Goal: Task Accomplishment & Management: Use online tool/utility

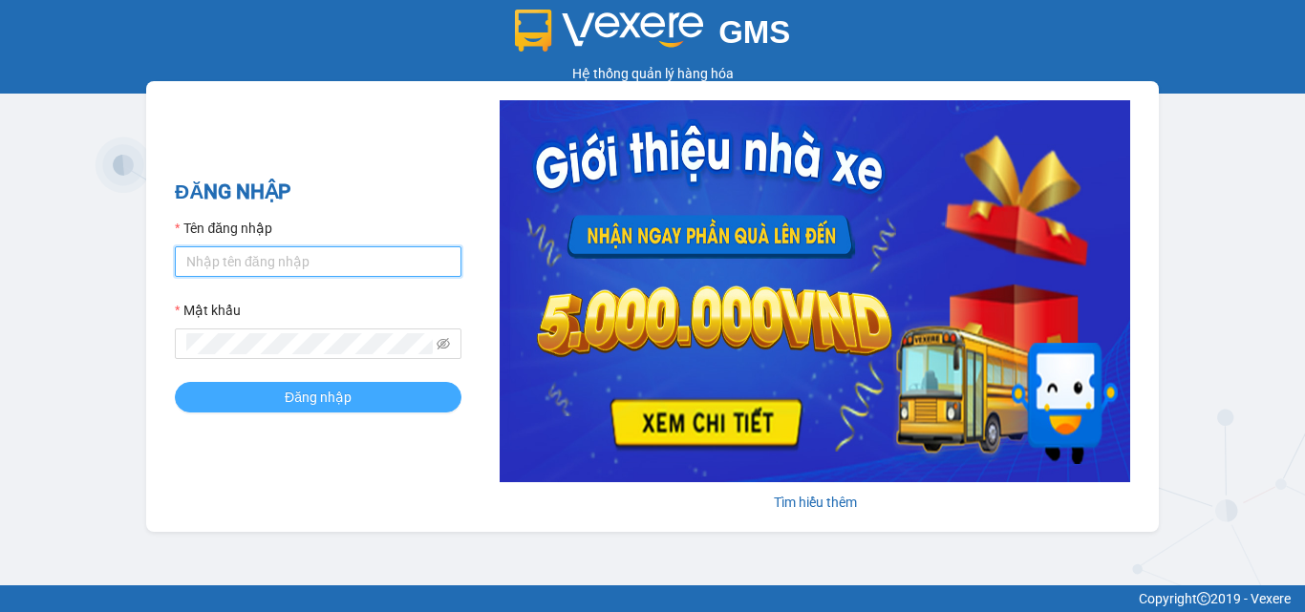
type input "xuantriem.binhtam"
click at [314, 395] on span "Đăng nhập" at bounding box center [318, 397] width 67 height 21
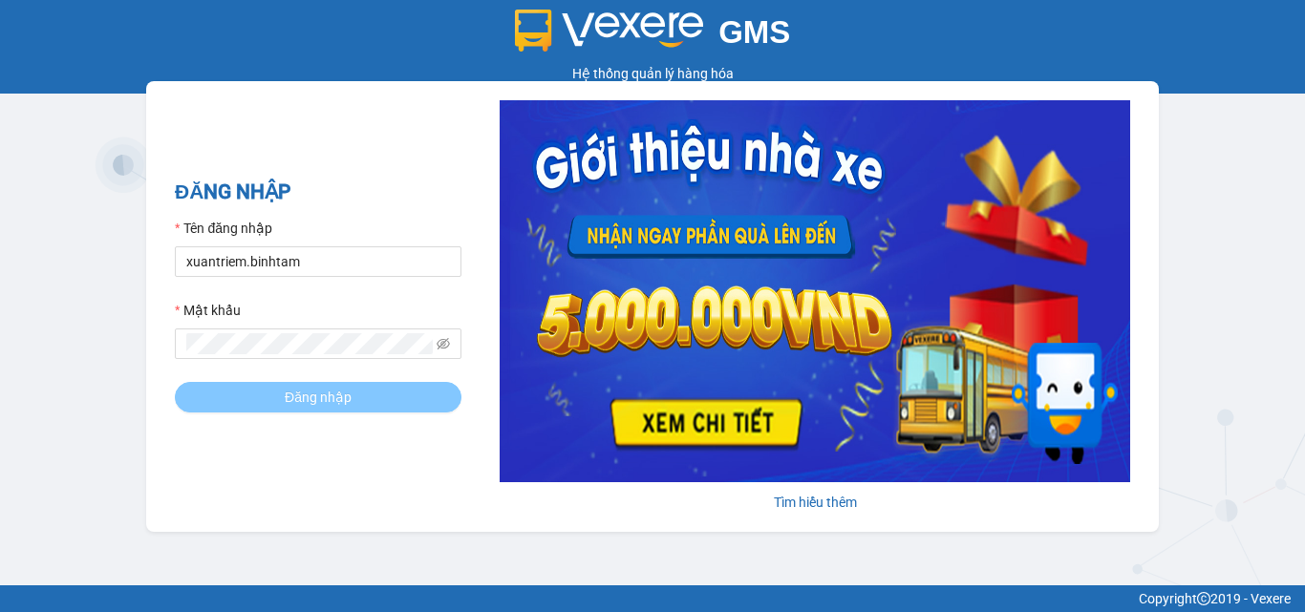
click at [314, 396] on span "Đăng nhập" at bounding box center [318, 397] width 67 height 21
click at [260, 393] on button "Đăng nhập" at bounding box center [318, 397] width 287 height 31
click at [294, 393] on span "Đăng nhập" at bounding box center [318, 397] width 67 height 21
click at [300, 390] on span "Đăng nhập" at bounding box center [318, 397] width 67 height 21
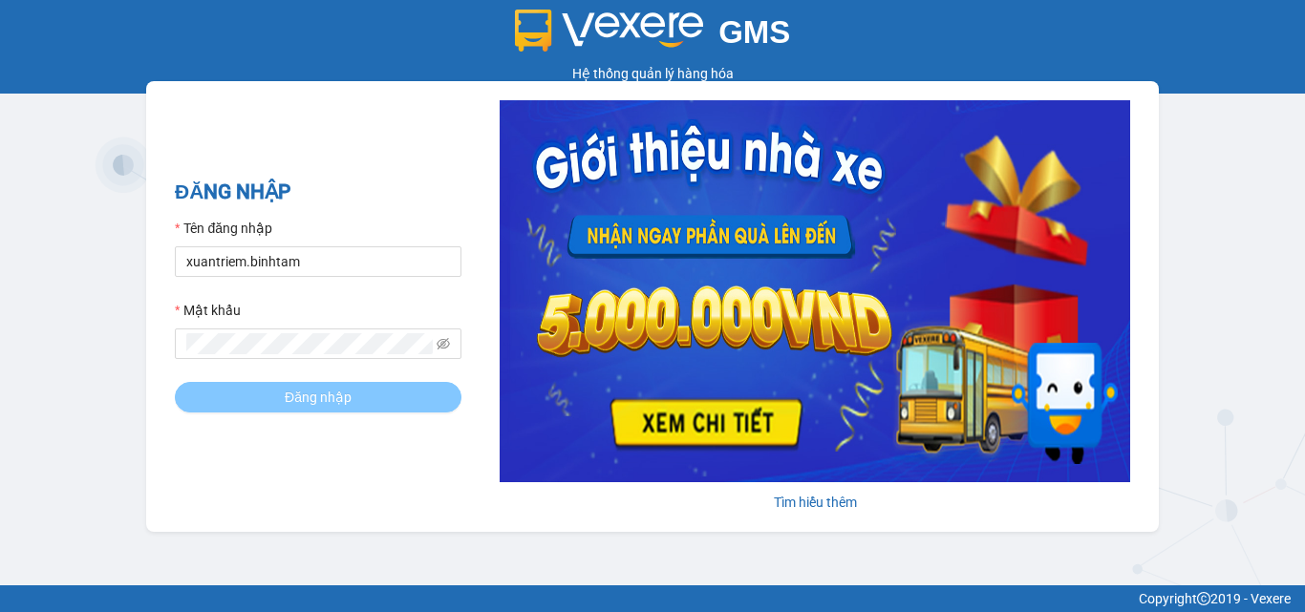
click at [302, 387] on span "Đăng nhập" at bounding box center [318, 397] width 67 height 21
click at [336, 357] on span at bounding box center [318, 344] width 287 height 31
click at [339, 388] on span "Đăng nhập" at bounding box center [318, 397] width 67 height 21
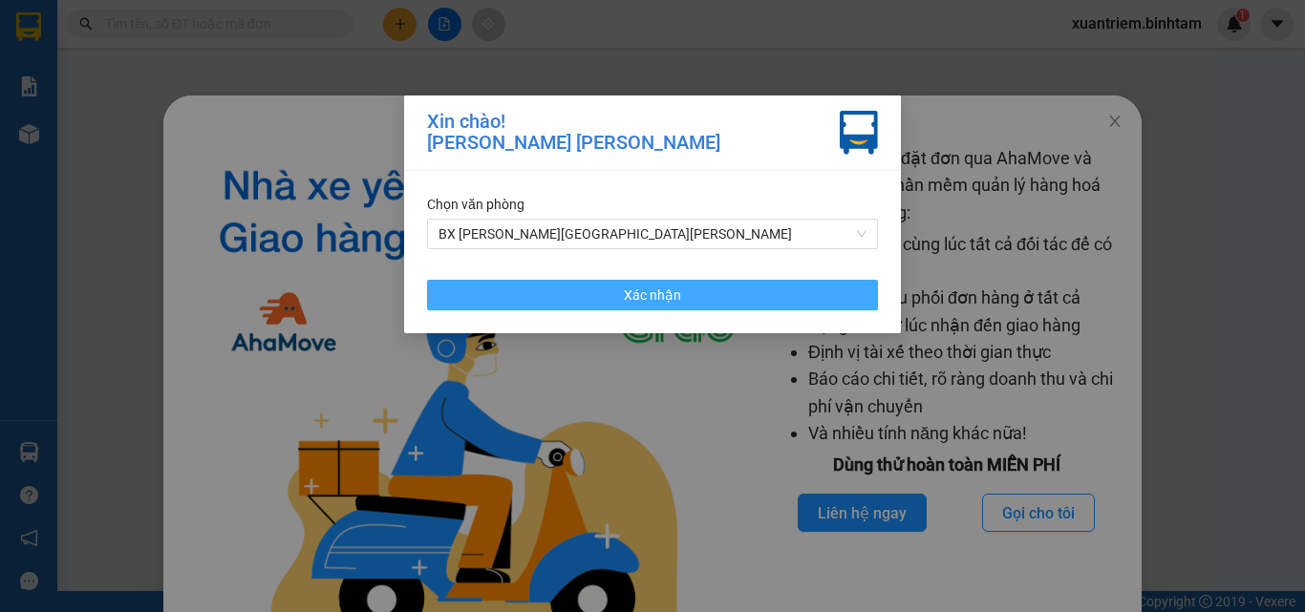
click at [656, 296] on span "Xác nhận" at bounding box center [652, 295] width 57 height 21
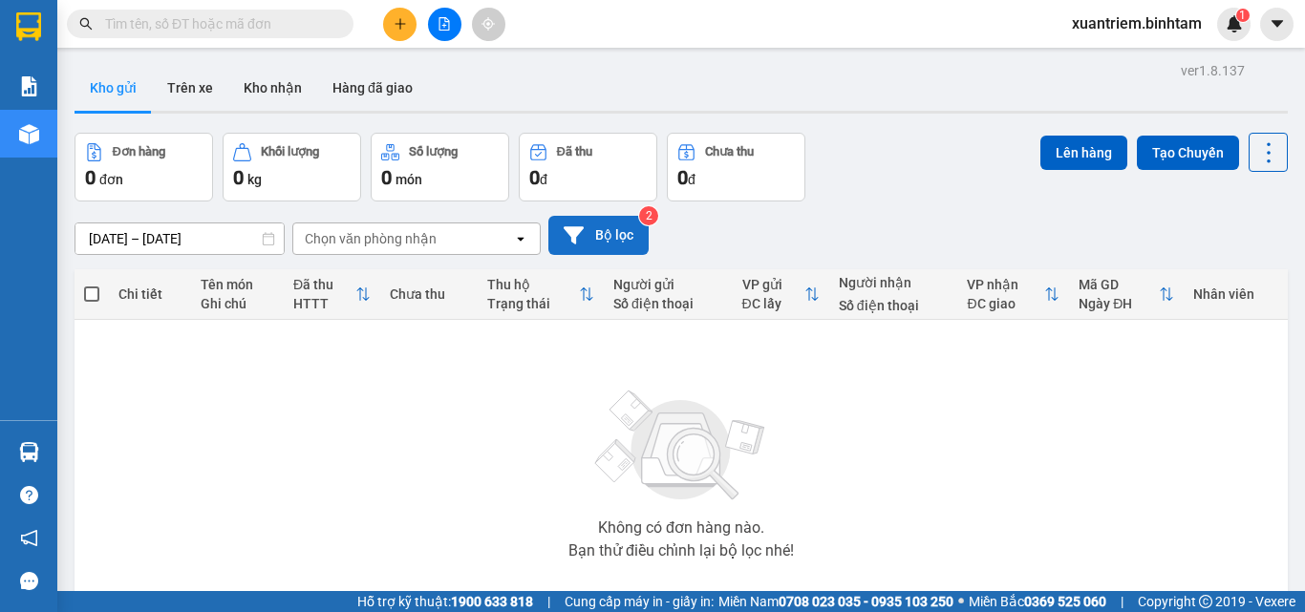
click at [606, 236] on button "Bộ lọc" at bounding box center [598, 235] width 100 height 39
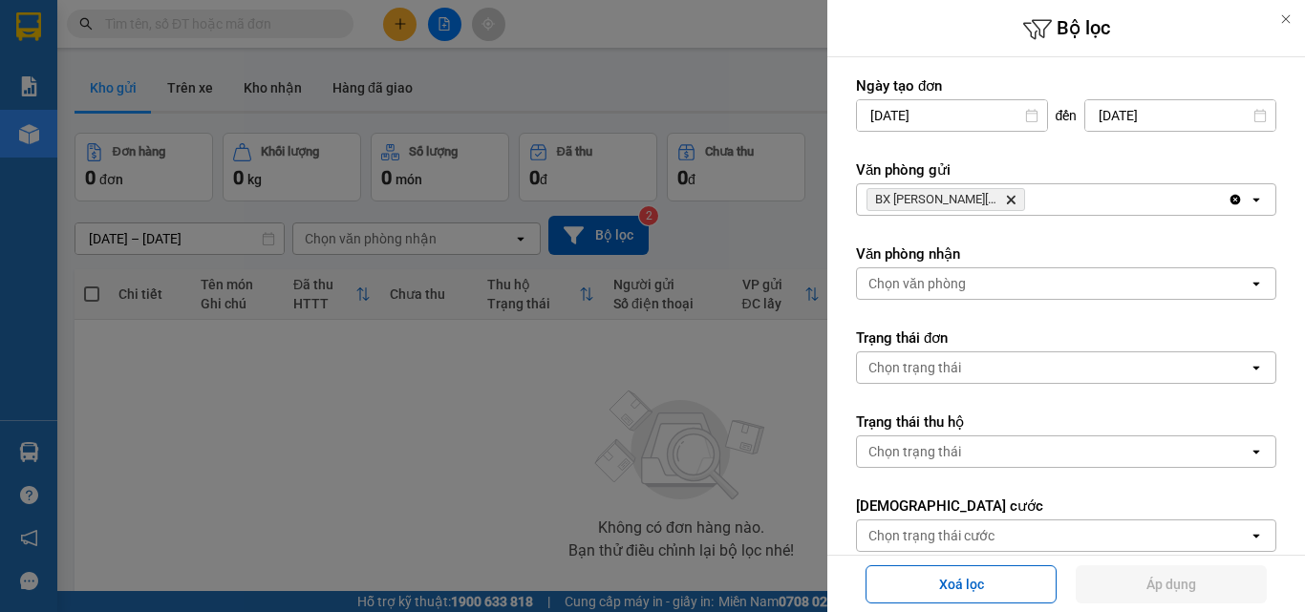
click at [1024, 209] on div "BX [PERSON_NAME] [PERSON_NAME] Delete" at bounding box center [1042, 199] width 371 height 31
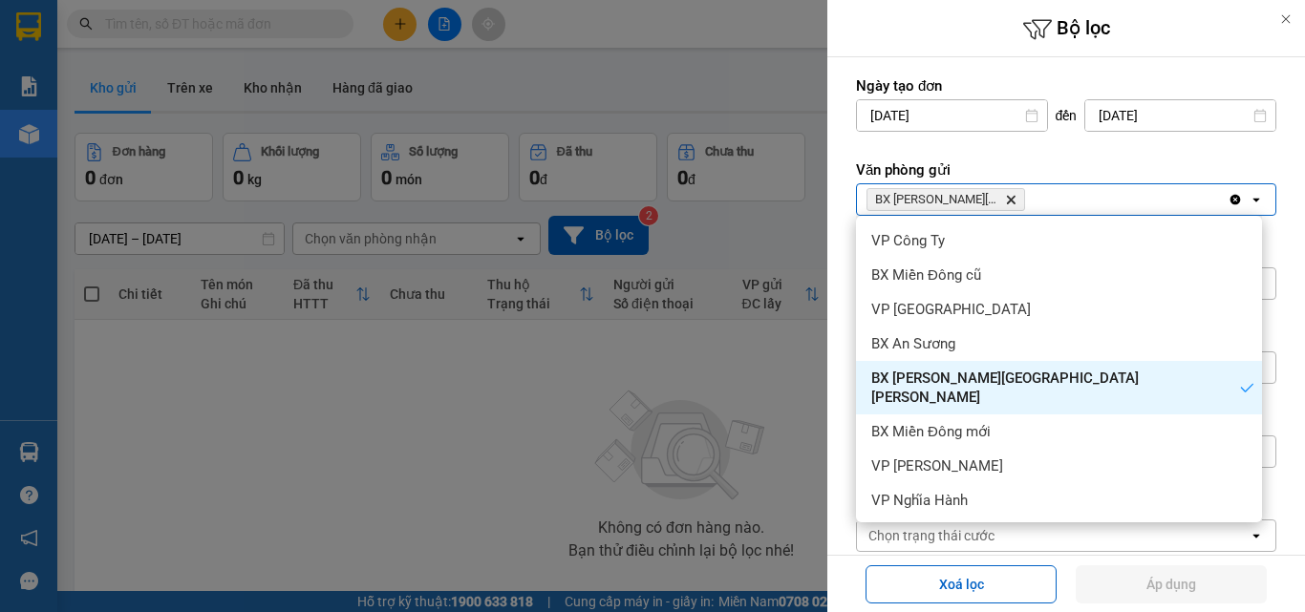
click at [726, 381] on div at bounding box center [652, 306] width 1305 height 612
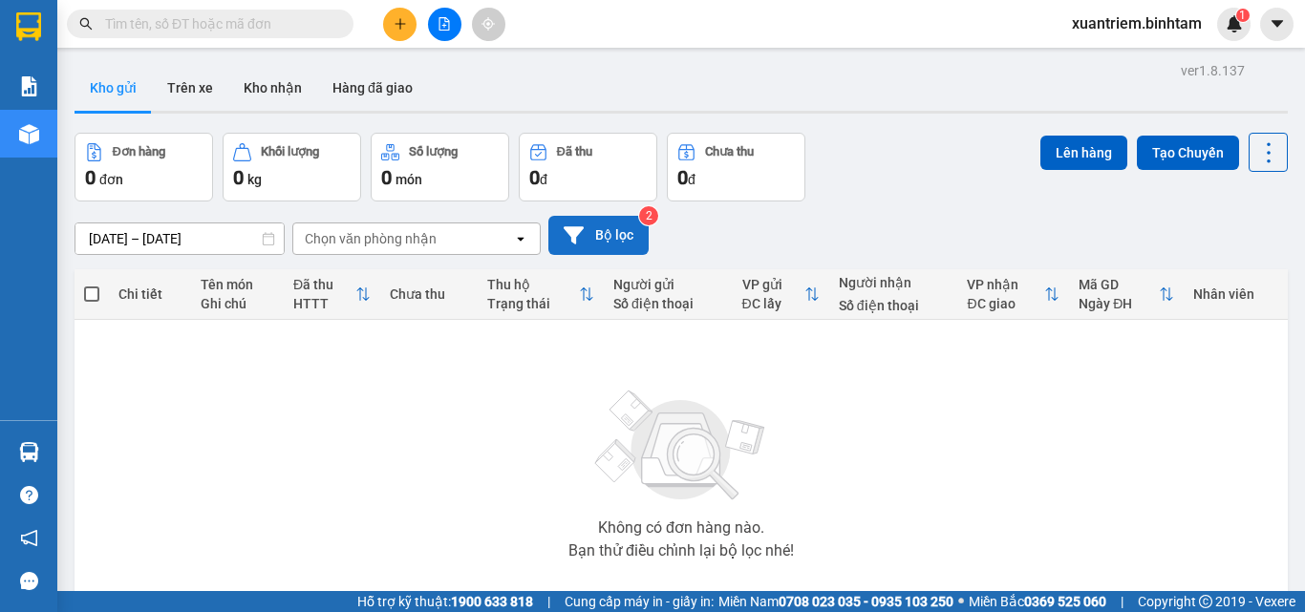
click at [610, 230] on button "Bộ lọc" at bounding box center [598, 235] width 100 height 39
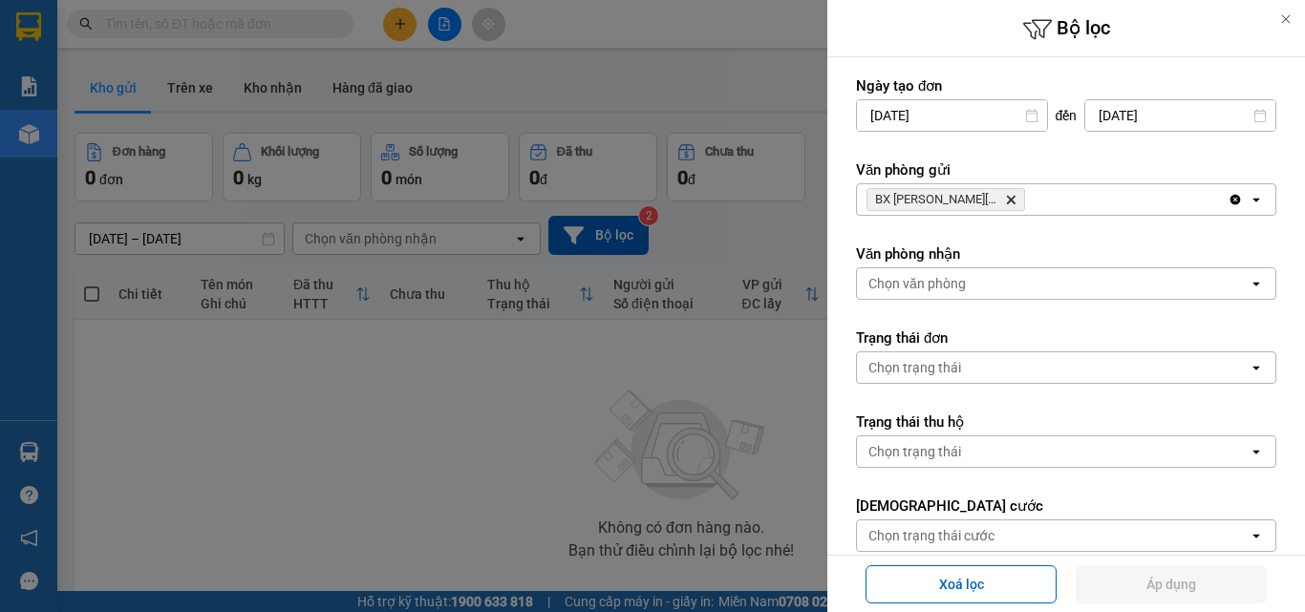
click at [646, 467] on div at bounding box center [652, 306] width 1305 height 612
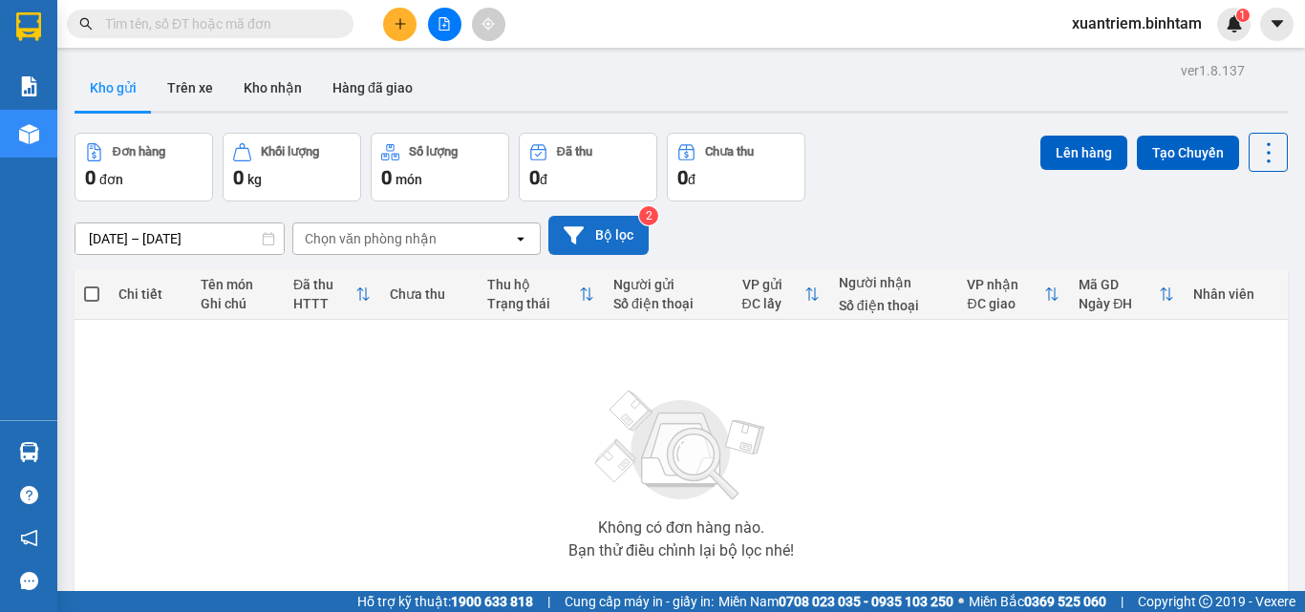
click at [600, 227] on button "Bộ lọc" at bounding box center [598, 235] width 100 height 39
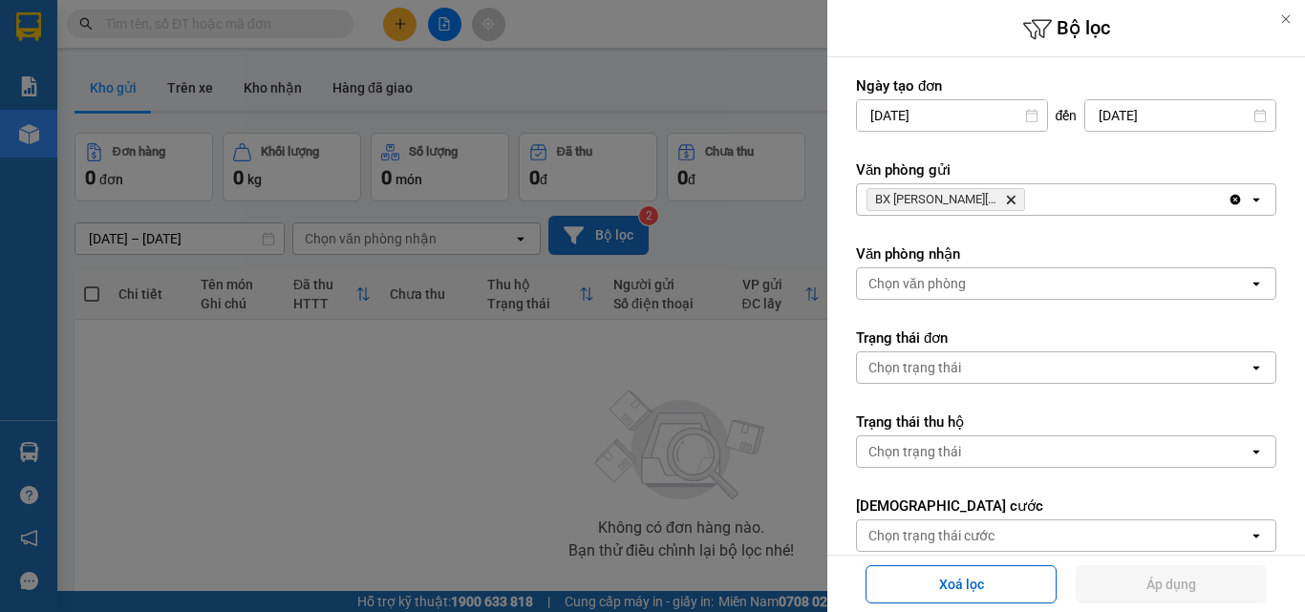
click at [600, 227] on div at bounding box center [652, 306] width 1305 height 612
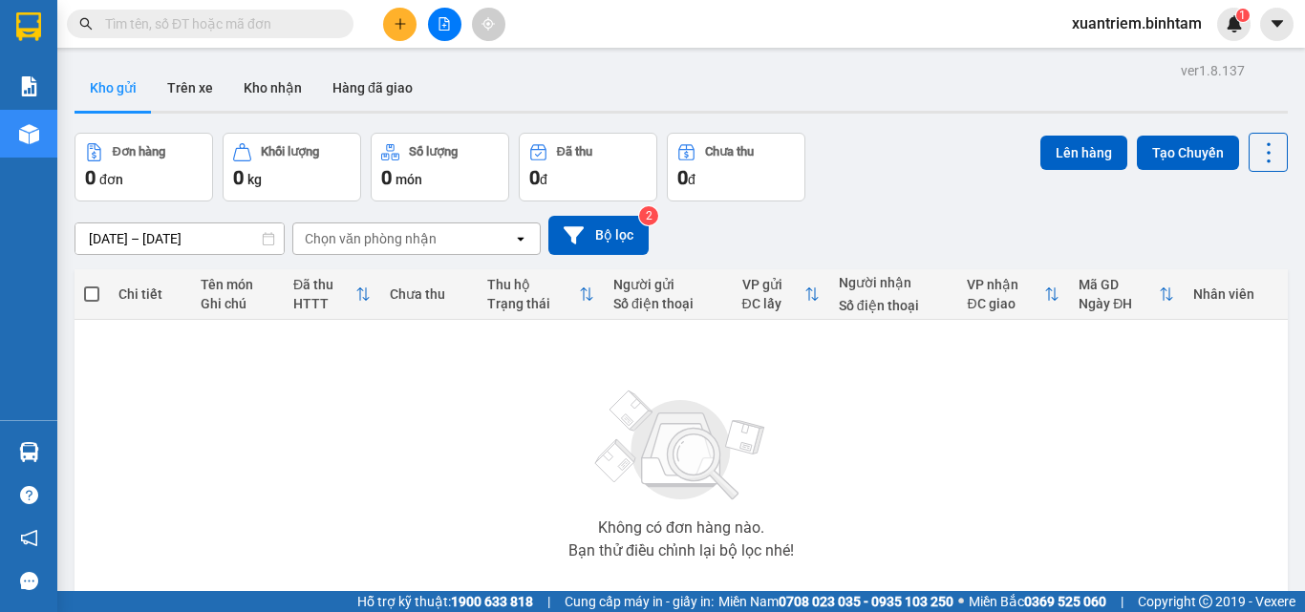
click at [601, 227] on div at bounding box center [652, 306] width 1305 height 612
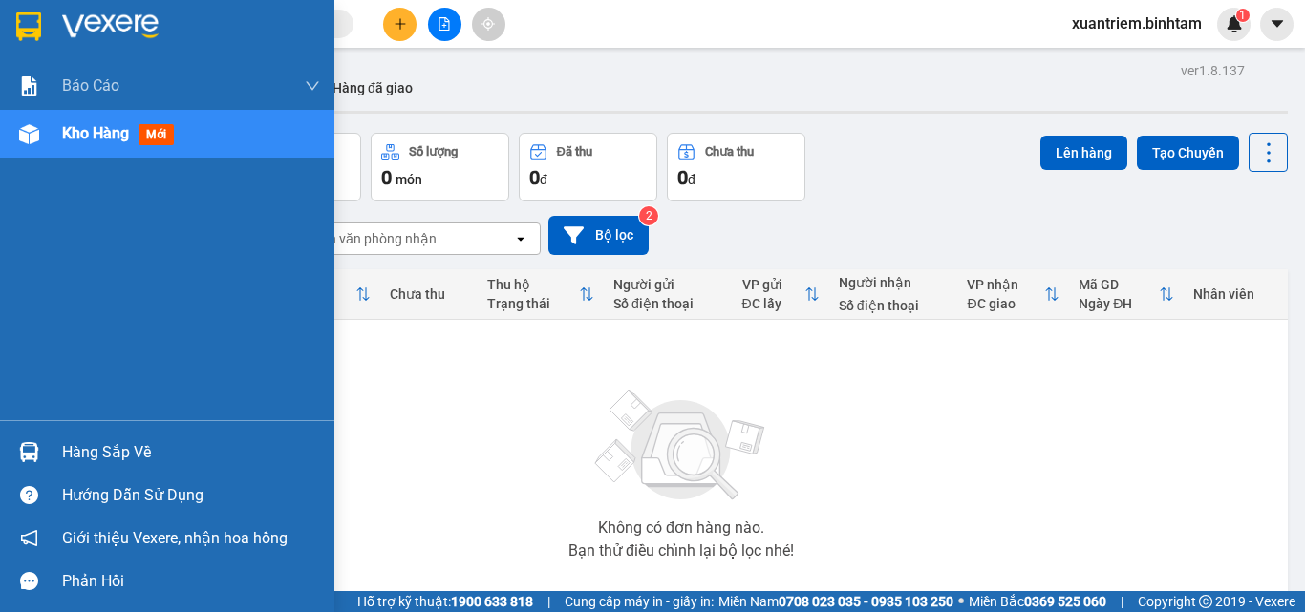
drag, startPoint x: 47, startPoint y: 148, endPoint x: 71, endPoint y: 145, distance: 24.0
click at [47, 148] on div "Kho hàng mới" at bounding box center [167, 134] width 334 height 48
click at [103, 133] on span "Kho hàng" at bounding box center [95, 133] width 67 height 18
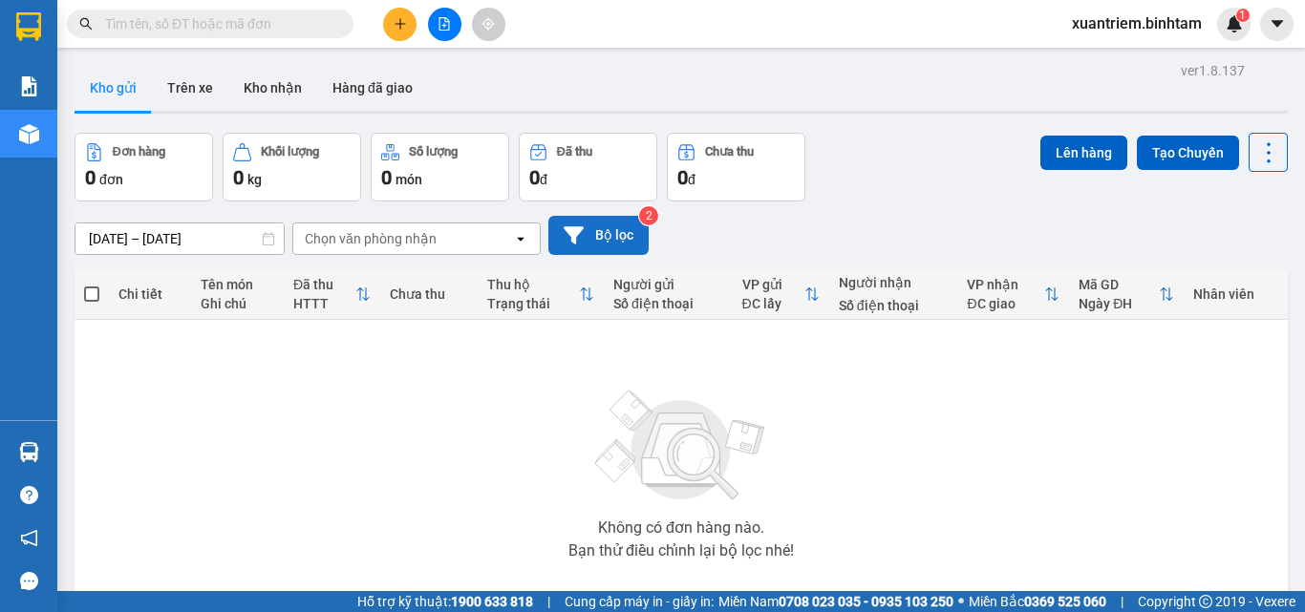
click at [600, 223] on button "Bộ lọc" at bounding box center [598, 235] width 100 height 39
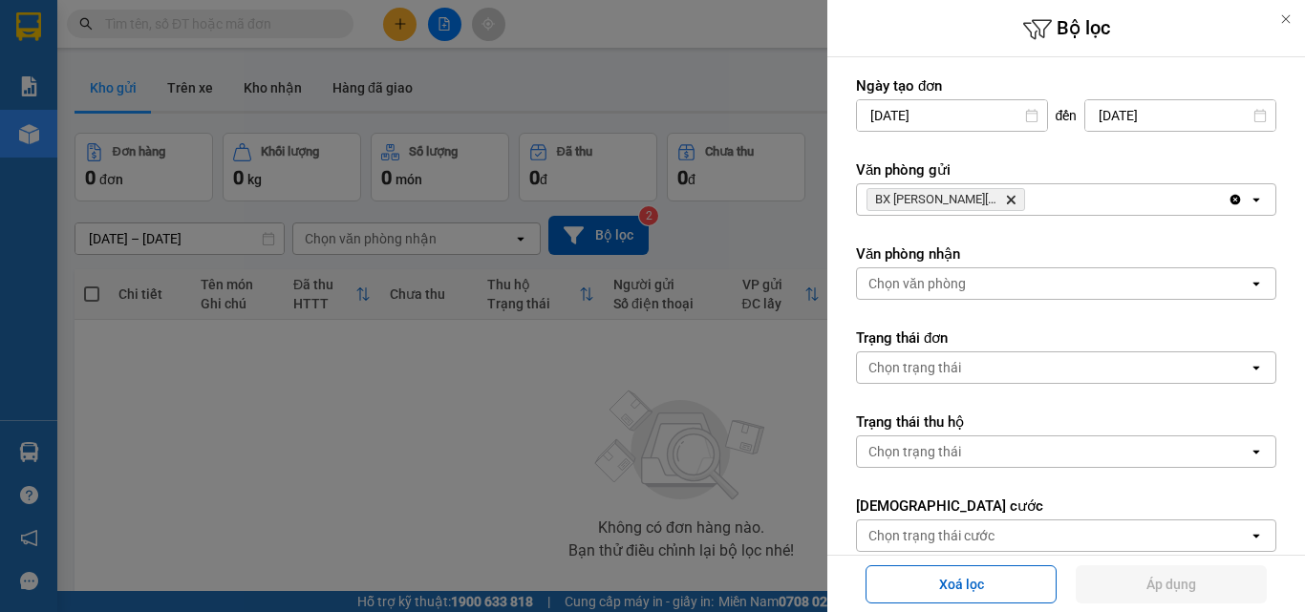
click at [1088, 211] on div "BX [PERSON_NAME] [PERSON_NAME] Delete" at bounding box center [1042, 199] width 371 height 31
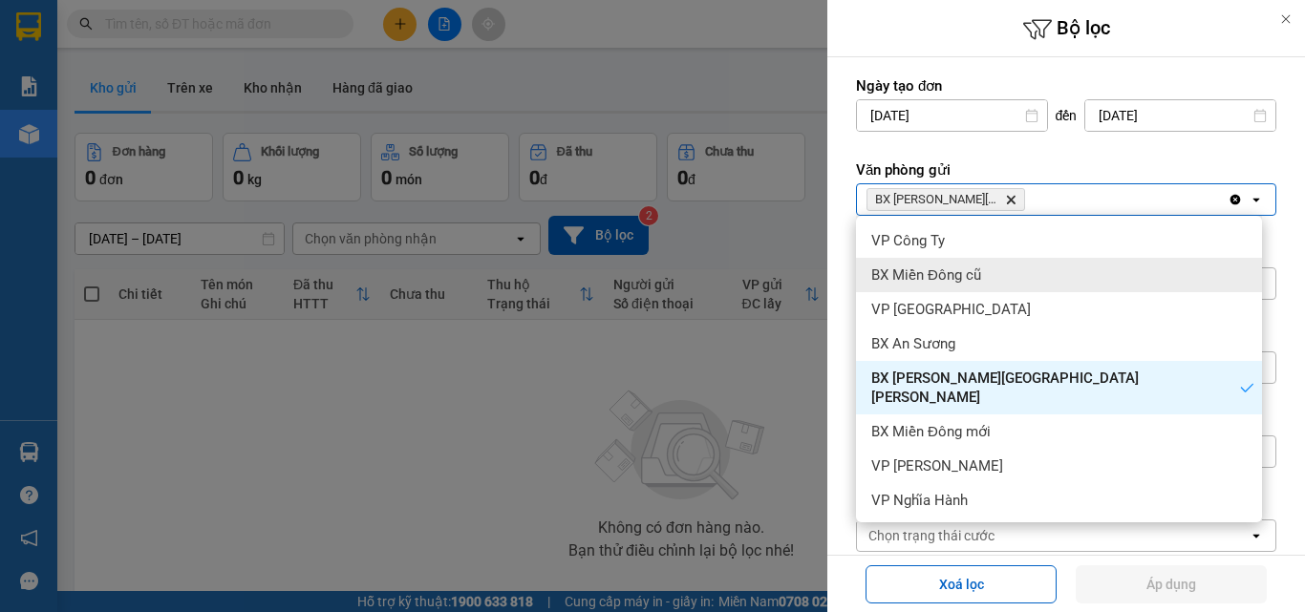
click at [692, 310] on div at bounding box center [652, 306] width 1305 height 612
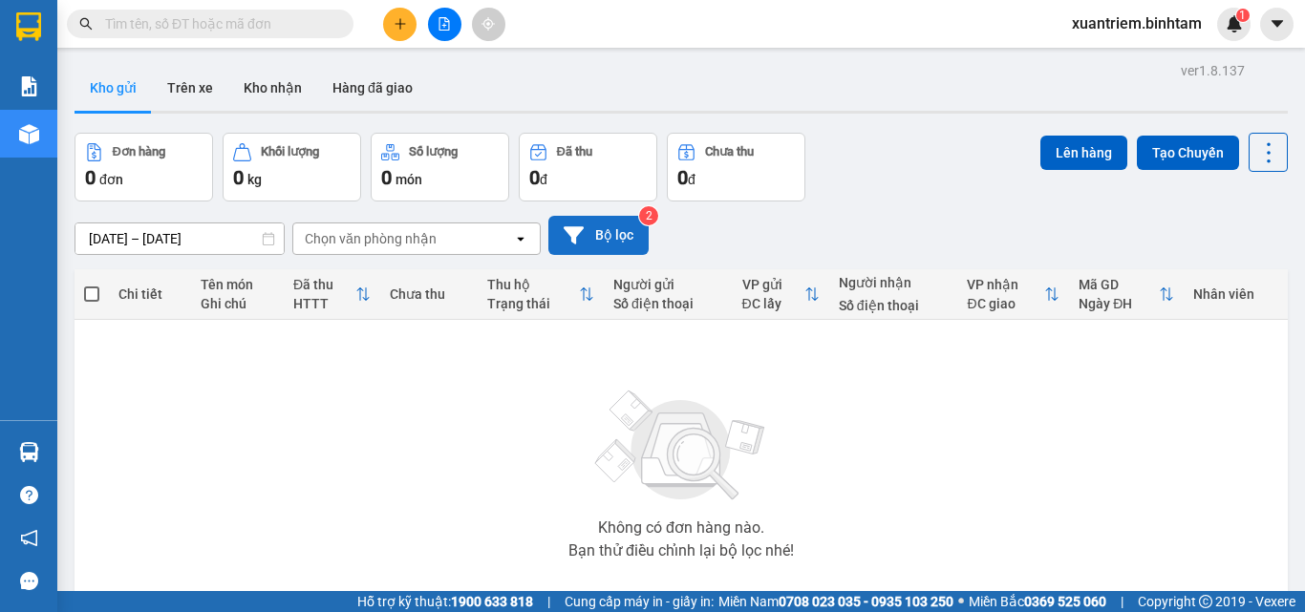
click at [601, 238] on button "Bộ lọc" at bounding box center [598, 235] width 100 height 39
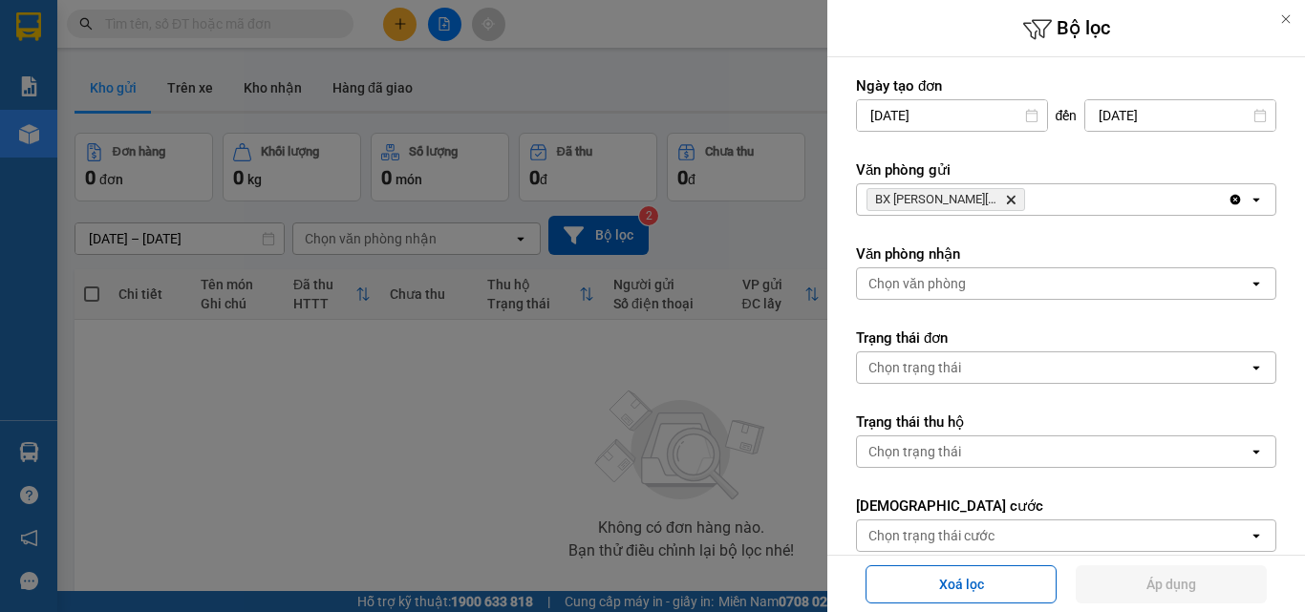
click at [1010, 187] on div "BX [PERSON_NAME] [PERSON_NAME] Delete" at bounding box center [1042, 199] width 371 height 31
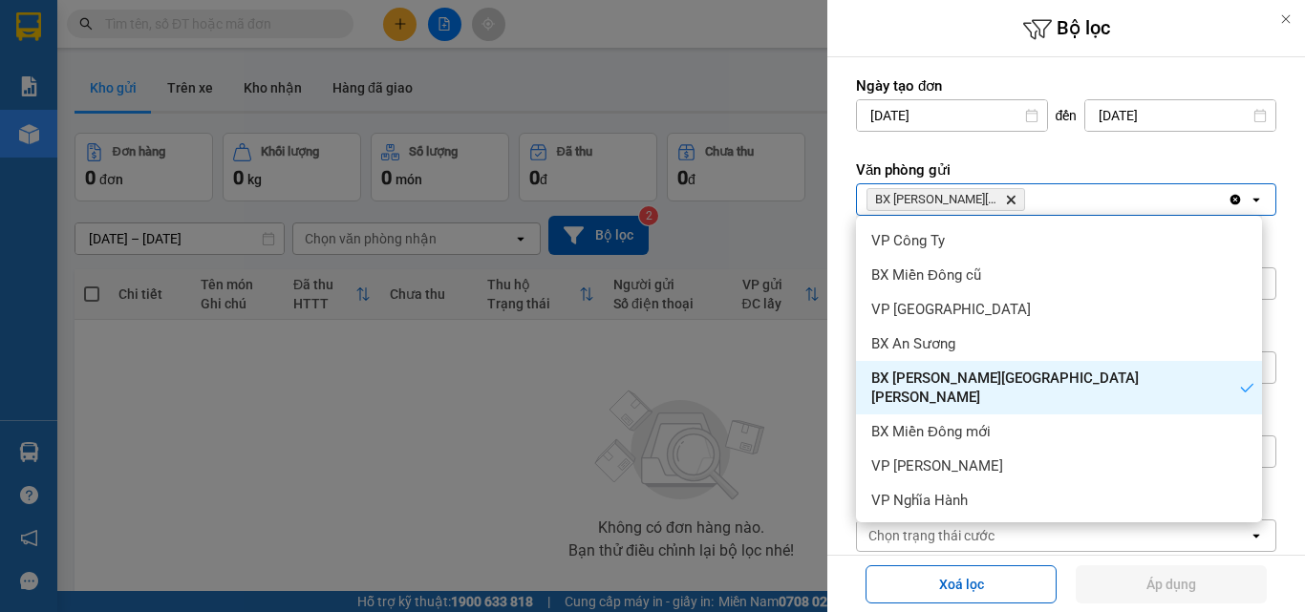
click at [949, 375] on span "BX [PERSON_NAME][GEOGRAPHIC_DATA][PERSON_NAME]" at bounding box center [1055, 388] width 369 height 38
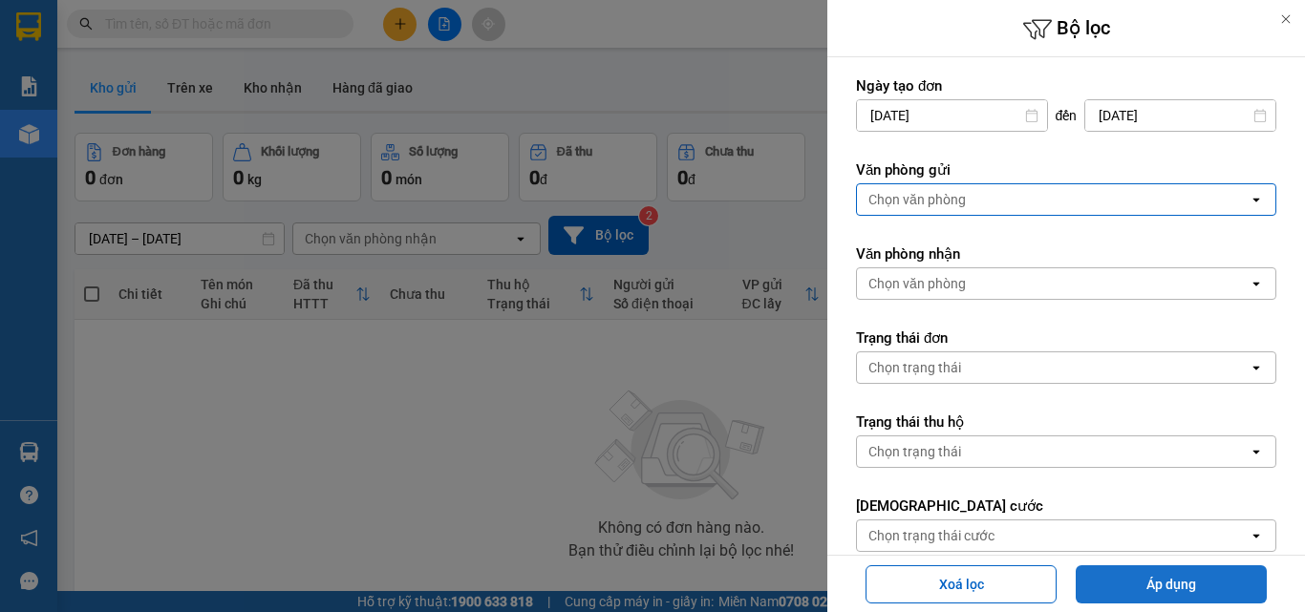
click at [1170, 575] on button "Áp dụng" at bounding box center [1170, 584] width 191 height 38
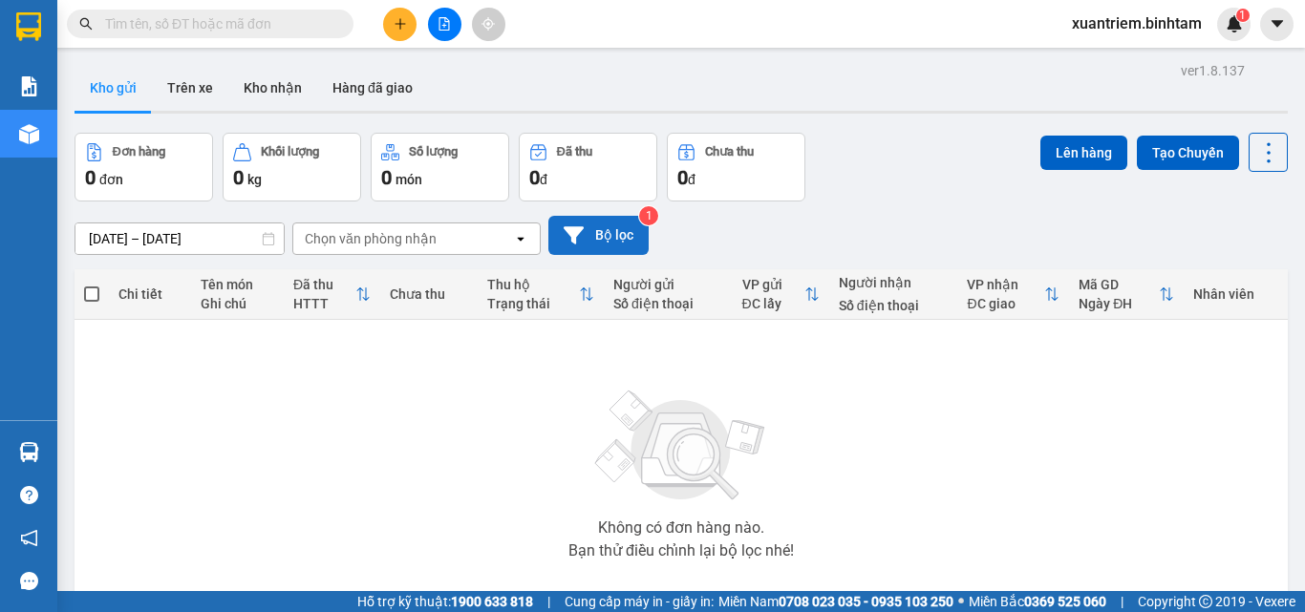
click at [636, 235] on button "Bộ lọc" at bounding box center [598, 235] width 100 height 39
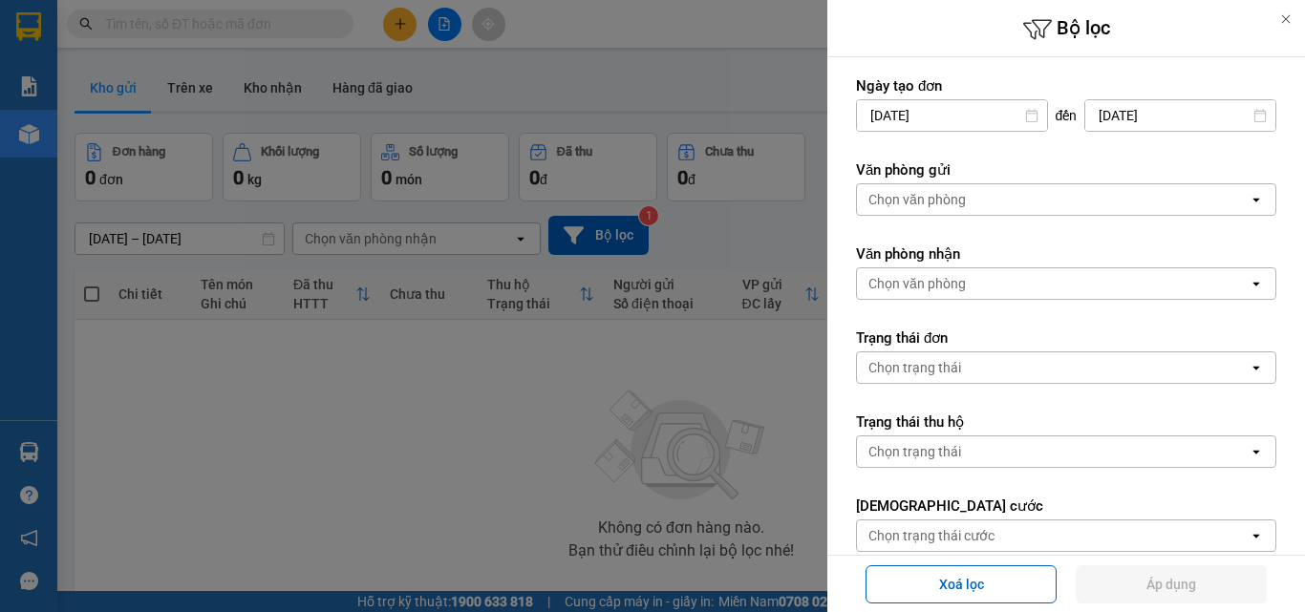
click at [1011, 280] on div "Chọn văn phòng" at bounding box center [1053, 283] width 392 height 31
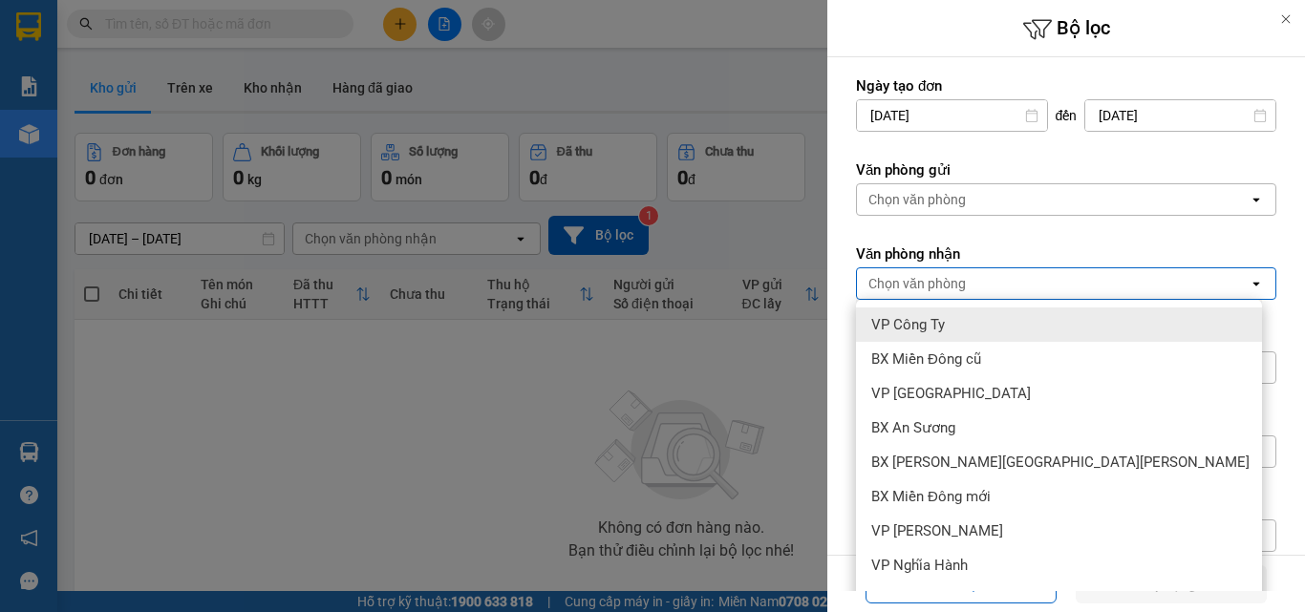
click at [986, 208] on div "Chọn văn phòng" at bounding box center [1053, 199] width 392 height 31
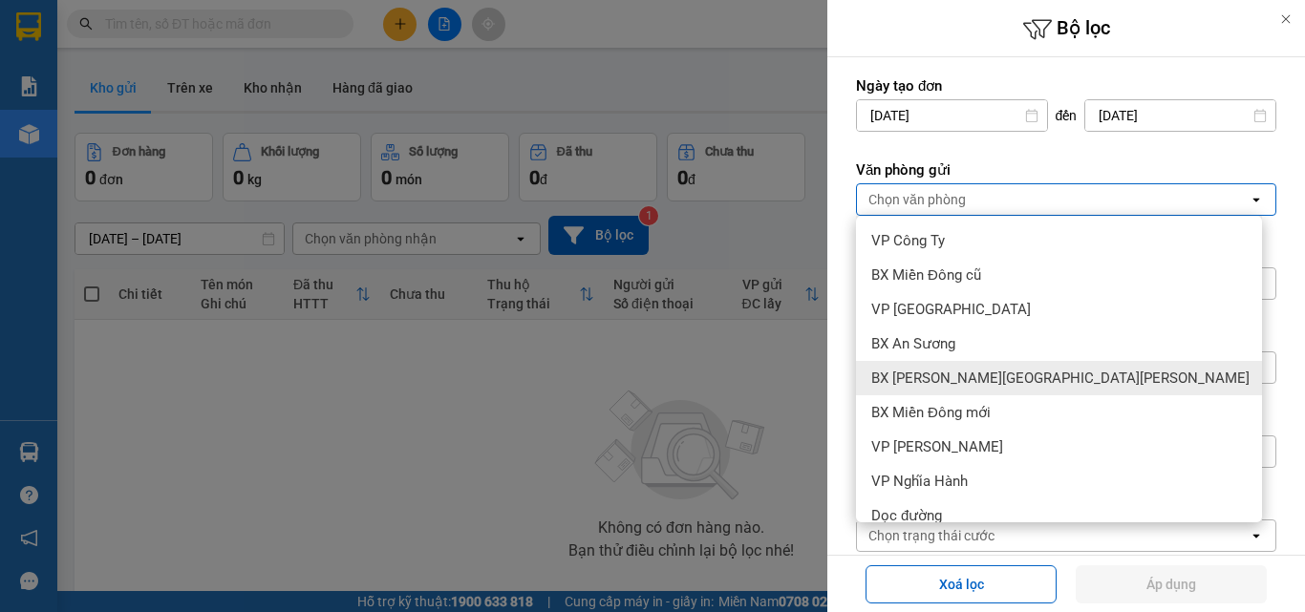
click at [946, 372] on span "BX [PERSON_NAME][GEOGRAPHIC_DATA][PERSON_NAME]" at bounding box center [1060, 378] width 378 height 19
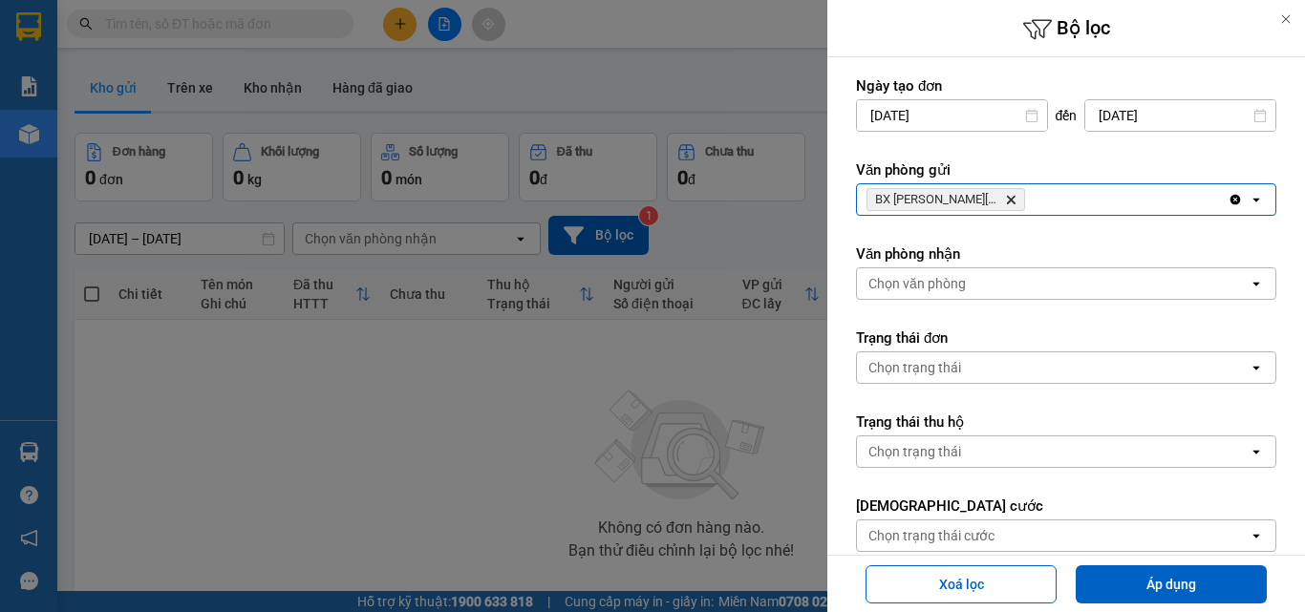
click at [1000, 212] on div "BX [PERSON_NAME] [PERSON_NAME] Delete" at bounding box center [1042, 199] width 371 height 31
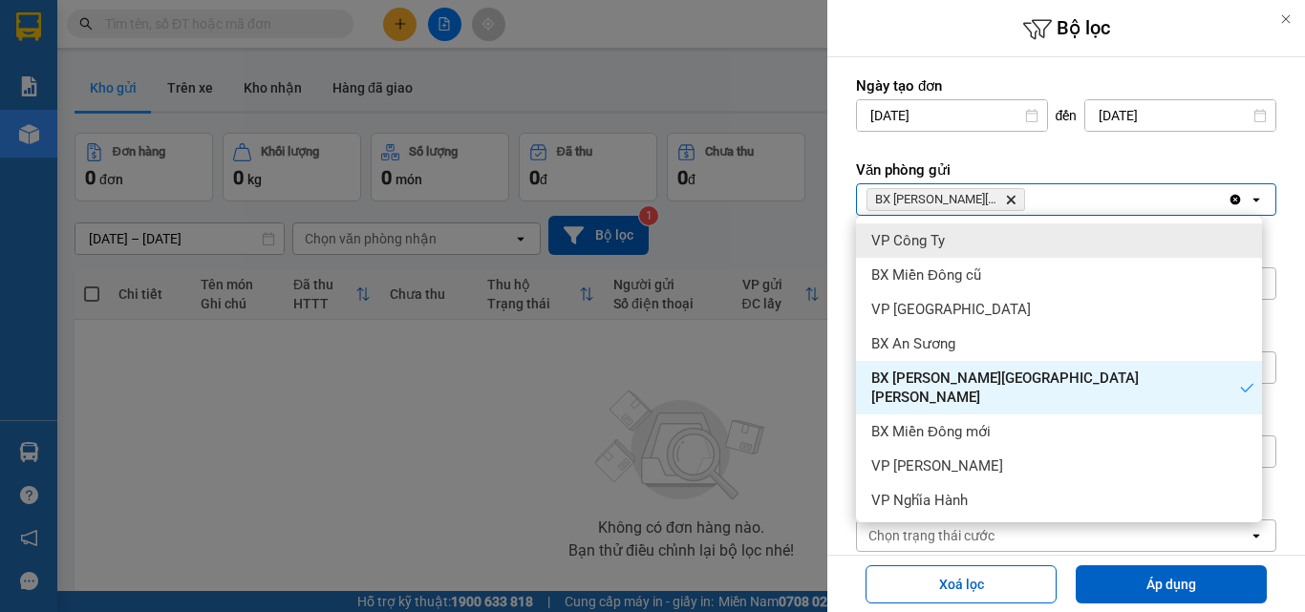
click at [944, 235] on span "VP Công Ty" at bounding box center [908, 240] width 74 height 19
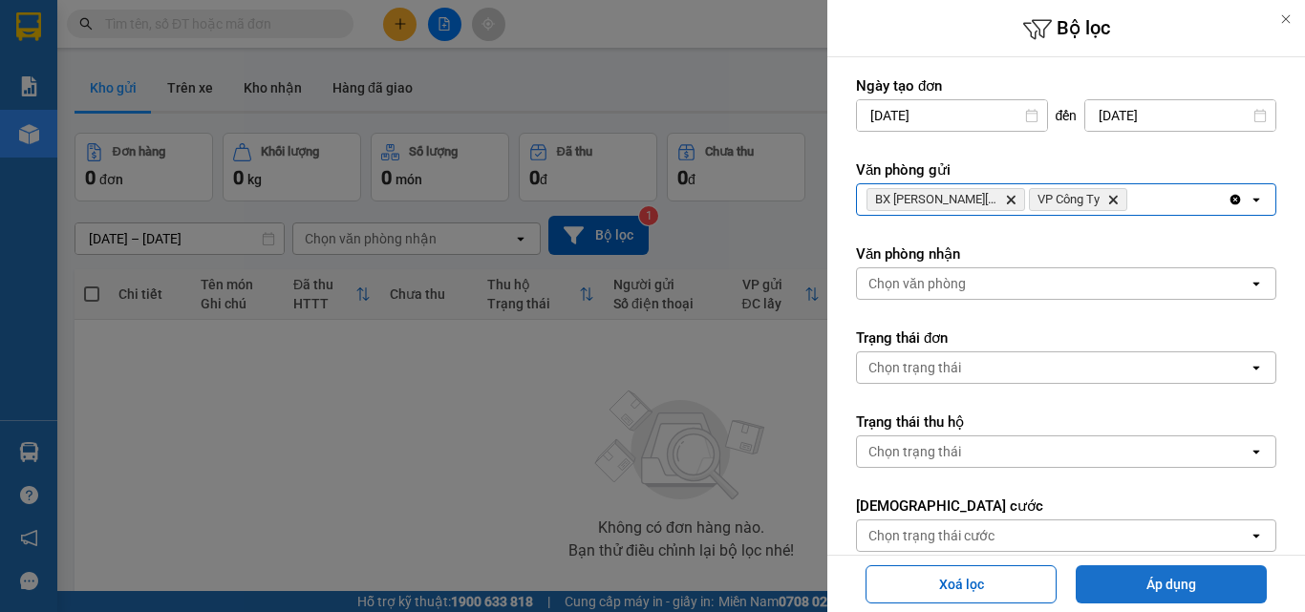
click at [1113, 583] on button "Áp dụng" at bounding box center [1170, 584] width 191 height 38
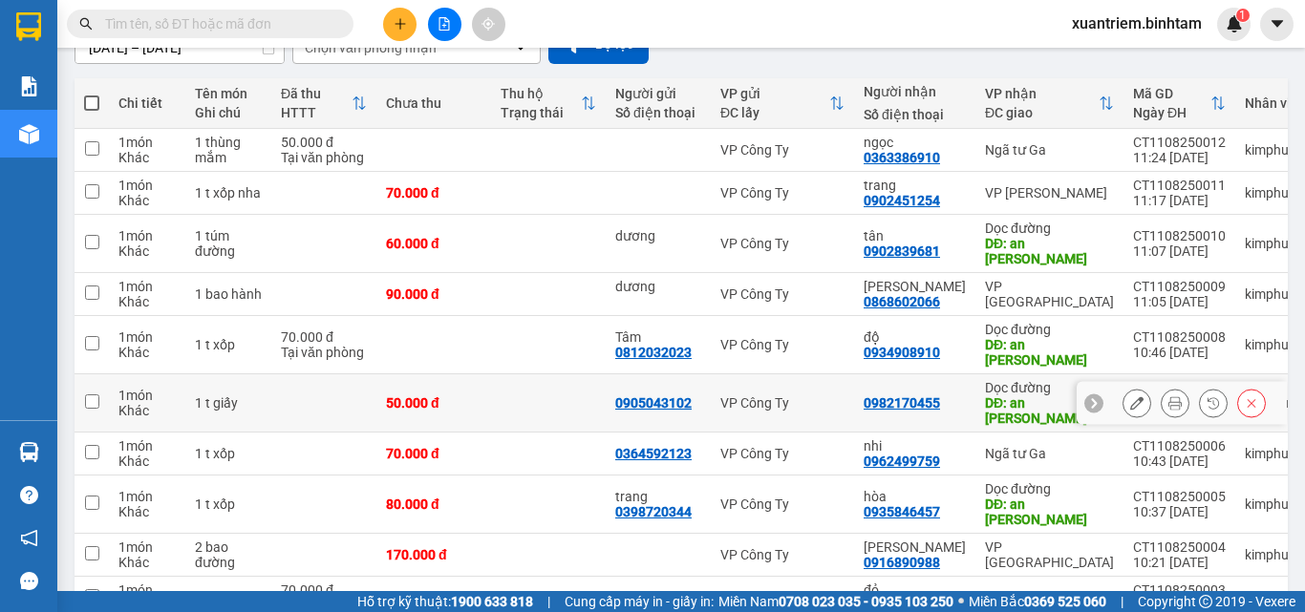
scroll to position [244, 0]
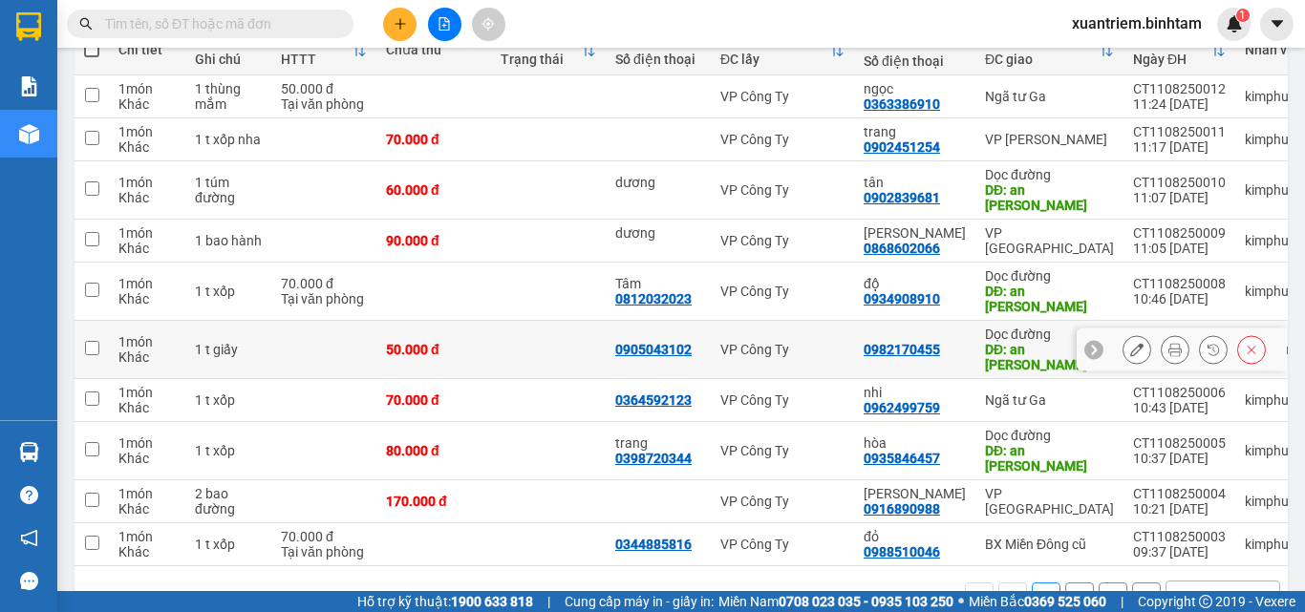
click at [1168, 343] on icon at bounding box center [1174, 349] width 13 height 13
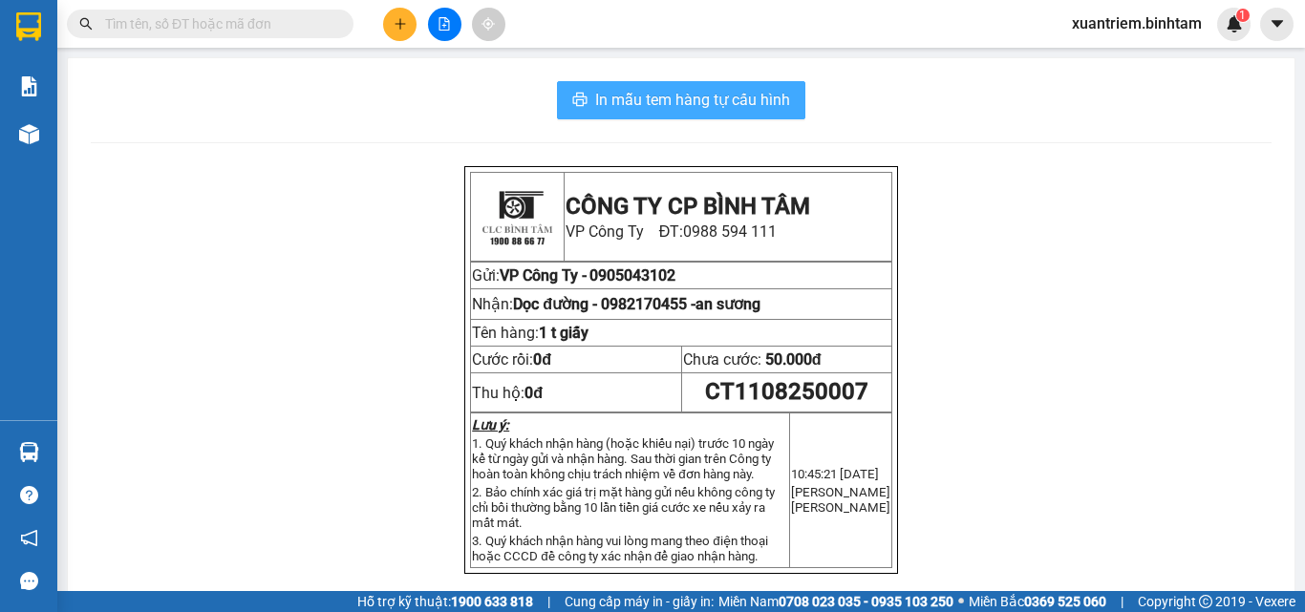
click at [752, 97] on span "In mẫu tem hàng tự cấu hình" at bounding box center [692, 100] width 195 height 24
click at [399, 24] on icon "plus" at bounding box center [399, 23] width 11 height 1
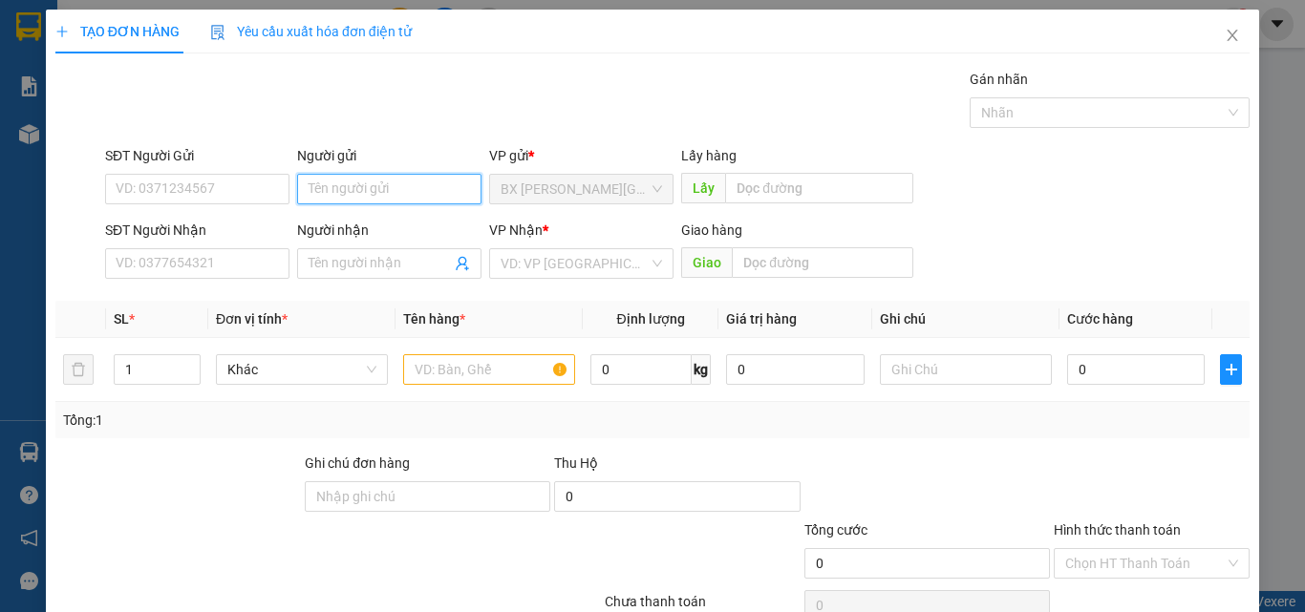
click at [313, 182] on input "Người gửi" at bounding box center [389, 189] width 184 height 31
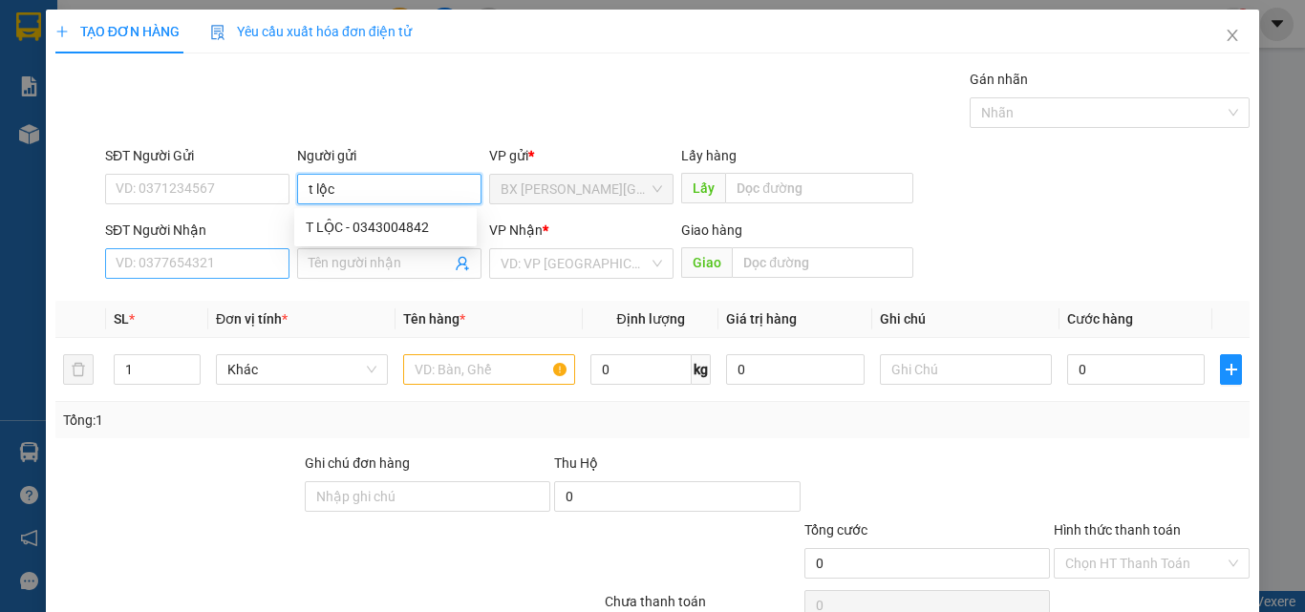
type input "t lộc"
click at [266, 265] on input "SĐT Người Nhận" at bounding box center [197, 263] width 184 height 31
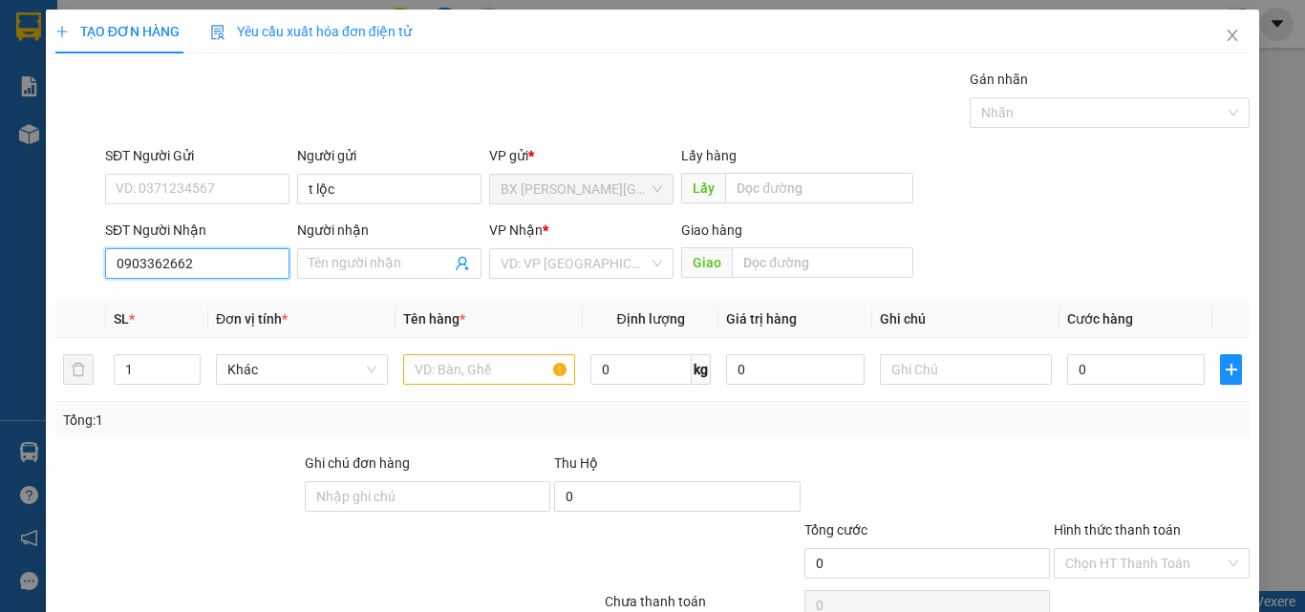
click at [253, 272] on input "0903362662" at bounding box center [197, 263] width 184 height 31
type input "0903362662"
click at [528, 275] on input "search" at bounding box center [574, 263] width 148 height 29
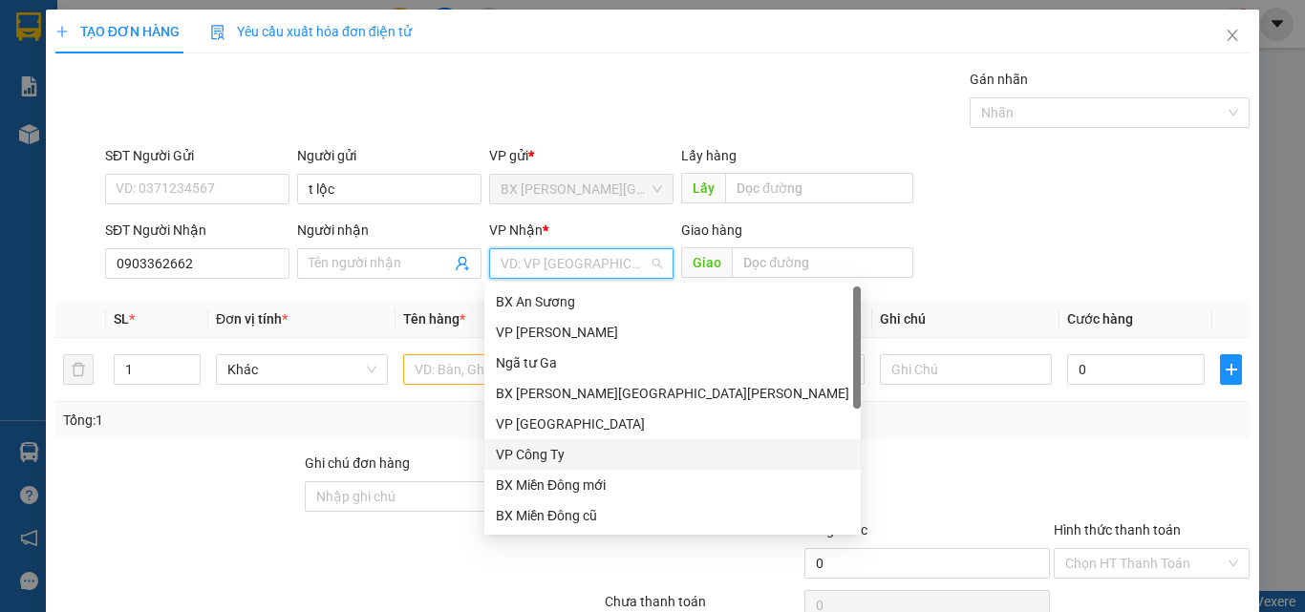
scroll to position [61, 0]
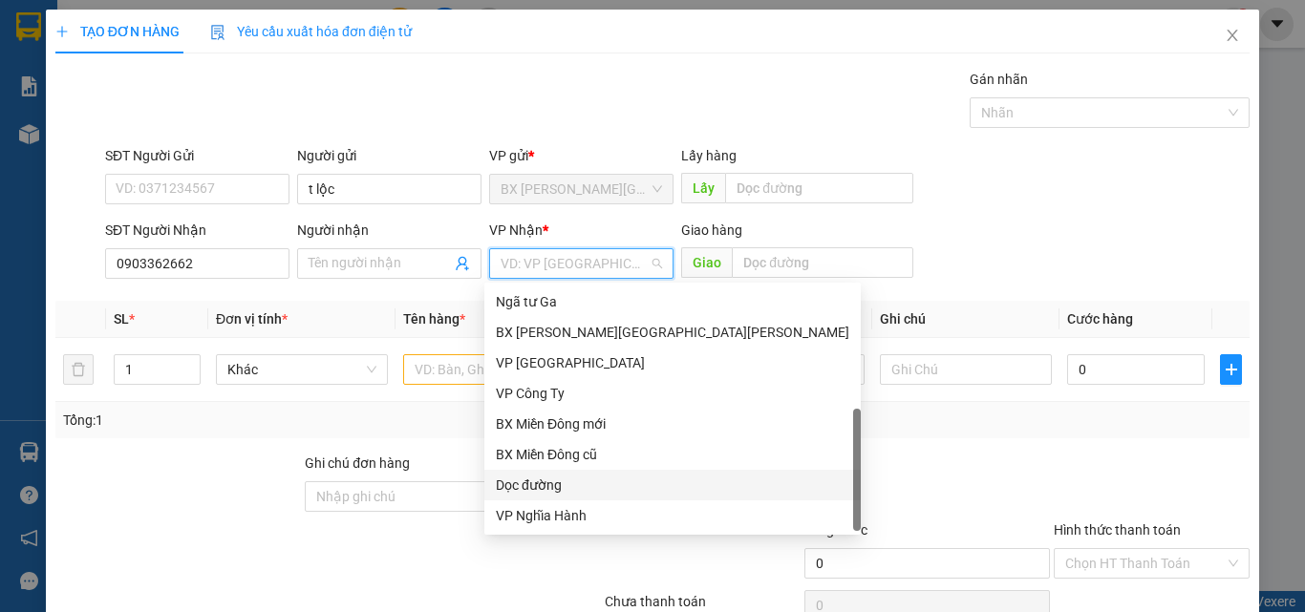
click at [589, 483] on div "Dọc đường" at bounding box center [672, 485] width 353 height 21
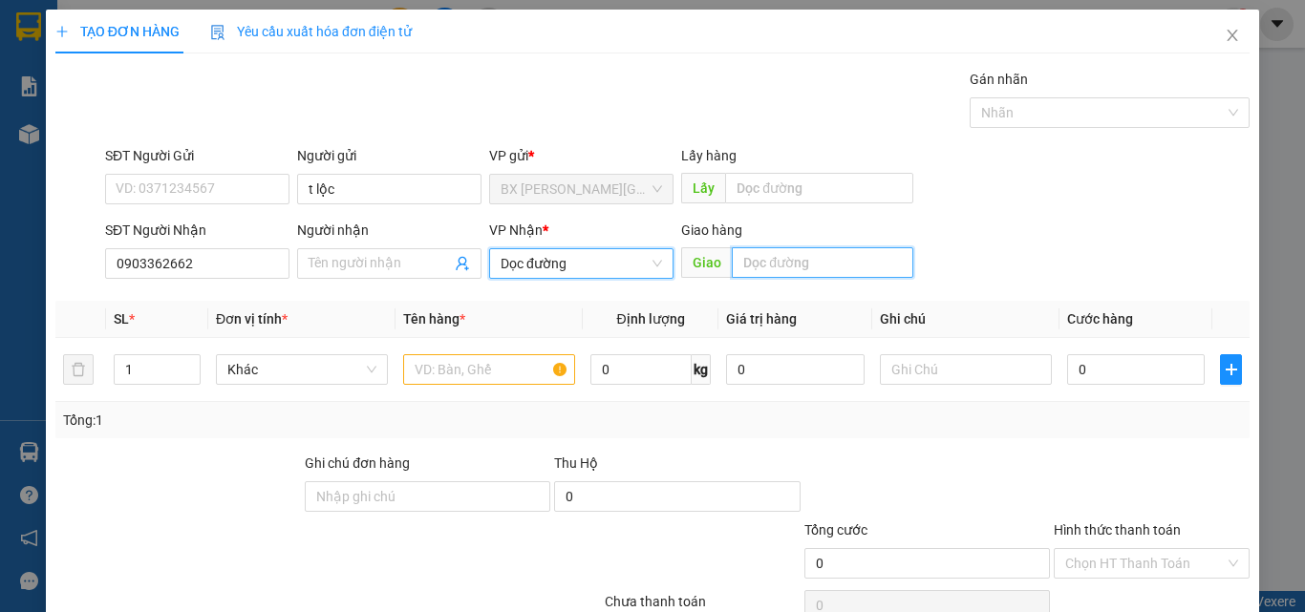
click at [774, 277] on input "text" at bounding box center [822, 262] width 181 height 31
type input "Q BÌNH"
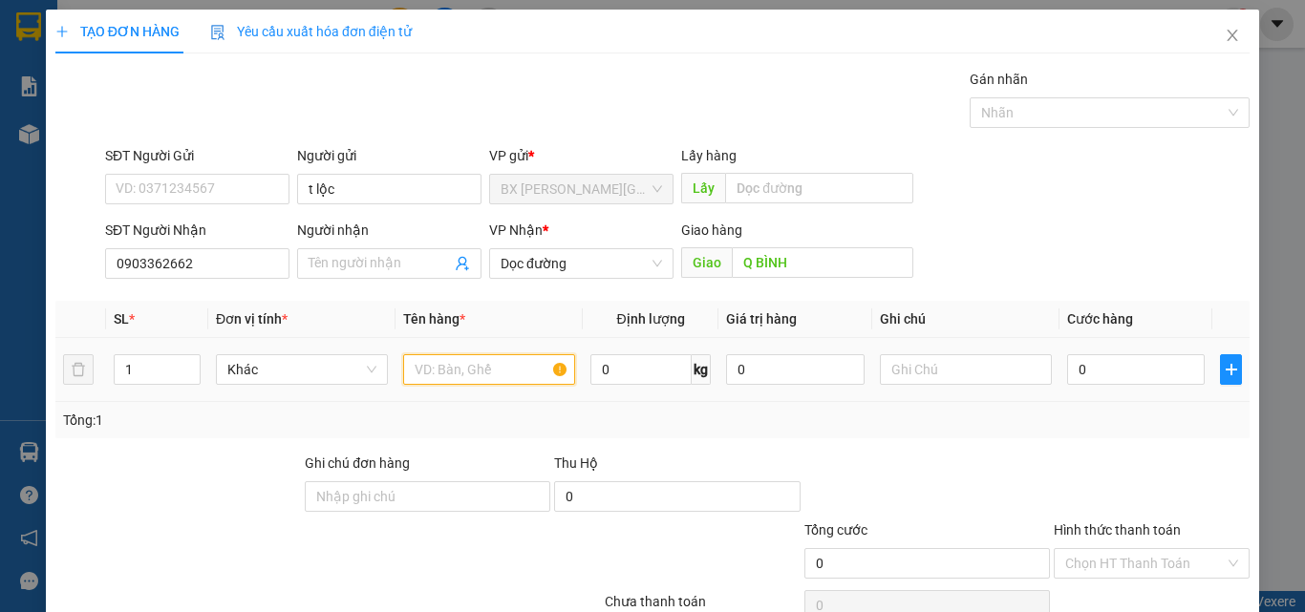
click at [531, 361] on input "text" at bounding box center [489, 369] width 172 height 31
type input "1 XỐP"
click at [1173, 364] on input "0" at bounding box center [1136, 369] width 138 height 31
type input "1"
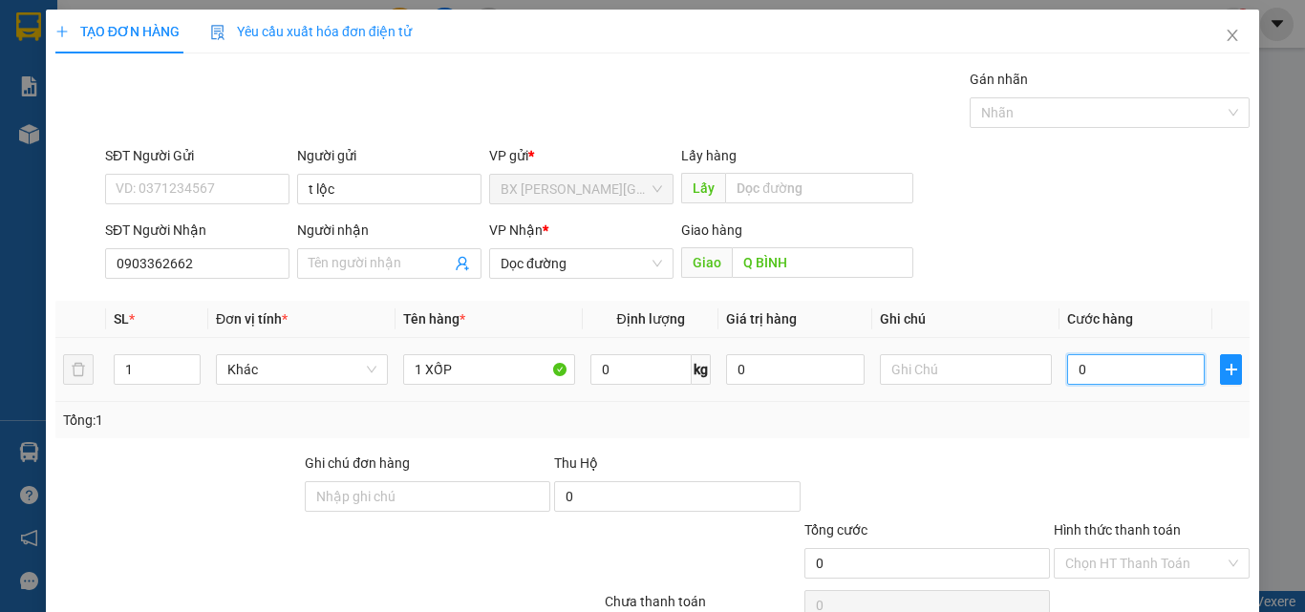
type input "1"
type input "13"
type input "130"
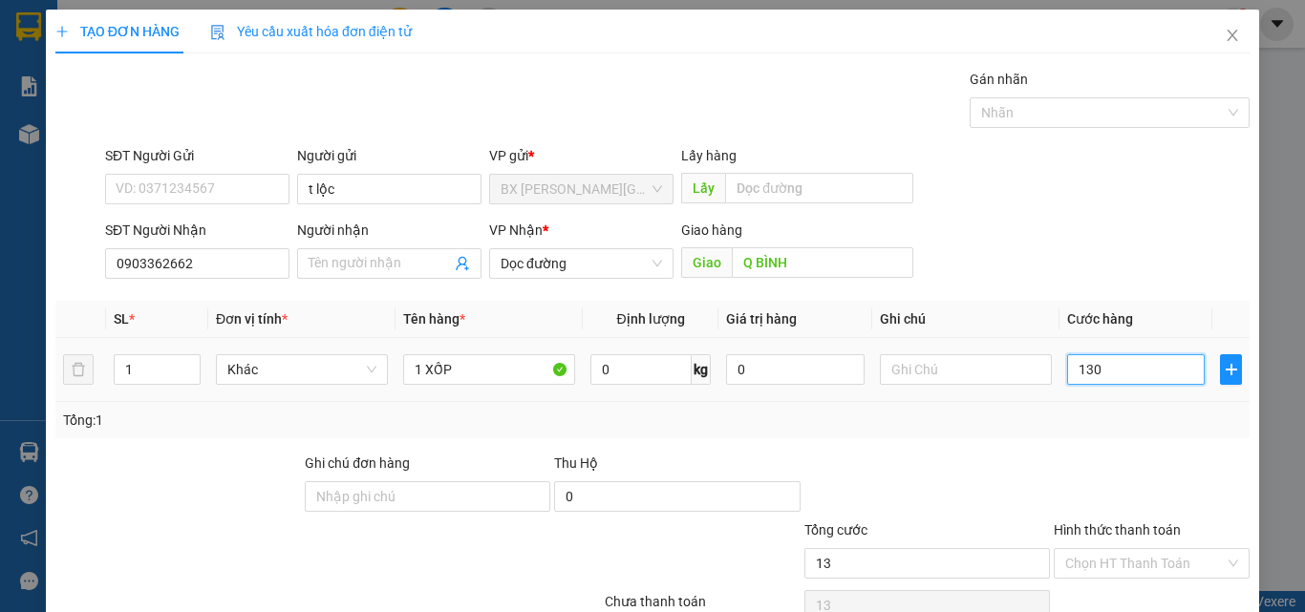
type input "130"
type input "1.300"
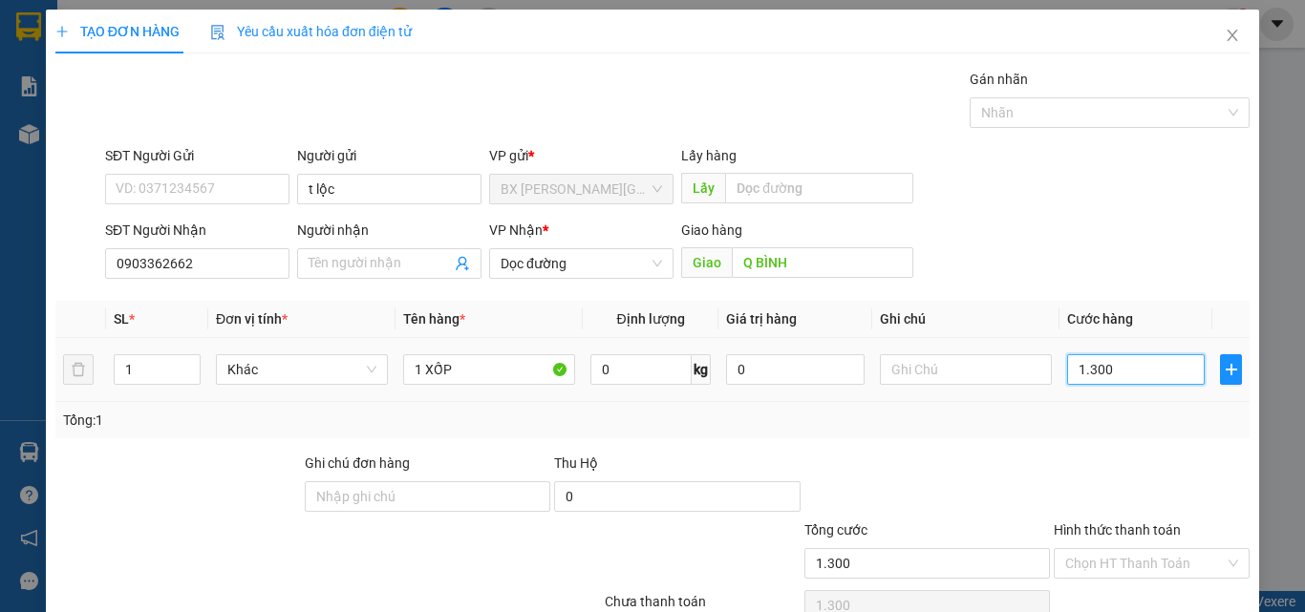
type input "13.000"
type input "130.000"
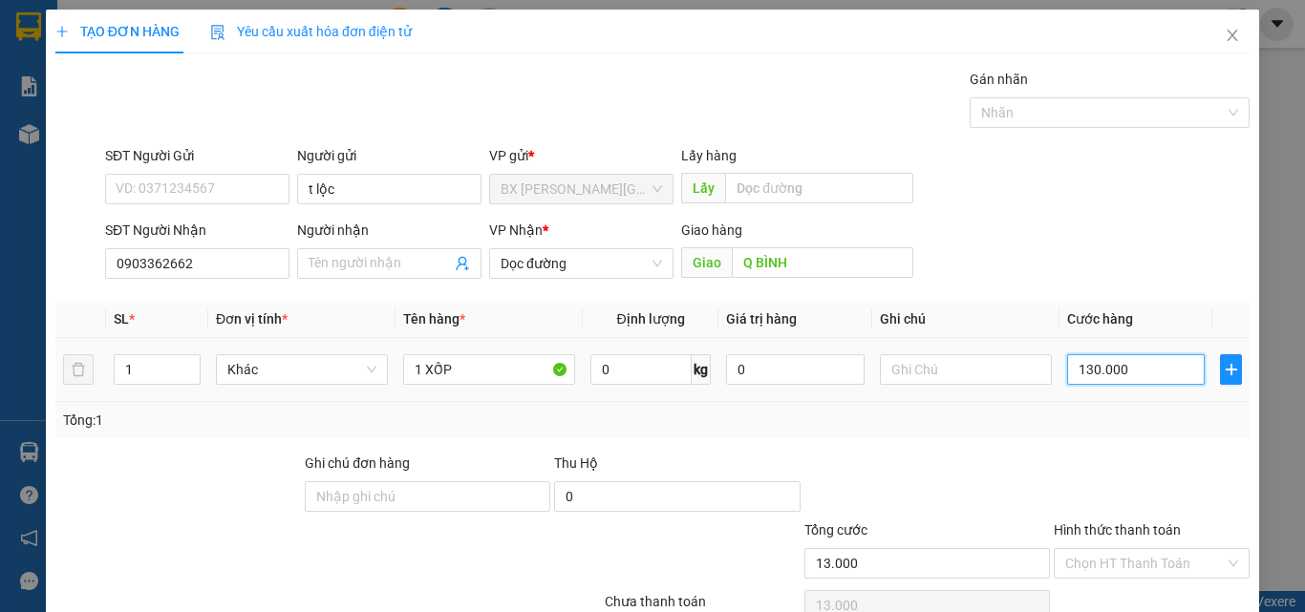
type input "130.000"
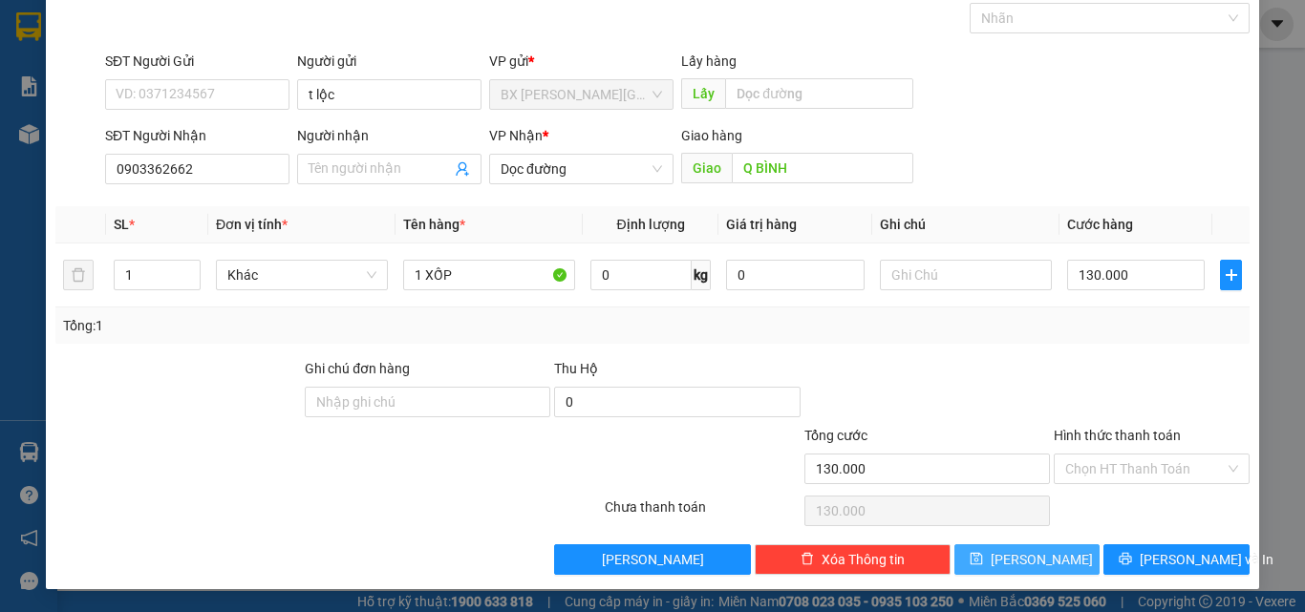
click at [1026, 561] on span "[PERSON_NAME]" at bounding box center [1041, 559] width 102 height 21
type input "0"
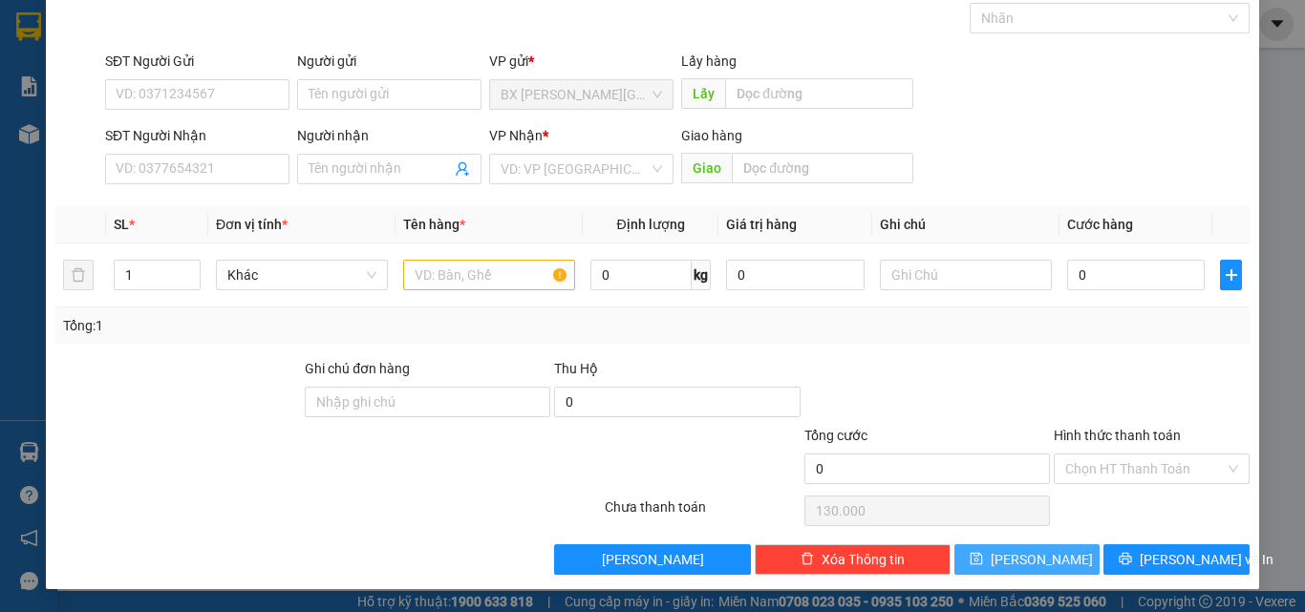
type input "0"
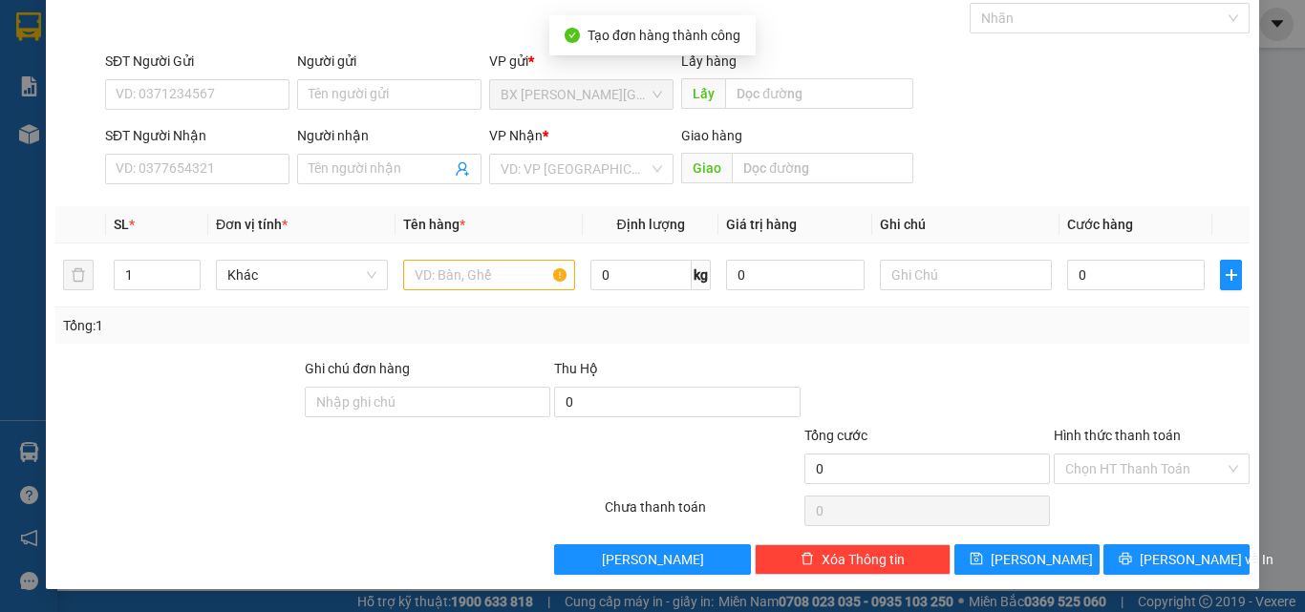
click at [400, 73] on div "Người gửi" at bounding box center [389, 65] width 184 height 29
click at [398, 102] on input "Người gửi" at bounding box center [389, 94] width 184 height 31
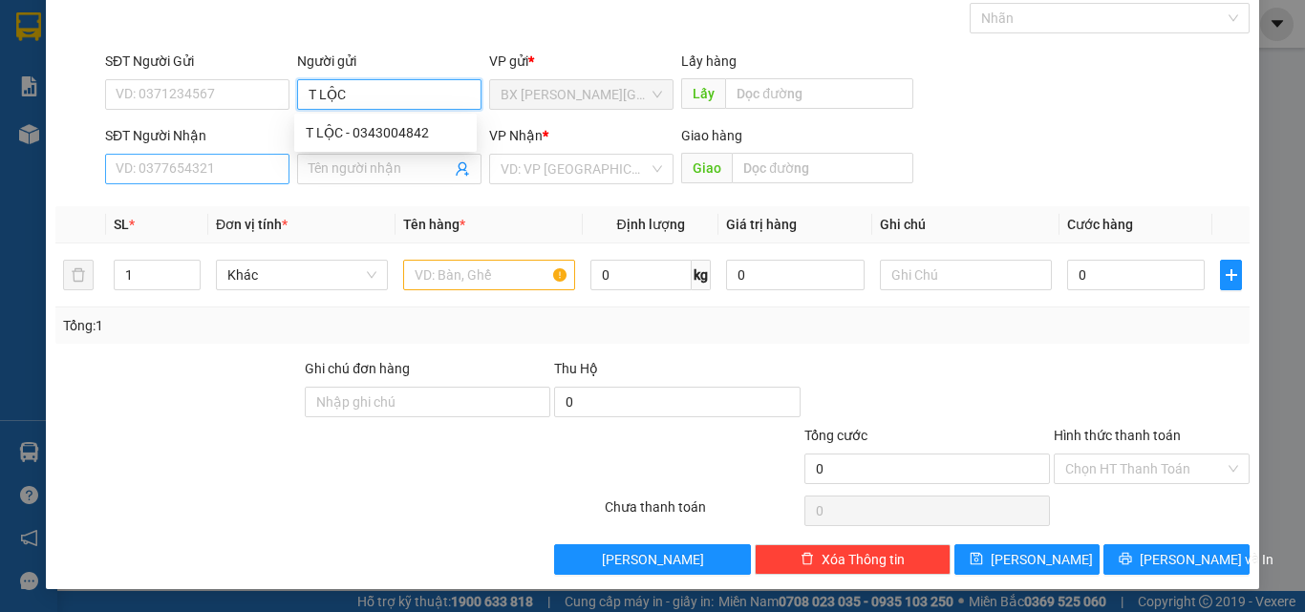
type input "T LỘC"
click at [193, 175] on input "SĐT Người Nhận" at bounding box center [197, 169] width 184 height 31
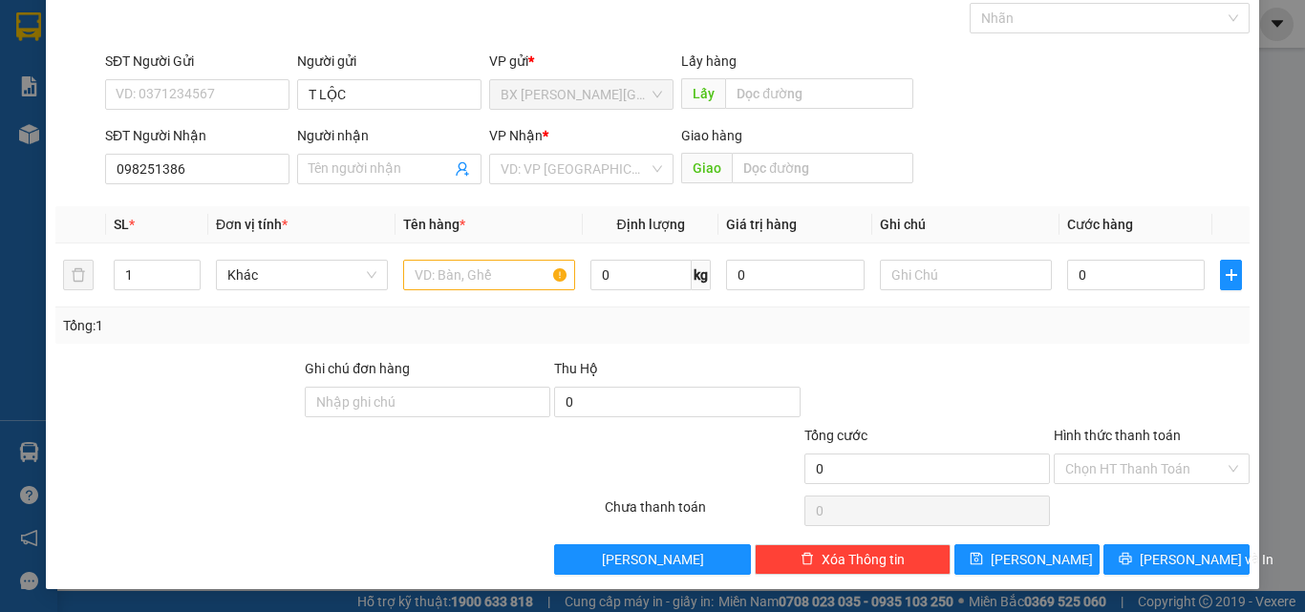
click at [287, 173] on div "SĐT Người [PERSON_NAME] 098251386" at bounding box center [197, 158] width 192 height 67
drag, startPoint x: 287, startPoint y: 173, endPoint x: 160, endPoint y: 181, distance: 126.3
click at [160, 181] on div "SĐT Người [PERSON_NAME] 098251386" at bounding box center [197, 158] width 192 height 67
click at [164, 162] on input "098251386" at bounding box center [197, 169] width 184 height 31
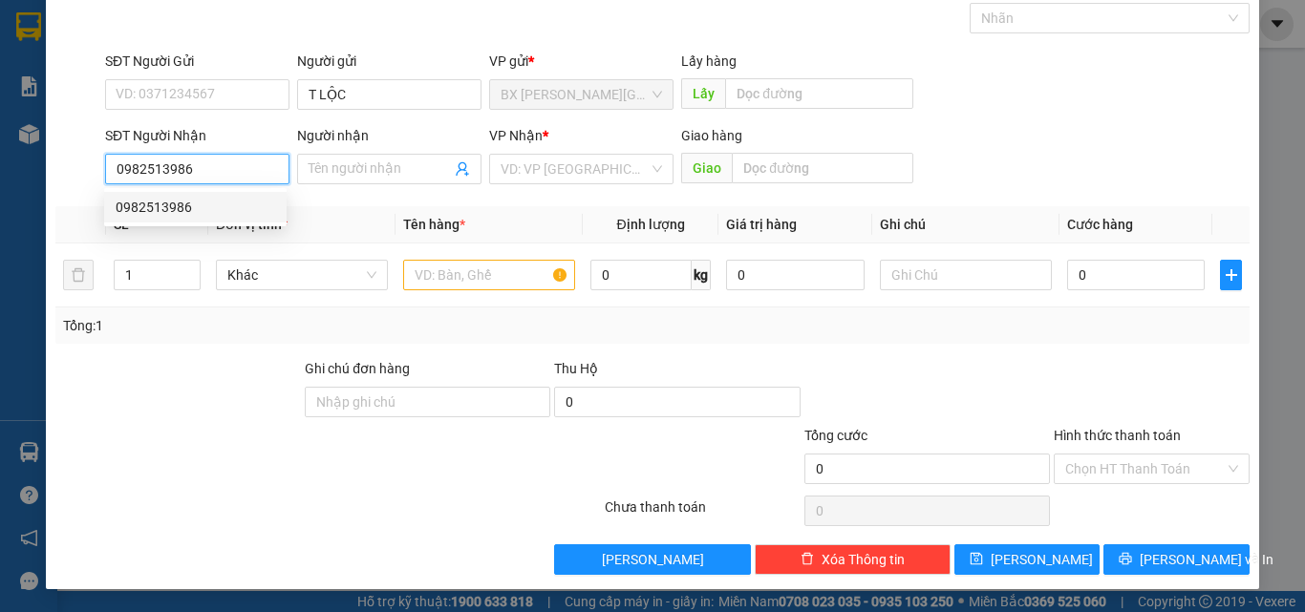
click at [252, 164] on input "0982513986" at bounding box center [197, 169] width 184 height 31
type input "0982513986"
click at [226, 227] on span "Đơn vị tính *" at bounding box center [252, 224] width 72 height 15
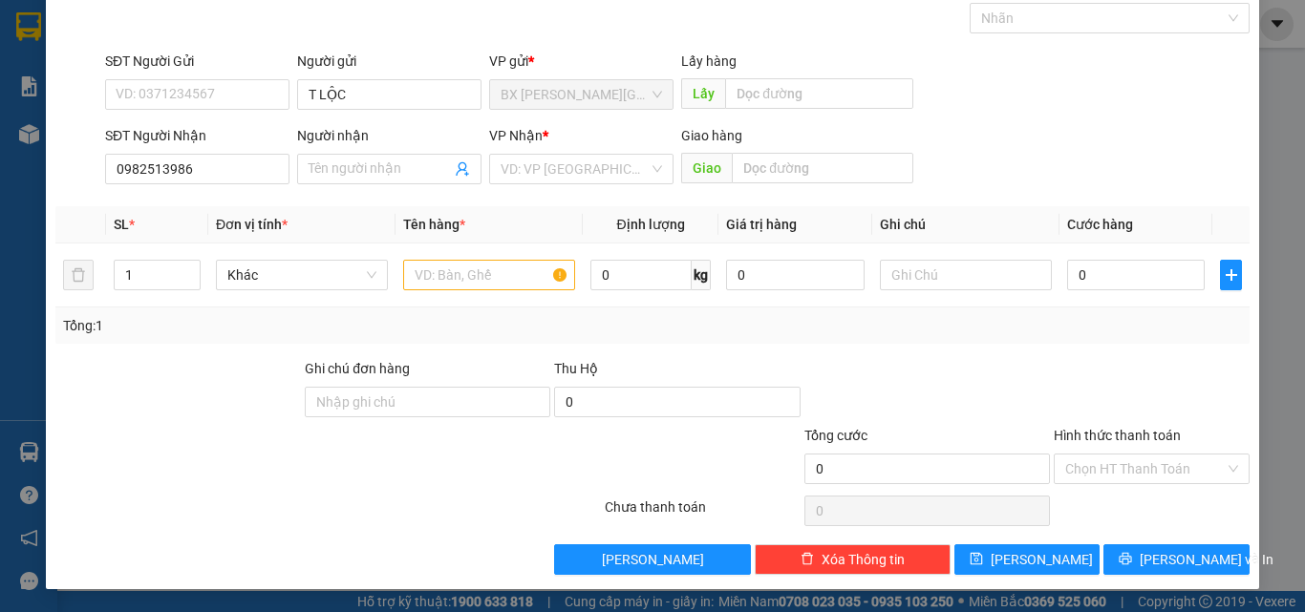
click at [223, 152] on div "SĐT Người Nhận" at bounding box center [197, 139] width 184 height 29
click at [217, 179] on input "0982513986" at bounding box center [197, 169] width 184 height 31
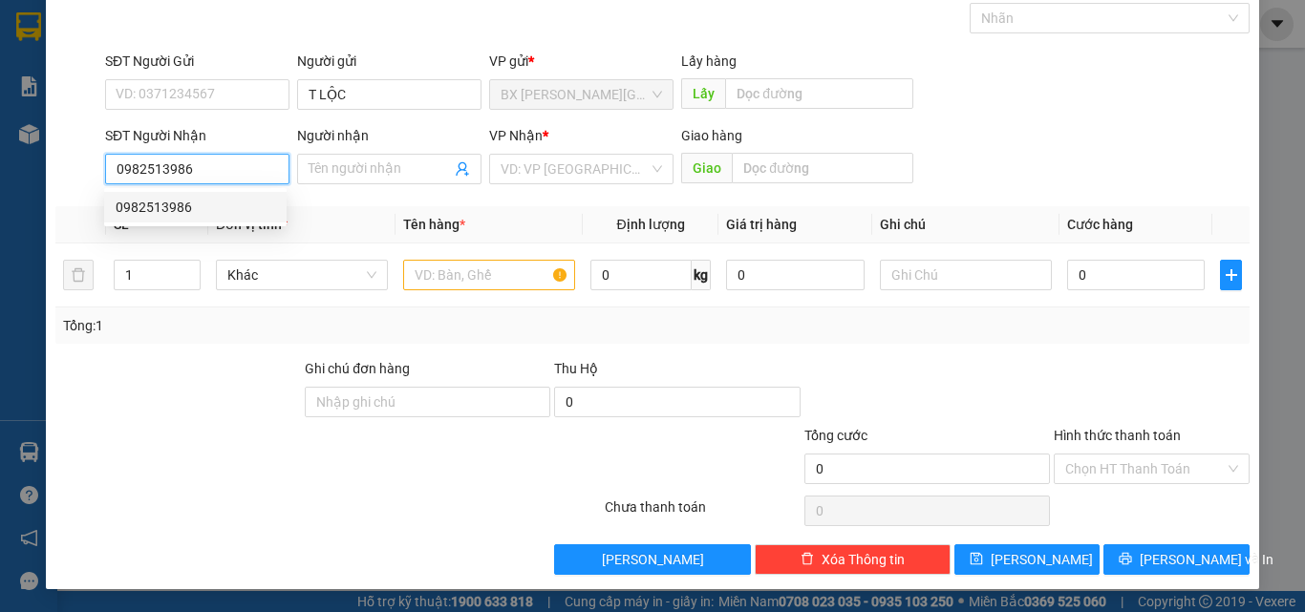
click at [214, 215] on div "0982513986" at bounding box center [195, 207] width 159 height 21
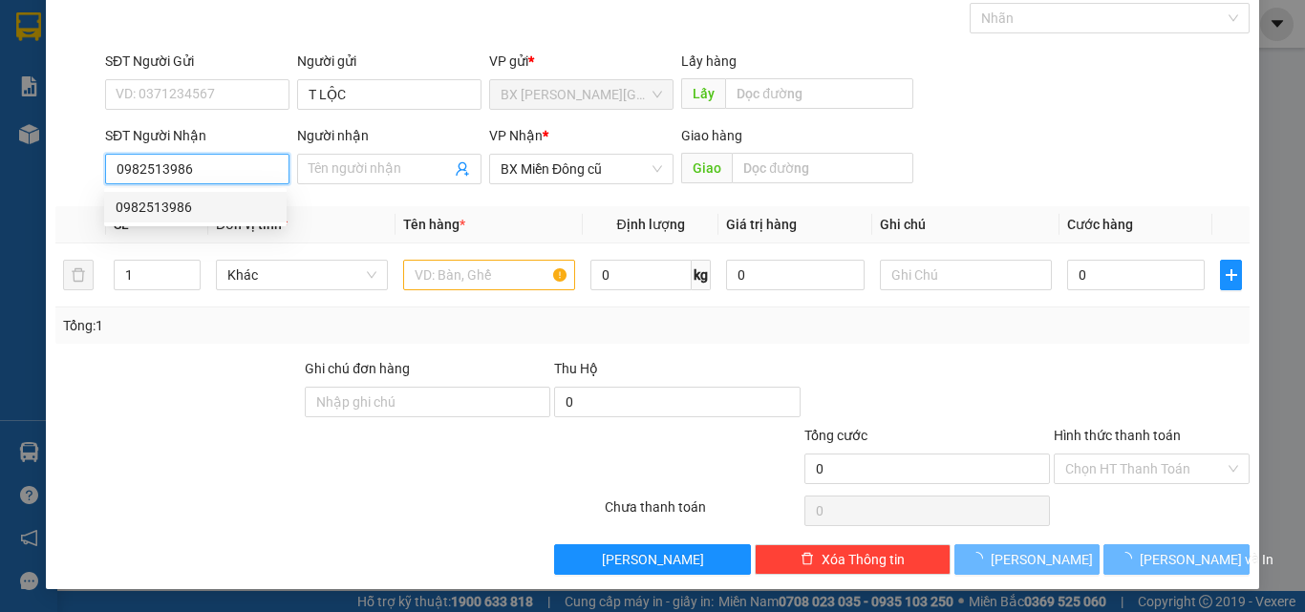
type input "50.000"
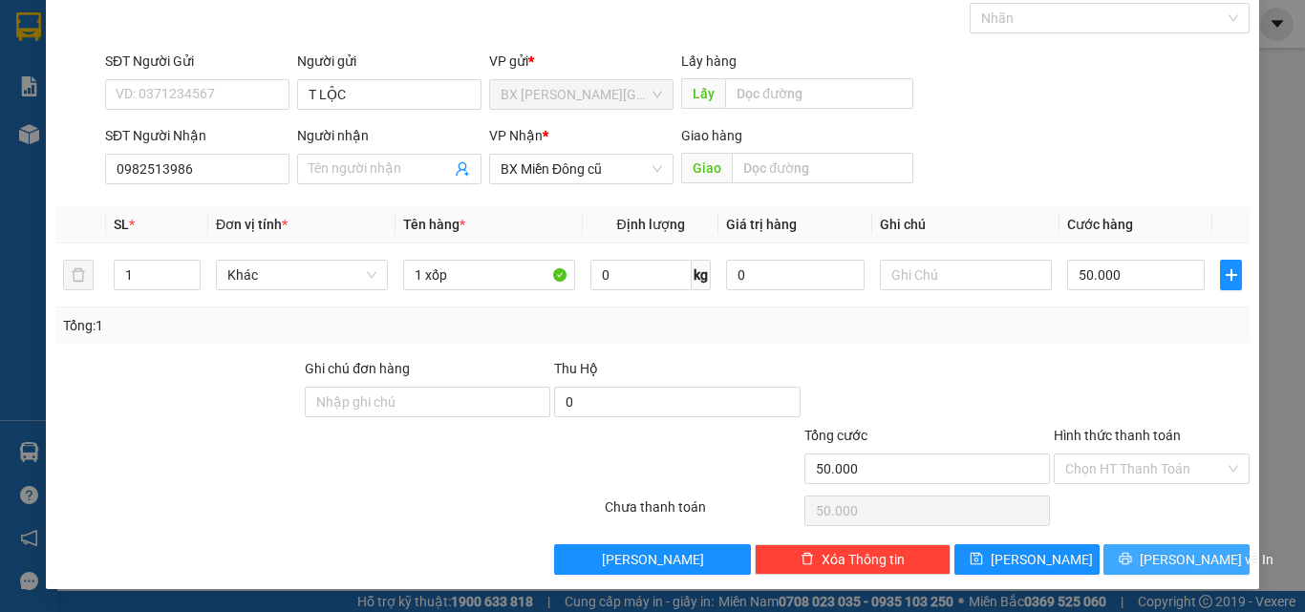
click at [1146, 561] on button "[PERSON_NAME] và In" at bounding box center [1176, 559] width 146 height 31
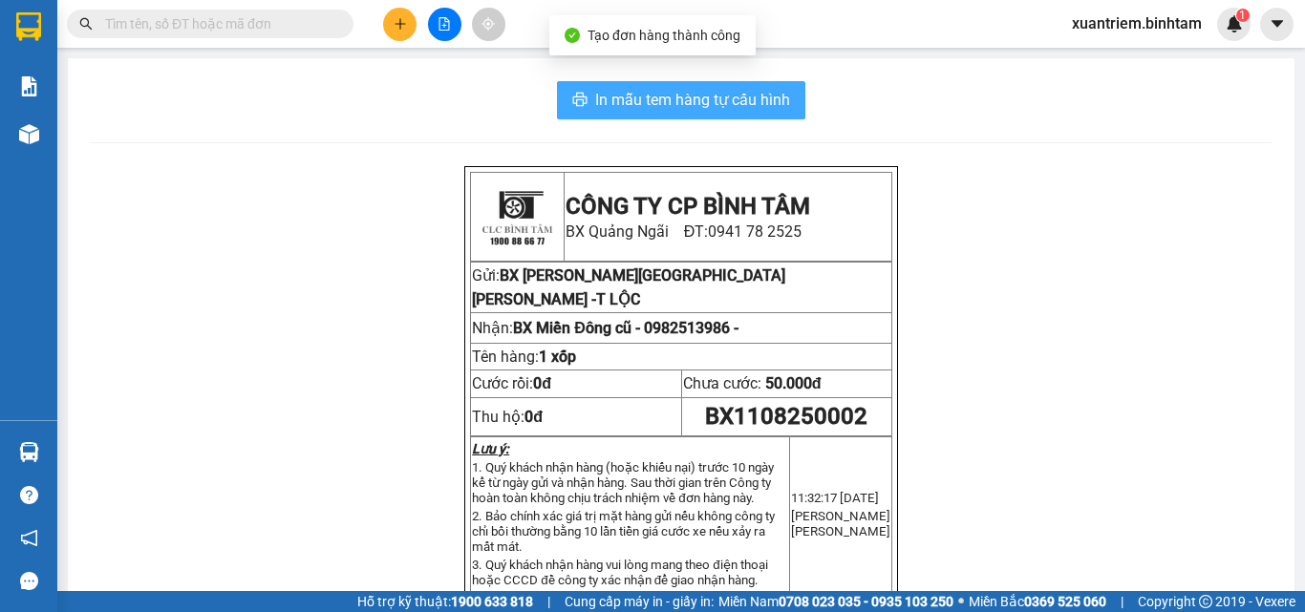
click at [654, 108] on span "In mẫu tem hàng tự cấu hình" at bounding box center [692, 100] width 195 height 24
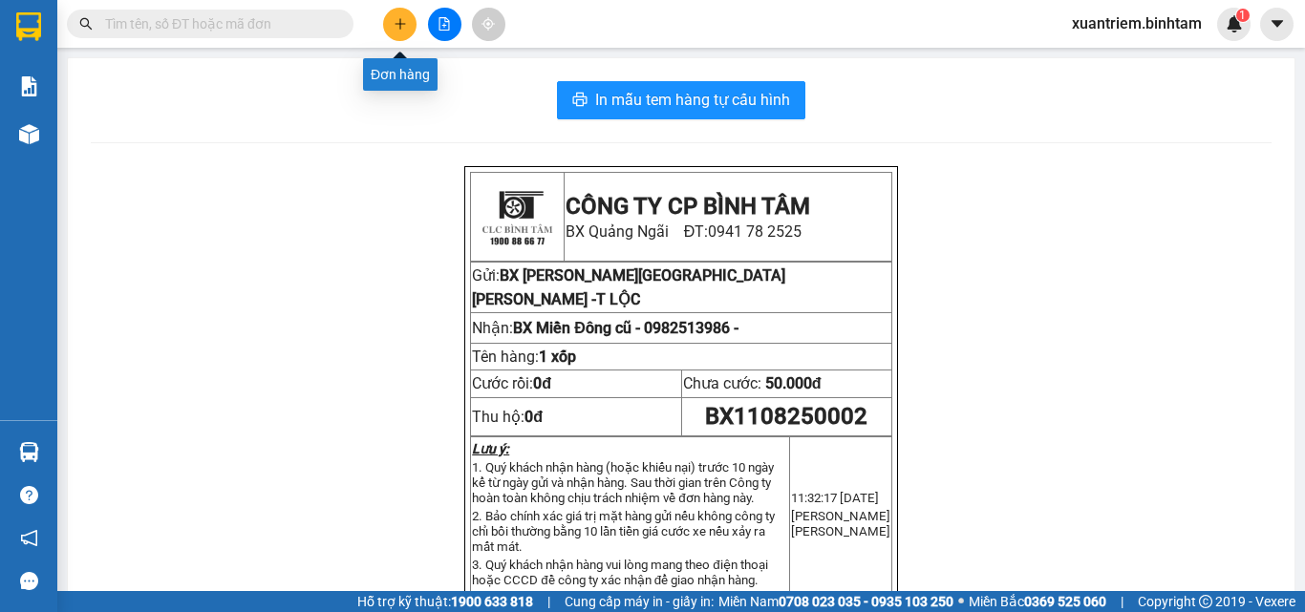
click at [402, 26] on icon "plus" at bounding box center [399, 23] width 13 height 13
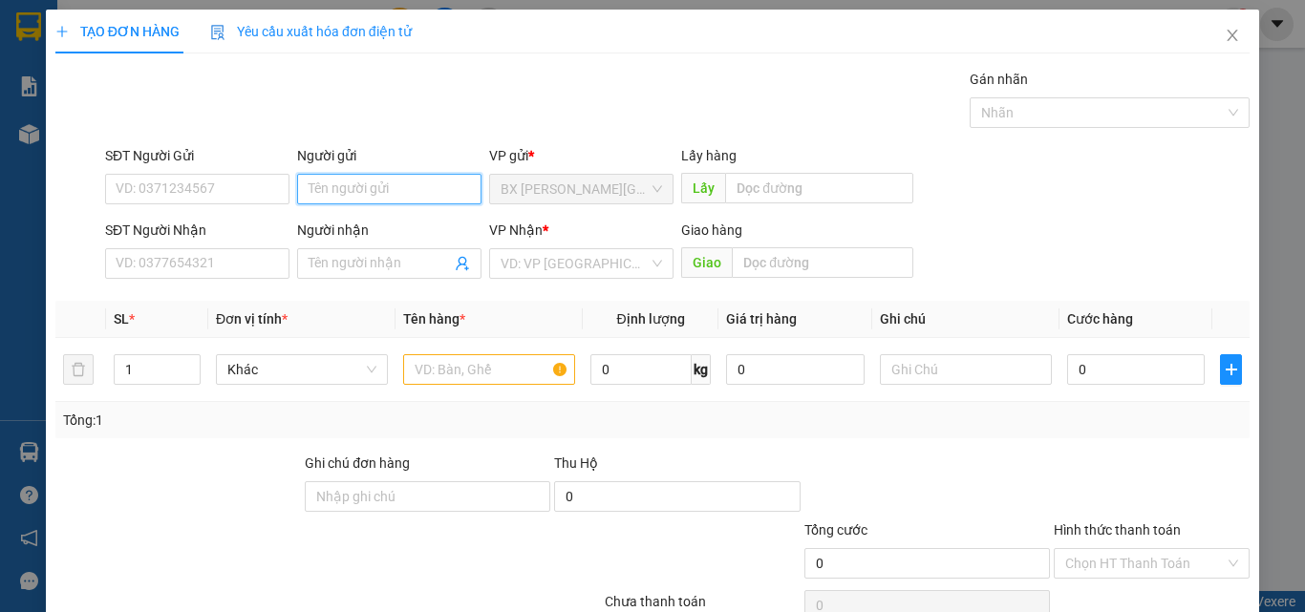
click at [371, 200] on input "Người gửi" at bounding box center [389, 189] width 184 height 31
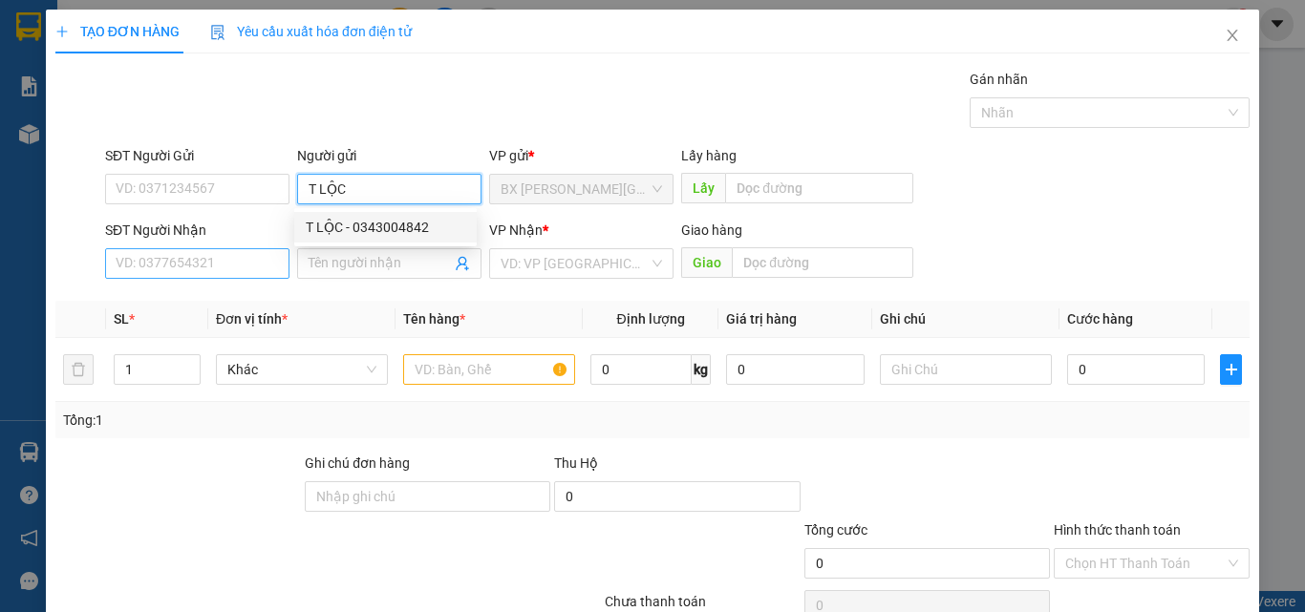
type input "T LỘC"
click at [241, 269] on input "SĐT Người Nhận" at bounding box center [197, 263] width 184 height 31
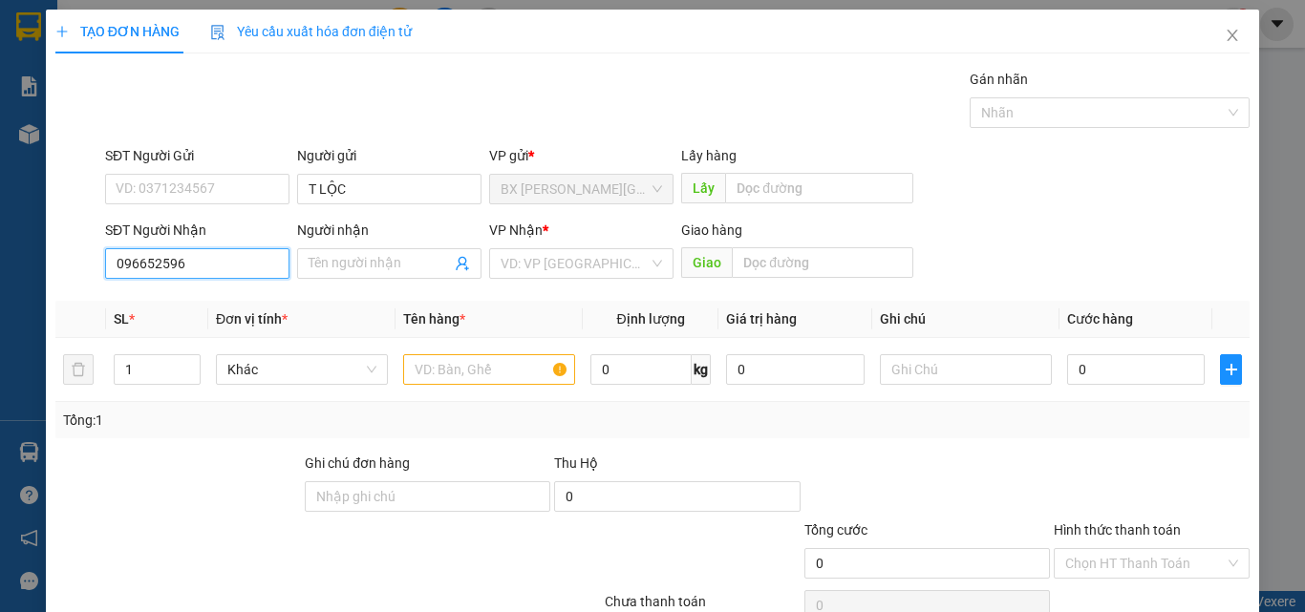
type input "0966525968"
click at [236, 312] on div "0966525968" at bounding box center [195, 302] width 182 height 31
type input "200.000"
type input "0966525968"
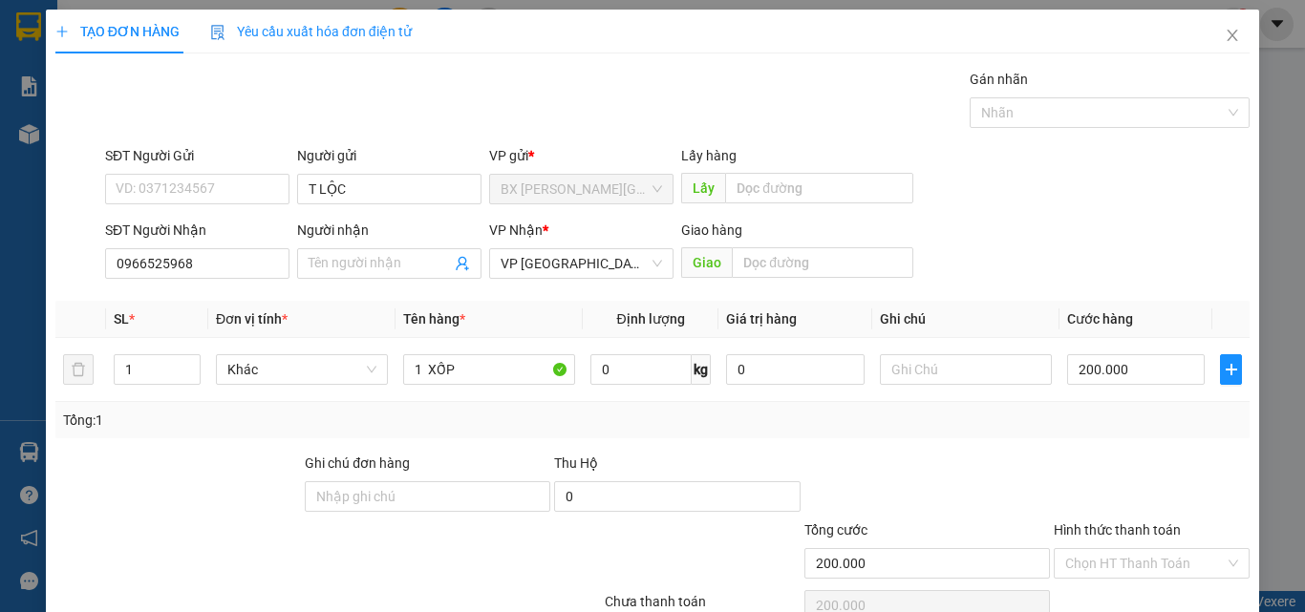
click at [1066, 333] on th "Cước hàng" at bounding box center [1135, 319] width 153 height 37
click at [1114, 387] on div "200.000" at bounding box center [1136, 370] width 138 height 38
click at [1135, 378] on input "200.000" at bounding box center [1136, 369] width 138 height 31
type input "1"
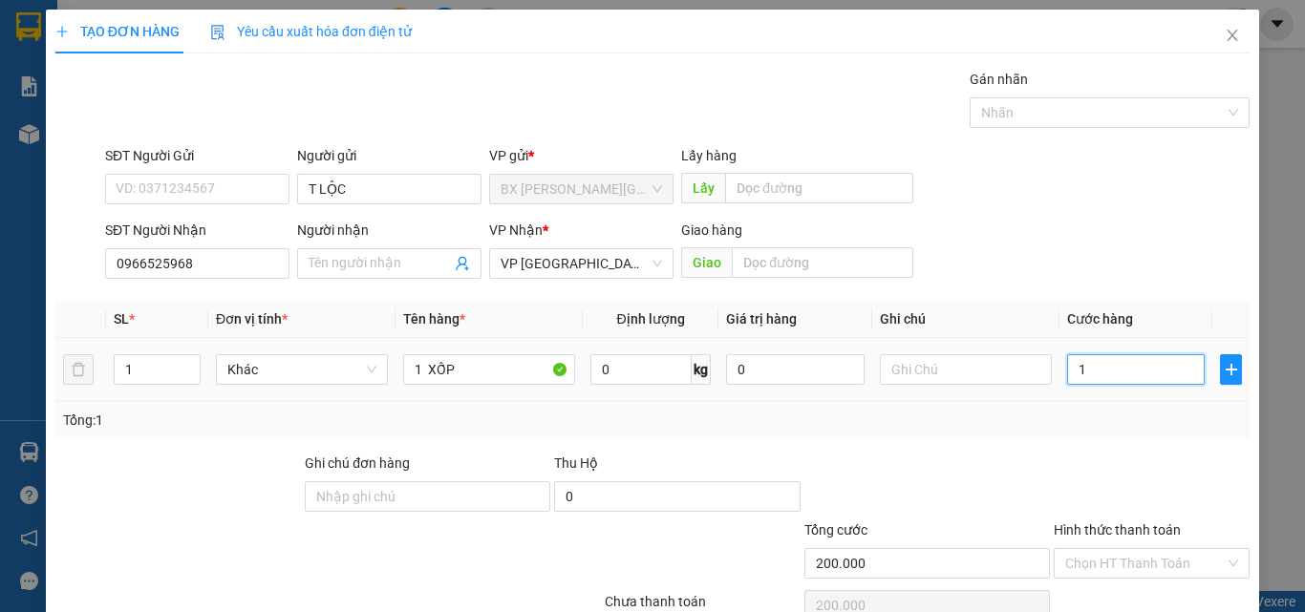
type input "1"
type input "15"
type input "150"
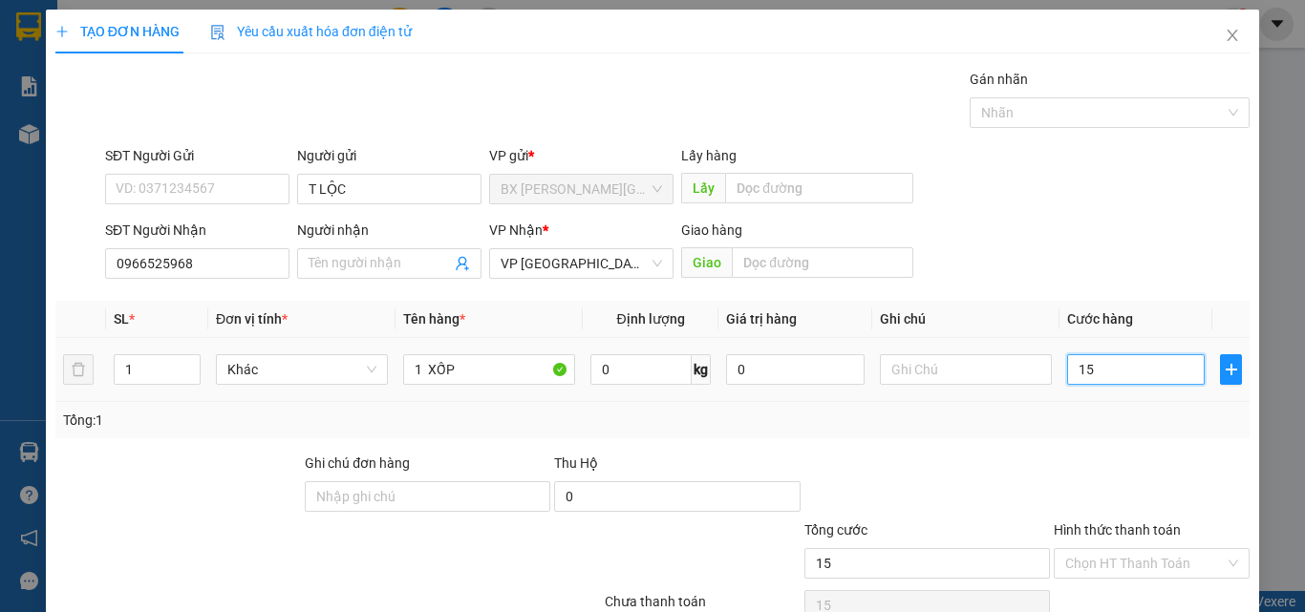
type input "150"
type input "1.500"
type input "15.000"
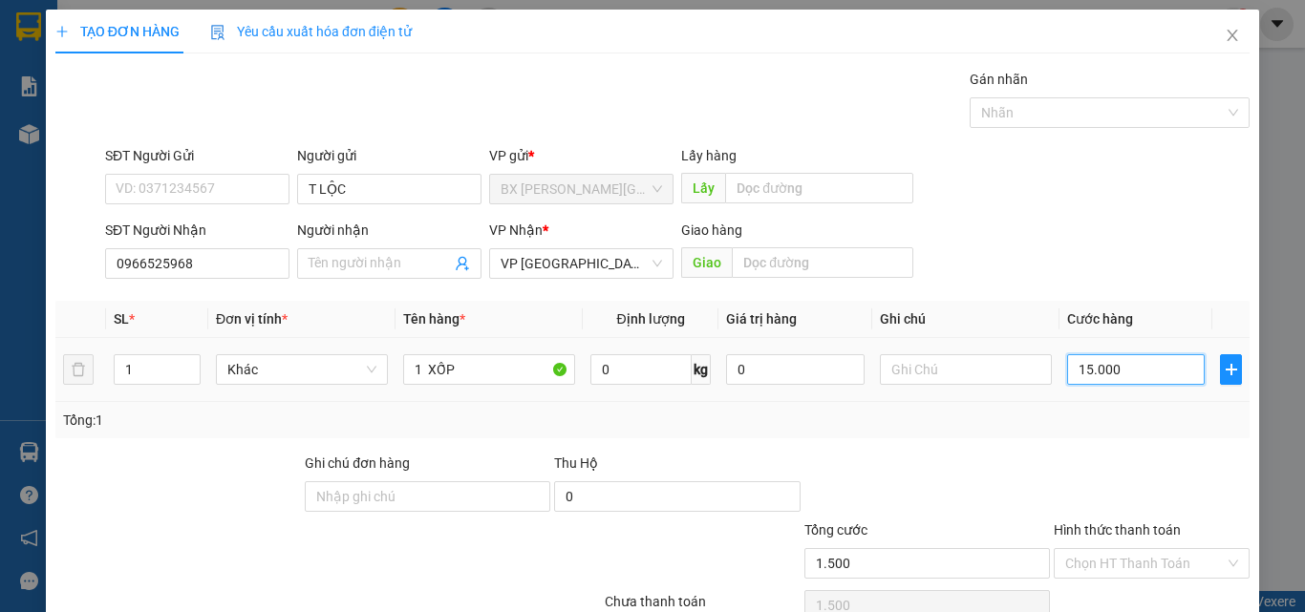
type input "15.000"
type input "150.000"
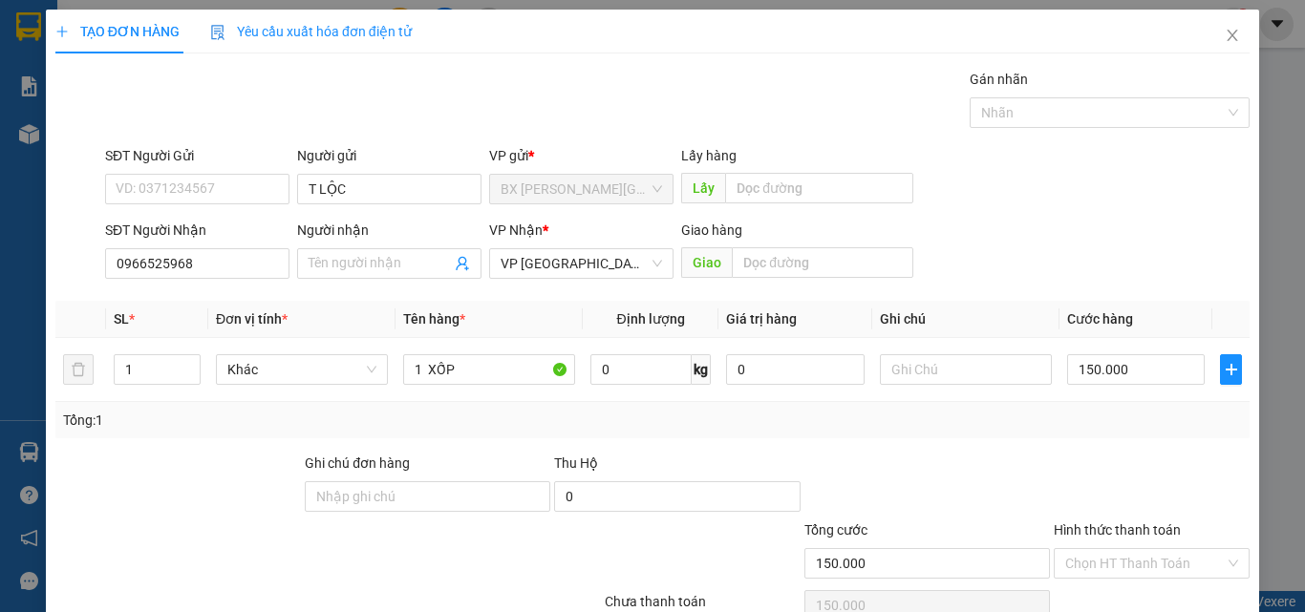
scroll to position [95, 0]
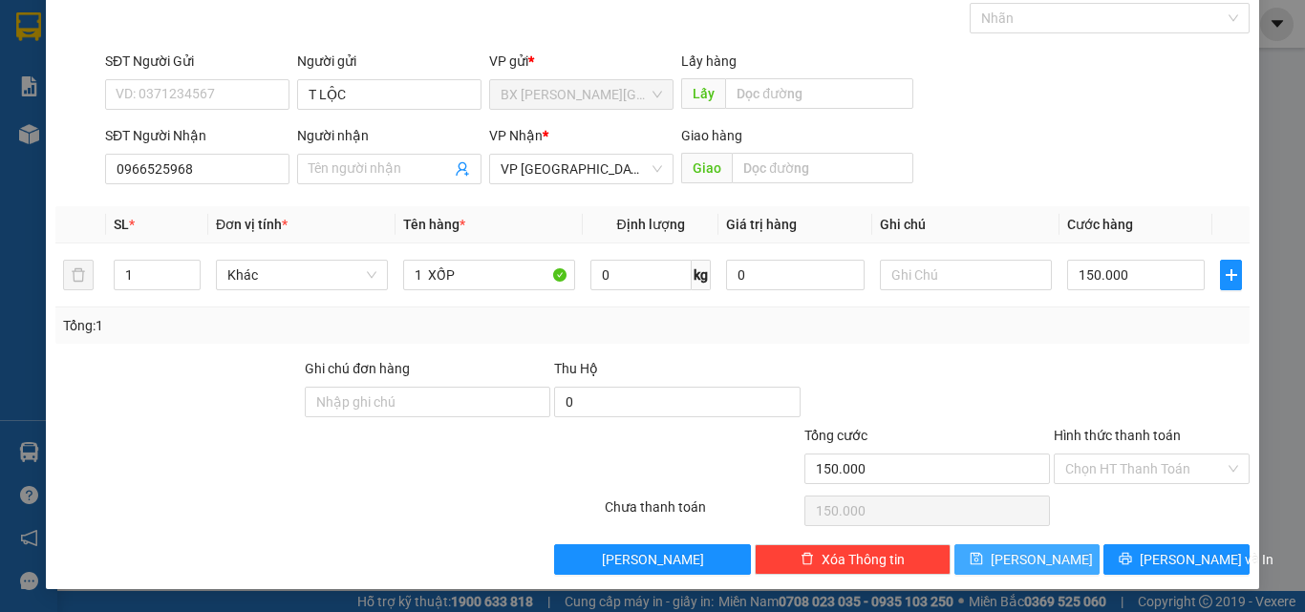
click at [1051, 555] on button "[PERSON_NAME]" at bounding box center [1027, 559] width 146 height 31
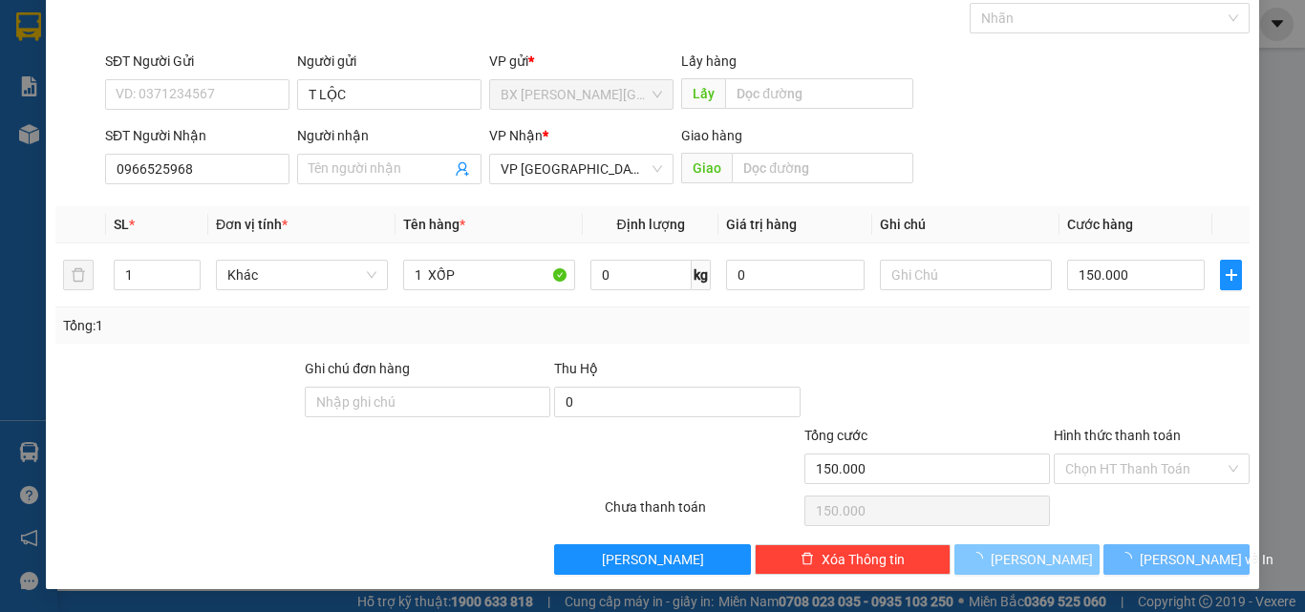
type input "0"
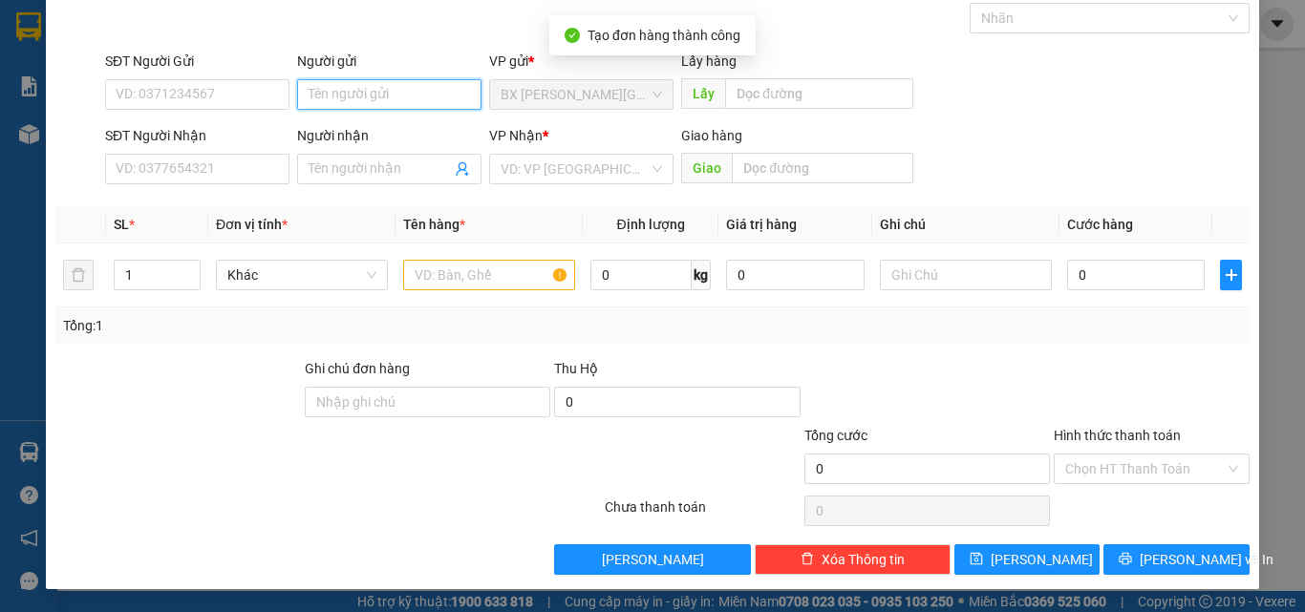
click at [439, 95] on input "Người gửi" at bounding box center [389, 94] width 184 height 31
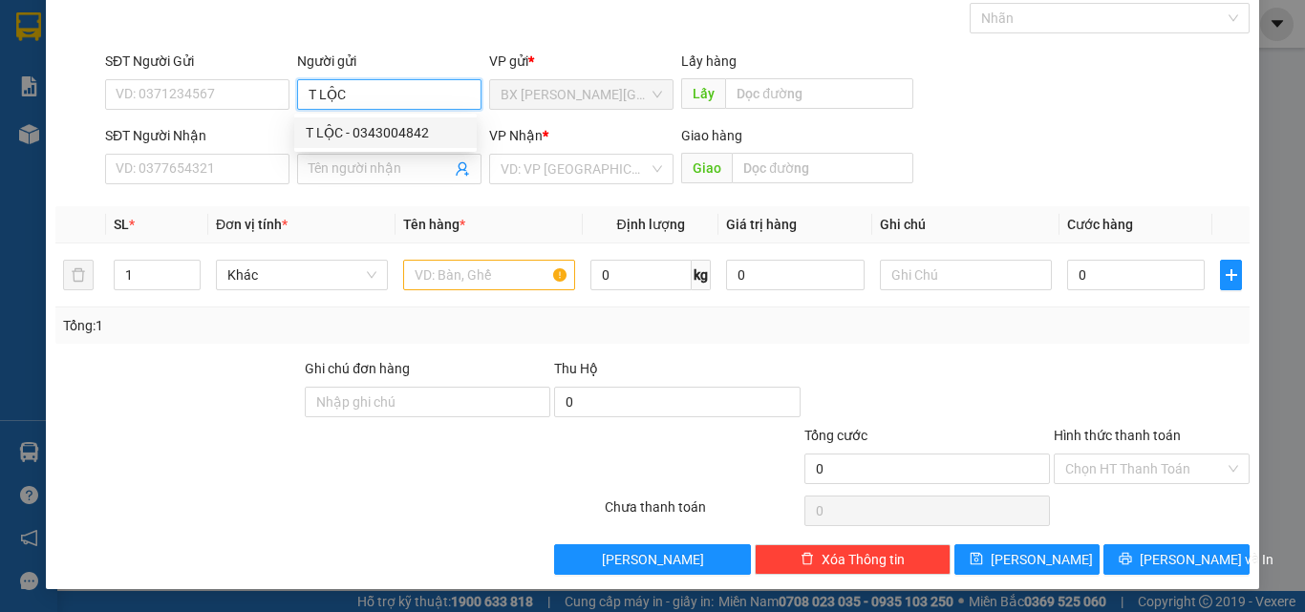
type input "T LỘC"
click at [11, 235] on div "TẠO ĐƠN HÀNG Yêu cầu xuất [PERSON_NAME] điện tử Transit Pickup Surcharge Ids Tr…" at bounding box center [652, 306] width 1305 height 612
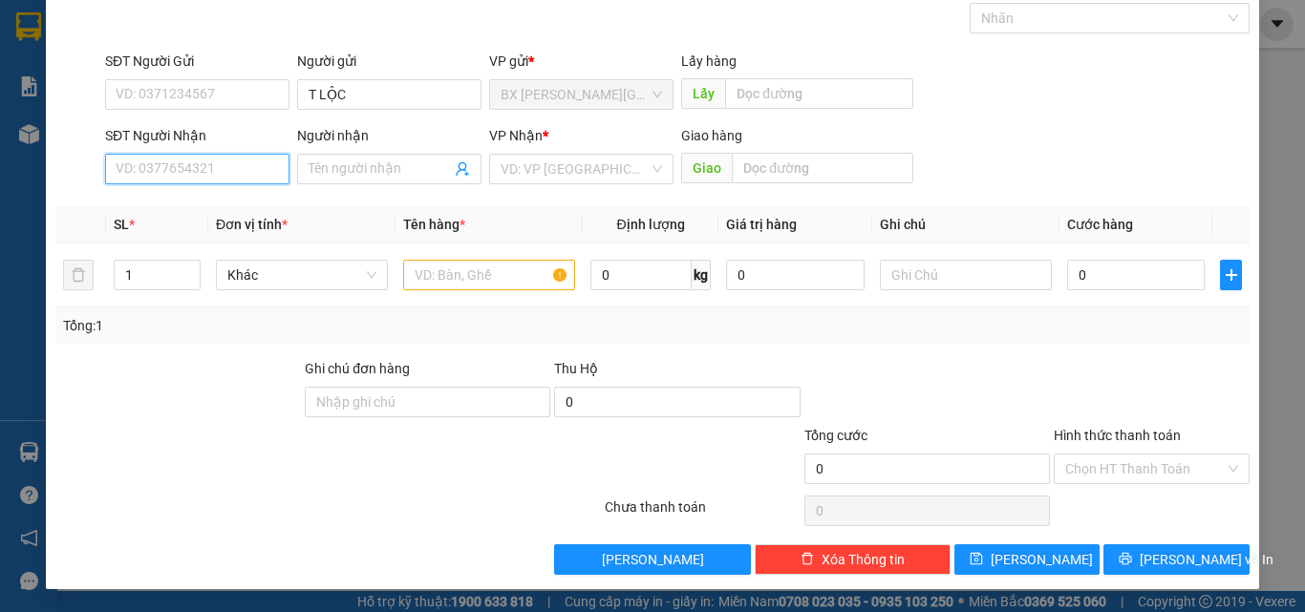
click at [182, 168] on input "SĐT Người Nhận" at bounding box center [197, 169] width 184 height 31
click at [229, 170] on input "0378283928" at bounding box center [197, 169] width 184 height 31
type input "0378283928"
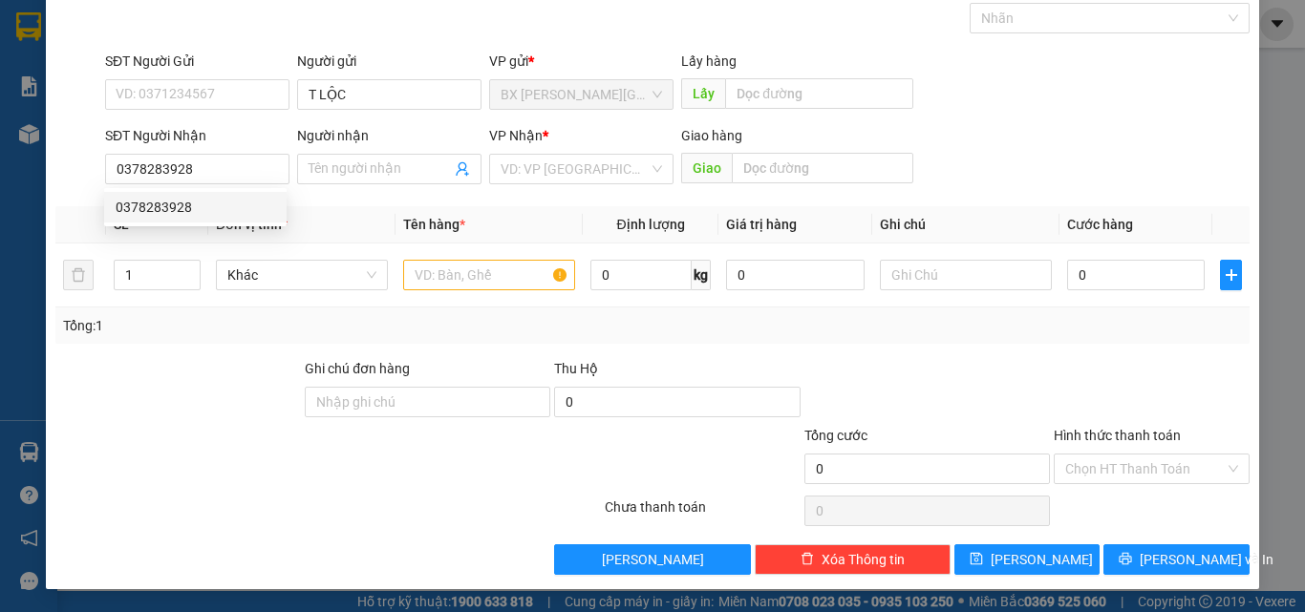
click at [230, 228] on span "Đơn vị tính *" at bounding box center [252, 224] width 72 height 15
click at [235, 202] on div "Transit Pickup Surcharge Ids Transit Deliver Surcharge Ids Transit Deliver Surc…" at bounding box center [652, 274] width 1194 height 601
click at [237, 153] on div "SĐT Người Nhận" at bounding box center [197, 139] width 184 height 29
click at [221, 186] on div "SĐT Người [PERSON_NAME] 0378283928" at bounding box center [197, 158] width 184 height 67
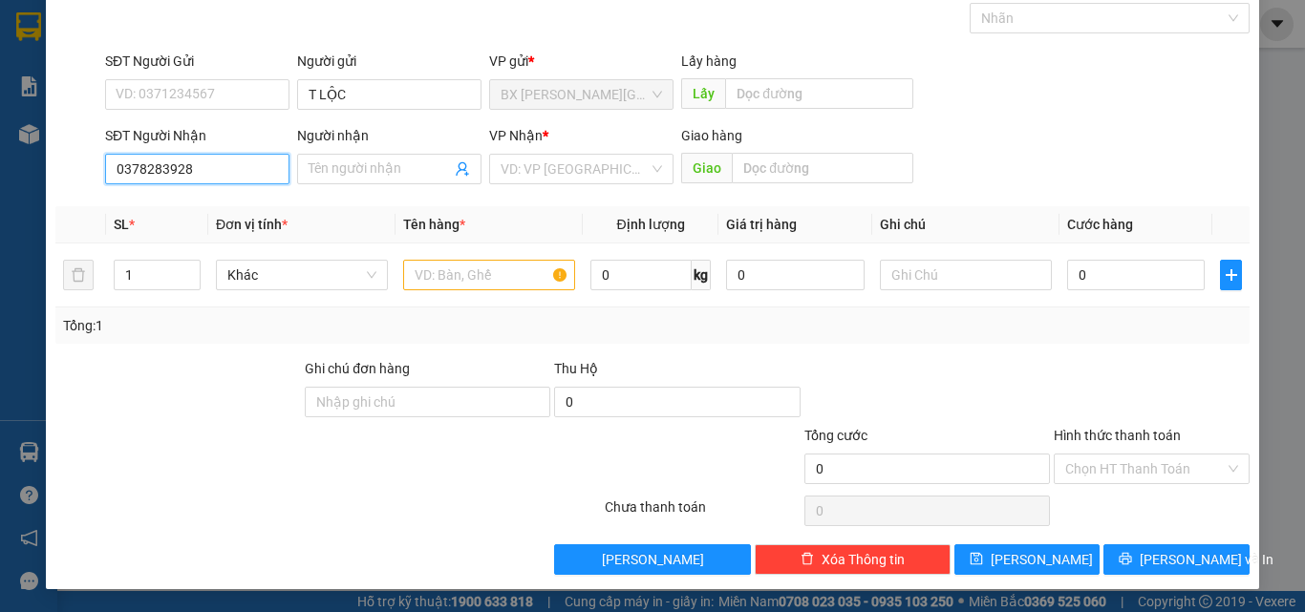
click at [262, 174] on input "0378283928" at bounding box center [197, 169] width 184 height 31
click at [211, 206] on div "0378283928" at bounding box center [195, 207] width 159 height 21
type input "NGÃ 3 SỢI"
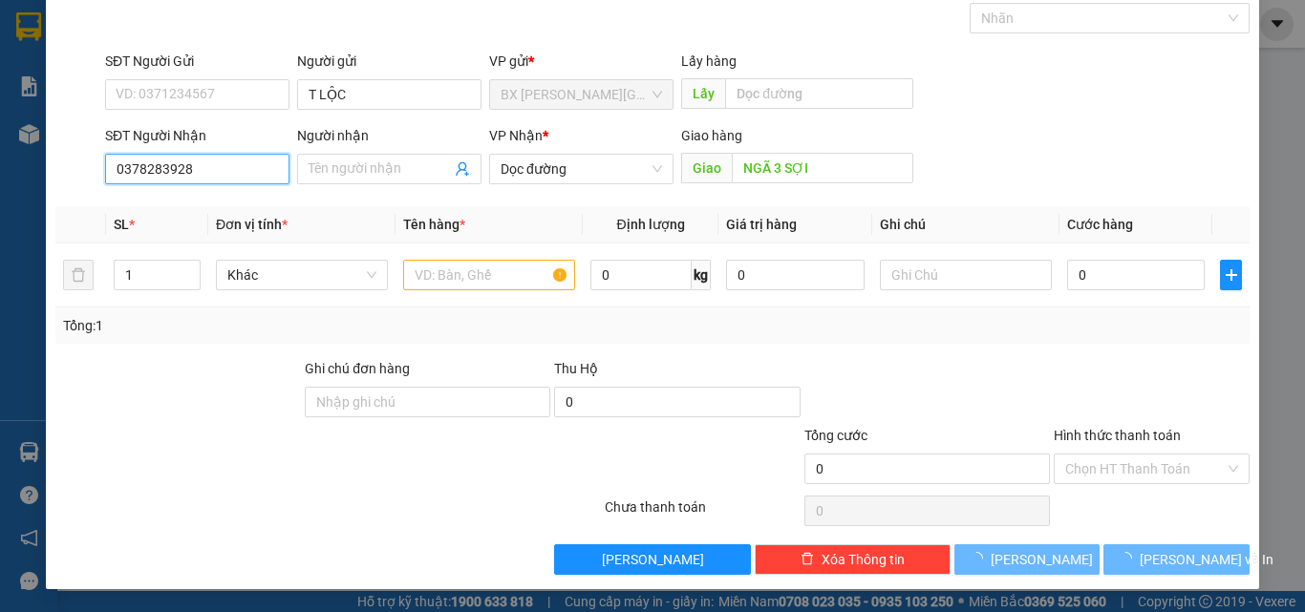
type input "120.000"
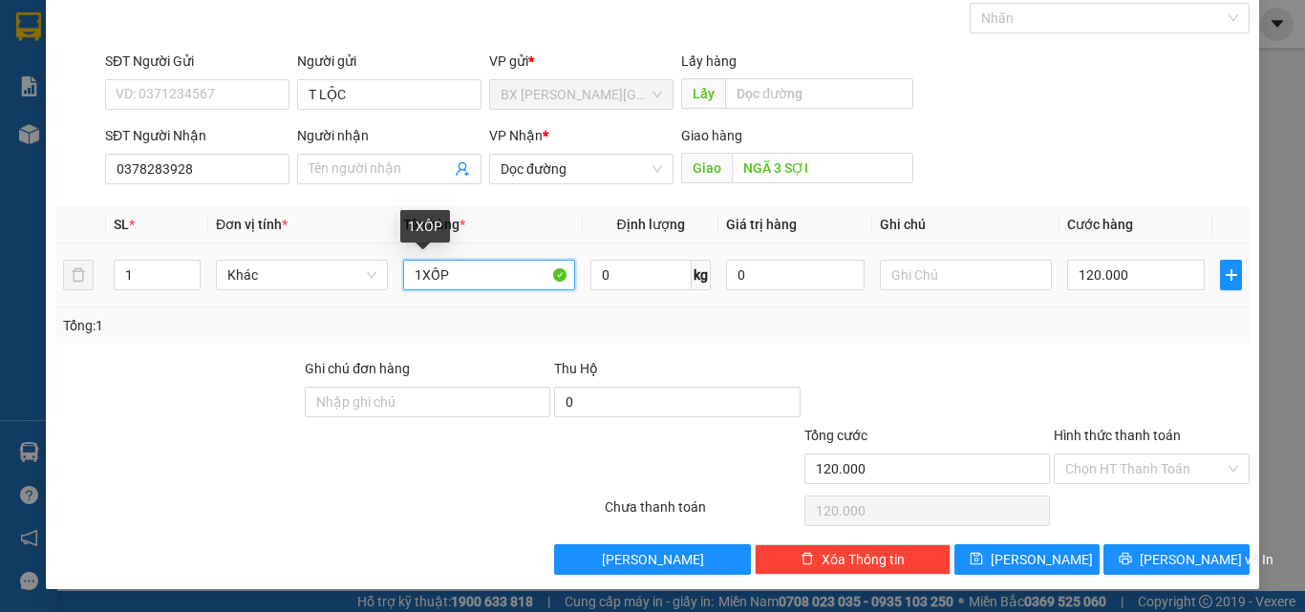
click at [415, 275] on input "1XỐP" at bounding box center [489, 275] width 172 height 31
type input "2XỐP"
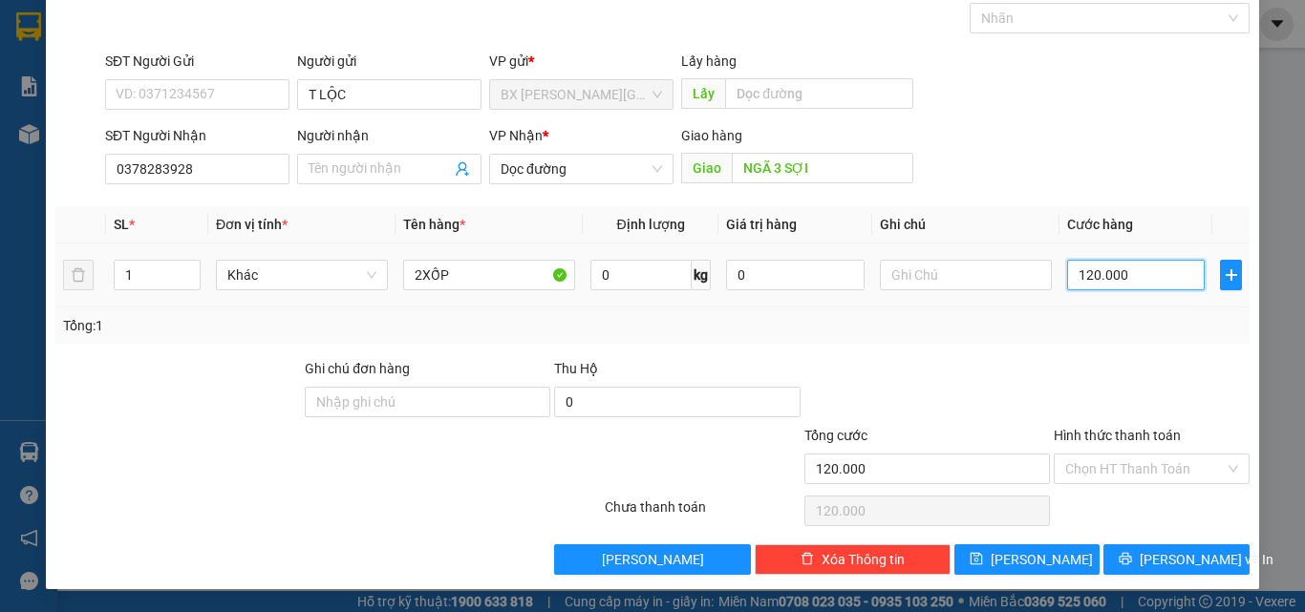
click at [1117, 288] on input "120.000" at bounding box center [1136, 275] width 138 height 31
type input "2"
type input "28"
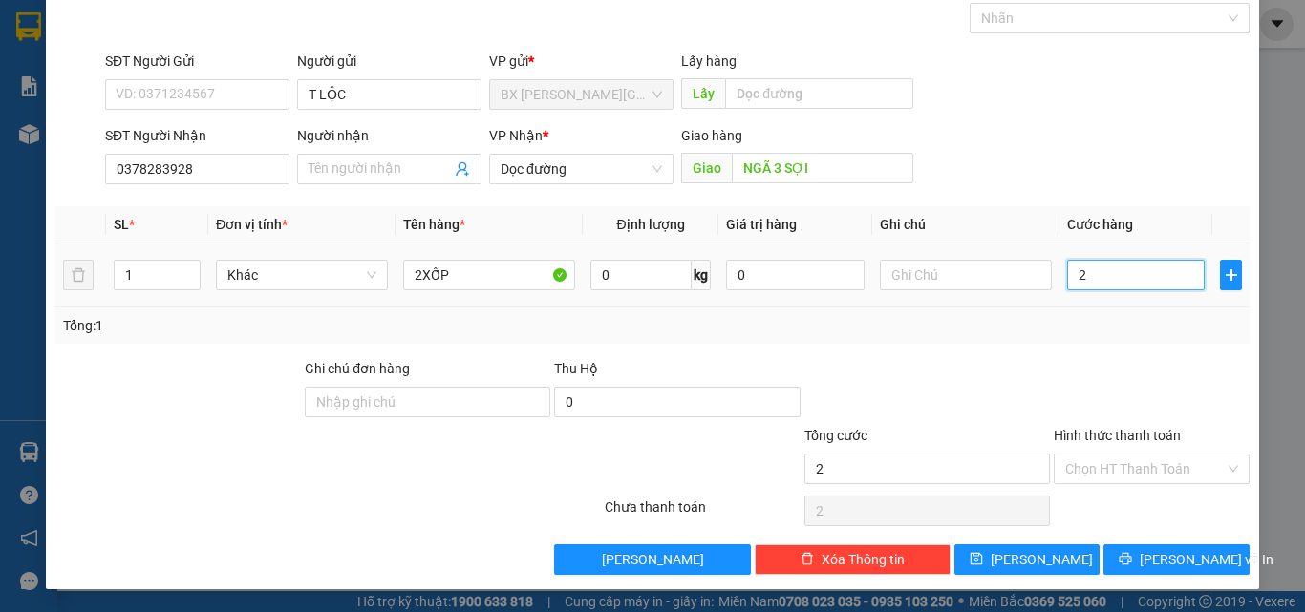
type input "28"
type input "280"
type input "2.800"
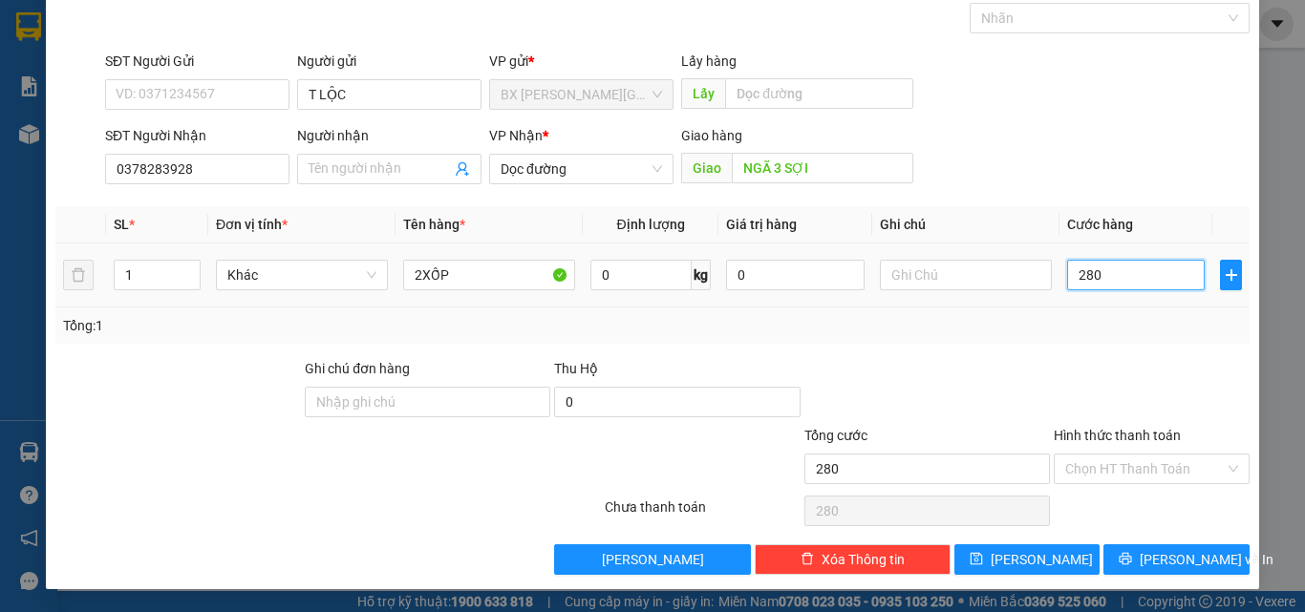
type input "2.800"
type input "28.000"
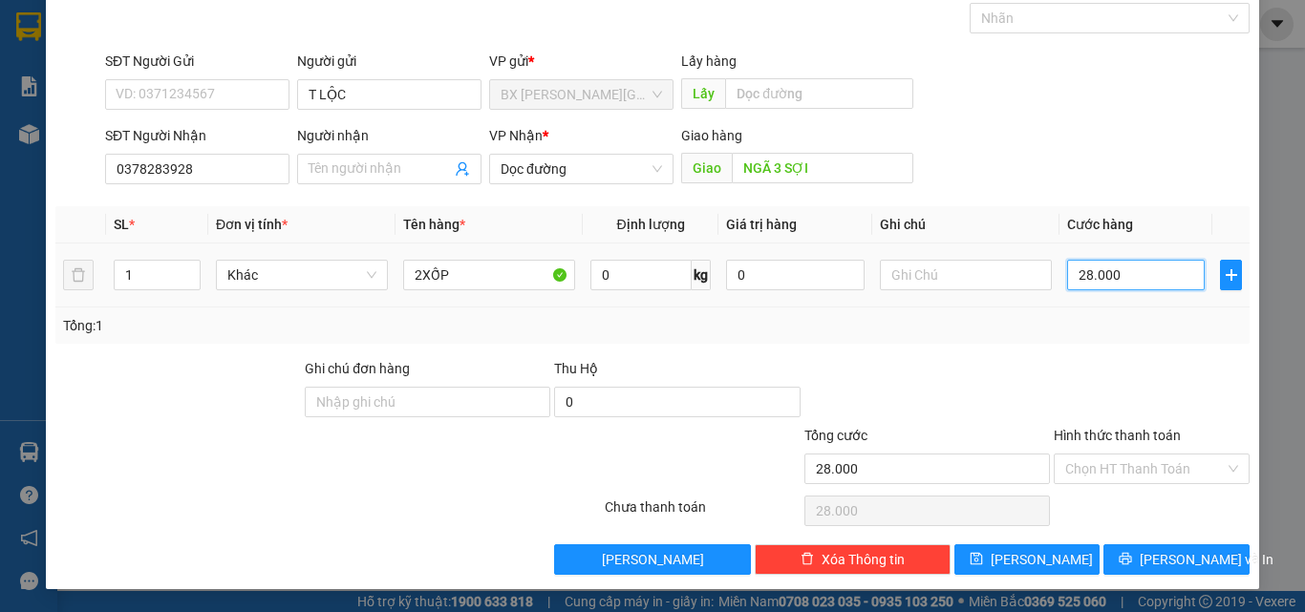
type input "280.000"
click at [1143, 559] on button "[PERSON_NAME] và In" at bounding box center [1176, 559] width 146 height 31
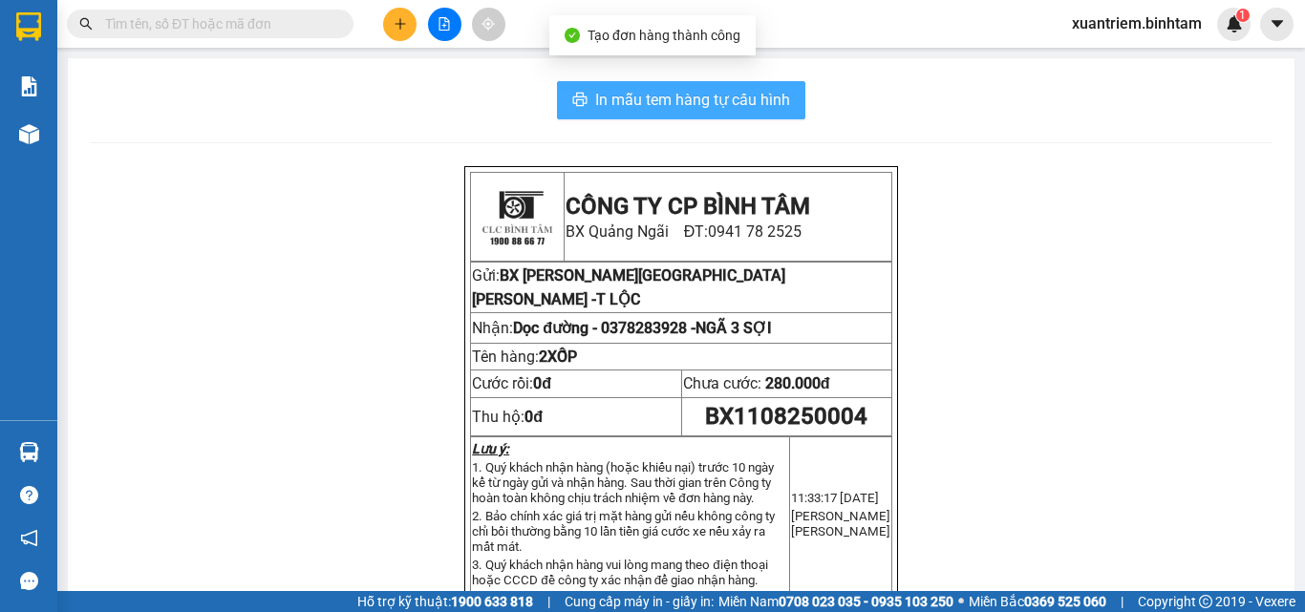
click at [695, 113] on button "In mẫu tem hàng tự cấu hình" at bounding box center [681, 100] width 248 height 38
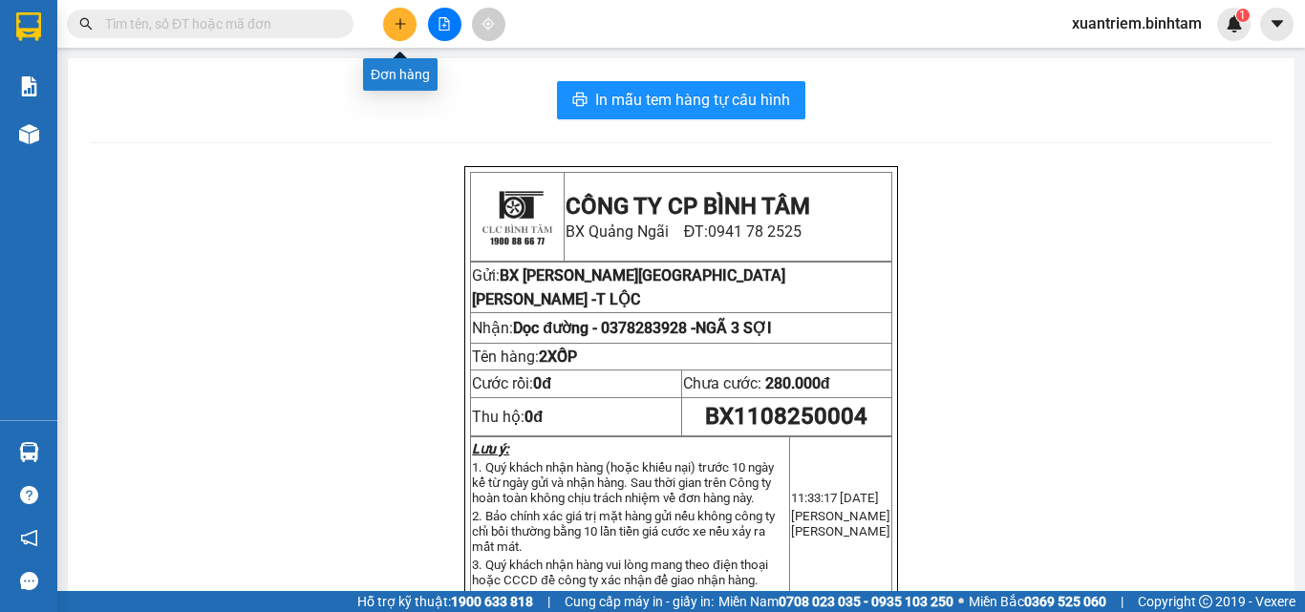
click at [413, 26] on button at bounding box center [399, 24] width 33 height 33
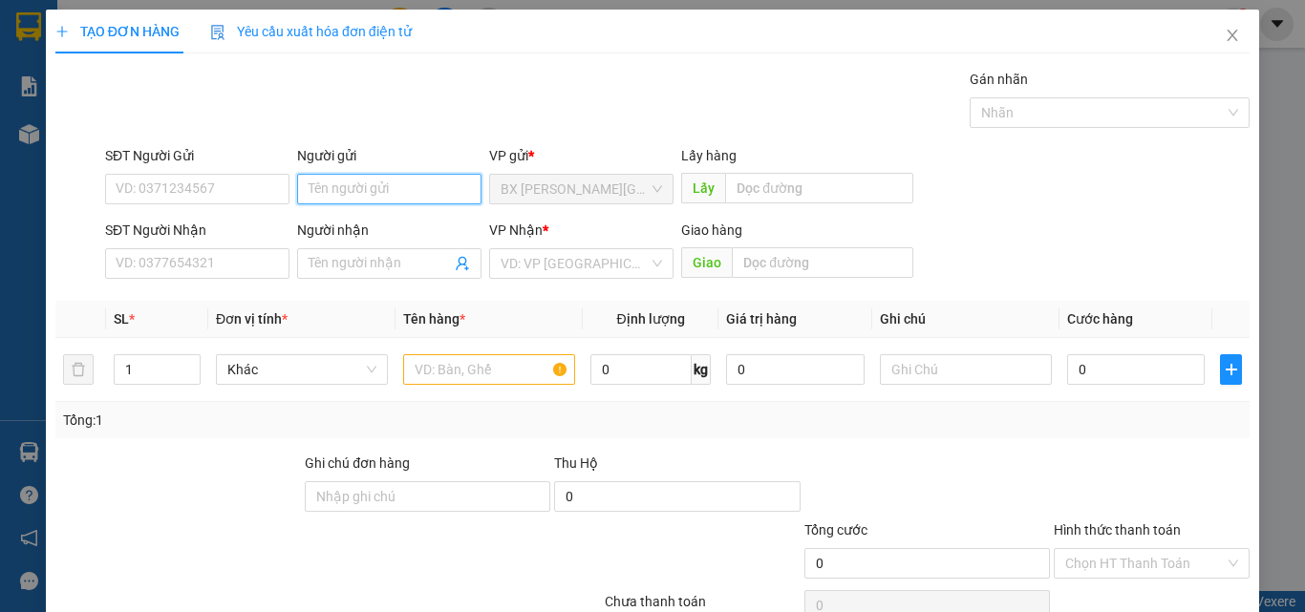
click at [351, 202] on input "Người gửi" at bounding box center [389, 189] width 184 height 31
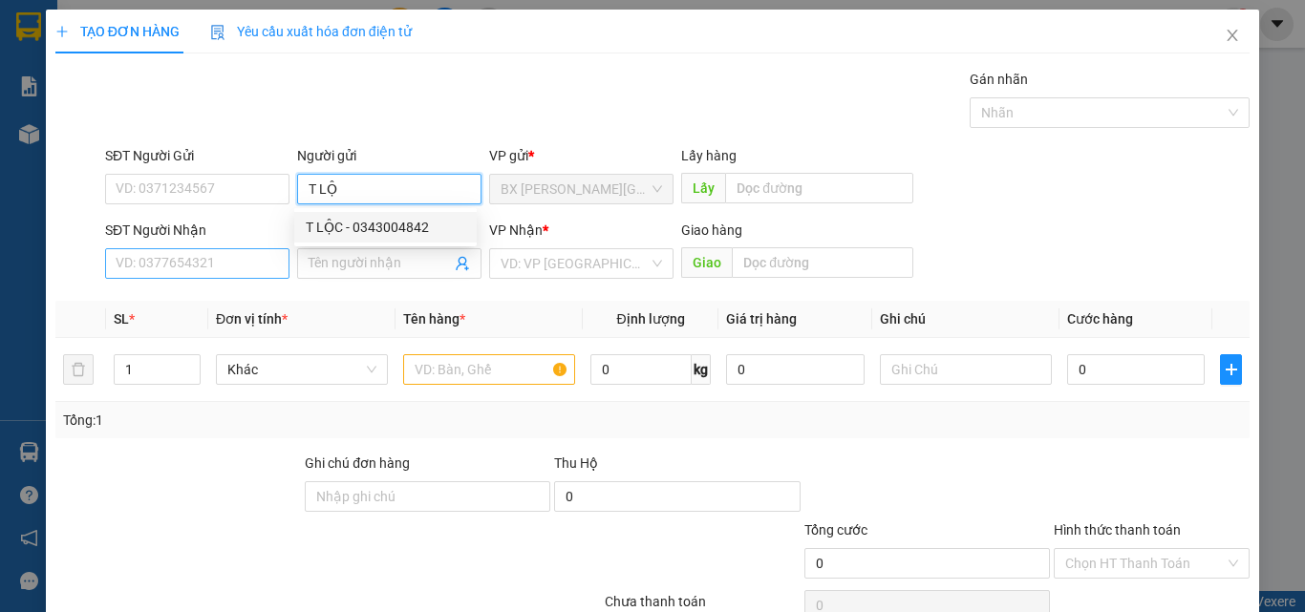
type input "T LỘ"
click at [206, 269] on input "SĐT Người Nhận" at bounding box center [197, 263] width 184 height 31
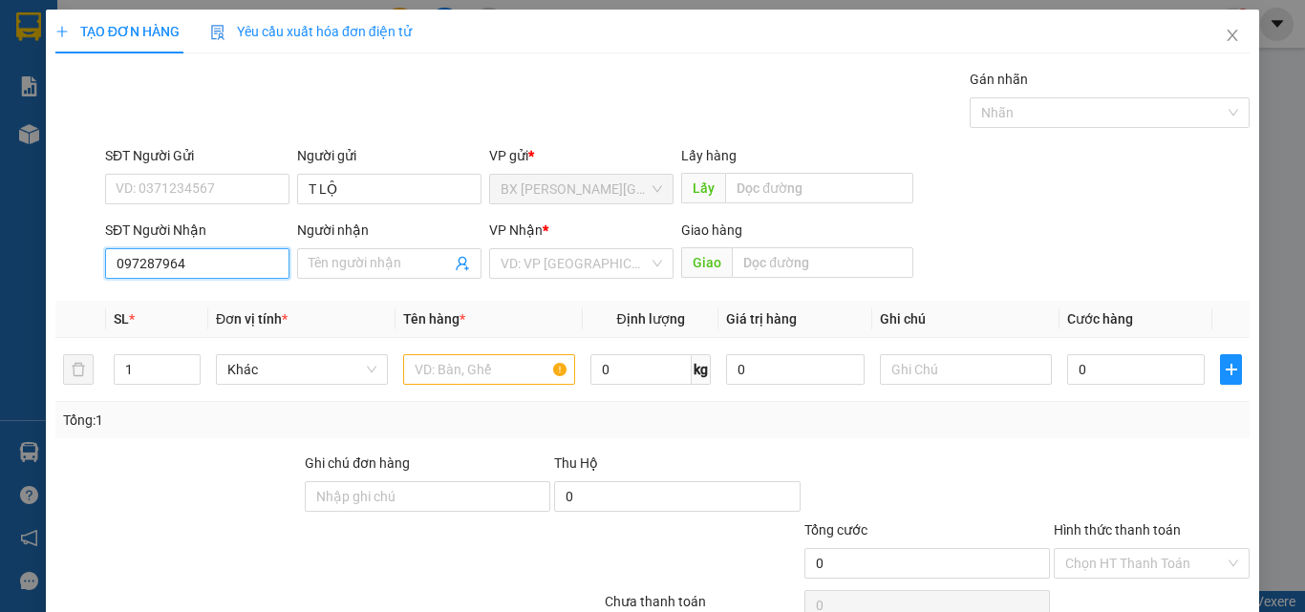
type input "0972879641"
click at [229, 266] on input "0972879641" at bounding box center [197, 263] width 184 height 31
click at [220, 304] on div "0972879641" at bounding box center [195, 301] width 159 height 21
type input "AN SƯƠNG"
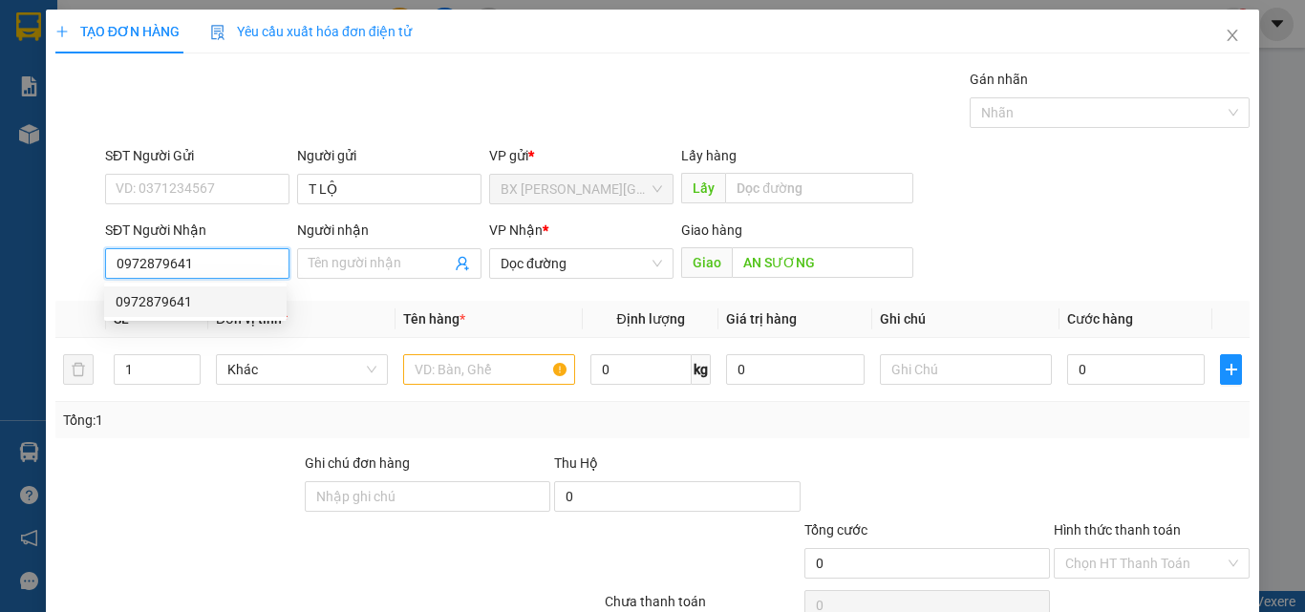
type input "300.000"
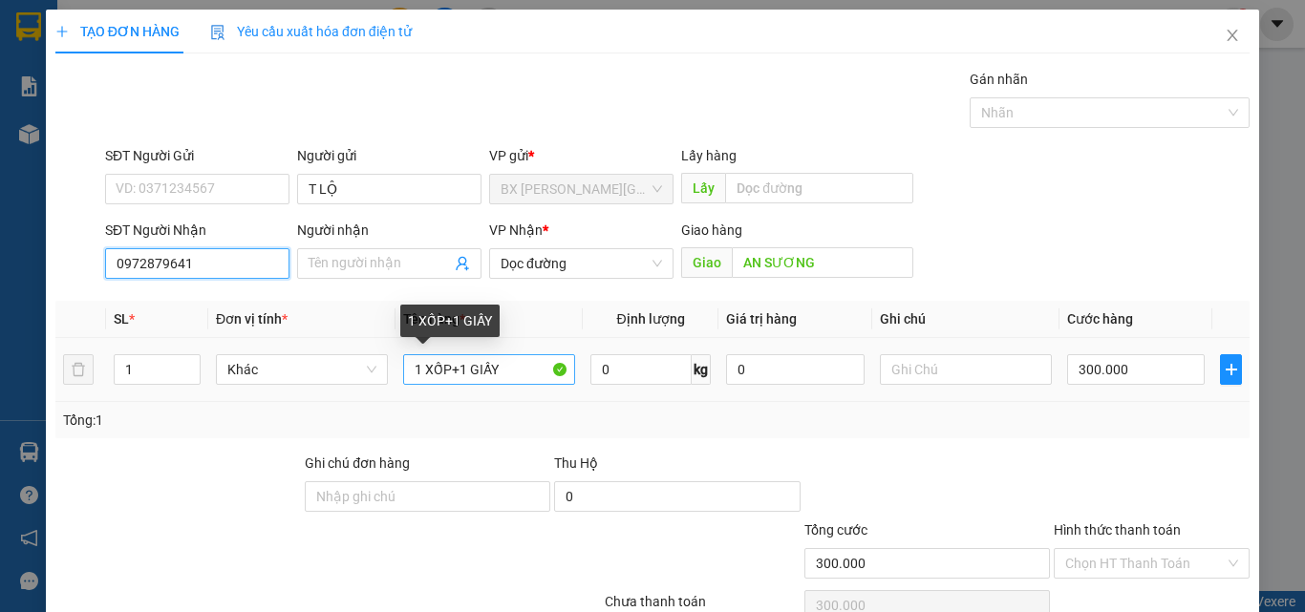
type input "0972879641"
click at [525, 374] on input "1 XỐP+1 GIẤY" at bounding box center [489, 369] width 172 height 31
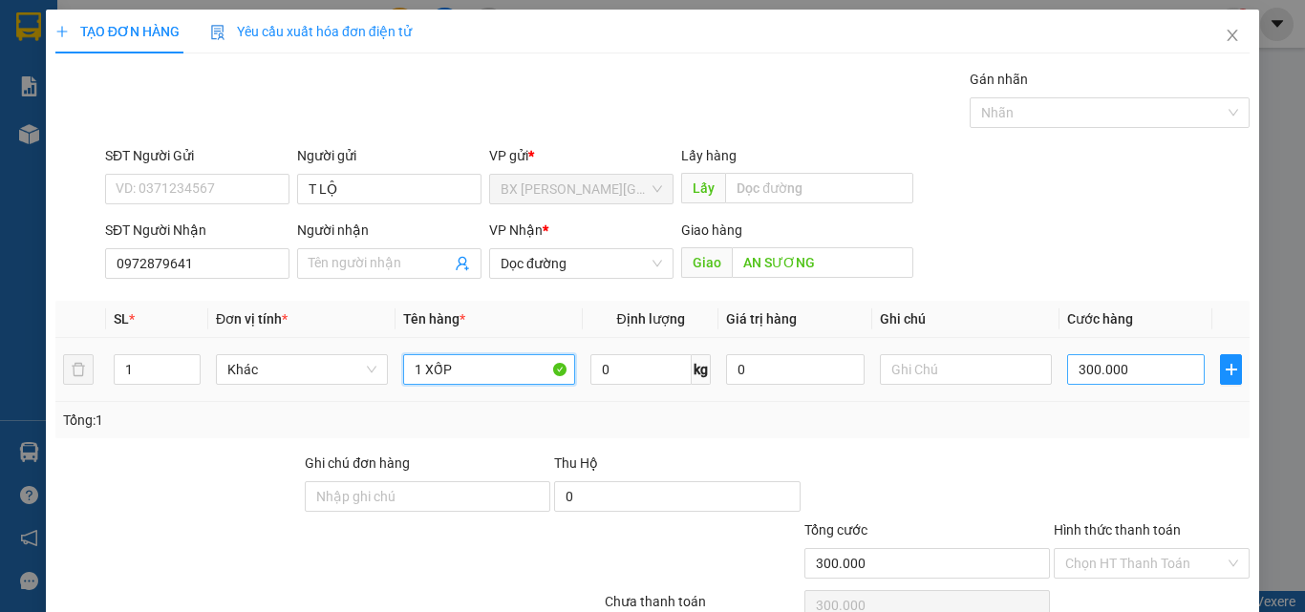
type input "1 XỐP"
click at [1161, 365] on input "300.000" at bounding box center [1136, 369] width 138 height 31
type input "7"
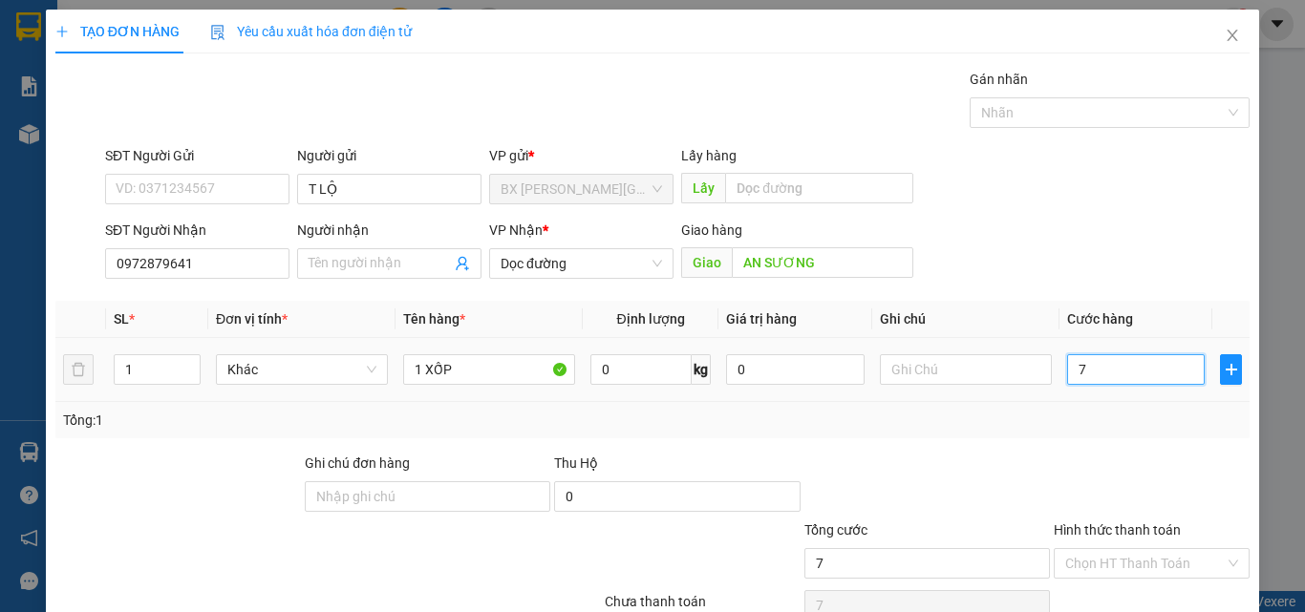
type input "70"
type input "700"
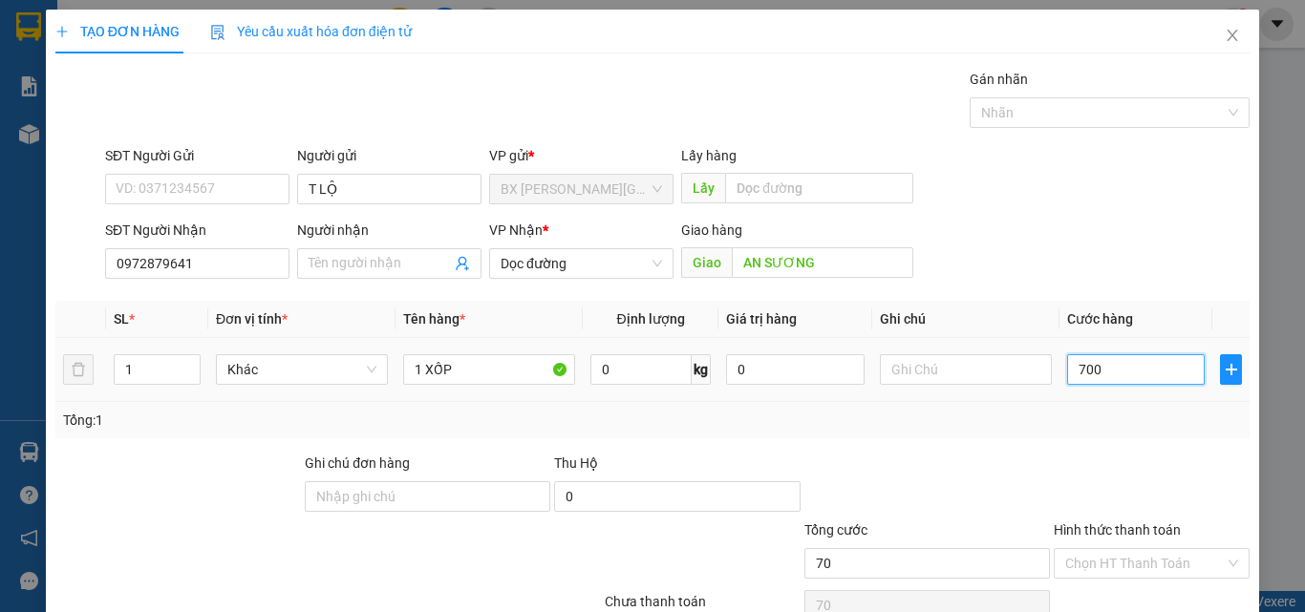
type input "700"
type input "7.000"
type input "70.000"
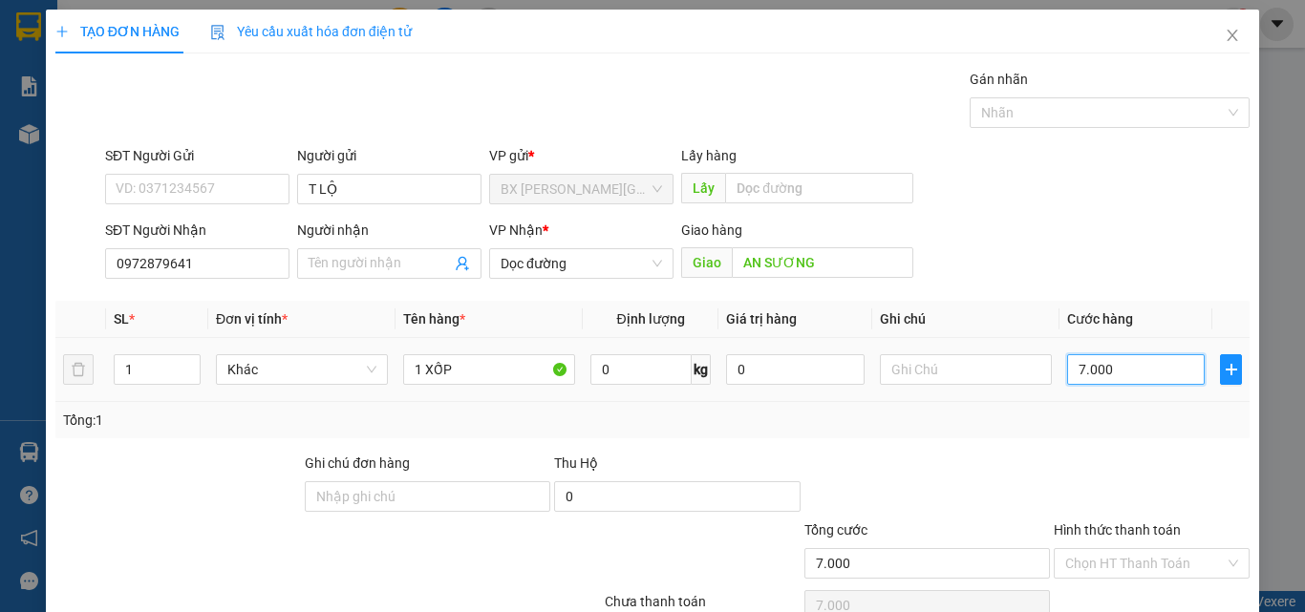
type input "70.000"
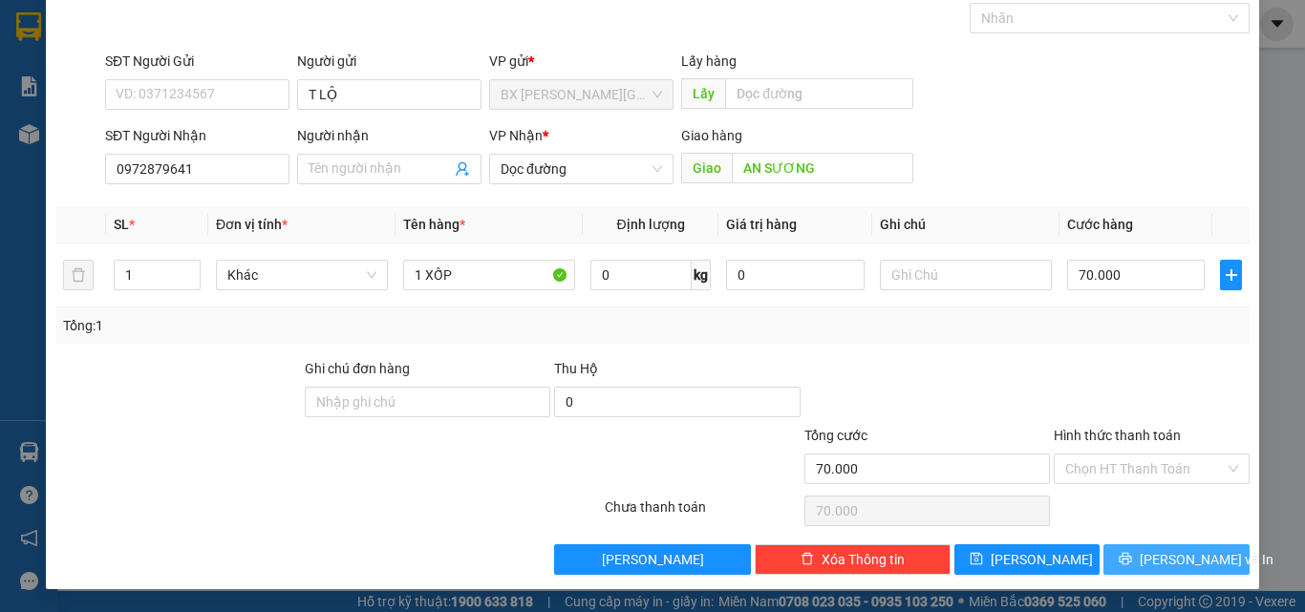
click at [1132, 552] on icon "printer" at bounding box center [1124, 558] width 13 height 13
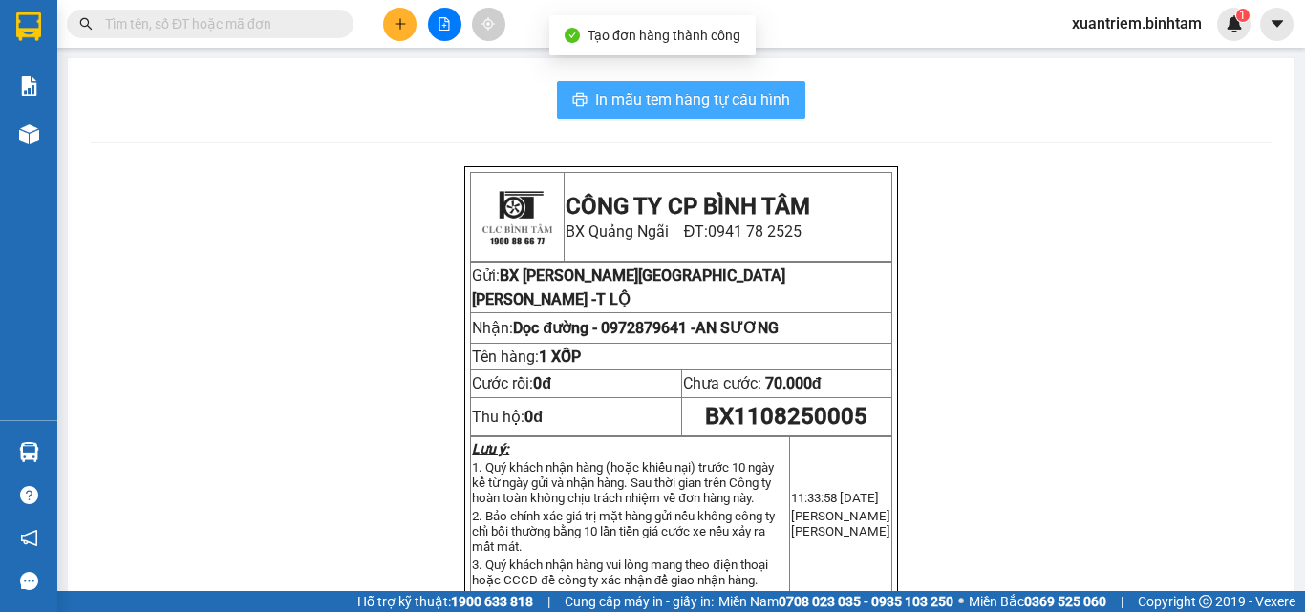
click at [675, 99] on span "In mẫu tem hàng tự cấu hình" at bounding box center [692, 100] width 195 height 24
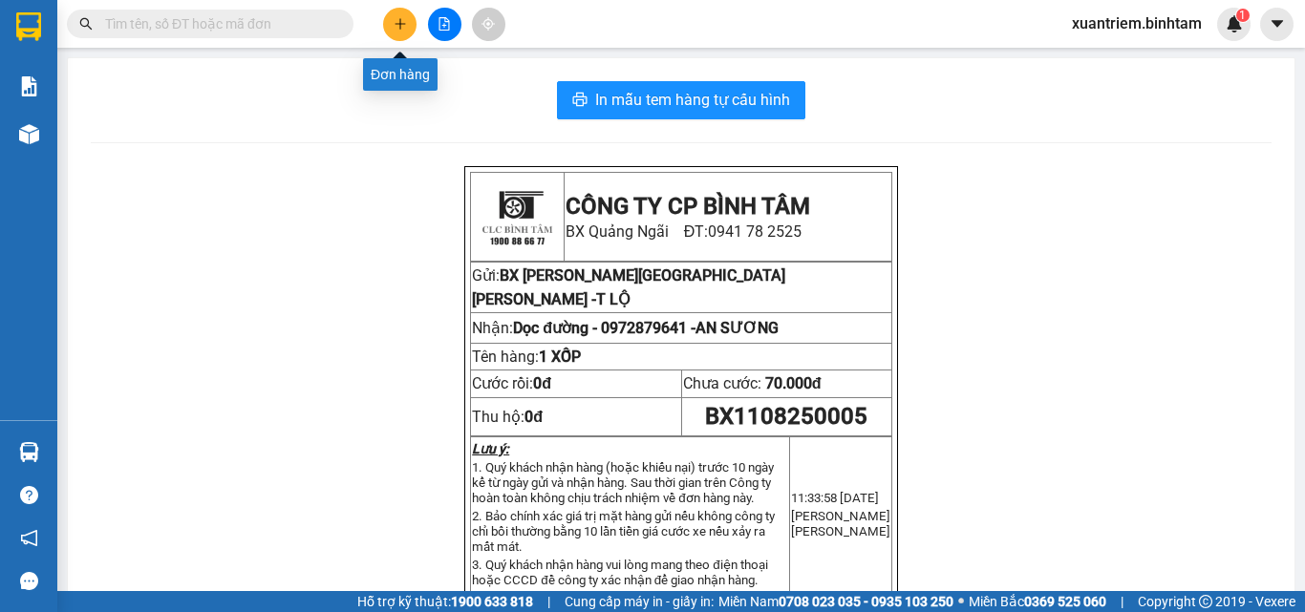
click at [409, 23] on button at bounding box center [399, 24] width 33 height 33
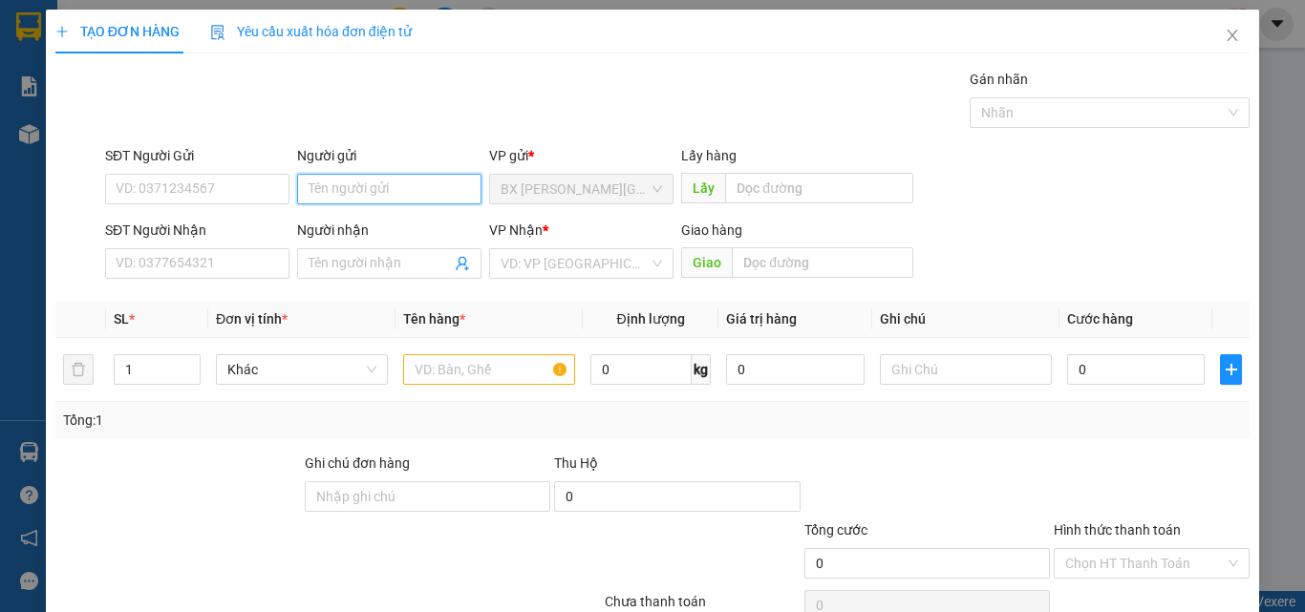
click at [344, 191] on input "Người gửi" at bounding box center [389, 189] width 184 height 31
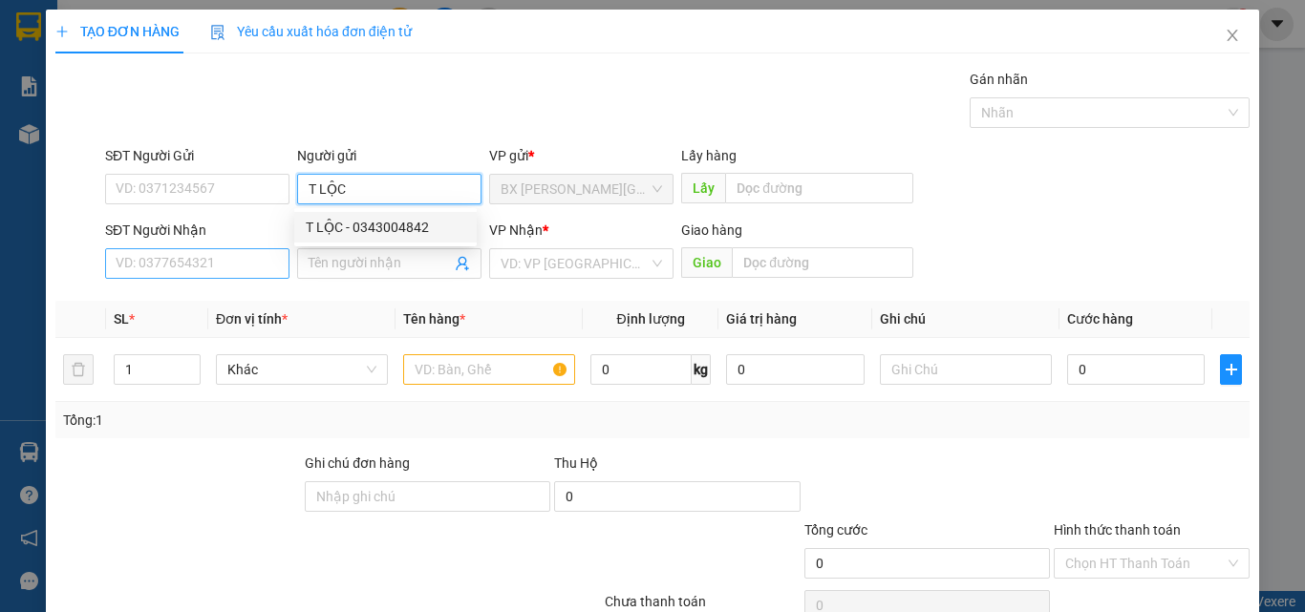
type input "T LỘC"
click at [210, 273] on input "SĐT Người Nhận" at bounding box center [197, 263] width 184 height 31
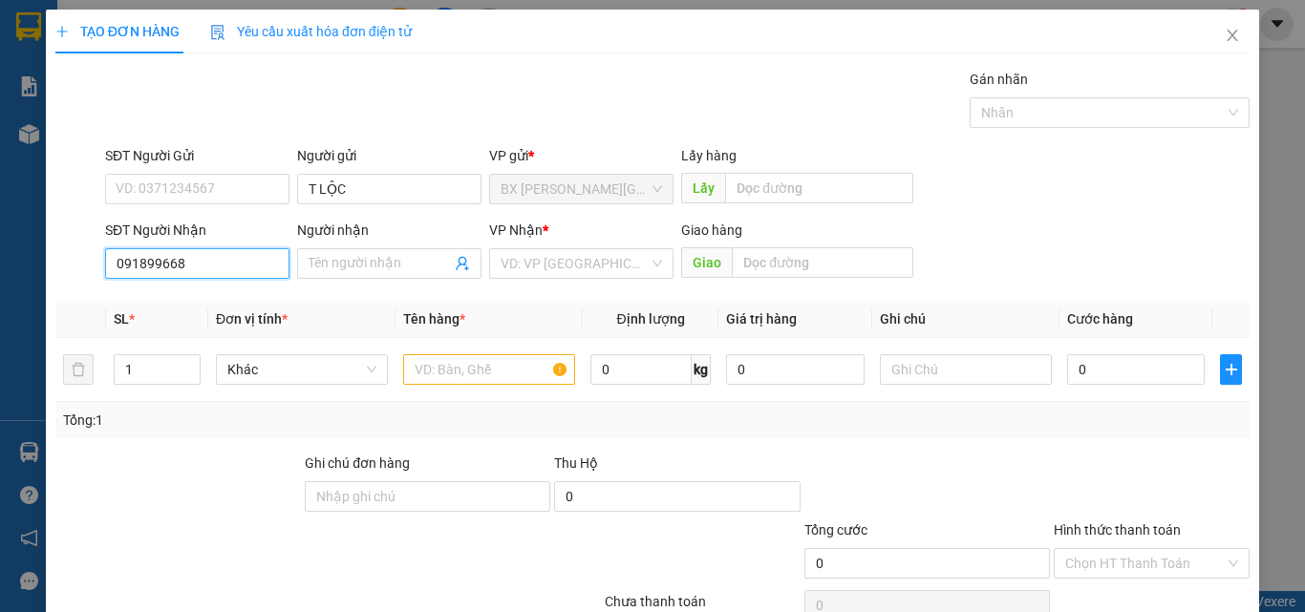
type input "0918996689"
click at [230, 275] on input "0918996689" at bounding box center [197, 263] width 184 height 31
click at [199, 299] on div "0918996689" at bounding box center [195, 301] width 159 height 21
type input "70.000"
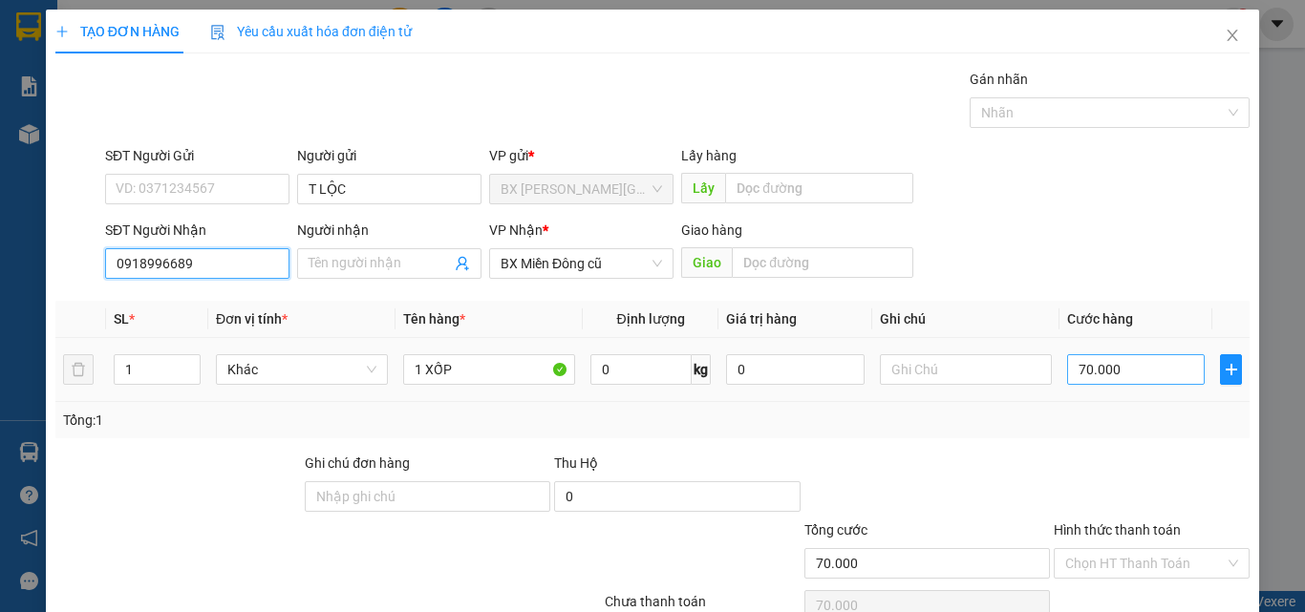
type input "0918996689"
click at [1151, 372] on input "70.000" at bounding box center [1136, 369] width 138 height 31
type input "1"
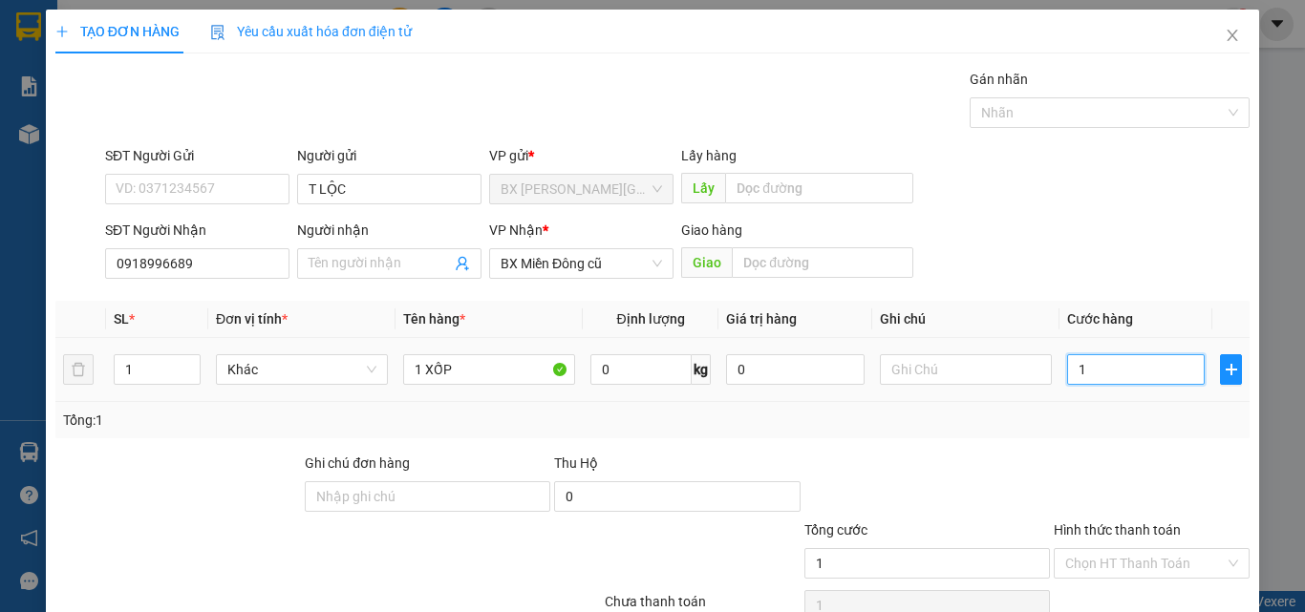
type input "15"
type input "150"
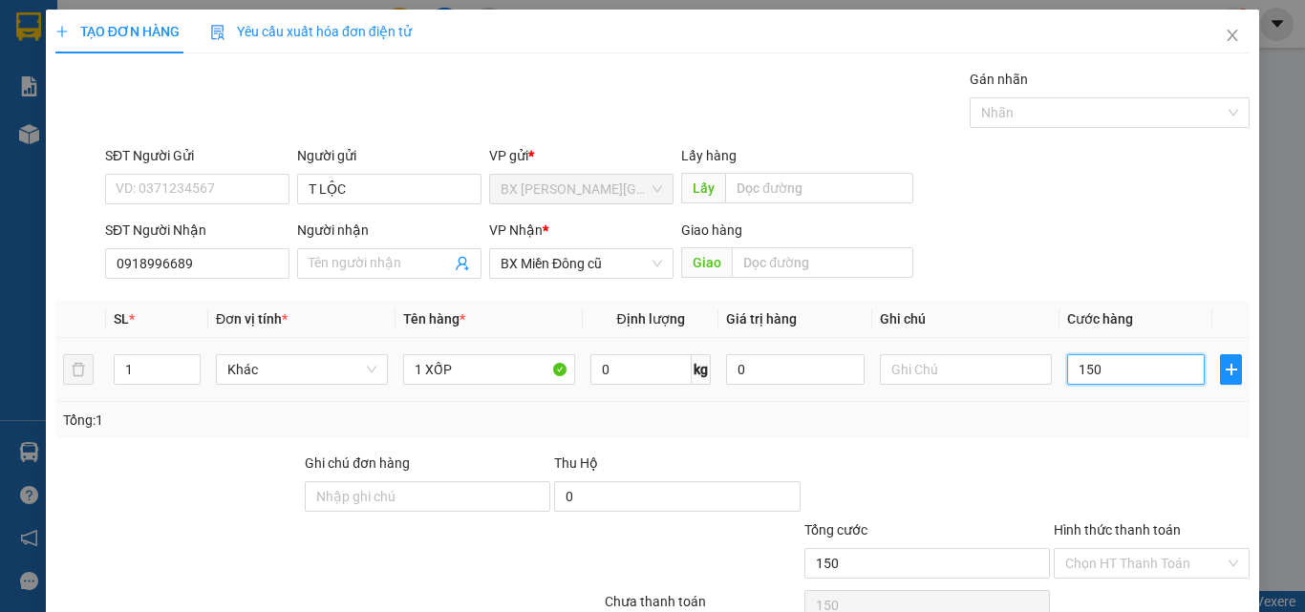
type input "1.500"
type input "15.000"
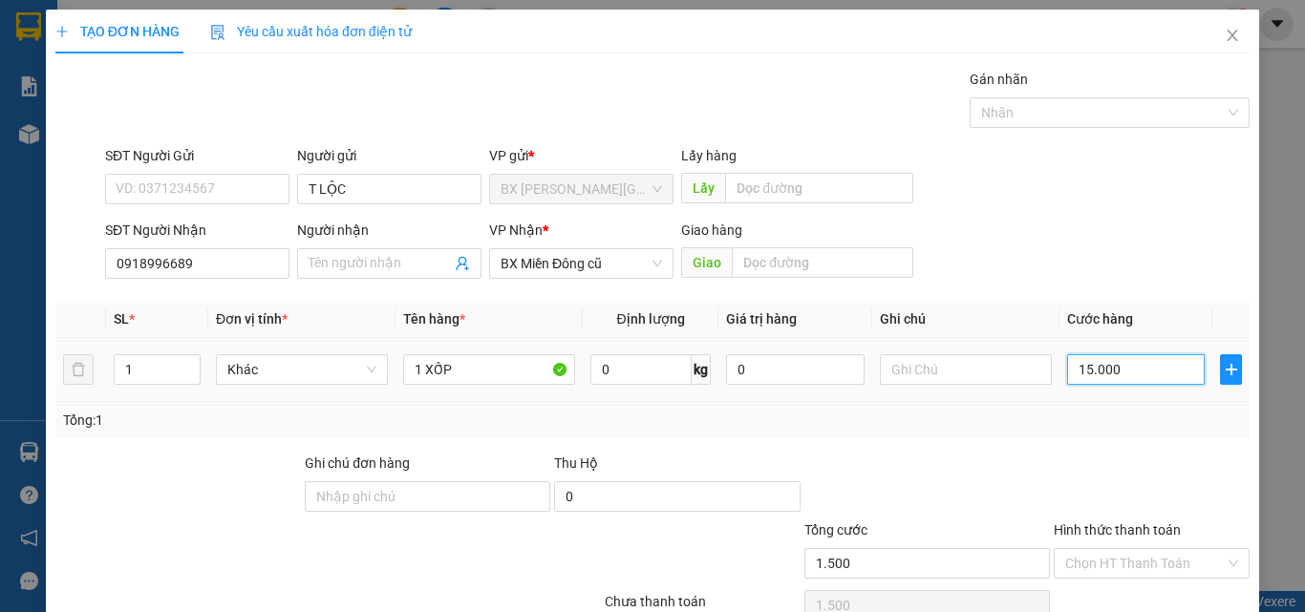
type input "15.000"
type input "150.000"
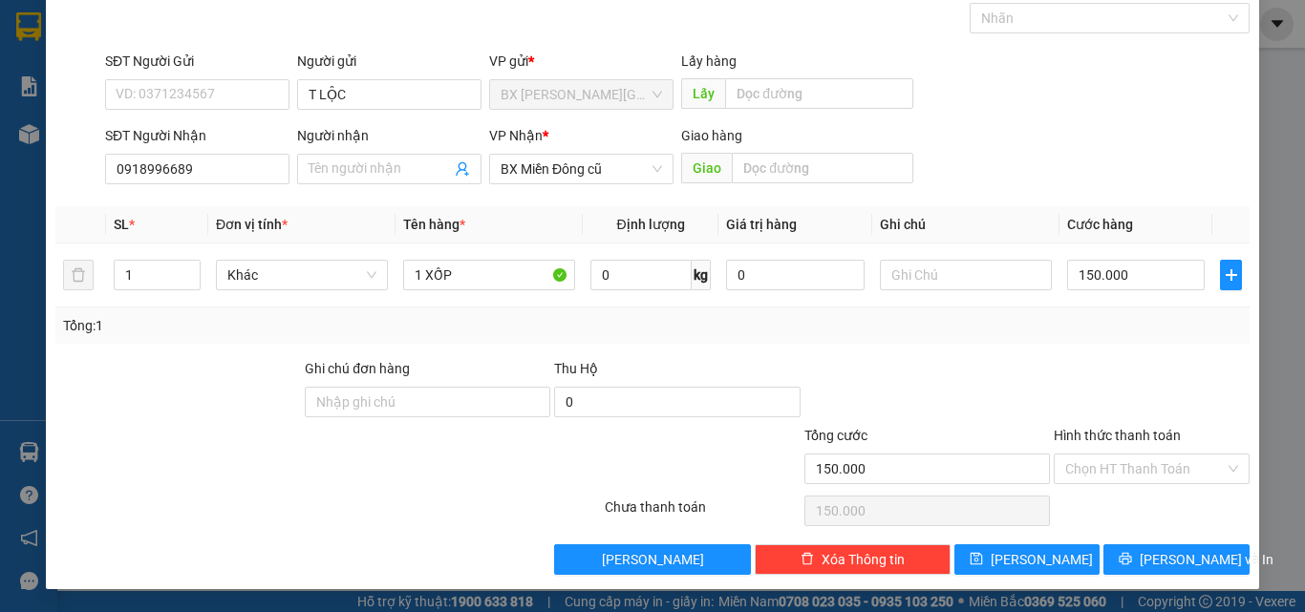
click at [1148, 578] on div "TẠO ĐƠN HÀNG Yêu cầu xuất [PERSON_NAME] điện tử Transit Pickup Surcharge Ids Tr…" at bounding box center [652, 252] width 1213 height 674
click at [1173, 566] on span "[PERSON_NAME] và In" at bounding box center [1206, 559] width 134 height 21
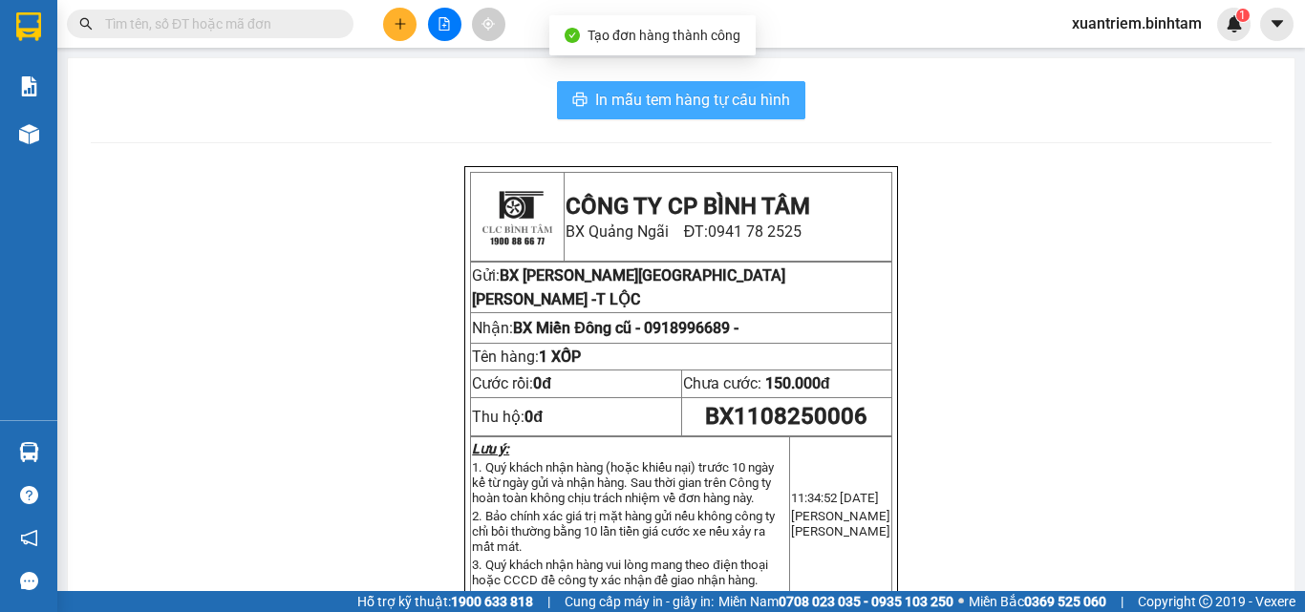
click at [670, 94] on span "In mẫu tem hàng tự cấu hình" at bounding box center [692, 100] width 195 height 24
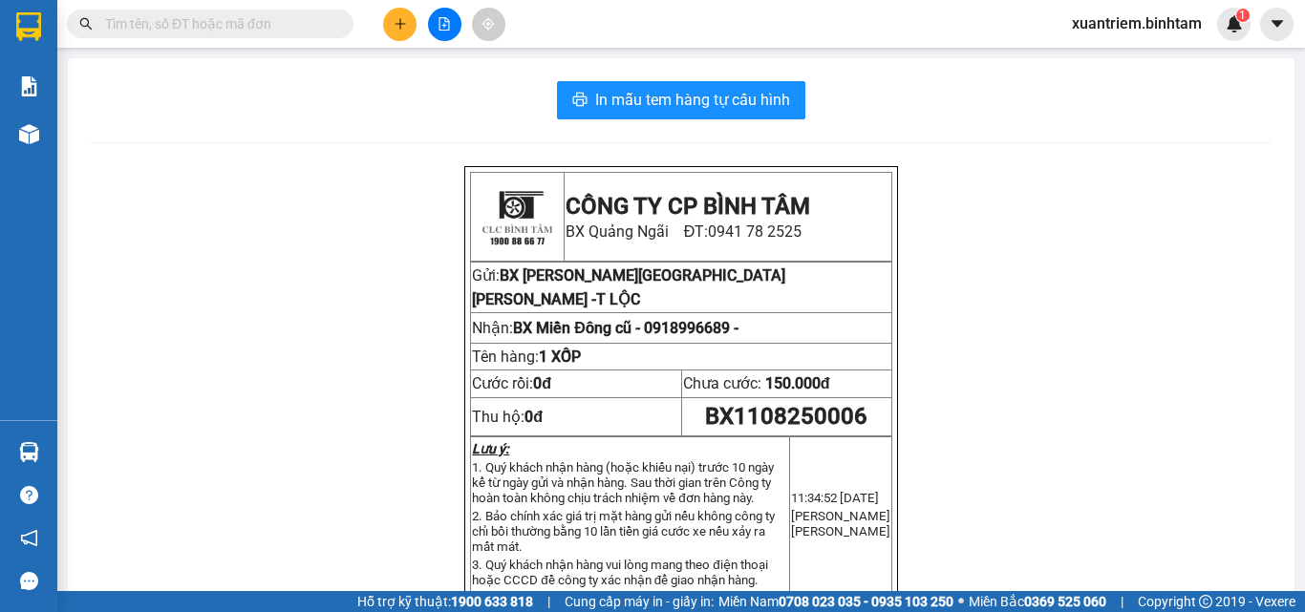
drag, startPoint x: 430, startPoint y: 35, endPoint x: 401, endPoint y: 35, distance: 28.7
click at [401, 35] on div at bounding box center [443, 24] width 143 height 33
click at [401, 35] on button at bounding box center [399, 24] width 33 height 33
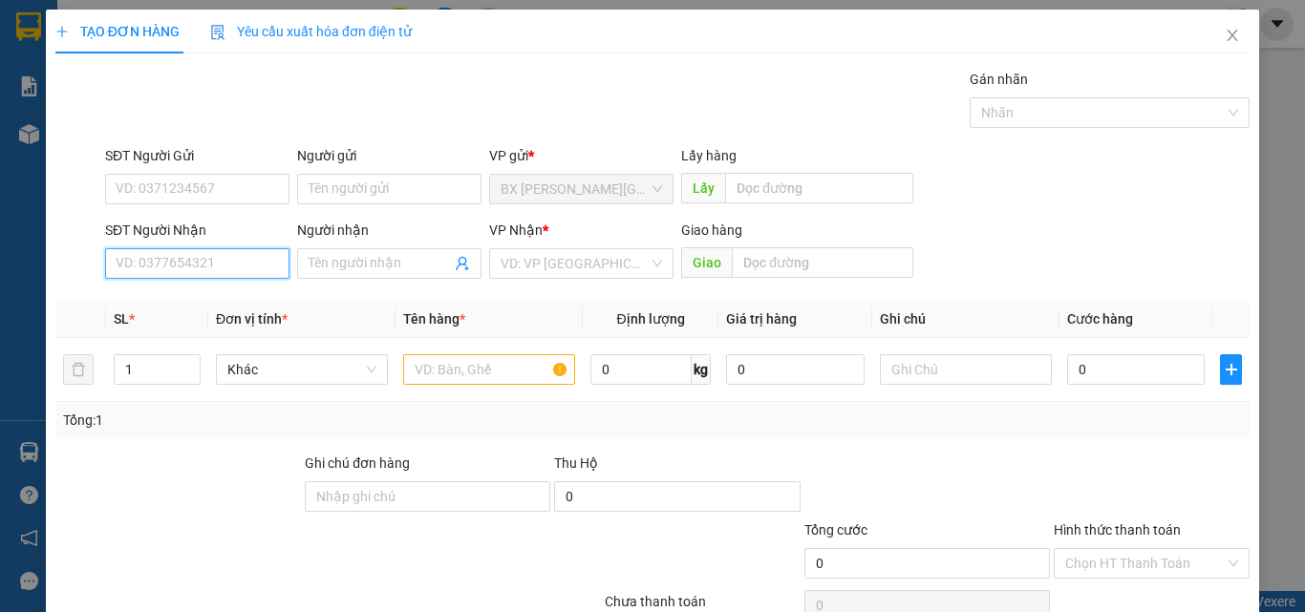
click at [243, 275] on input "SĐT Người Nhận" at bounding box center [197, 263] width 184 height 31
type input "0385128829"
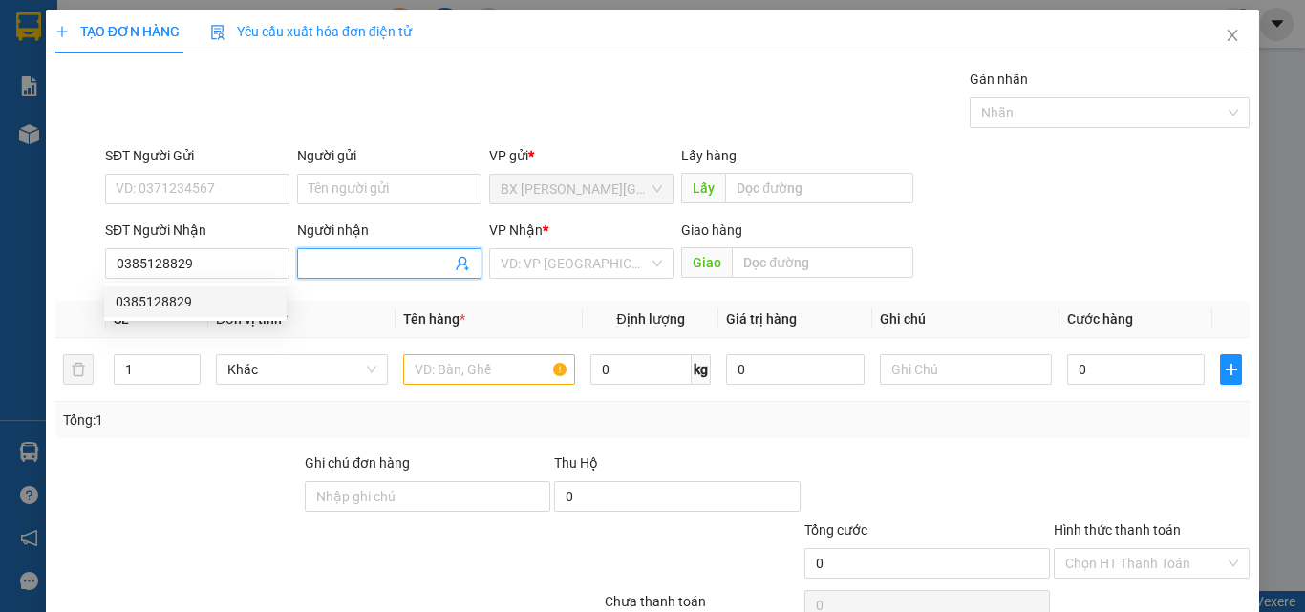
click at [301, 276] on span at bounding box center [389, 263] width 184 height 31
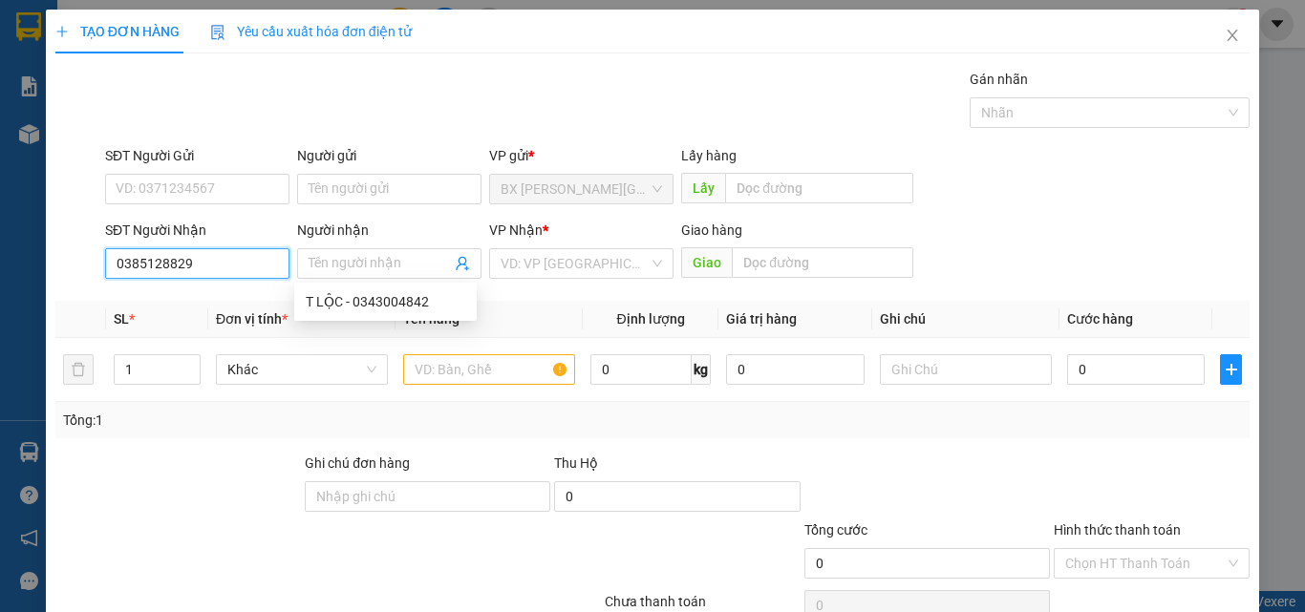
click at [217, 253] on input "0385128829" at bounding box center [197, 263] width 184 height 31
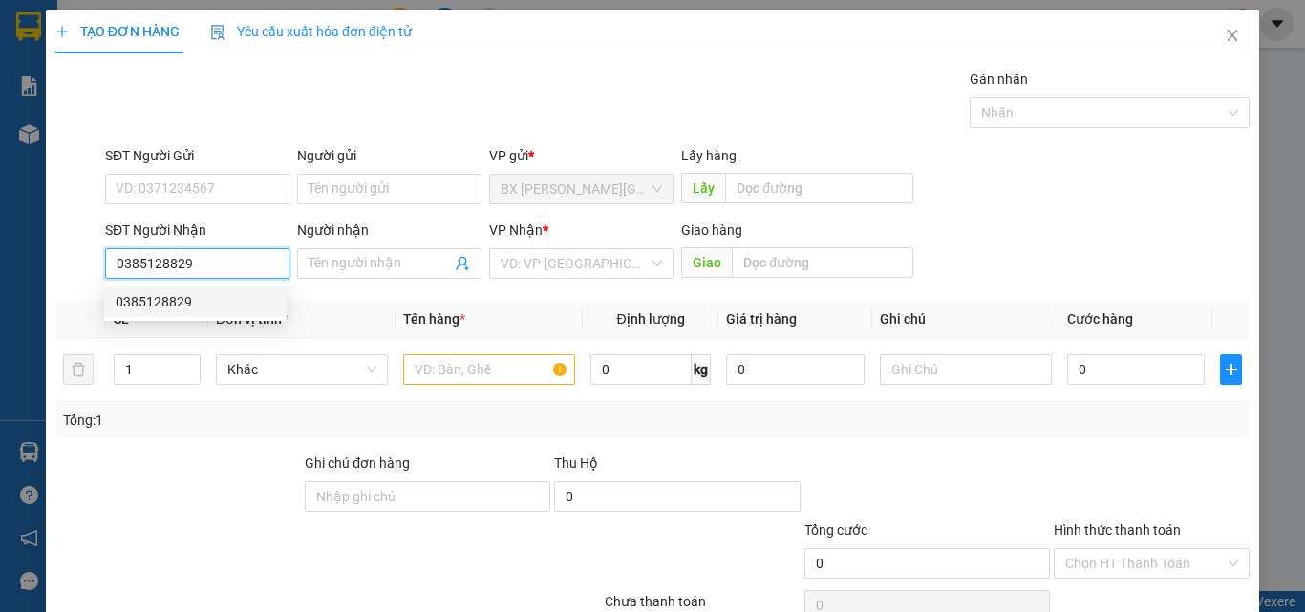
click at [217, 308] on div "0385128829" at bounding box center [195, 301] width 159 height 21
type input "AN SƯƠNG"
type input "70.000"
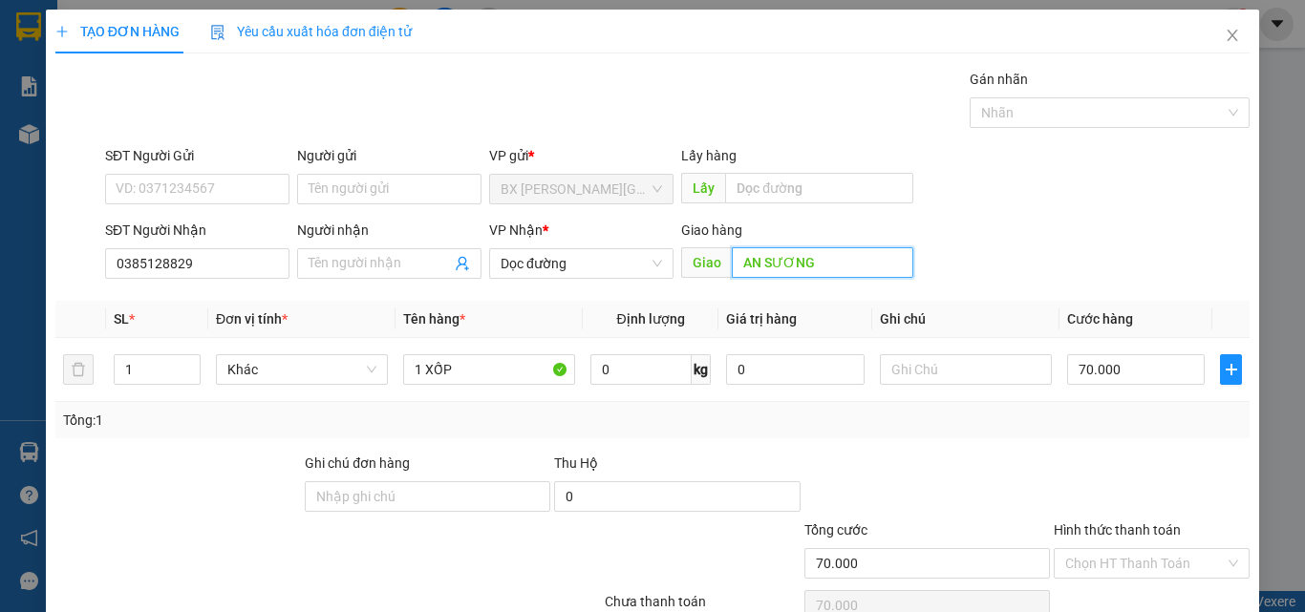
click at [820, 260] on input "AN SƯƠNG" at bounding box center [822, 262] width 181 height 31
click at [596, 255] on span "Dọc đường" at bounding box center [580, 263] width 161 height 29
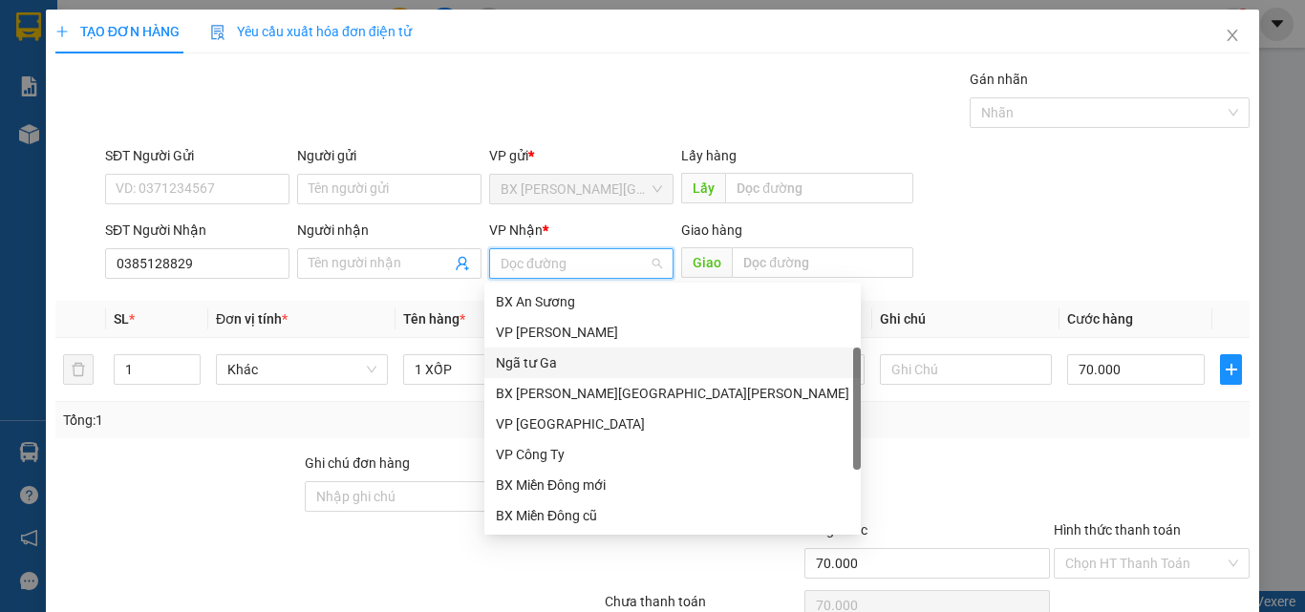
scroll to position [31, 0]
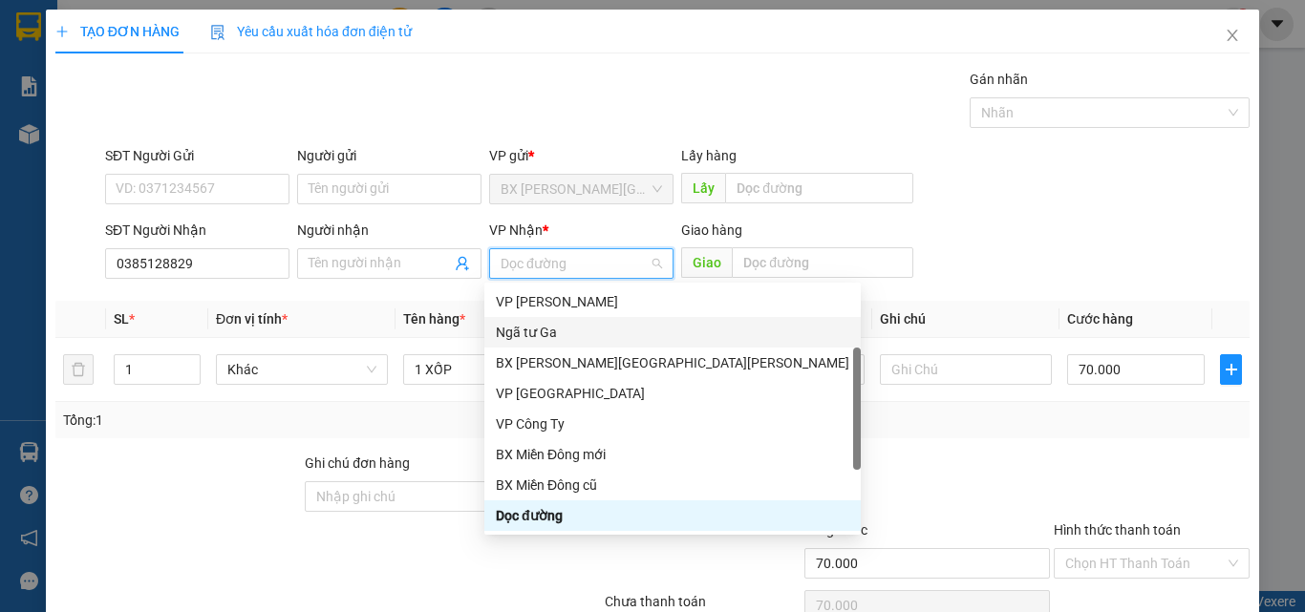
click at [568, 335] on div "Ngã tư Ga" at bounding box center [672, 332] width 353 height 21
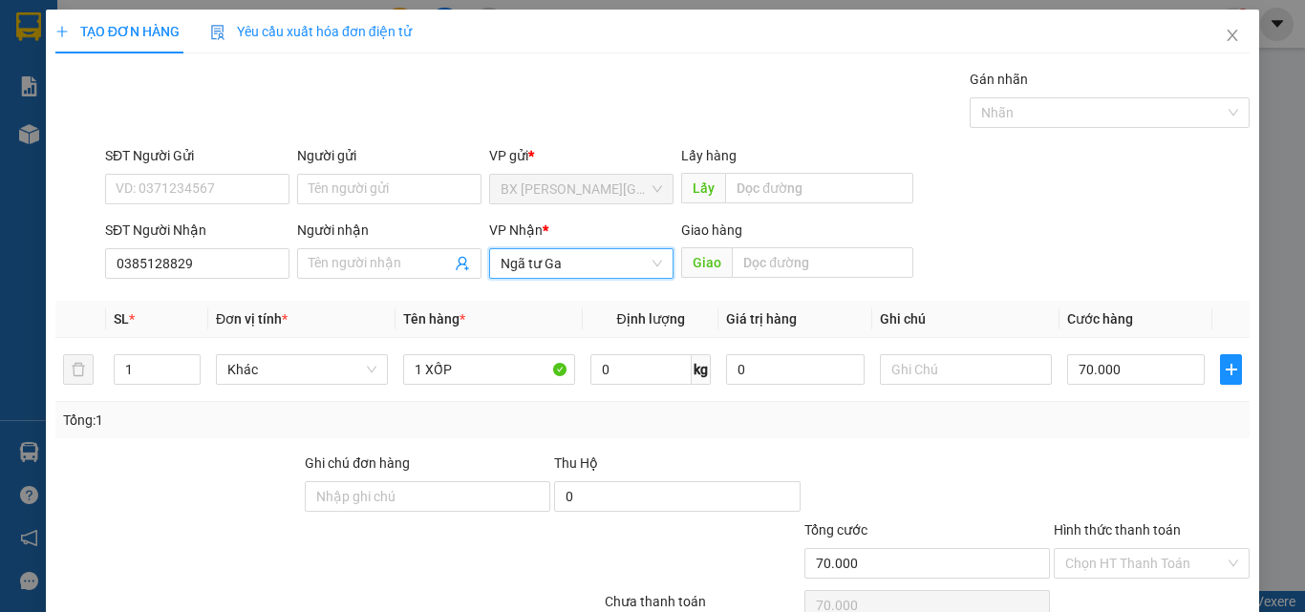
scroll to position [95, 0]
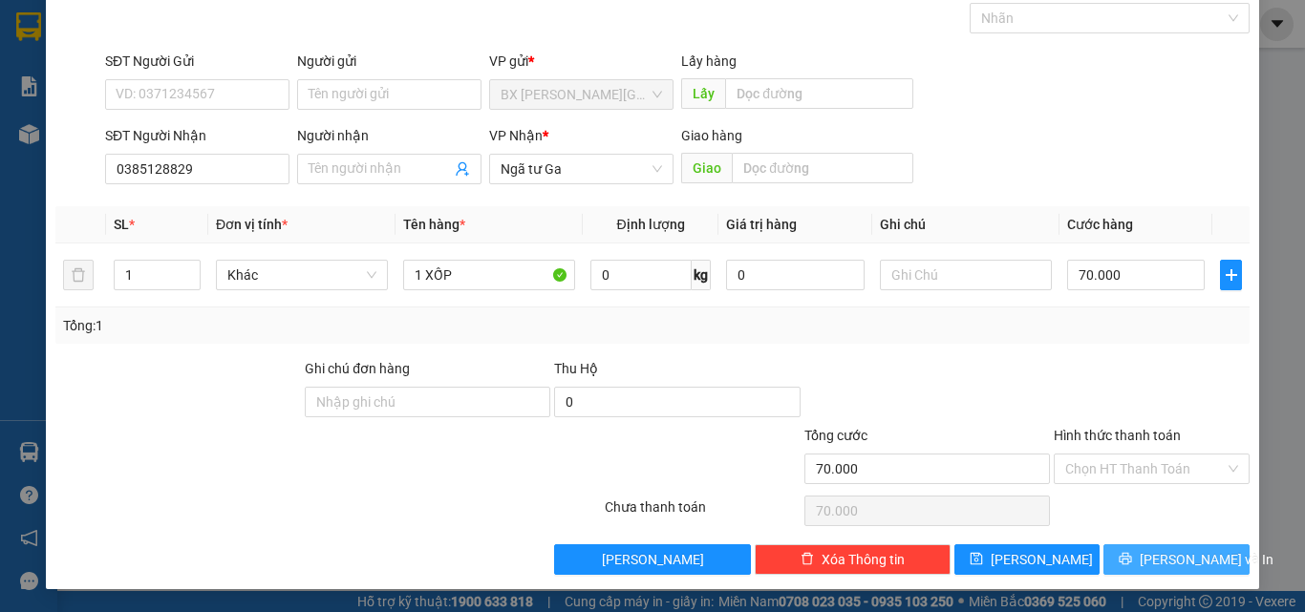
drag, startPoint x: 1164, startPoint y: 590, endPoint x: 1175, endPoint y: 566, distance: 26.1
click at [1175, 566] on div "TẠO ĐƠN HÀNG Yêu cầu xuất [PERSON_NAME] điện tử Transit Pickup Surcharge Ids Tr…" at bounding box center [652, 306] width 1305 height 612
click at [1175, 566] on span "[PERSON_NAME] và In" at bounding box center [1206, 559] width 134 height 21
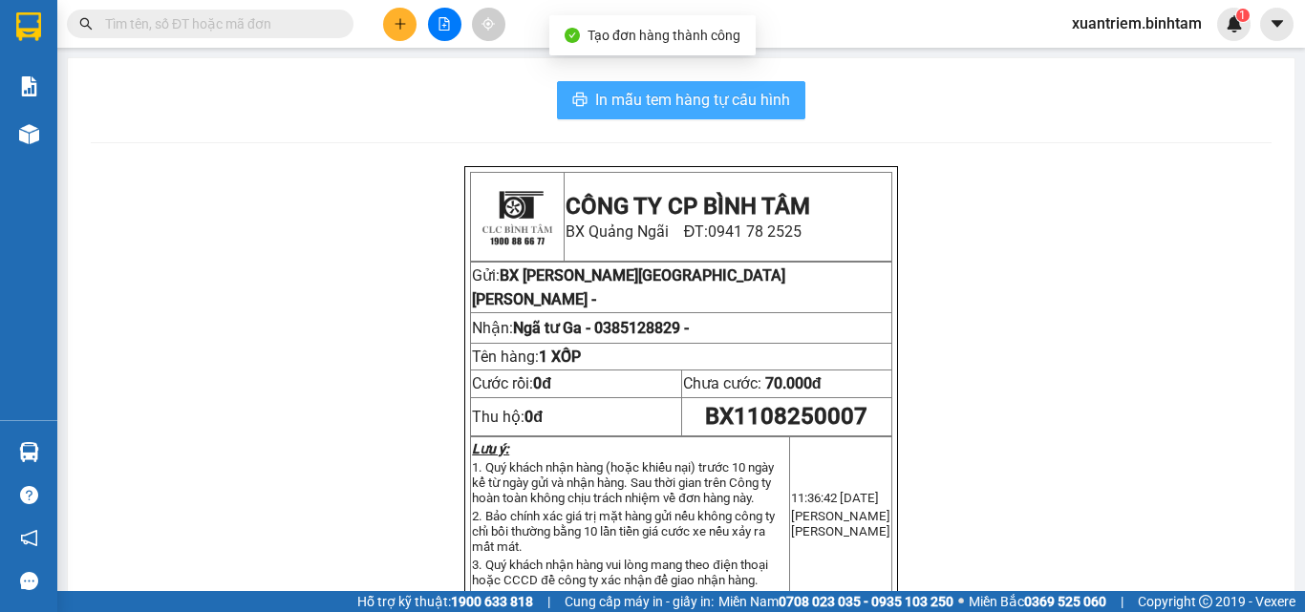
click at [720, 86] on button "In mẫu tem hàng tự cấu hình" at bounding box center [681, 100] width 248 height 38
drag, startPoint x: 569, startPoint y: 109, endPoint x: 184, endPoint y: 352, distance: 455.5
click at [572, 108] on span "printer" at bounding box center [579, 101] width 15 height 18
click at [706, 84] on div "In mẫu tem hàng tự [PERSON_NAME] CÔNG TY CP [PERSON_NAME] [GEOGRAPHIC_DATA][PER…" at bounding box center [681, 586] width 1226 height 1056
click at [706, 86] on button "In mẫu tem hàng tự cấu hình" at bounding box center [681, 100] width 248 height 38
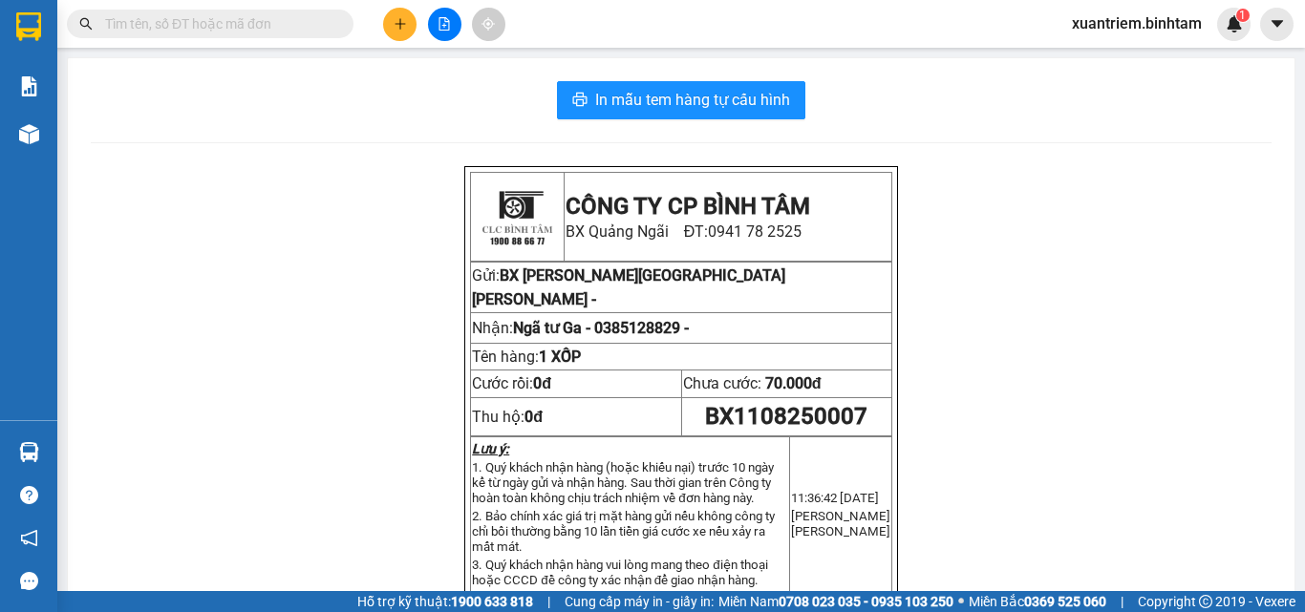
click at [404, 26] on icon "plus" at bounding box center [399, 23] width 13 height 13
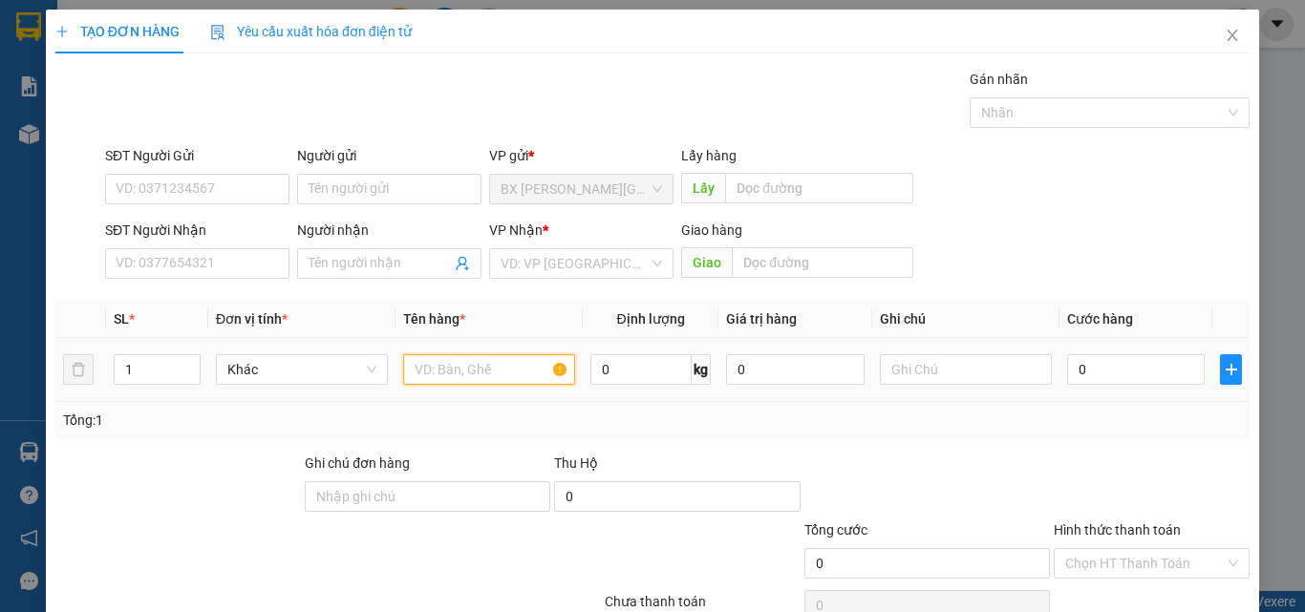
click at [446, 359] on input "text" at bounding box center [489, 369] width 172 height 31
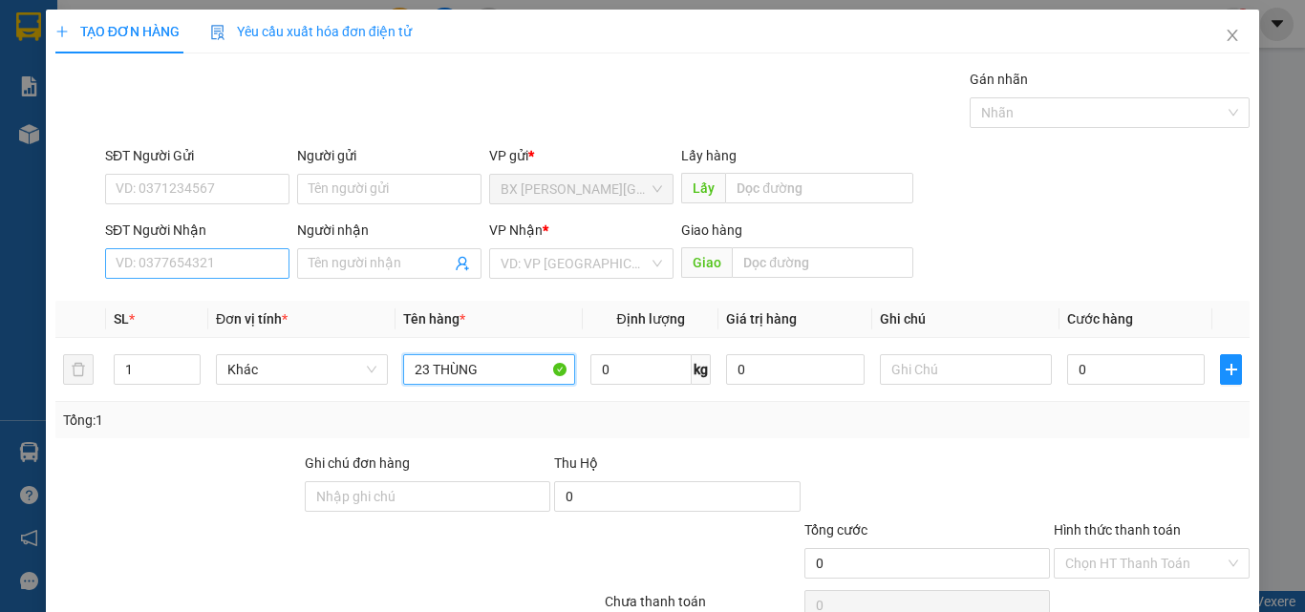
type input "23 THÙNG"
click at [240, 272] on input "SĐT Người Nhận" at bounding box center [197, 263] width 184 height 31
type input "0925509"
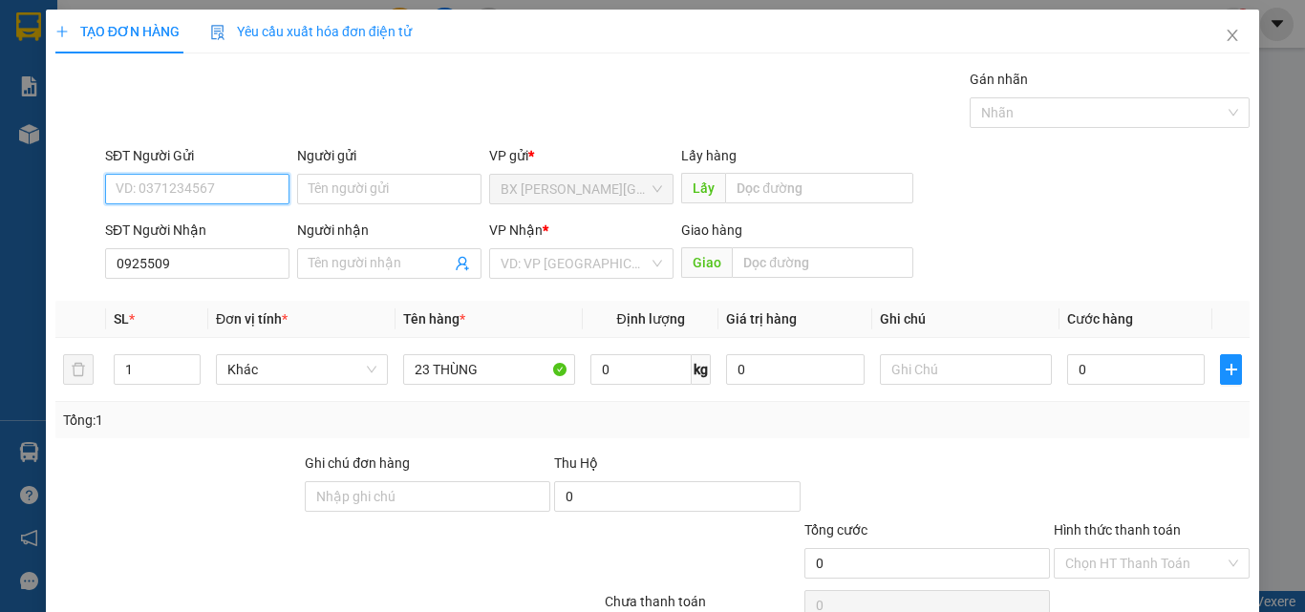
click at [242, 183] on input "SĐT Người Gửi" at bounding box center [197, 189] width 184 height 31
type input "0925509857"
click at [218, 225] on div "0925509857" at bounding box center [195, 227] width 159 height 21
type input "180.000"
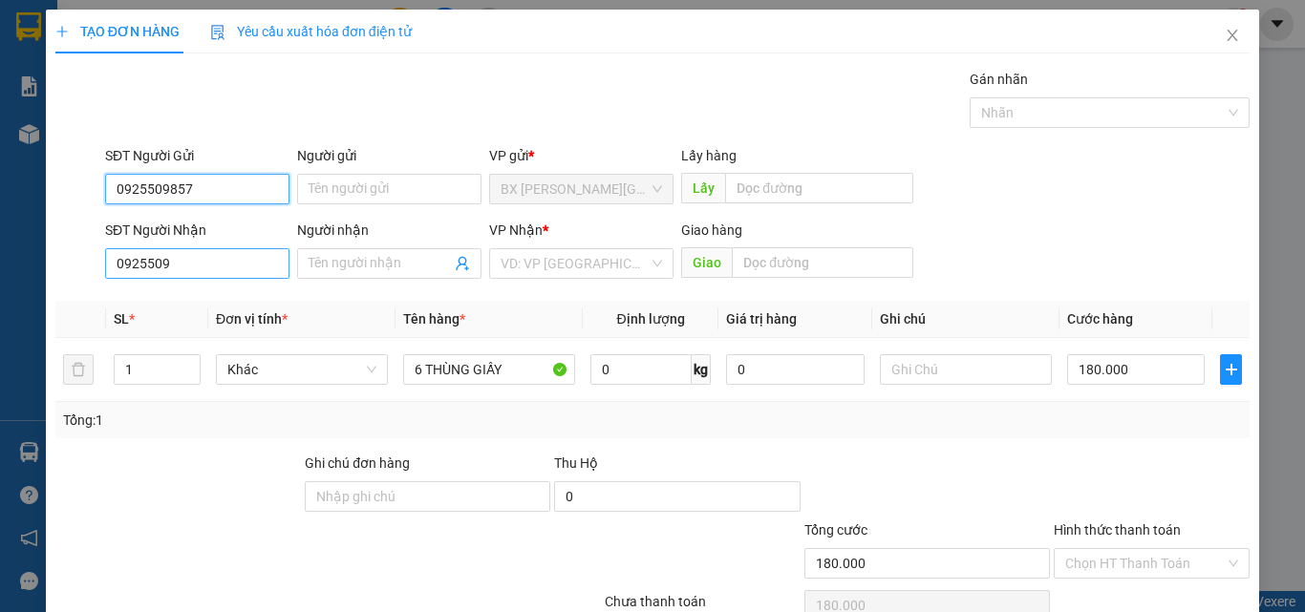
type input "0925509857"
click at [202, 274] on input "0925509" at bounding box center [197, 263] width 184 height 31
type input "0"
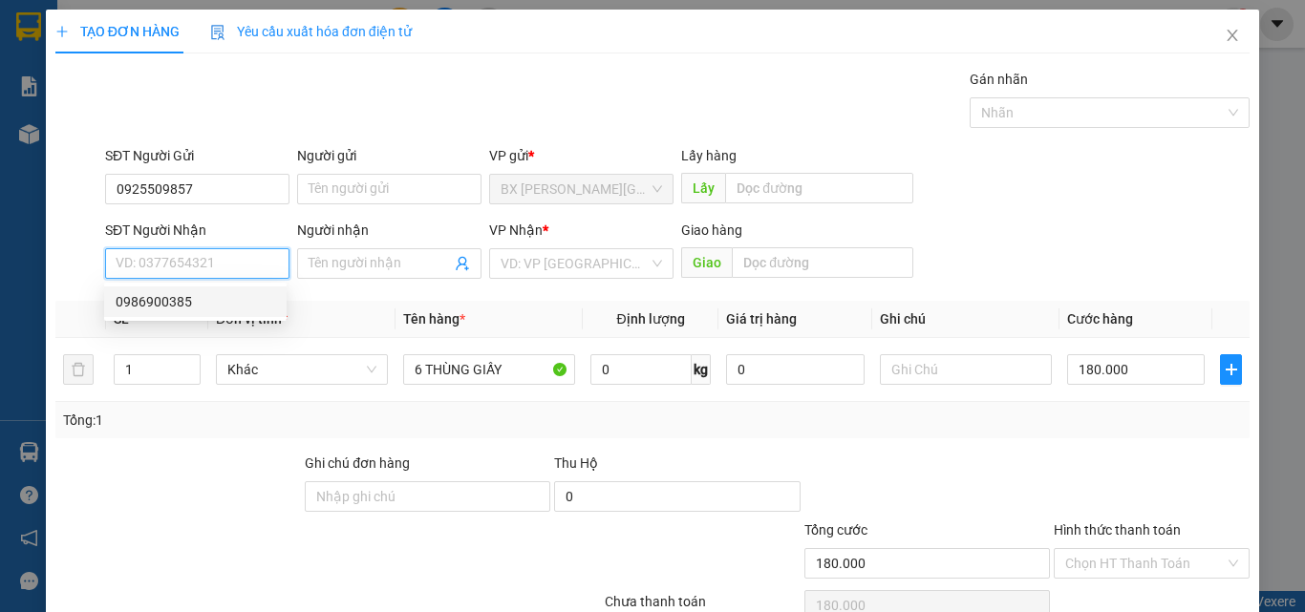
click at [182, 300] on div "0986900385" at bounding box center [195, 301] width 159 height 21
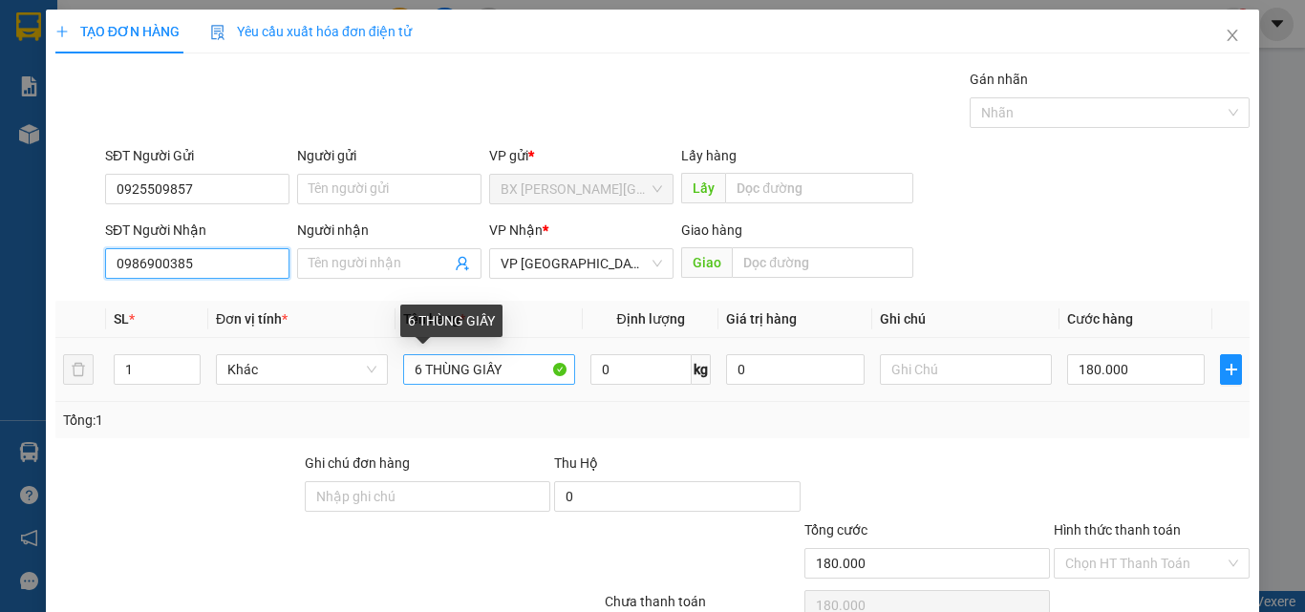
type input "0986900385"
click at [419, 369] on input "6 THÙNG GIẤY" at bounding box center [489, 369] width 172 height 31
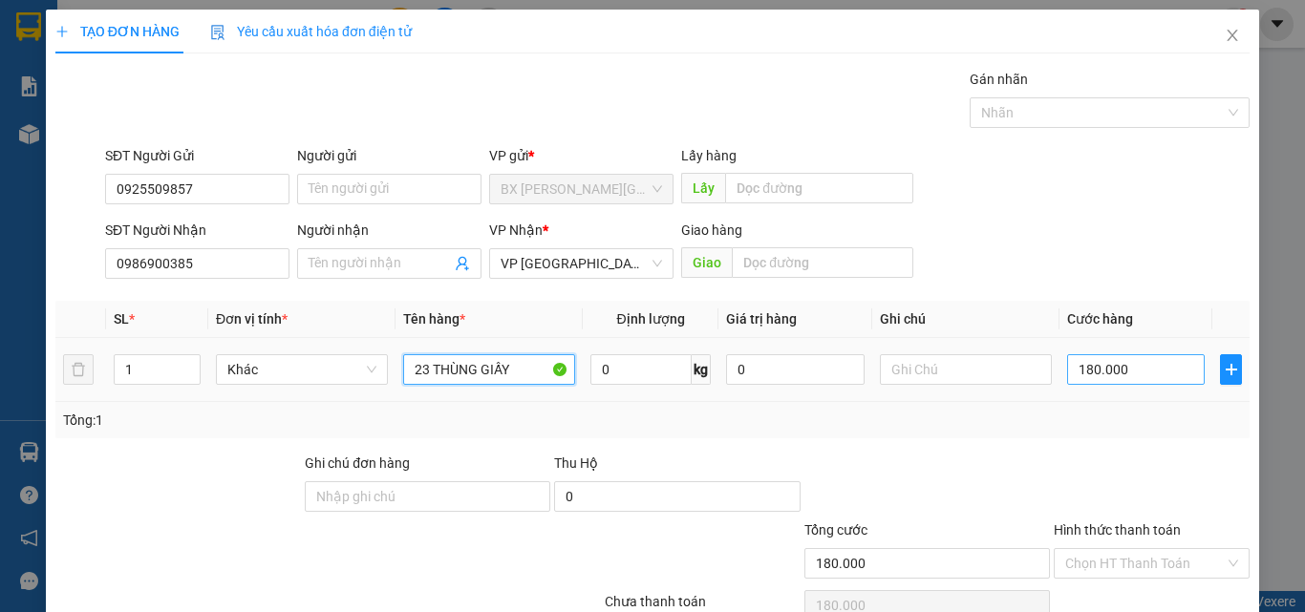
type input "23 THÙNG GIẤY"
click at [1162, 365] on input "180.000" at bounding box center [1136, 369] width 138 height 31
type input "6"
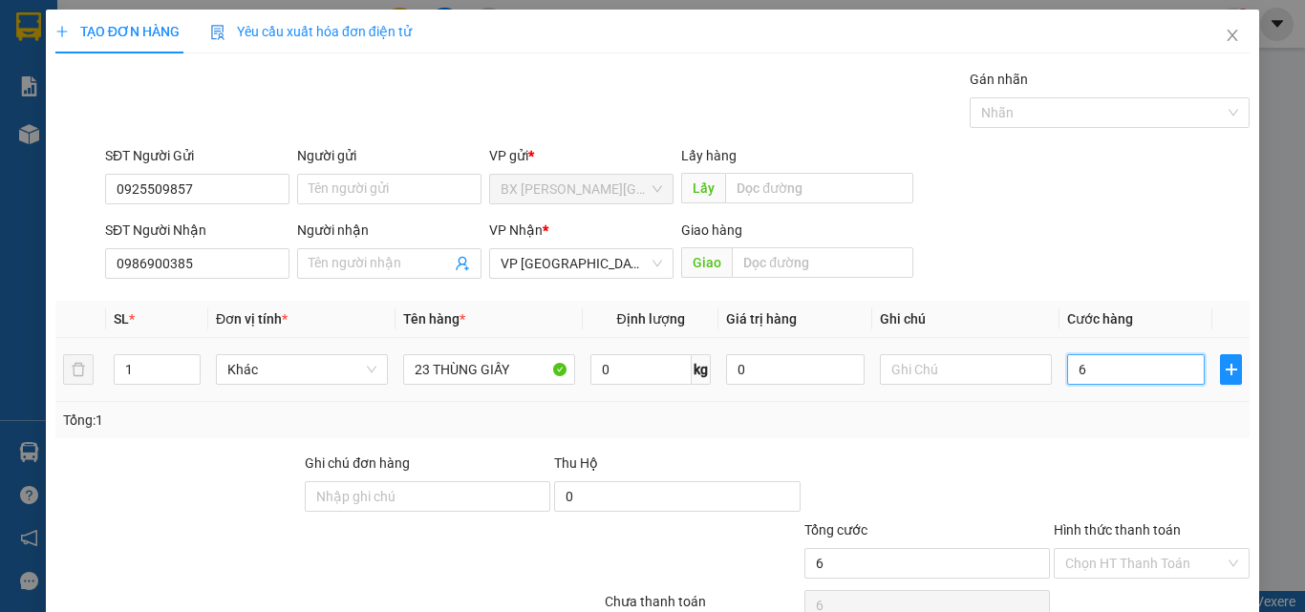
type input "69"
type input "690"
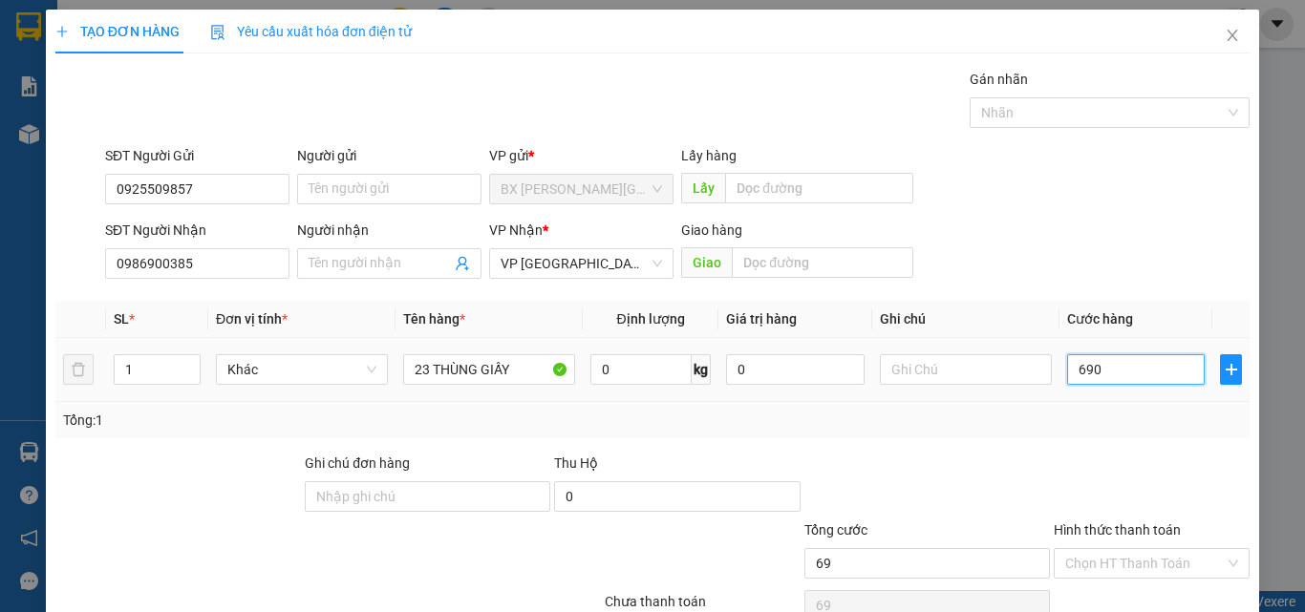
type input "690"
type input "6.900"
type input "69.000"
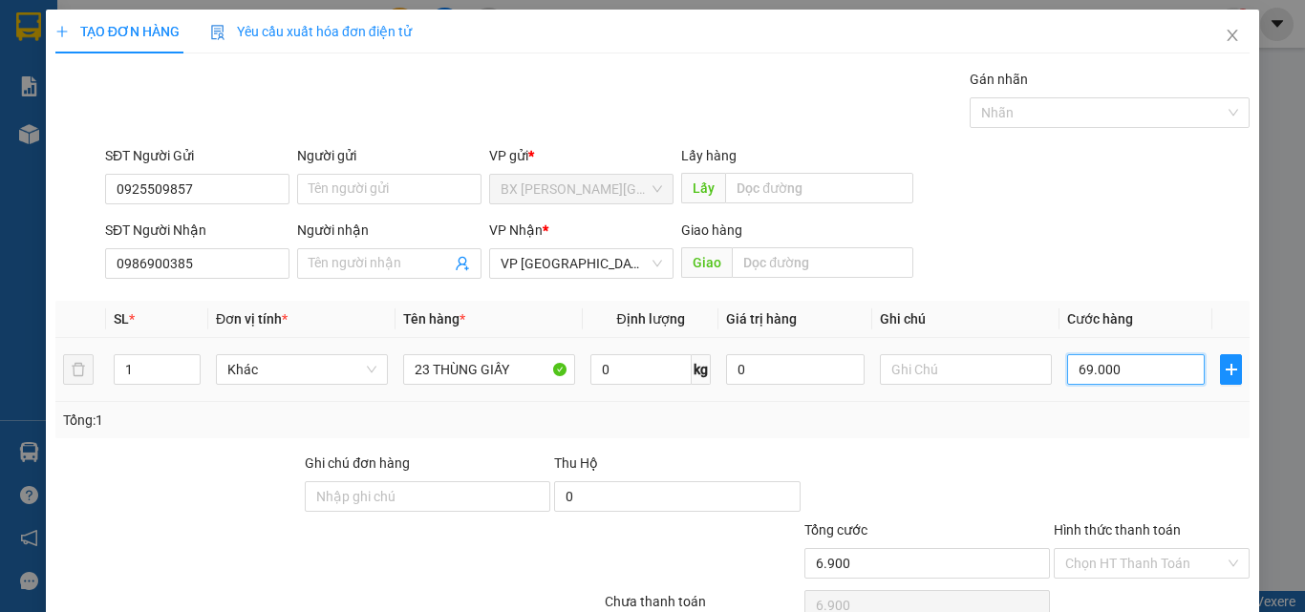
type input "69.000"
type input "690.000"
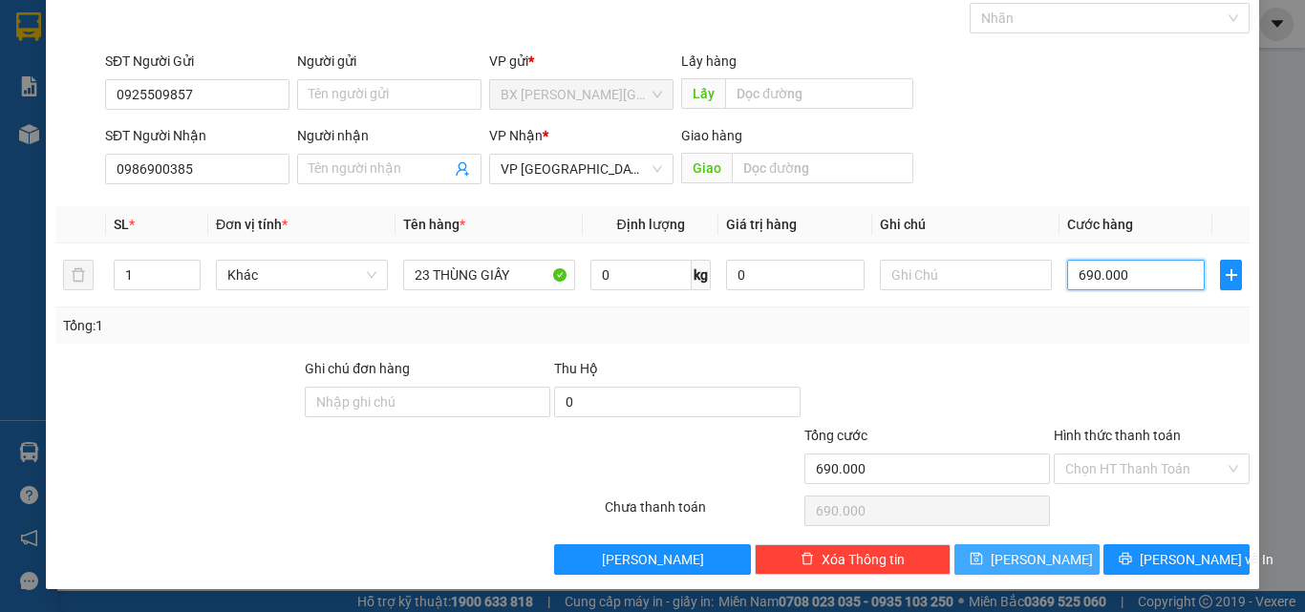
type input "690.000"
click at [1046, 550] on button "[PERSON_NAME]" at bounding box center [1027, 559] width 146 height 31
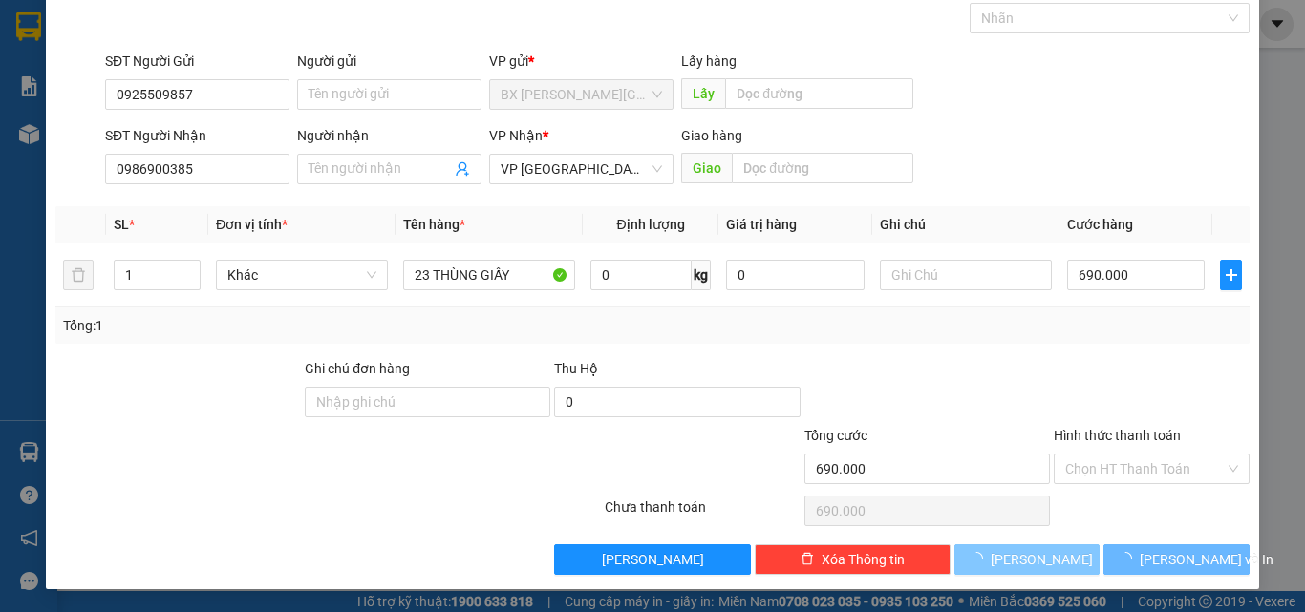
type input "0"
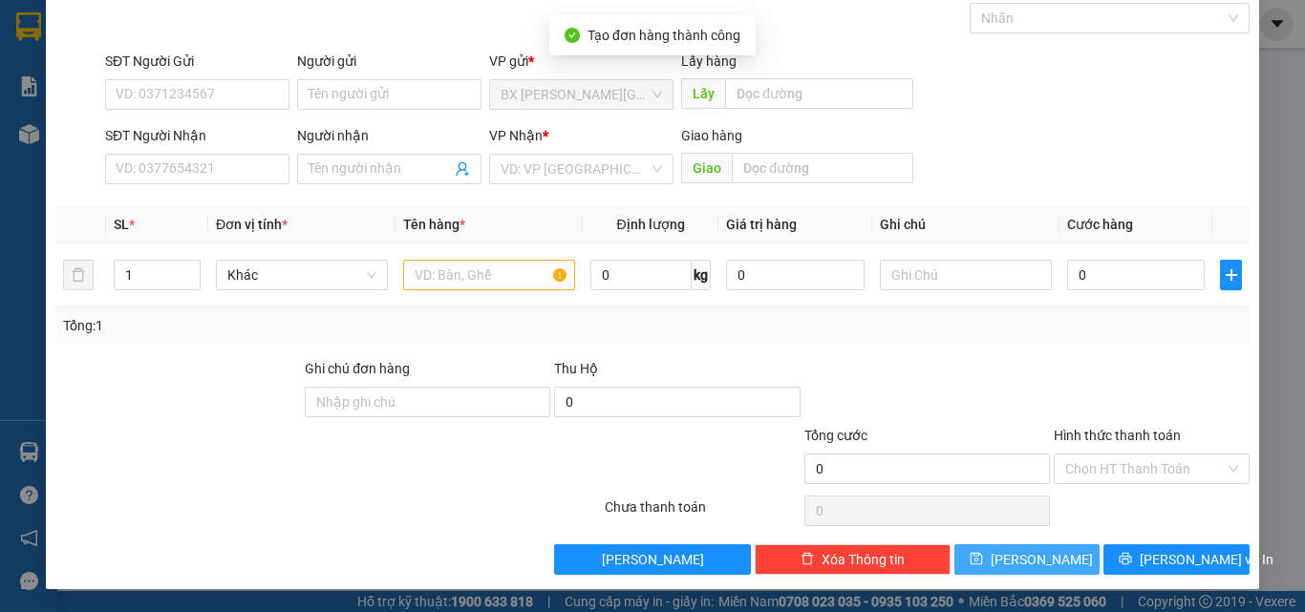
click at [1046, 550] on button "[PERSON_NAME]" at bounding box center [1027, 559] width 146 height 31
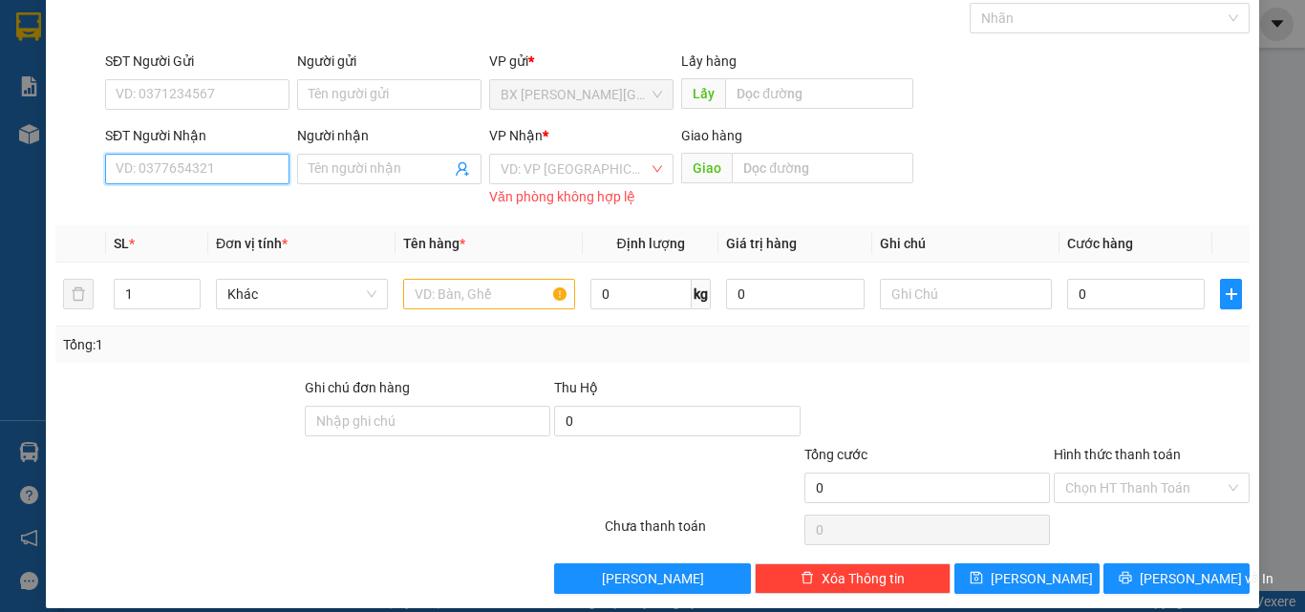
click at [240, 162] on input "SĐT Người Nhận" at bounding box center [197, 169] width 184 height 31
type input "0977880616"
click at [189, 204] on div "0977880616" at bounding box center [195, 207] width 159 height 21
type input "[GEOGRAPHIC_DATA][PERSON_NAME]"
type input "1.000.000"
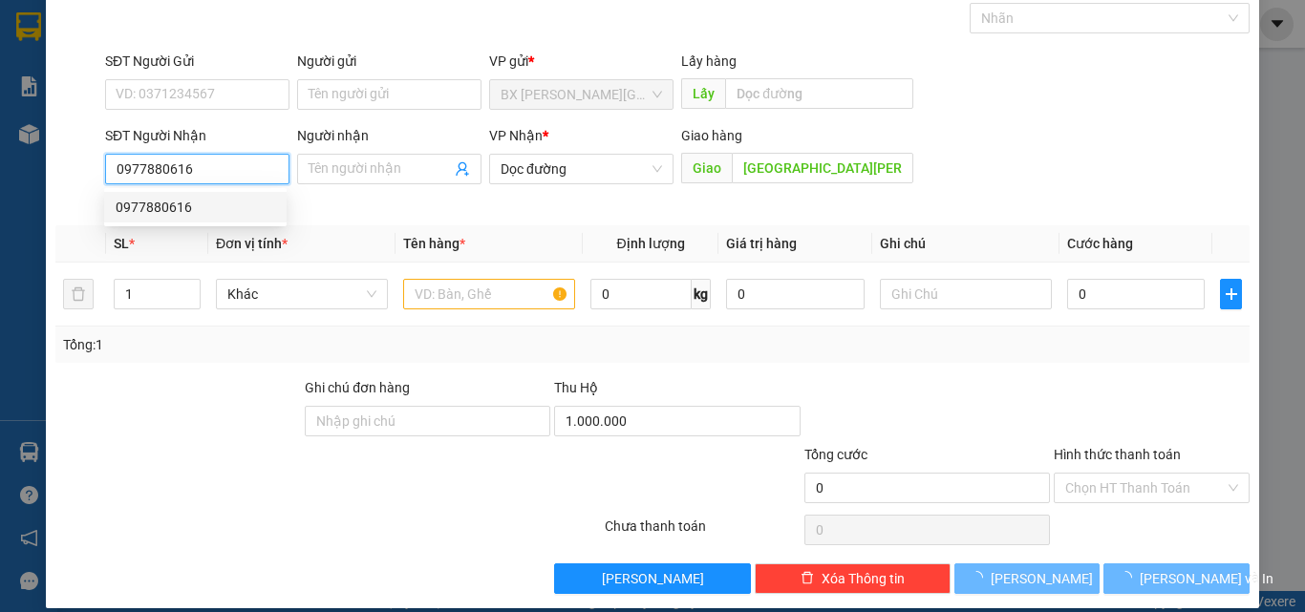
type input "200.000"
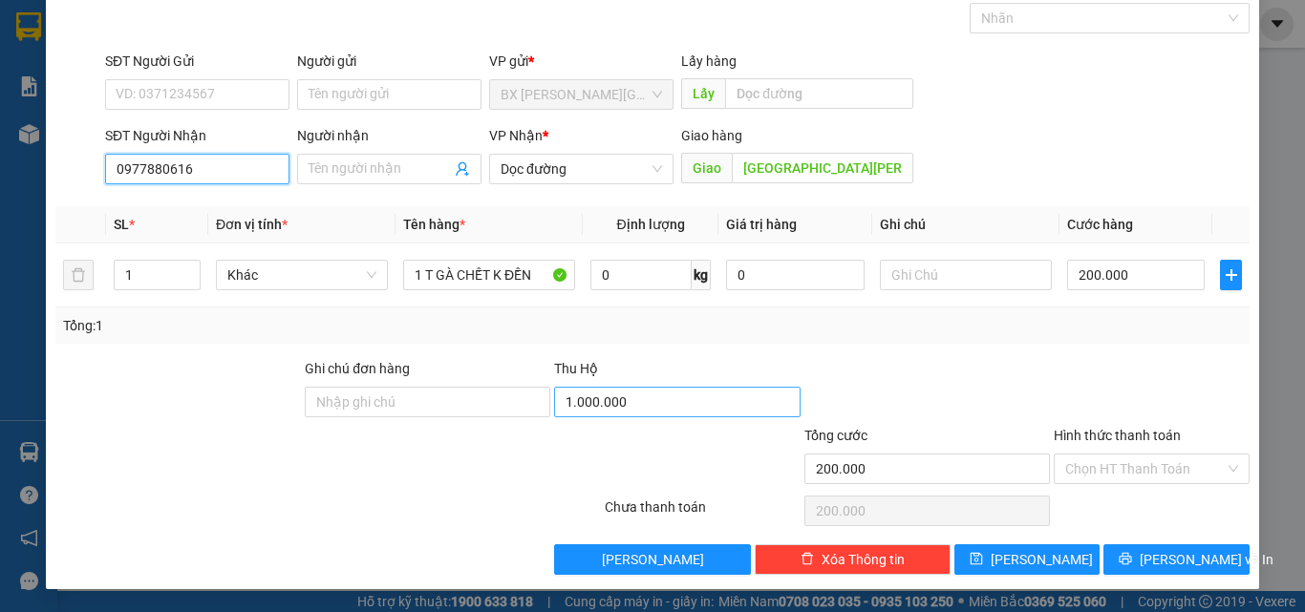
type input "0977880616"
click at [727, 411] on input "1.000.000" at bounding box center [676, 402] width 245 height 31
type input "2.400.000"
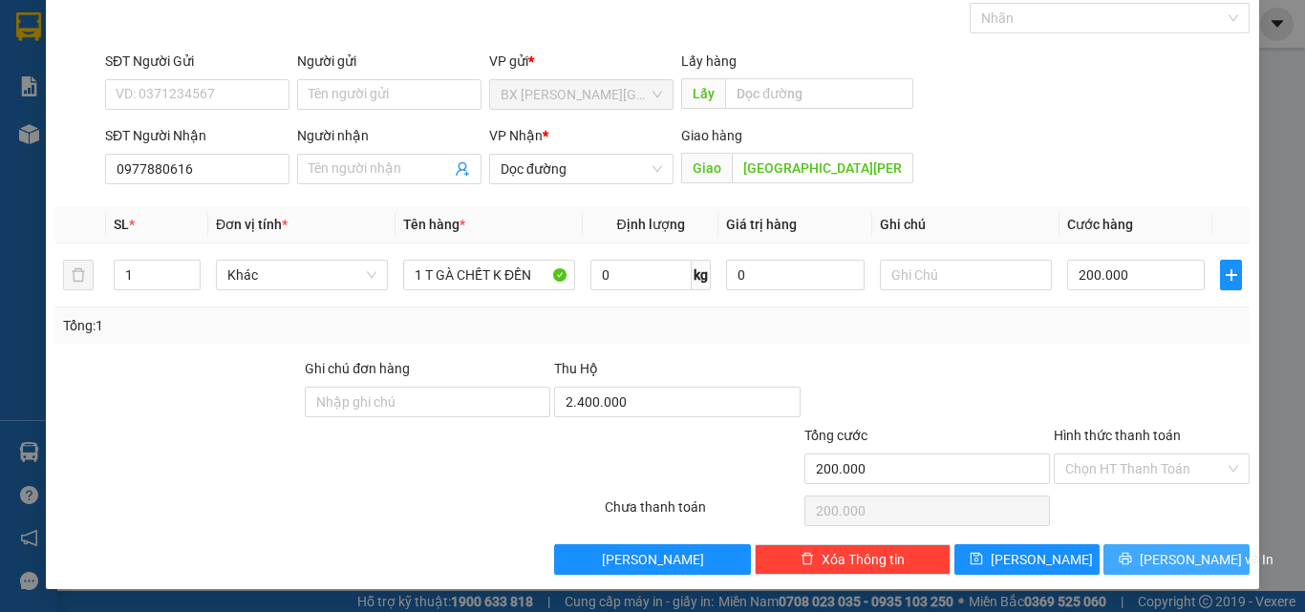
click at [1119, 552] on button "[PERSON_NAME] và In" at bounding box center [1176, 559] width 146 height 31
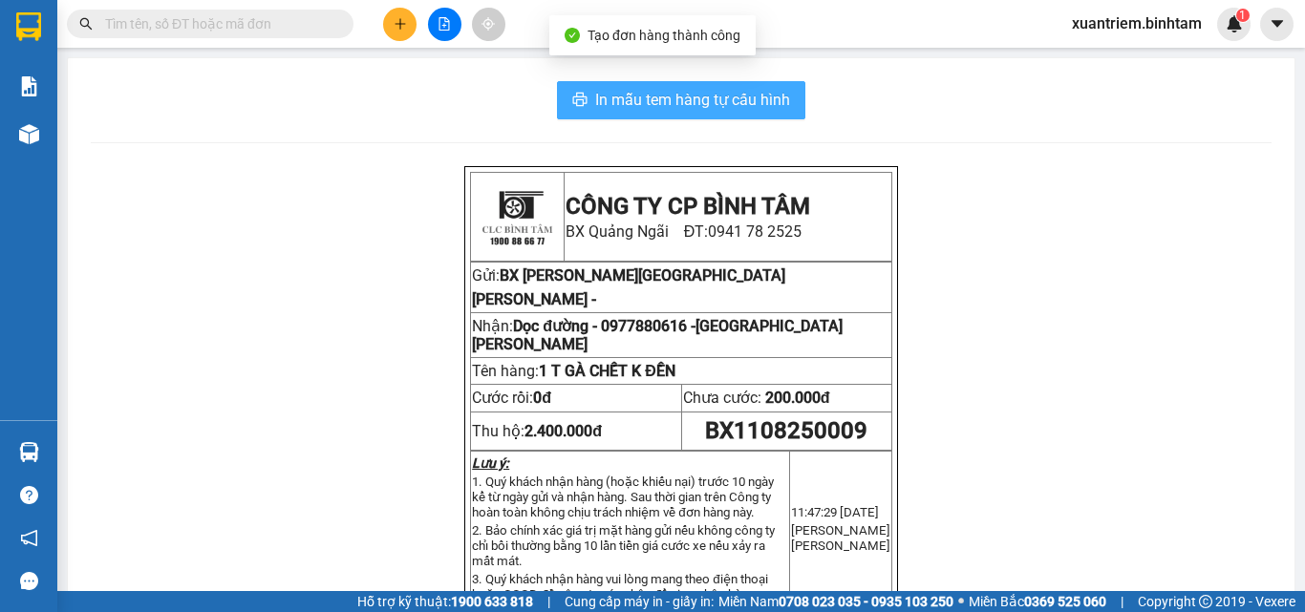
click at [760, 105] on span "In mẫu tem hàng tự cấu hình" at bounding box center [692, 100] width 195 height 24
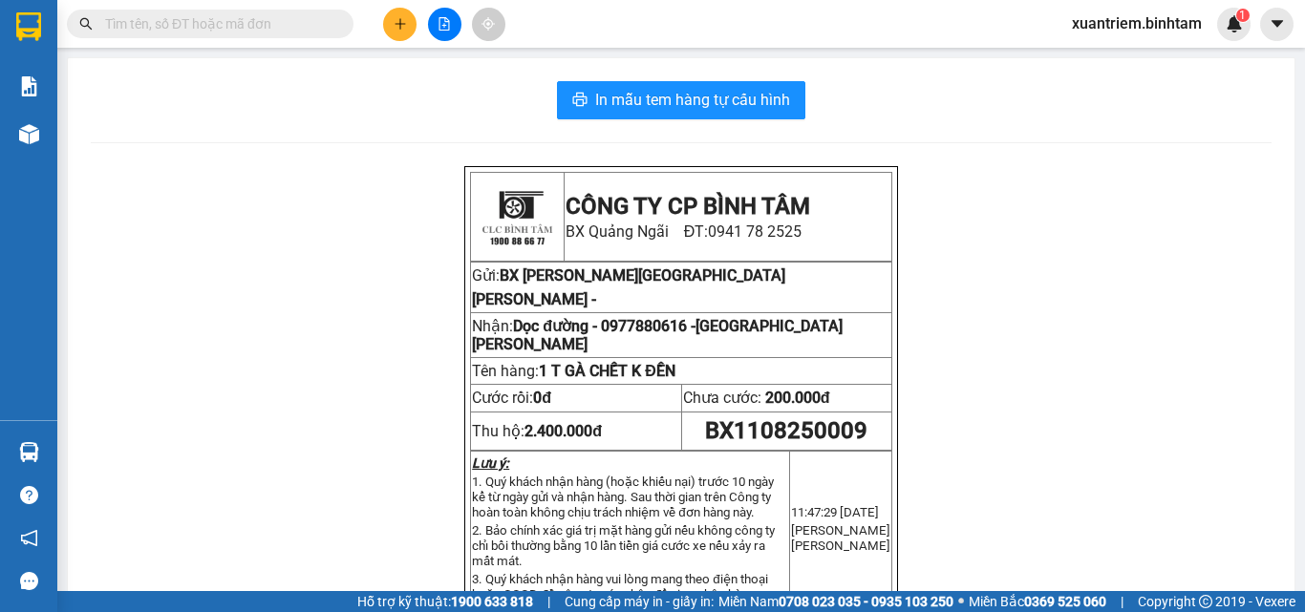
click at [392, 27] on button at bounding box center [399, 24] width 33 height 33
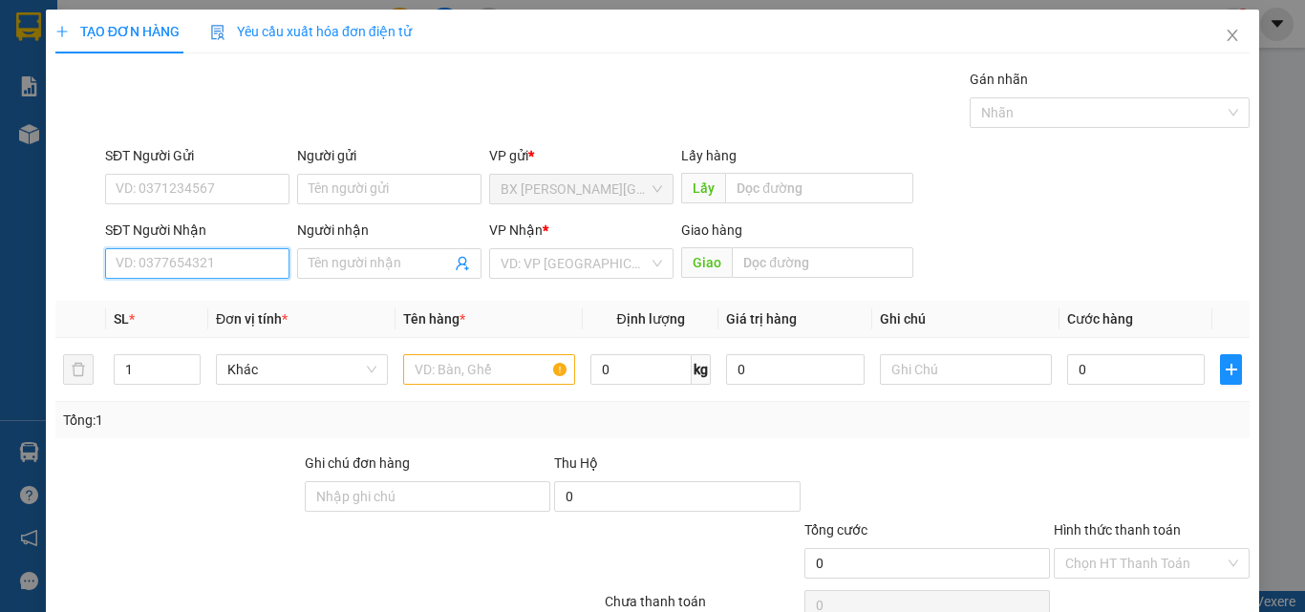
click at [268, 251] on input "SĐT Người Nhận" at bounding box center [197, 263] width 184 height 31
type input "0912150978"
click at [226, 262] on input "0912150978" at bounding box center [197, 263] width 184 height 31
click at [210, 298] on div "0912150978" at bounding box center [195, 301] width 159 height 21
type input "Q BÌNH"
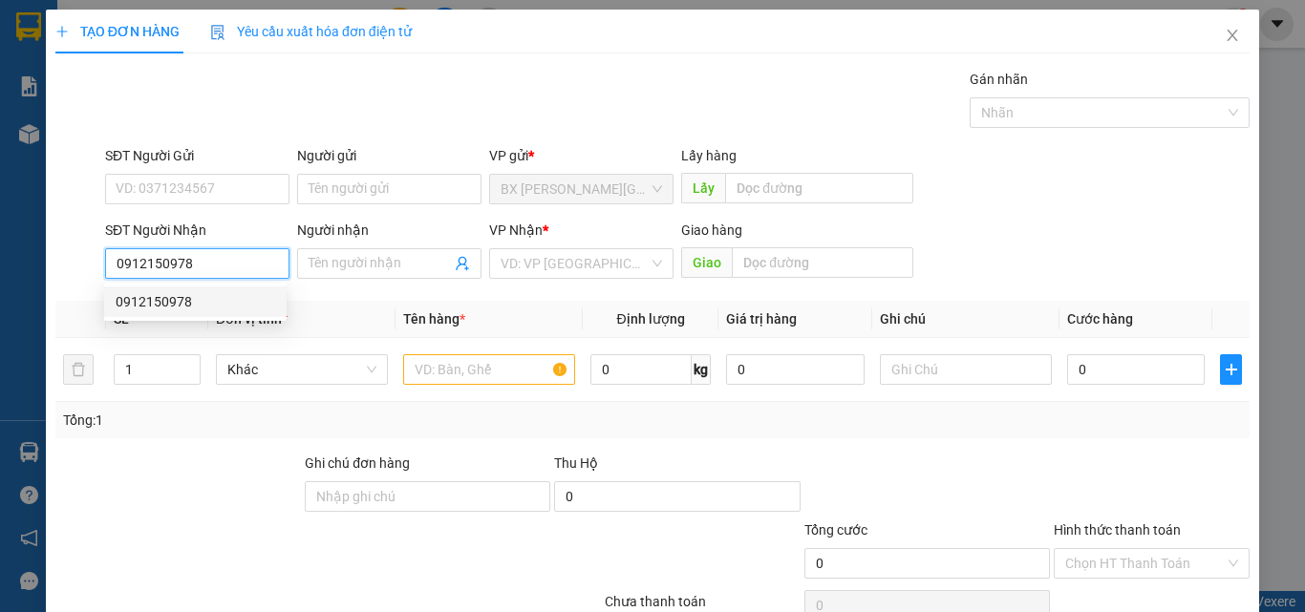
type input "400.000"
type input "100.000"
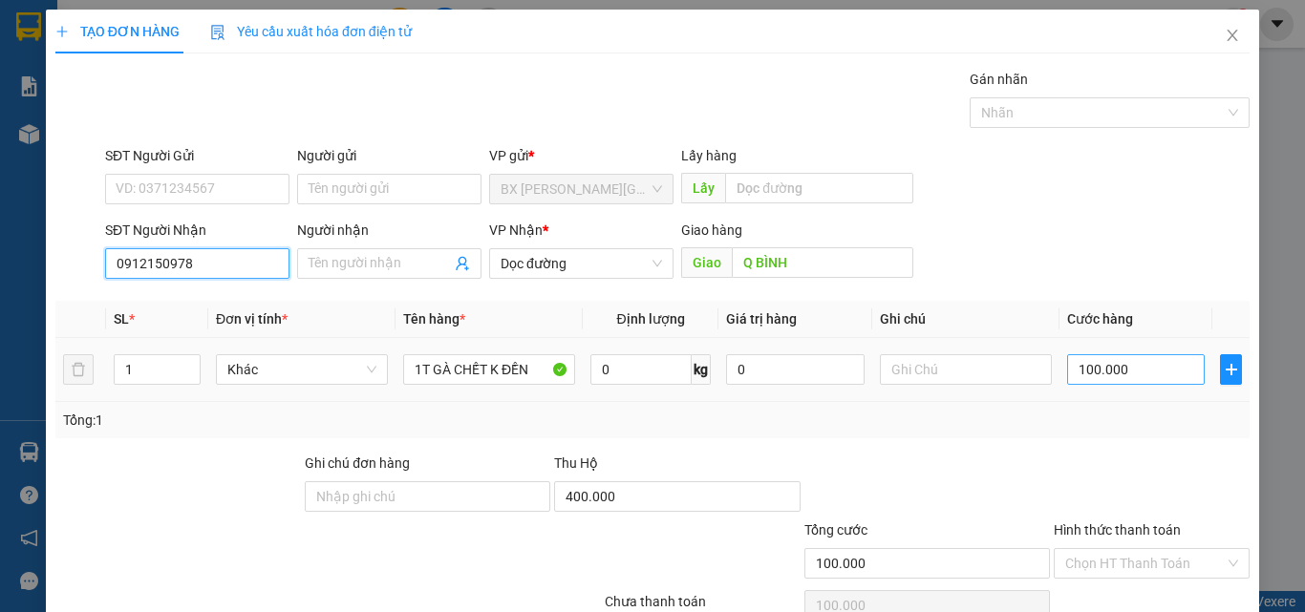
type input "0912150978"
click at [1137, 379] on input "100.000" at bounding box center [1136, 369] width 138 height 31
type input "2"
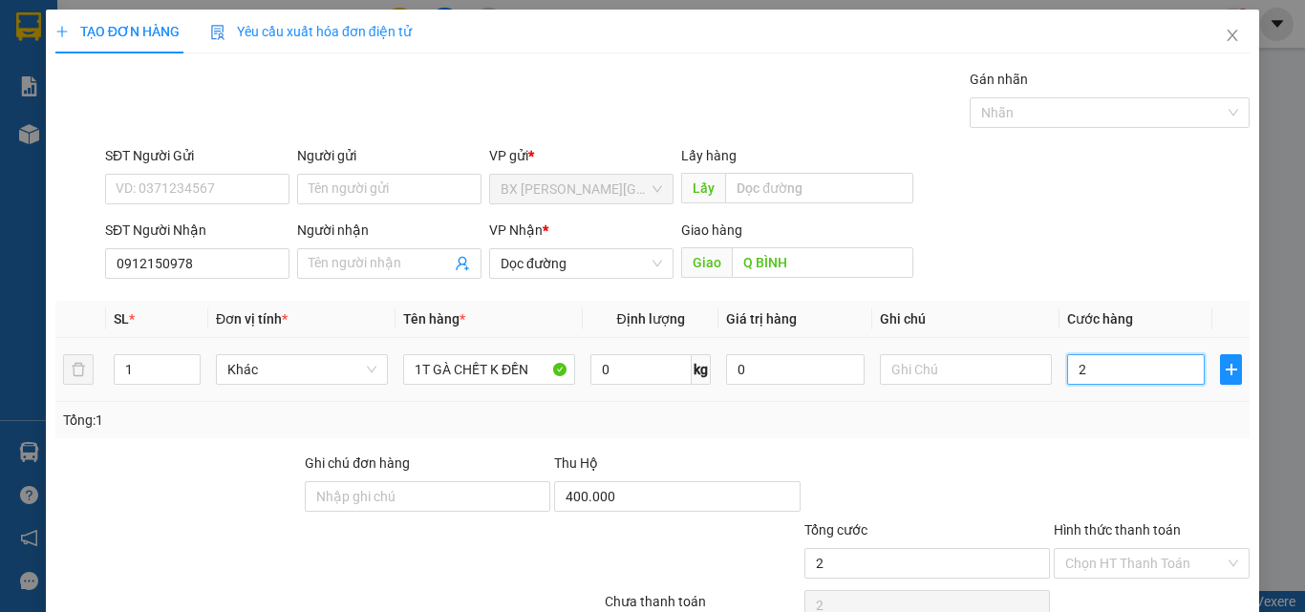
type input "20"
type input "200"
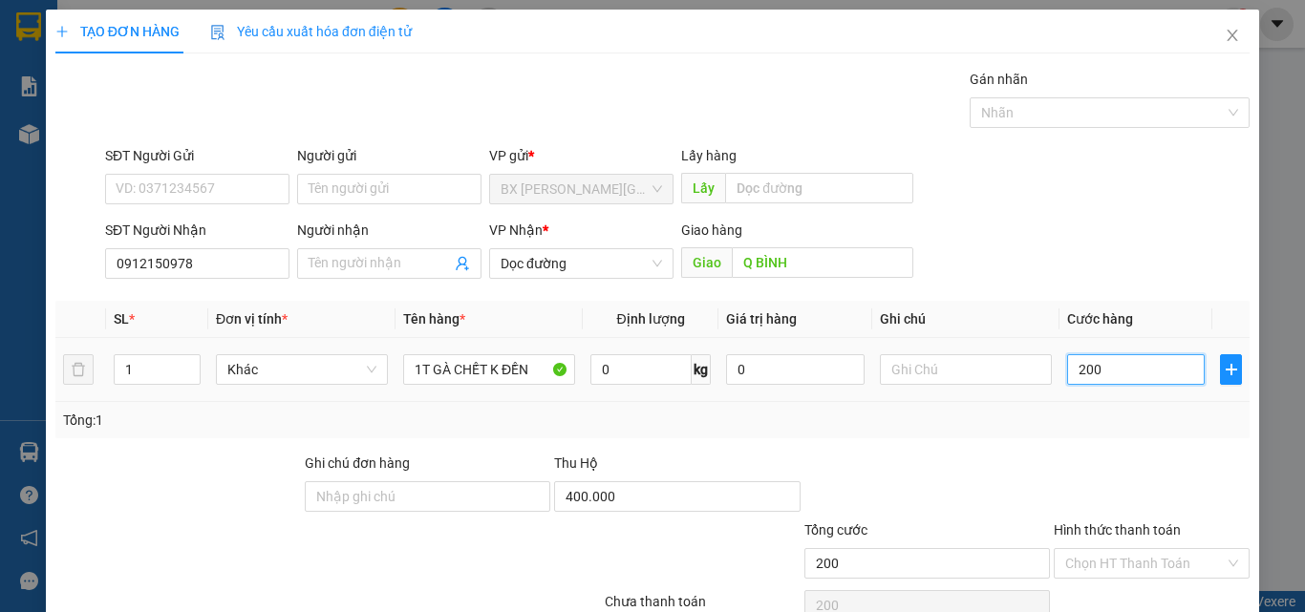
type input "2.000"
type input "20.000"
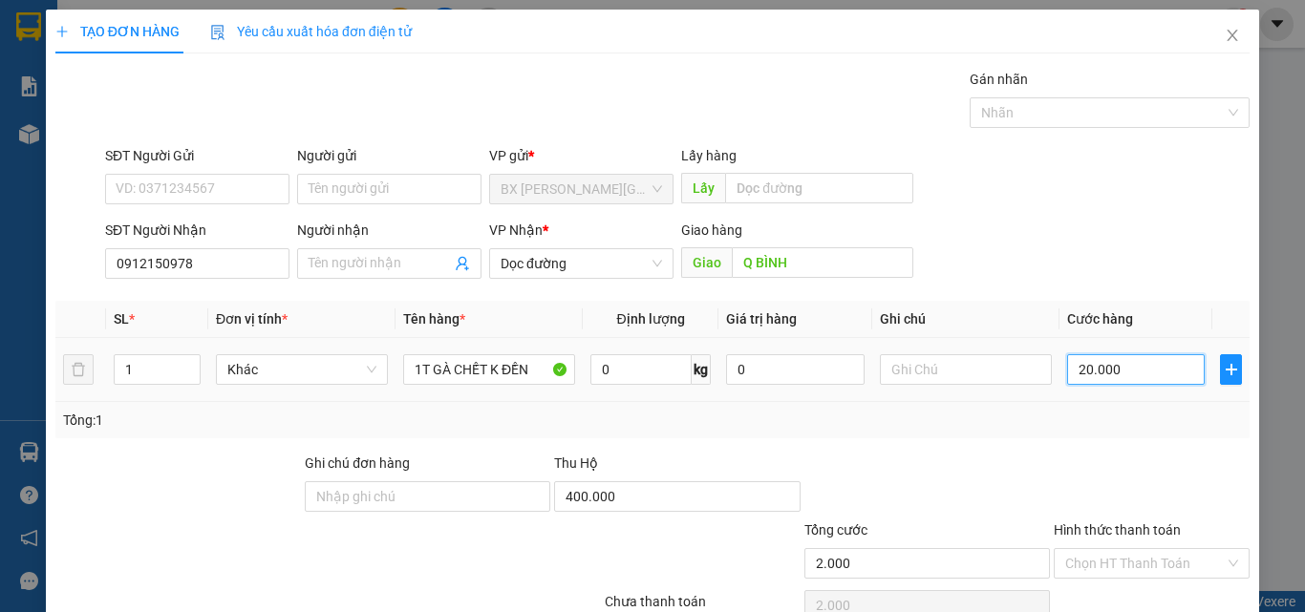
type input "20.000"
type input "200.000"
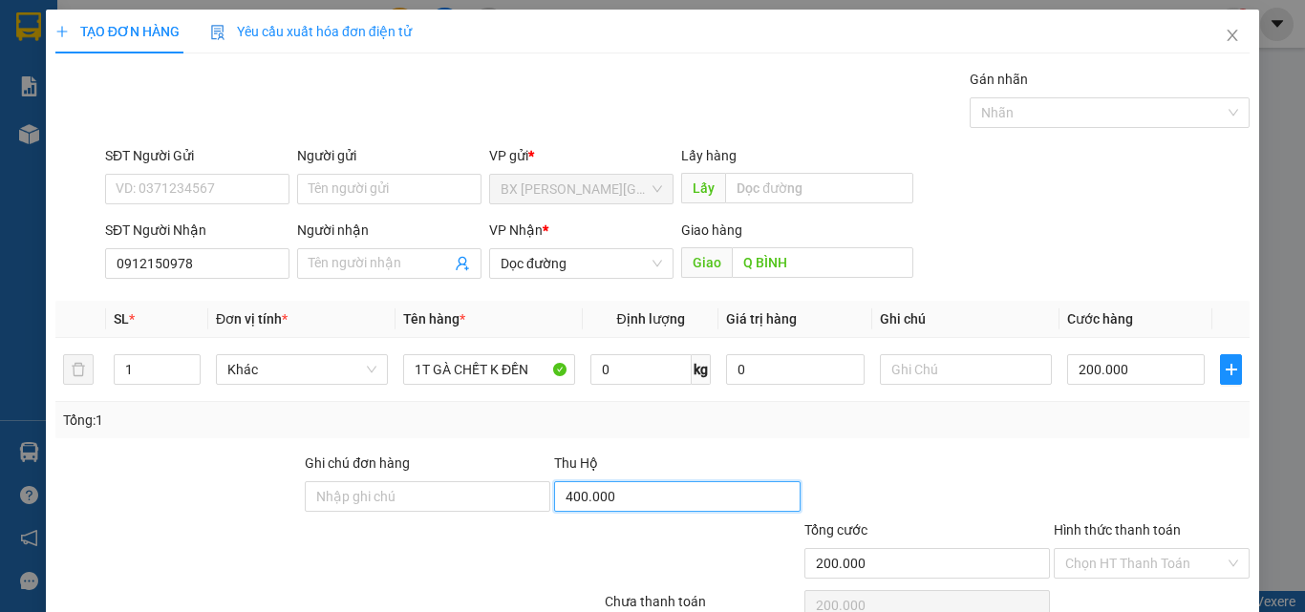
click at [697, 484] on input "400.000" at bounding box center [676, 496] width 245 height 31
drag, startPoint x: 1135, startPoint y: 558, endPoint x: 1137, endPoint y: 534, distance: 24.0
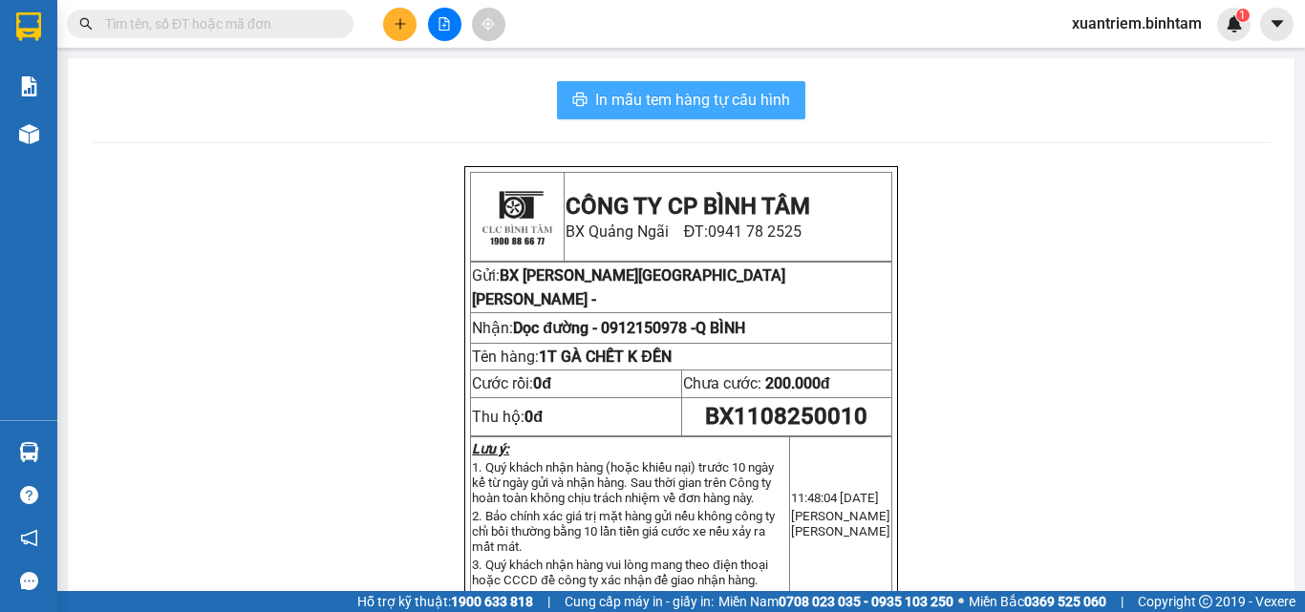
click at [746, 107] on span "In mẫu tem hàng tự cấu hình" at bounding box center [692, 100] width 195 height 24
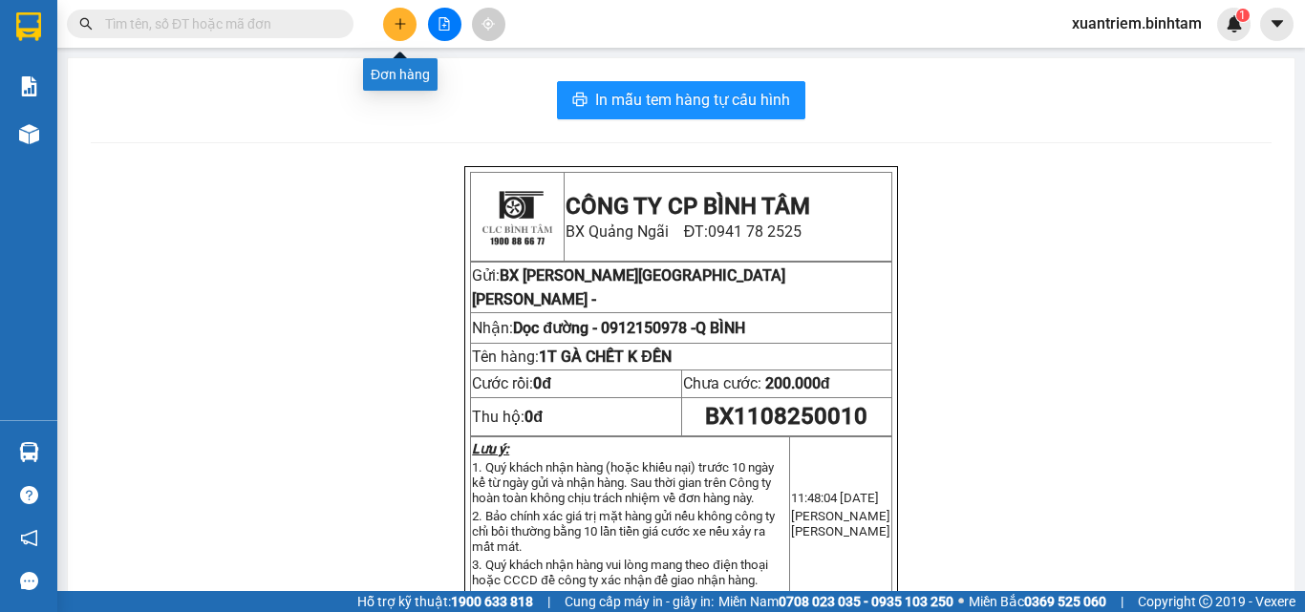
click at [393, 31] on button at bounding box center [399, 24] width 33 height 33
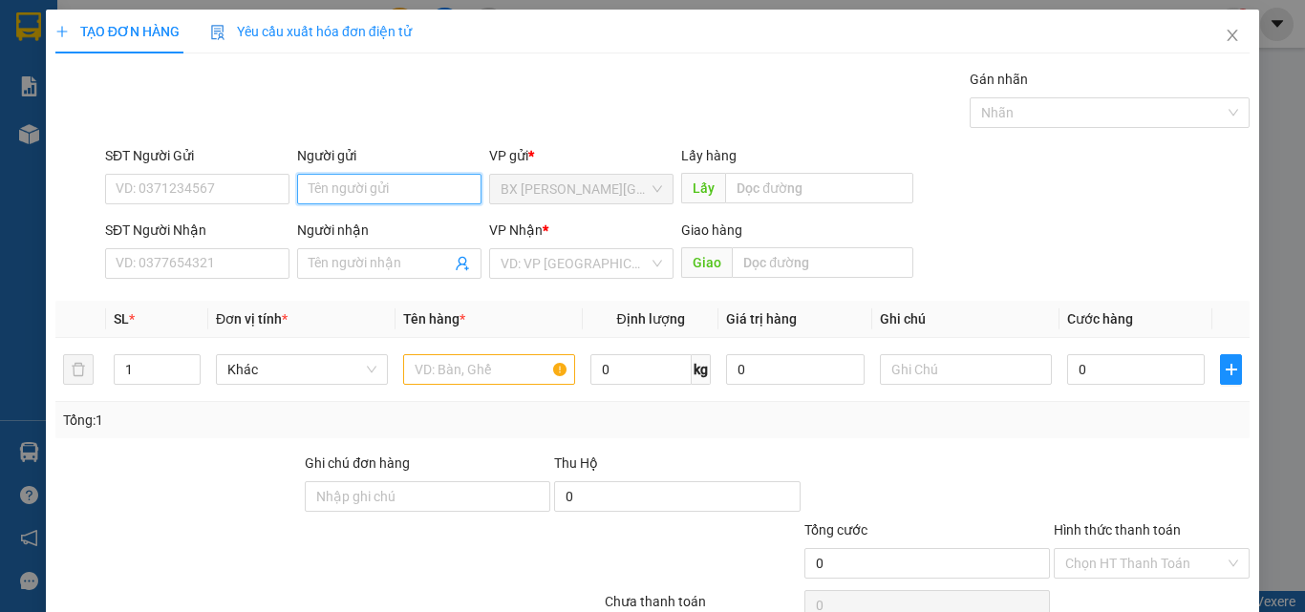
click at [418, 175] on input "Người gửi" at bounding box center [389, 189] width 184 height 31
type input "HOÀNG TK"
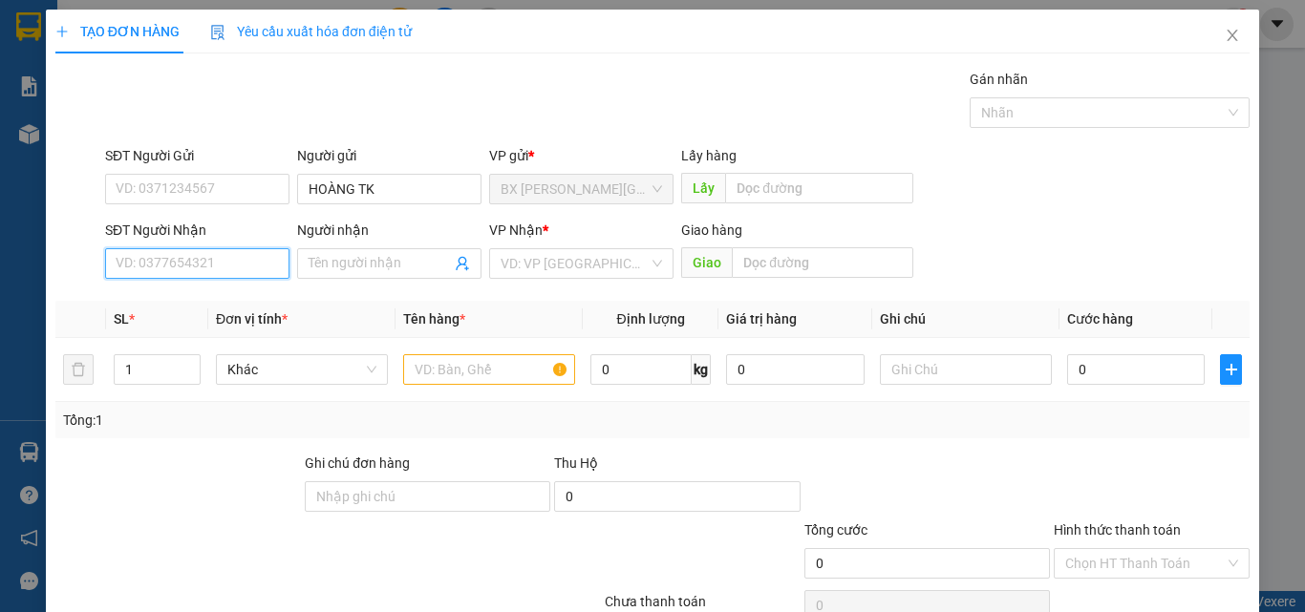
click at [226, 272] on input "SĐT Người Nhận" at bounding box center [197, 263] width 184 height 31
type input "0934938866"
click at [228, 304] on div "0934938866" at bounding box center [195, 301] width 159 height 21
type input "80.000"
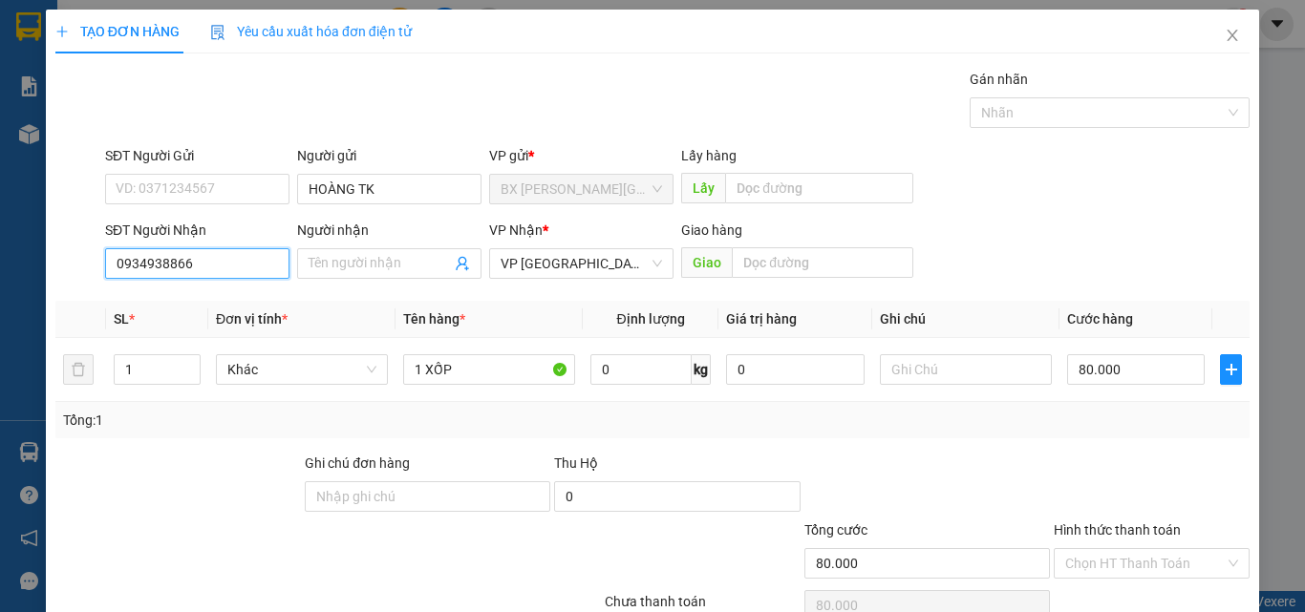
click at [237, 260] on input "0934938866" at bounding box center [197, 263] width 184 height 31
click at [214, 300] on div "0934938866" at bounding box center [195, 301] width 159 height 21
type input "0934938866"
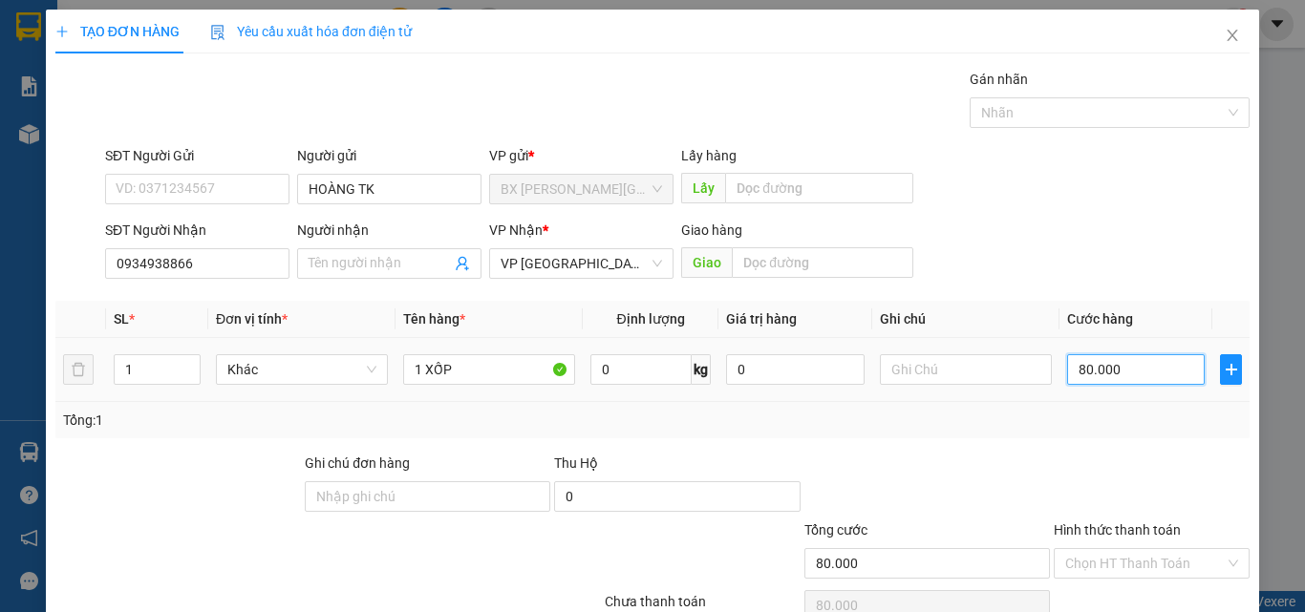
click at [1153, 376] on input "80.000" at bounding box center [1136, 369] width 138 height 31
type input "9"
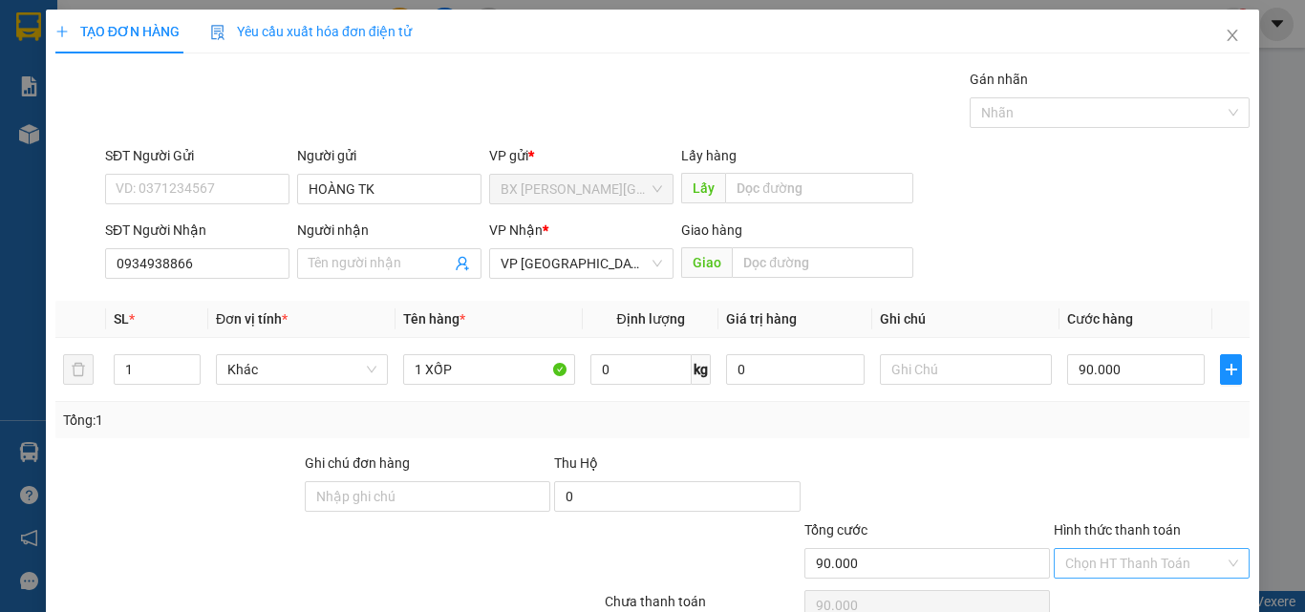
click at [1118, 563] on input "Hình thức thanh toán" at bounding box center [1144, 563] width 159 height 29
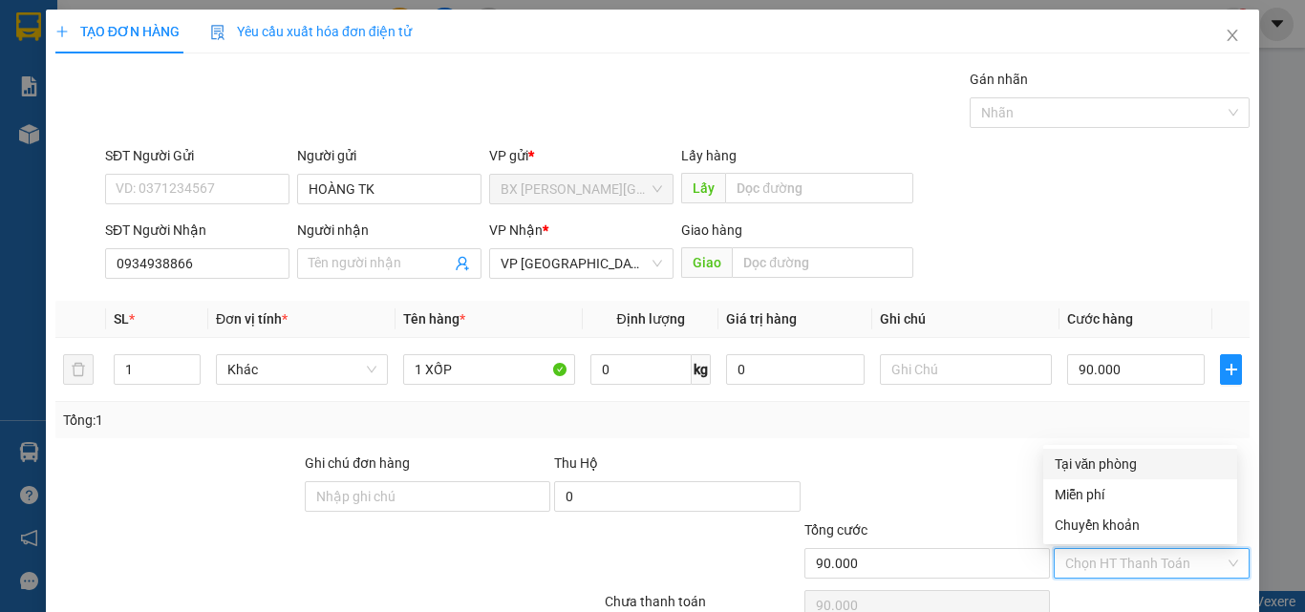
click at [1124, 454] on div "Tại văn phòng" at bounding box center [1139, 464] width 171 height 21
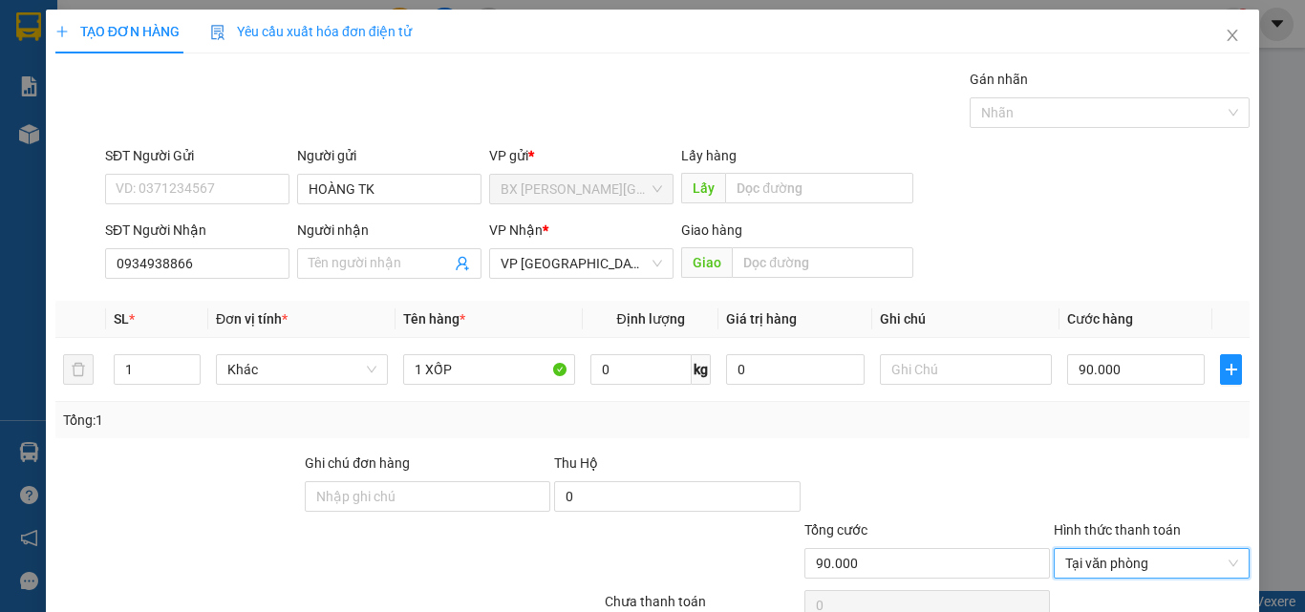
drag, startPoint x: 1035, startPoint y: 554, endPoint x: 913, endPoint y: 449, distance: 161.2
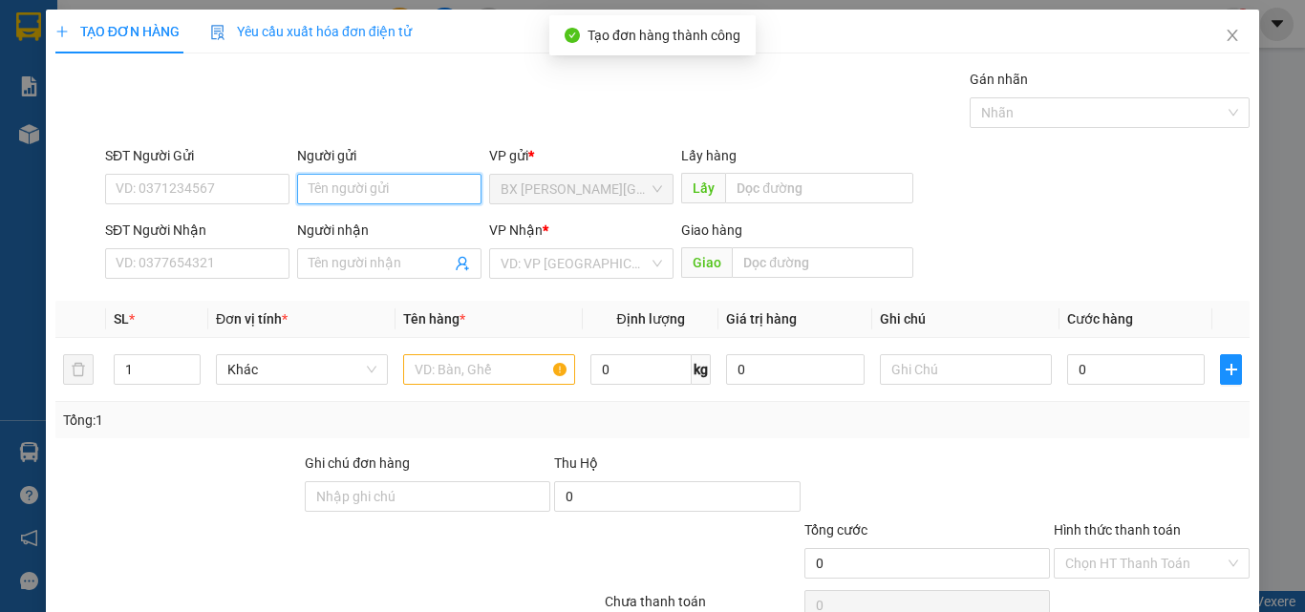
click at [426, 174] on input "Người gửi" at bounding box center [389, 189] width 184 height 31
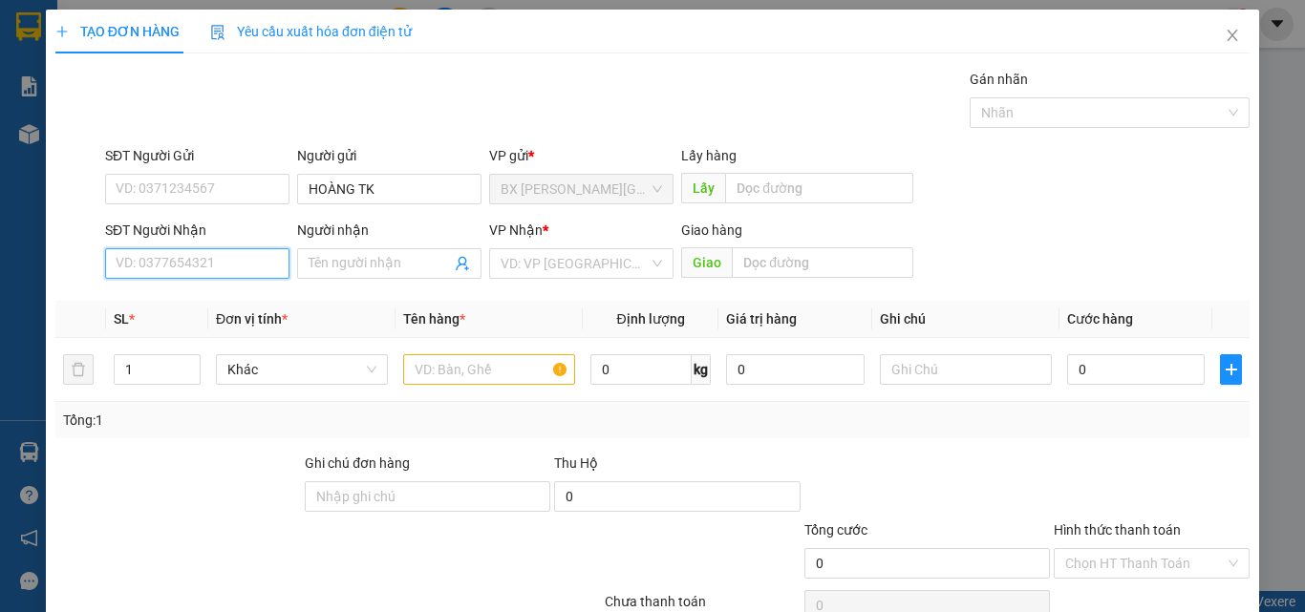
click at [256, 248] on input "SĐT Người Nhận" at bounding box center [197, 263] width 184 height 31
click at [228, 248] on input "0936516987" at bounding box center [197, 263] width 184 height 31
click at [216, 205] on div "0936516987" at bounding box center [195, 207] width 159 height 21
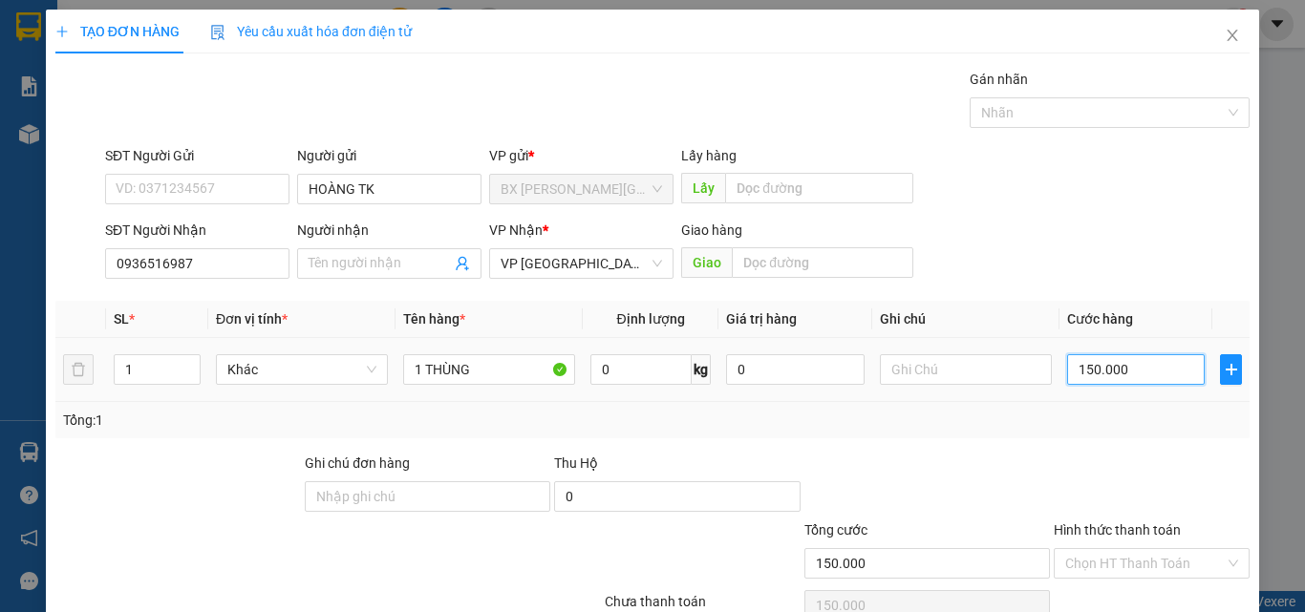
click at [1125, 354] on input "150.000" at bounding box center [1136, 369] width 138 height 31
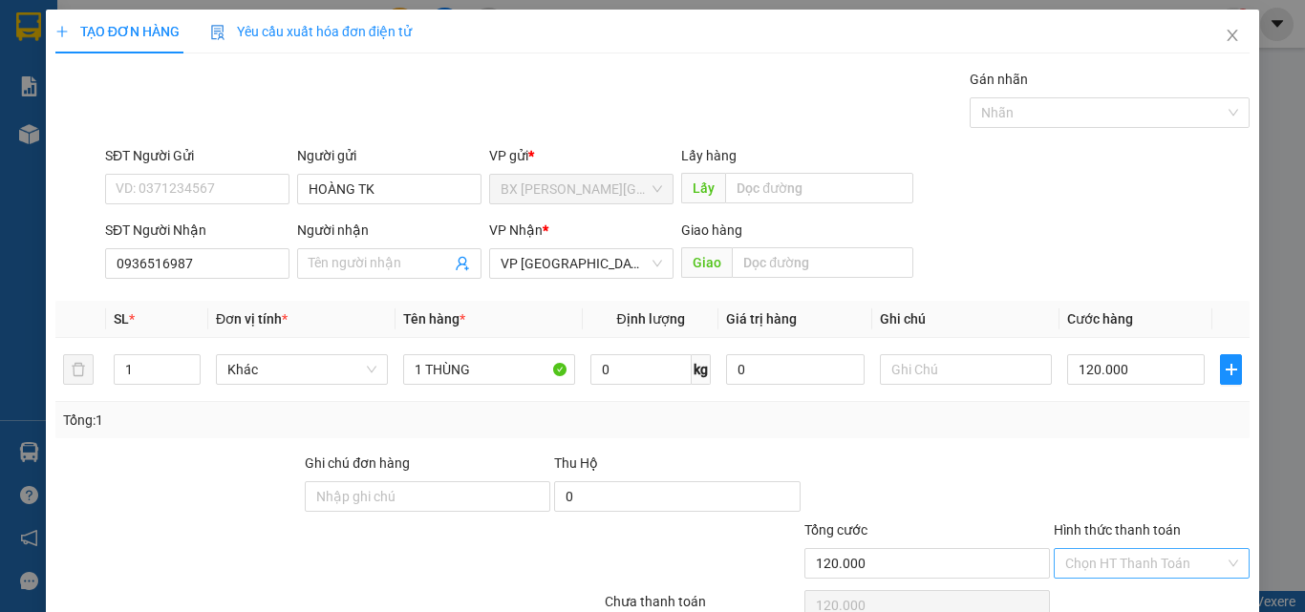
click at [1110, 549] on input "Hình thức thanh toán" at bounding box center [1144, 563] width 159 height 29
click at [1118, 591] on div "Tại văn phòng" at bounding box center [1139, 601] width 171 height 21
drag, startPoint x: 1037, startPoint y: 563, endPoint x: 1074, endPoint y: 519, distance: 57.6
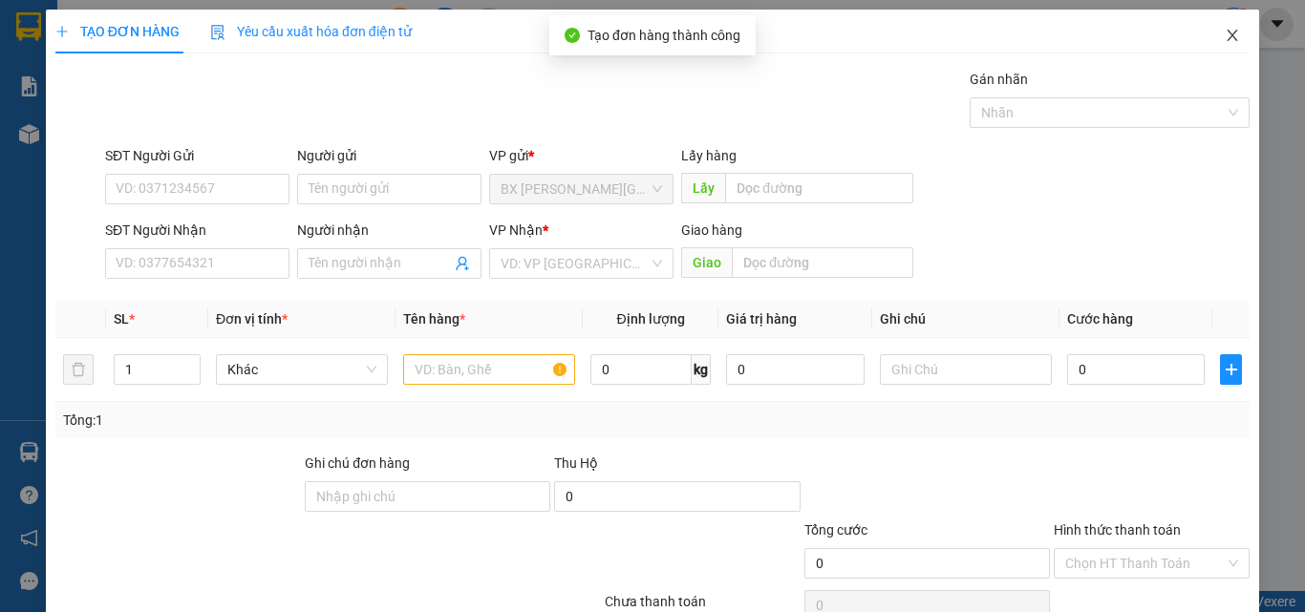
click at [1222, 31] on span "Close" at bounding box center [1231, 36] width 53 height 53
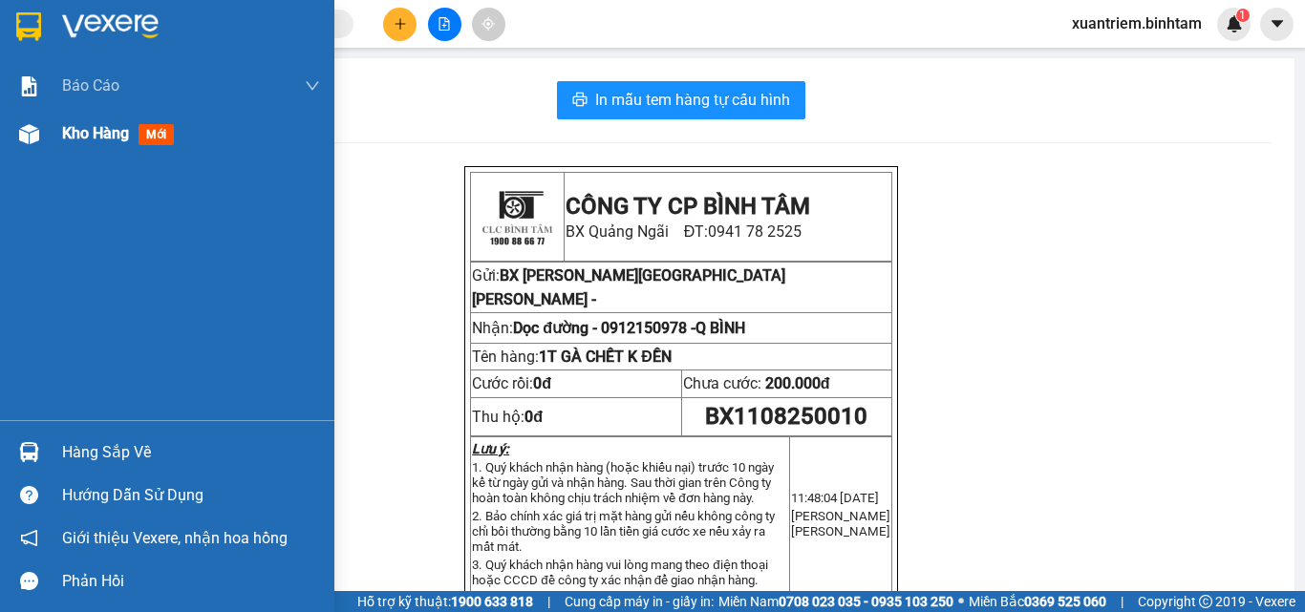
drag, startPoint x: 41, startPoint y: 143, endPoint x: 223, endPoint y: 154, distance: 181.8
click at [42, 144] on div at bounding box center [28, 133] width 33 height 33
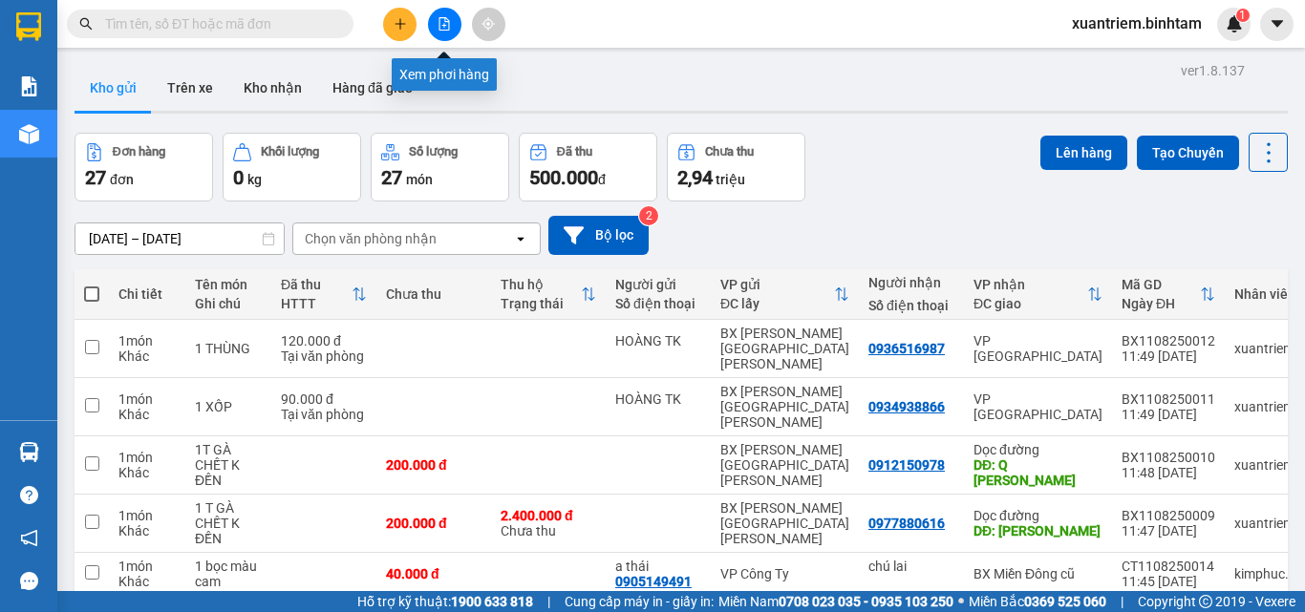
click at [437, 22] on icon "file-add" at bounding box center [443, 23] width 13 height 13
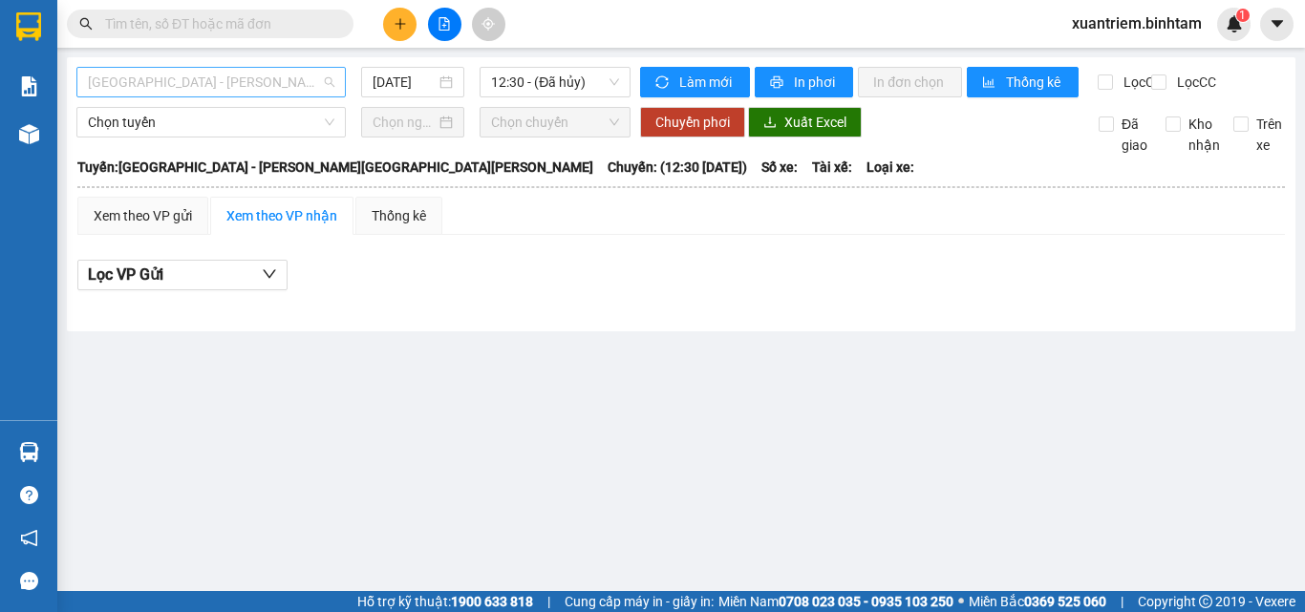
click at [272, 89] on span "[GEOGRAPHIC_DATA] - [PERSON_NAME][GEOGRAPHIC_DATA][PERSON_NAME]" at bounding box center [211, 82] width 246 height 29
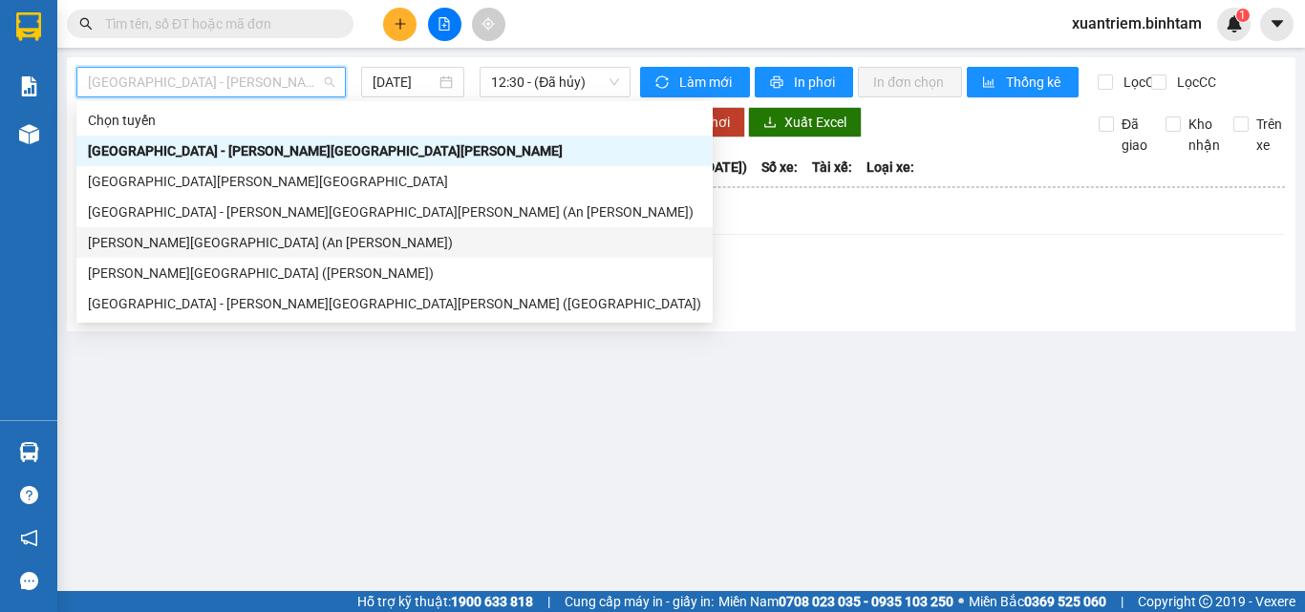
click at [236, 238] on div "[PERSON_NAME][GEOGRAPHIC_DATA] (An [PERSON_NAME])" at bounding box center [394, 242] width 613 height 21
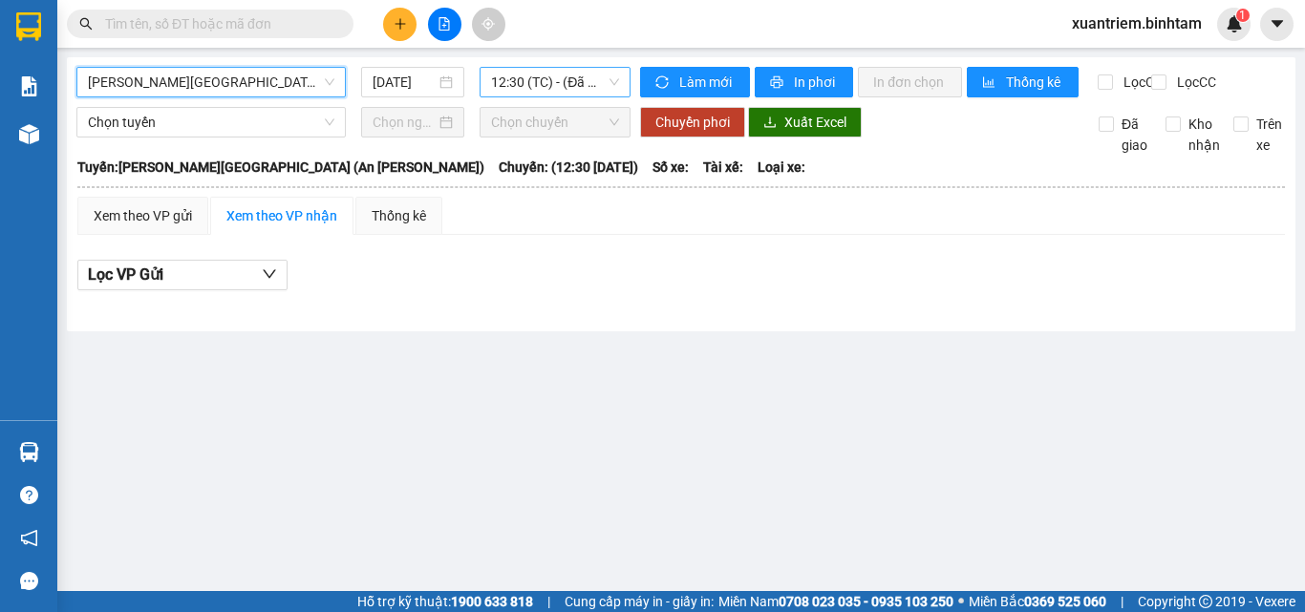
click at [566, 86] on span "12:30 (TC) - (Đã hủy)" at bounding box center [555, 82] width 128 height 29
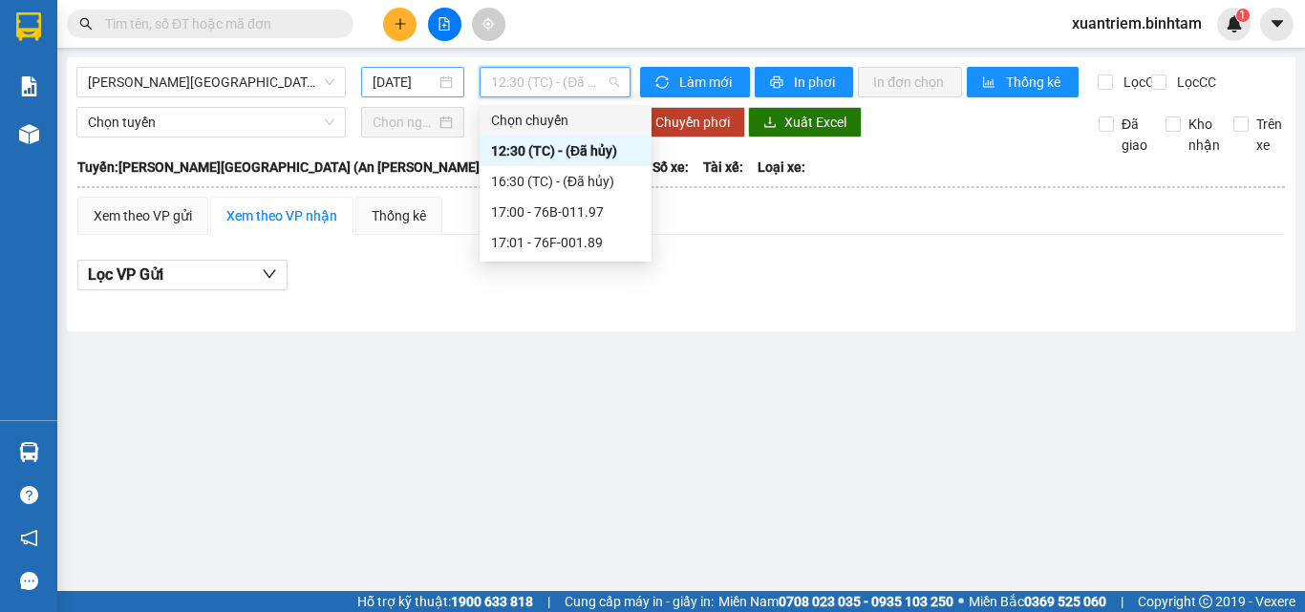
click at [424, 87] on input "[DATE]" at bounding box center [403, 82] width 63 height 21
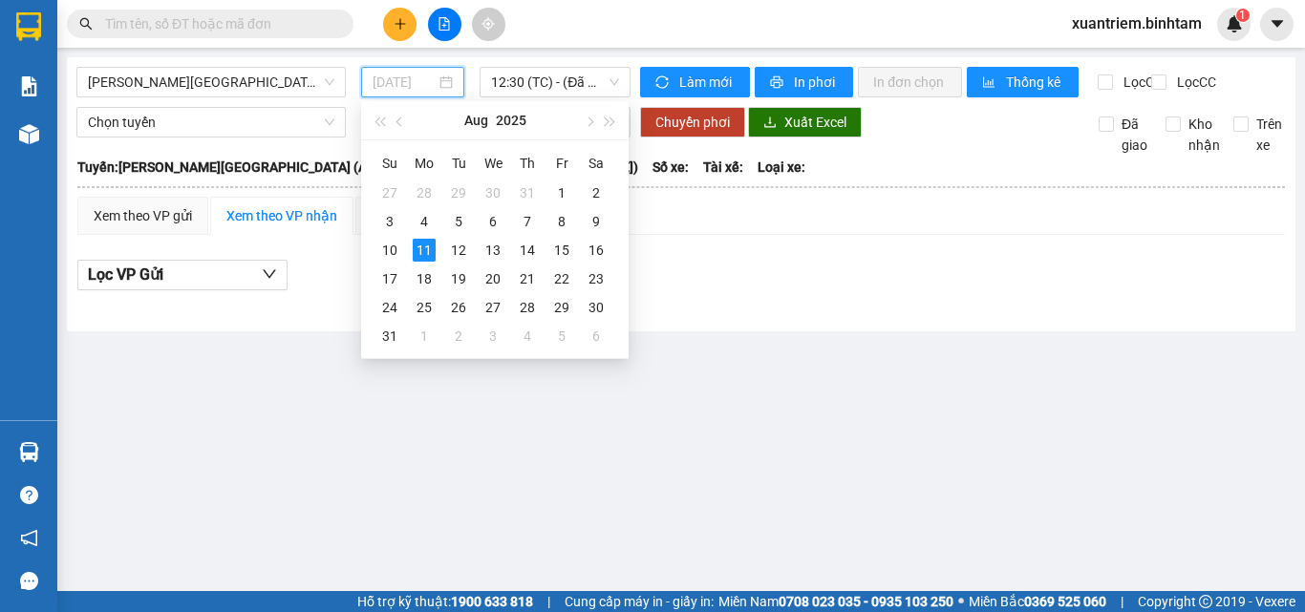
drag, startPoint x: 593, startPoint y: 223, endPoint x: 563, endPoint y: 63, distance: 162.2
click at [593, 222] on div "9" at bounding box center [596, 221] width 23 height 23
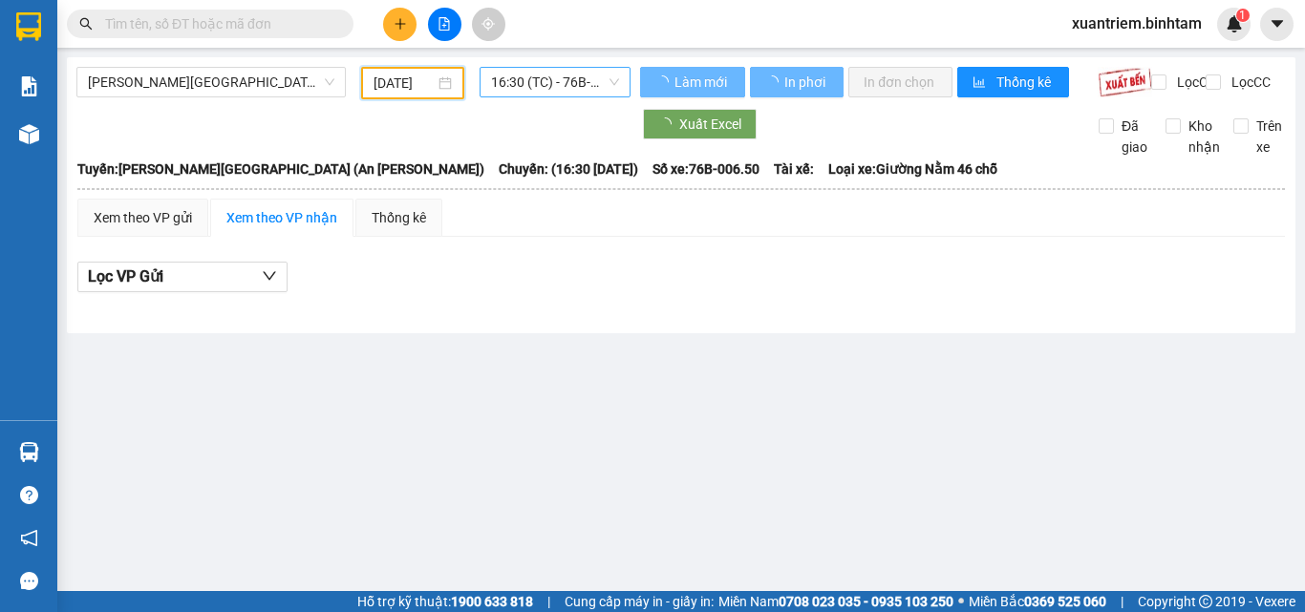
click at [562, 95] on span "16:30 (TC) - 76B-006.50" at bounding box center [555, 82] width 128 height 29
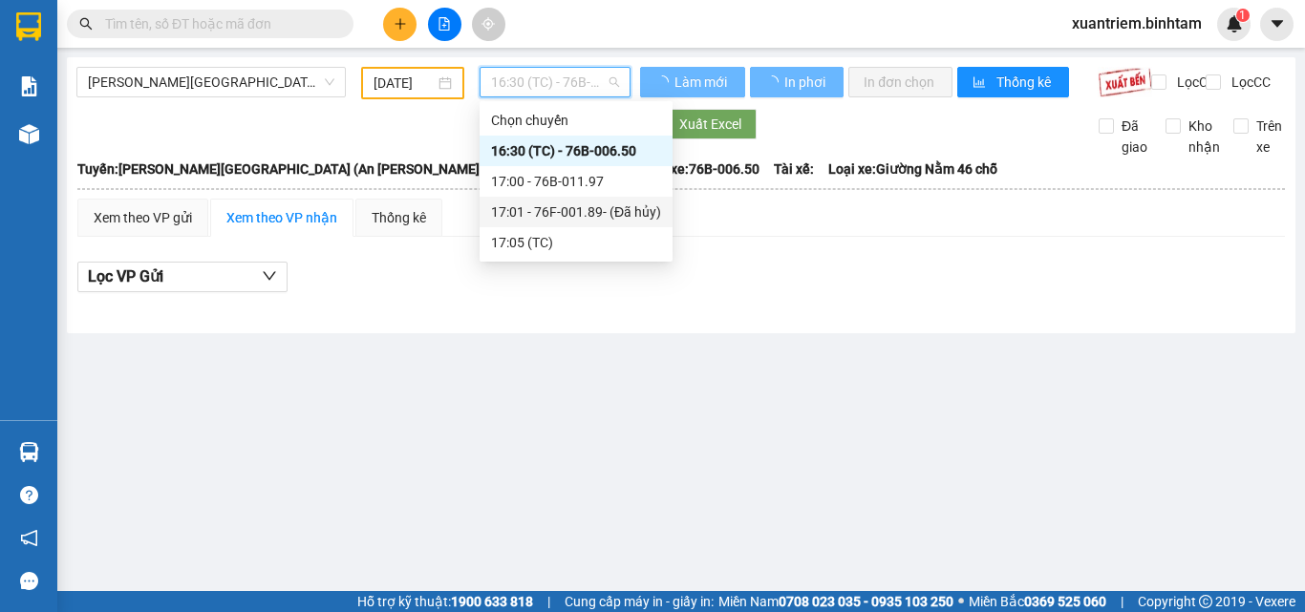
click at [606, 212] on div "17:01 - 76F-001.89 - (Đã [PERSON_NAME])" at bounding box center [576, 212] width 170 height 21
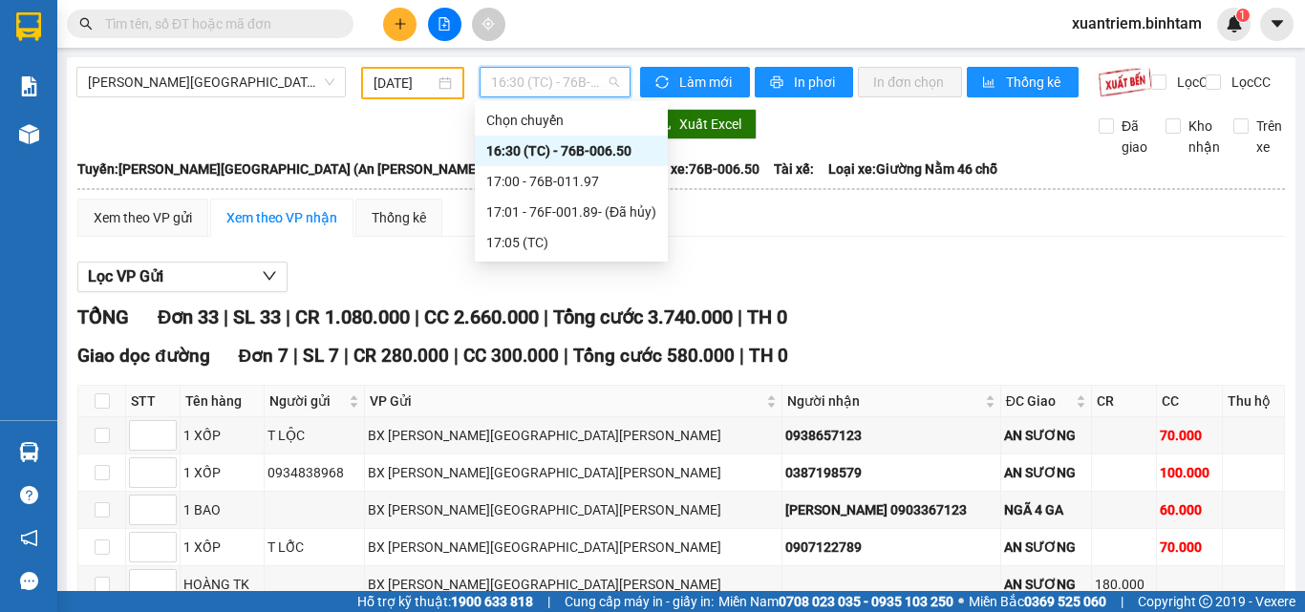
click at [585, 83] on span "16:30 (TC) - 76B-006.50" at bounding box center [555, 82] width 128 height 29
click at [531, 240] on div "17:05 (TC)" at bounding box center [571, 242] width 170 height 21
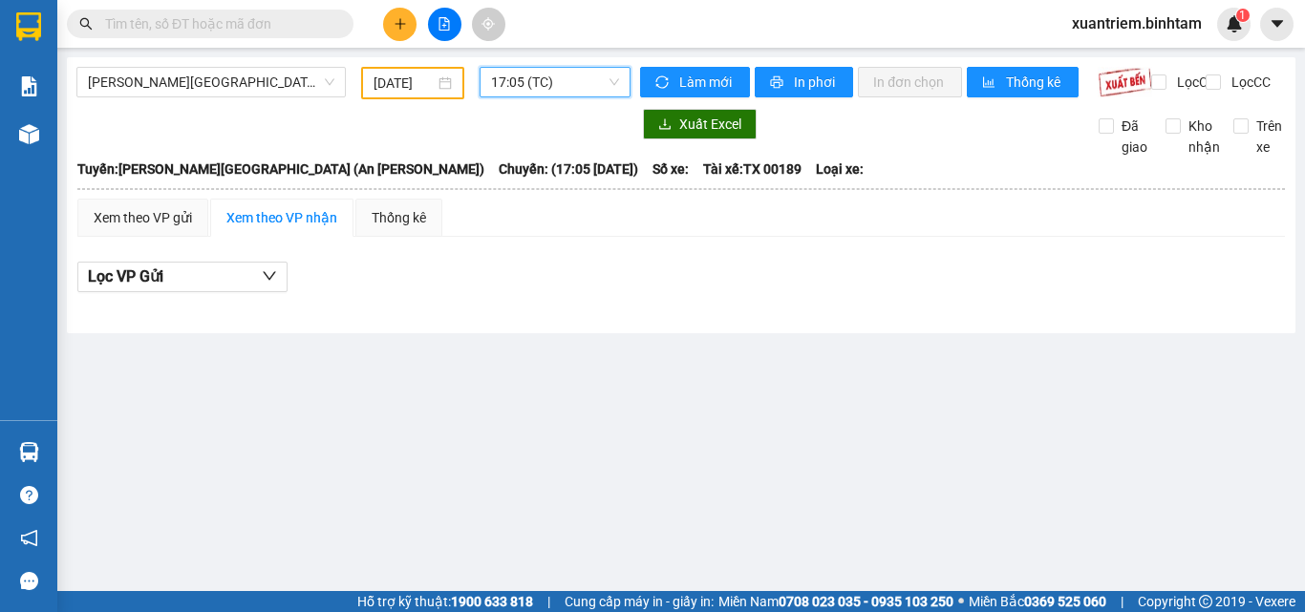
click at [578, 91] on span "17:05 (TC)" at bounding box center [555, 82] width 128 height 29
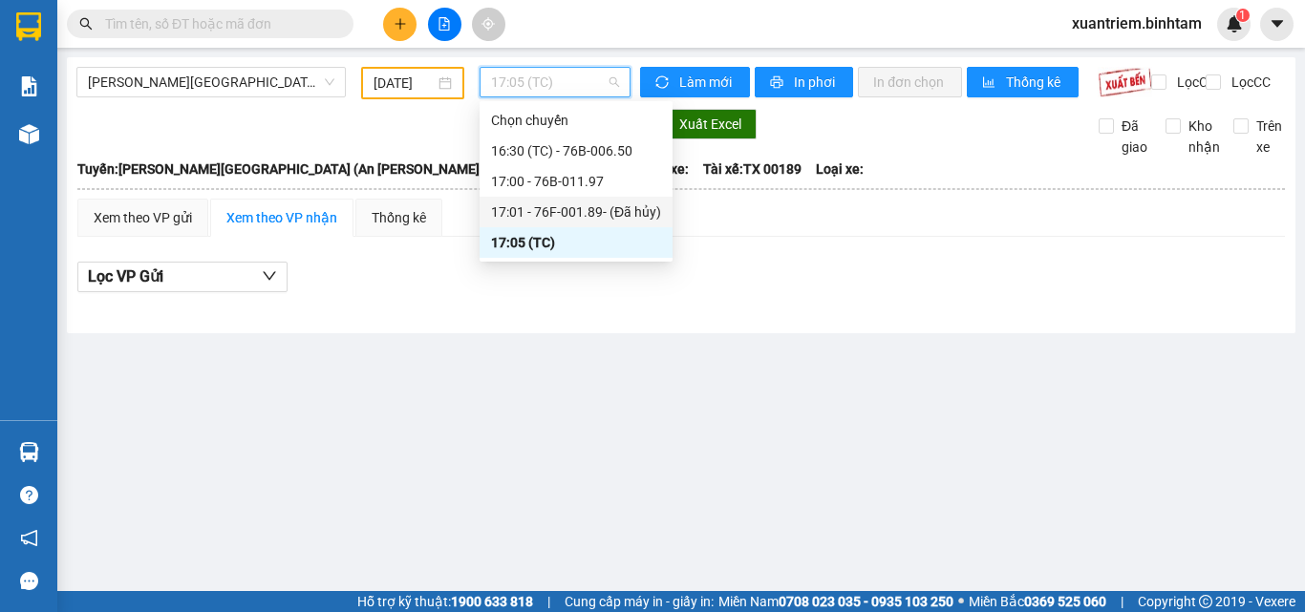
click at [595, 208] on div "17:01 - 76F-001.89 - (Đã [PERSON_NAME])" at bounding box center [576, 212] width 170 height 21
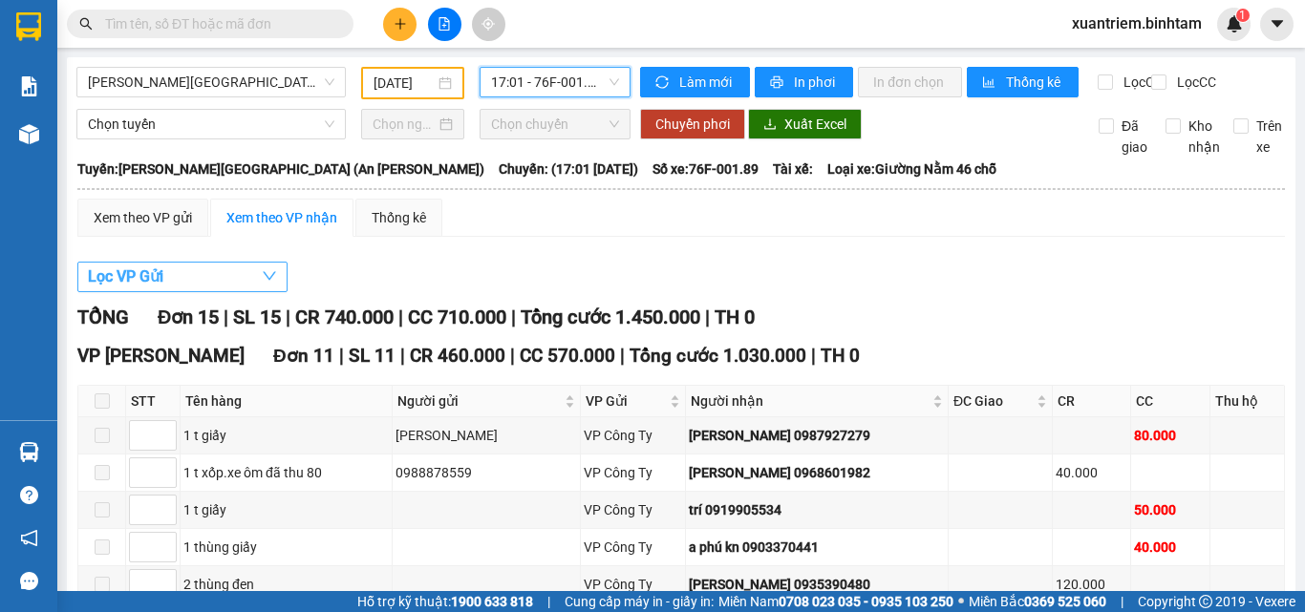
click at [239, 280] on button "Lọc VP Gửi" at bounding box center [182, 277] width 210 height 31
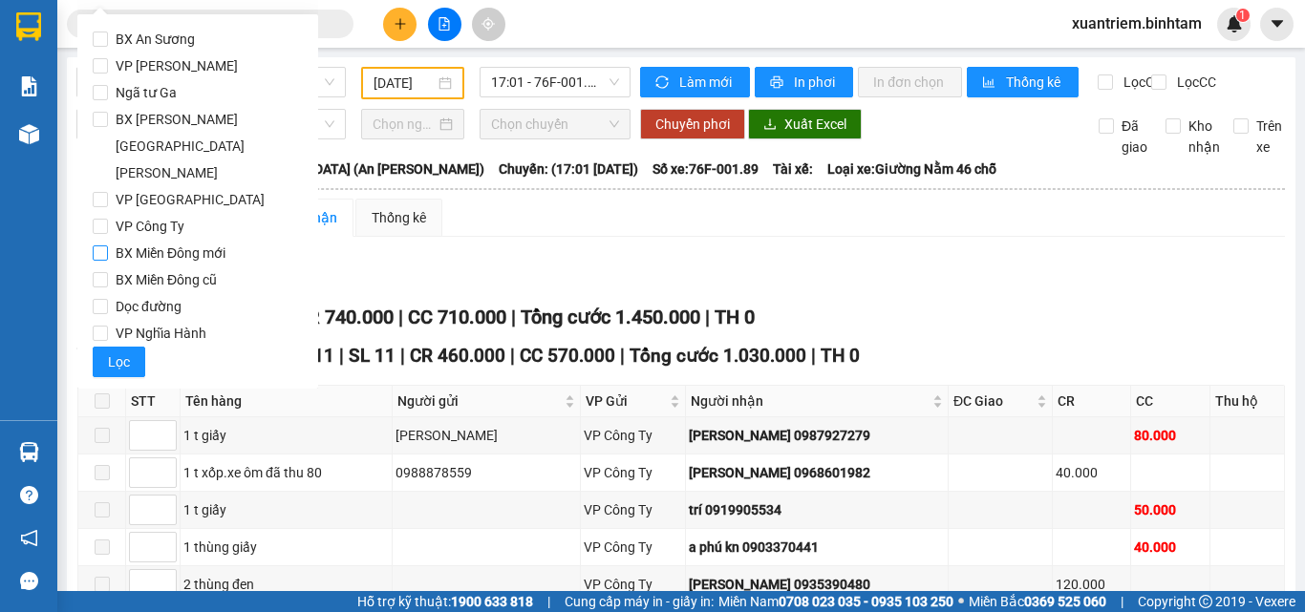
drag, startPoint x: 212, startPoint y: 124, endPoint x: 158, endPoint y: 206, distance: 98.5
click at [210, 124] on span "BX [PERSON_NAME][GEOGRAPHIC_DATA][PERSON_NAME]" at bounding box center [205, 146] width 195 height 80
click at [108, 124] on input "BX [PERSON_NAME][GEOGRAPHIC_DATA][PERSON_NAME]" at bounding box center [100, 119] width 15 height 15
click at [129, 347] on button "Lọc" at bounding box center [119, 362] width 53 height 31
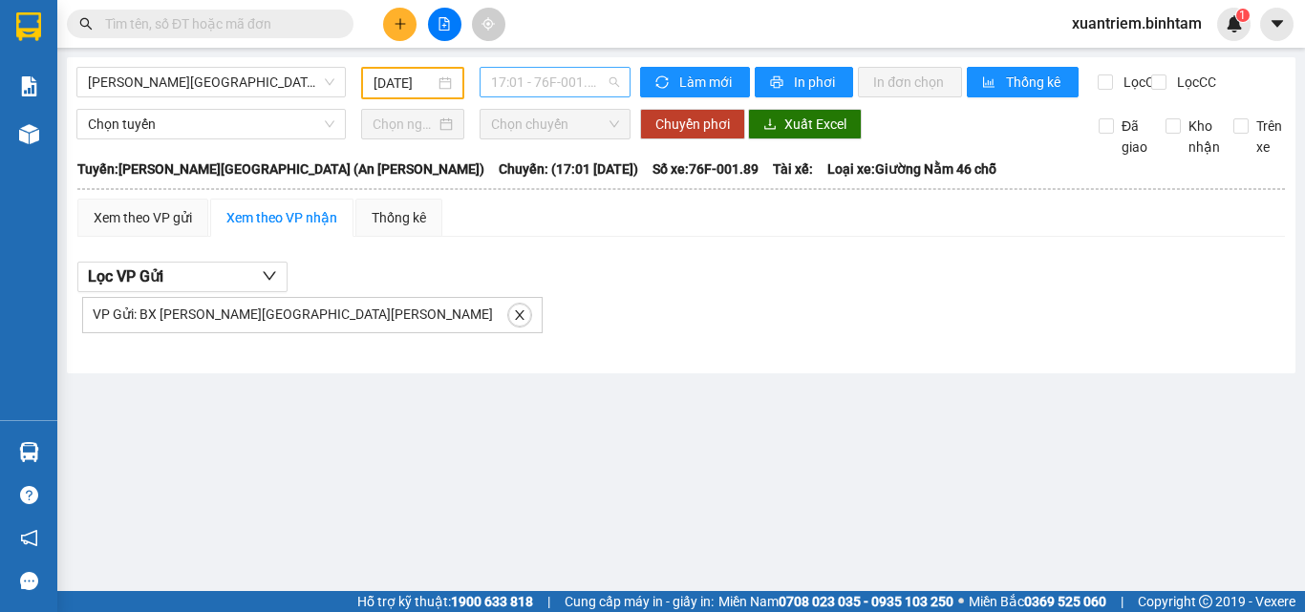
click at [583, 84] on span "17:01 - 76F-001.89 - (Đã [PERSON_NAME])" at bounding box center [555, 82] width 128 height 29
click at [246, 28] on input "text" at bounding box center [217, 23] width 225 height 21
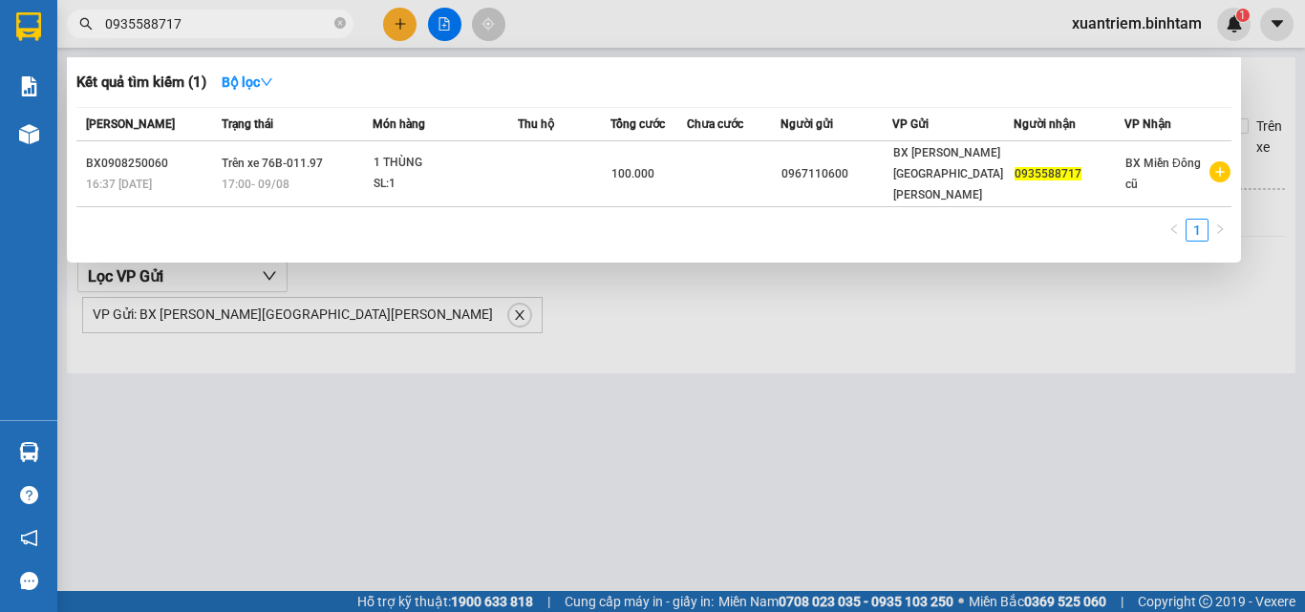
click at [1094, 336] on div at bounding box center [652, 306] width 1305 height 612
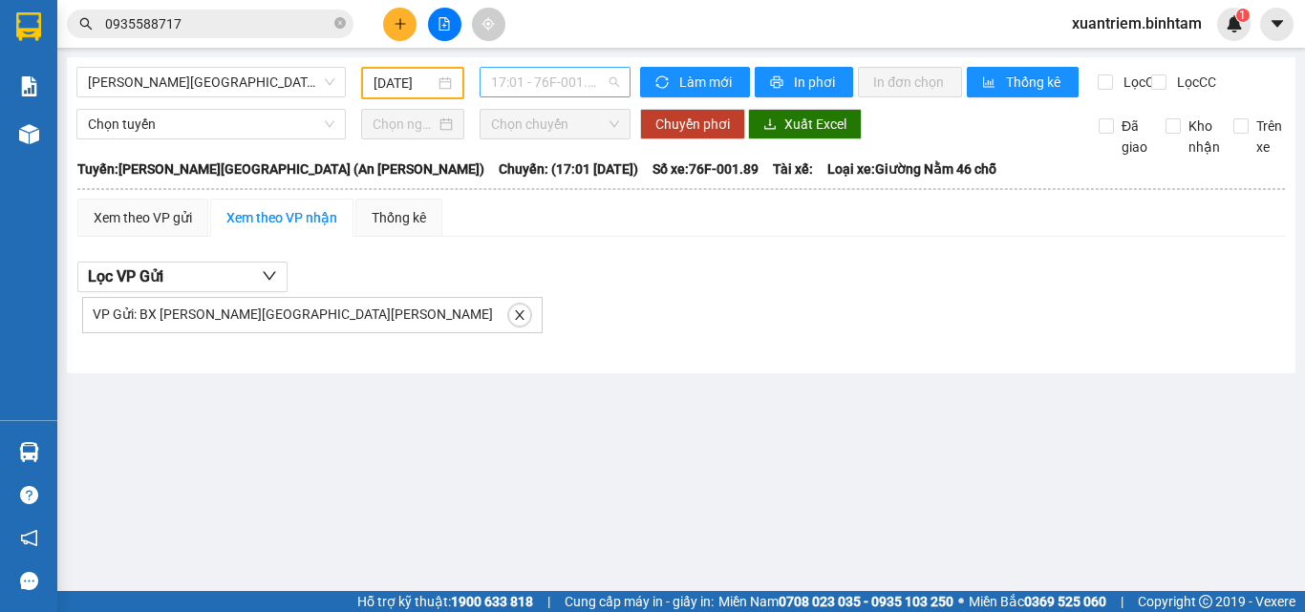
click at [599, 80] on span "17:01 - 76F-001.89 - (Đã [PERSON_NAME])" at bounding box center [555, 82] width 128 height 29
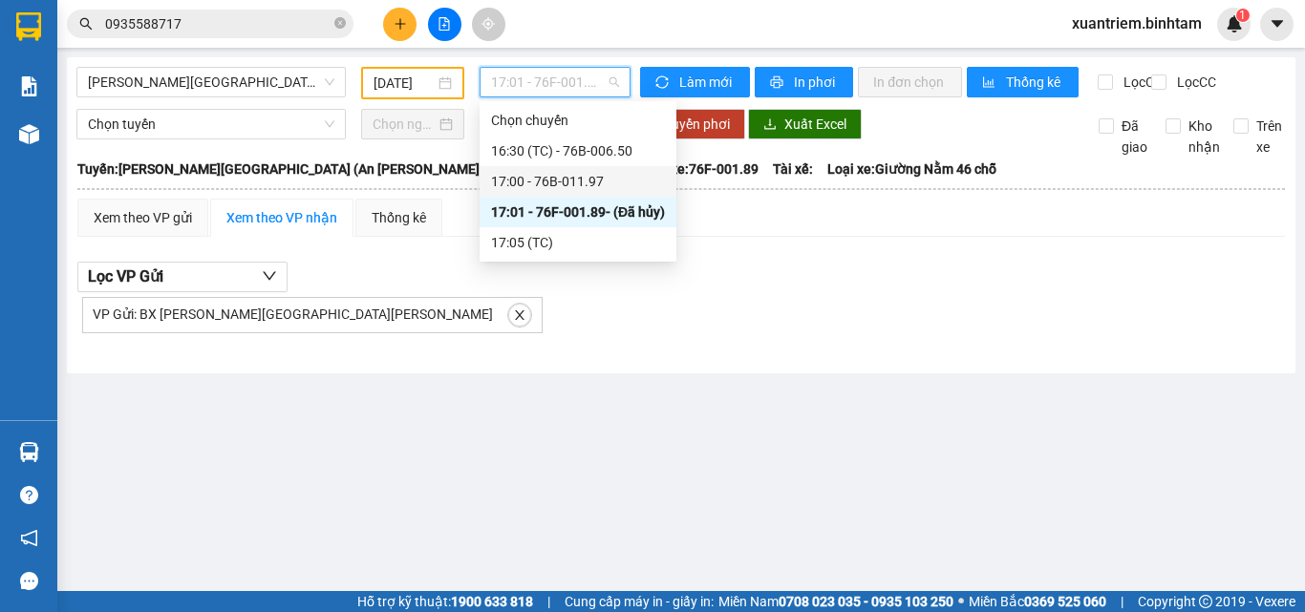
click at [591, 174] on div "17:00 - 76B-011.97" at bounding box center [578, 181] width 174 height 21
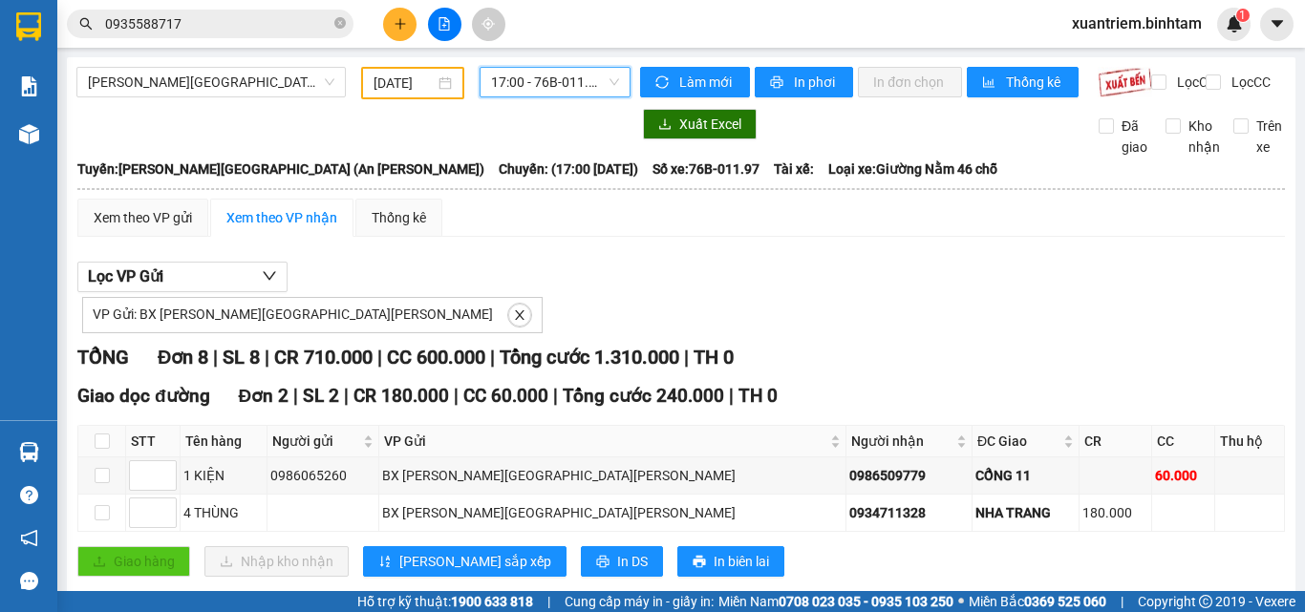
click at [402, 13] on button at bounding box center [399, 24] width 33 height 33
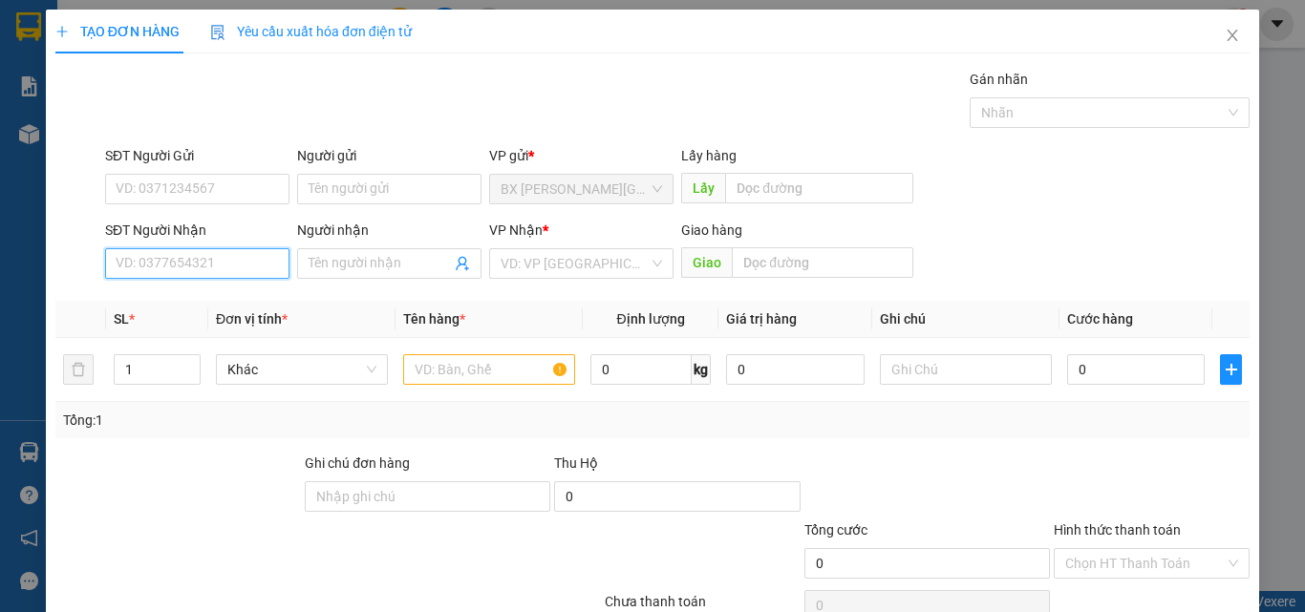
click at [209, 255] on input "SĐT Người Nhận" at bounding box center [197, 263] width 184 height 31
click at [235, 264] on input "0389134906" at bounding box center [197, 263] width 184 height 31
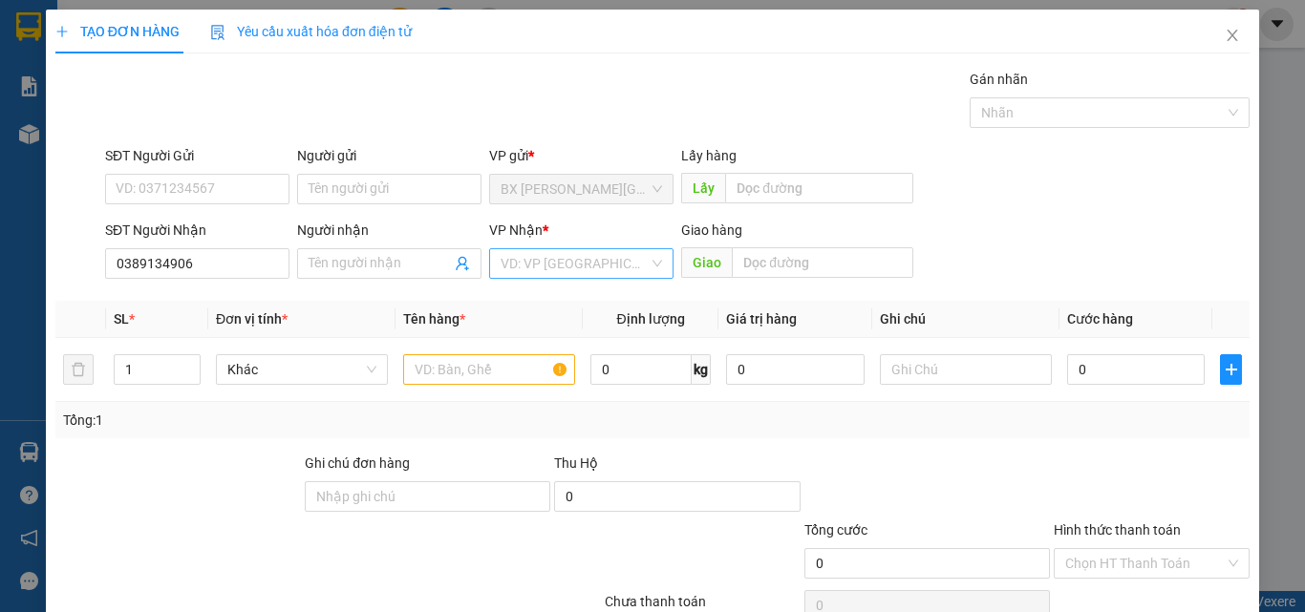
click at [609, 274] on input "search" at bounding box center [574, 263] width 148 height 29
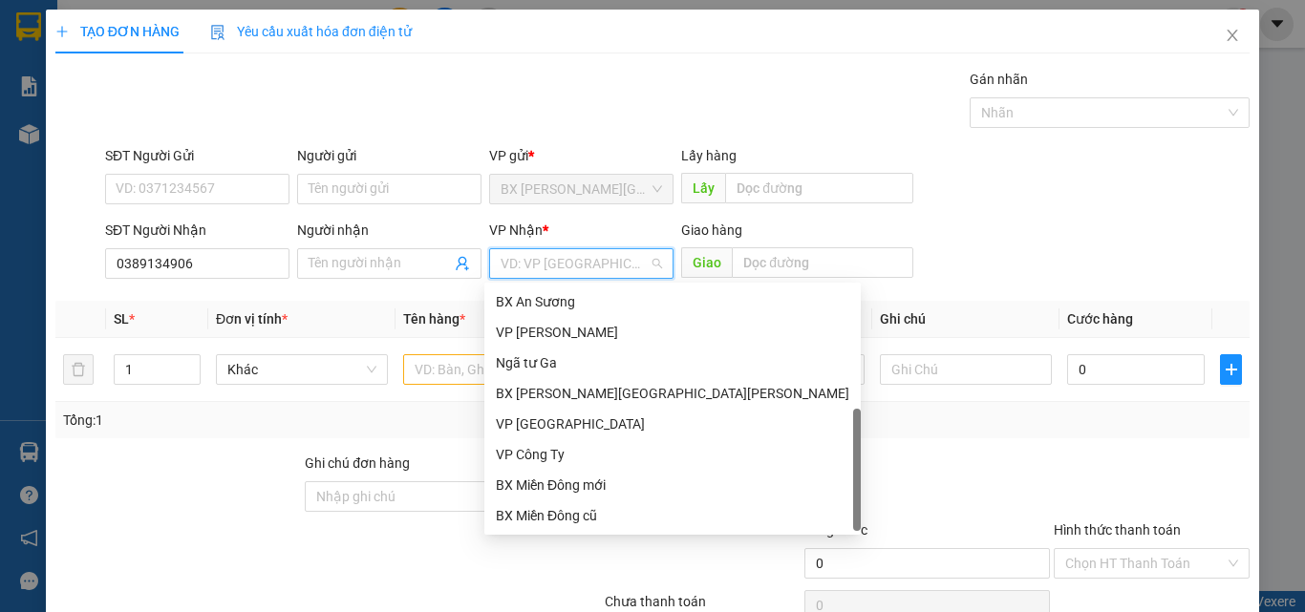
click at [584, 536] on div "Dọc đường" at bounding box center [672, 546] width 353 height 21
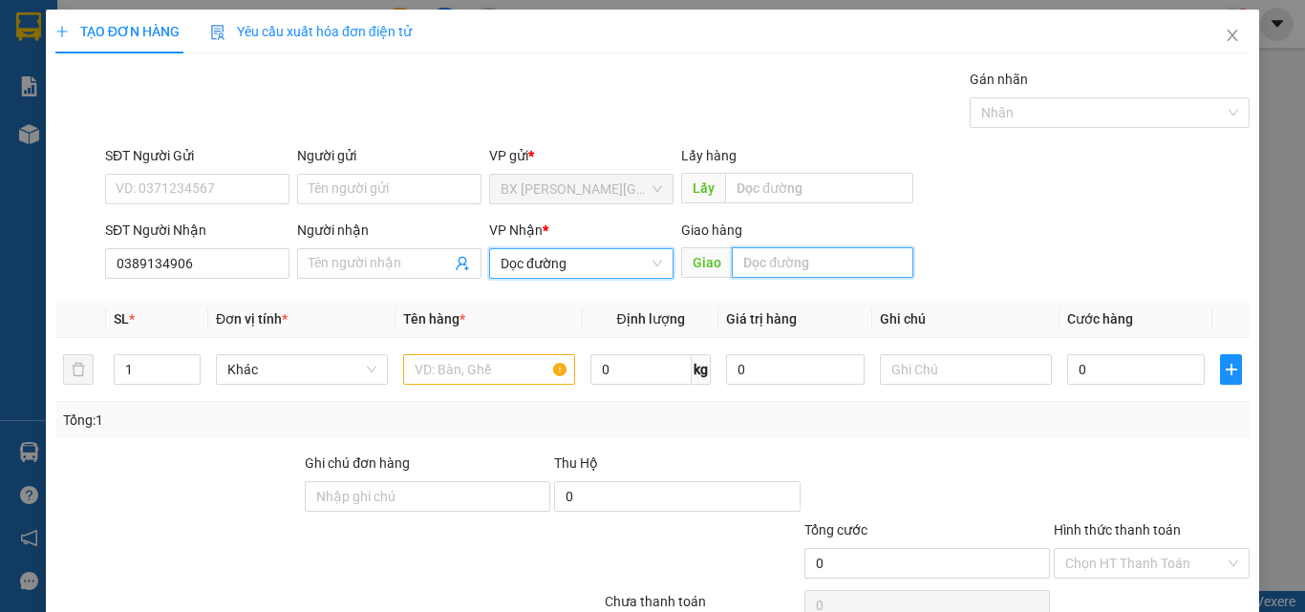
click at [804, 275] on input "text" at bounding box center [822, 262] width 181 height 31
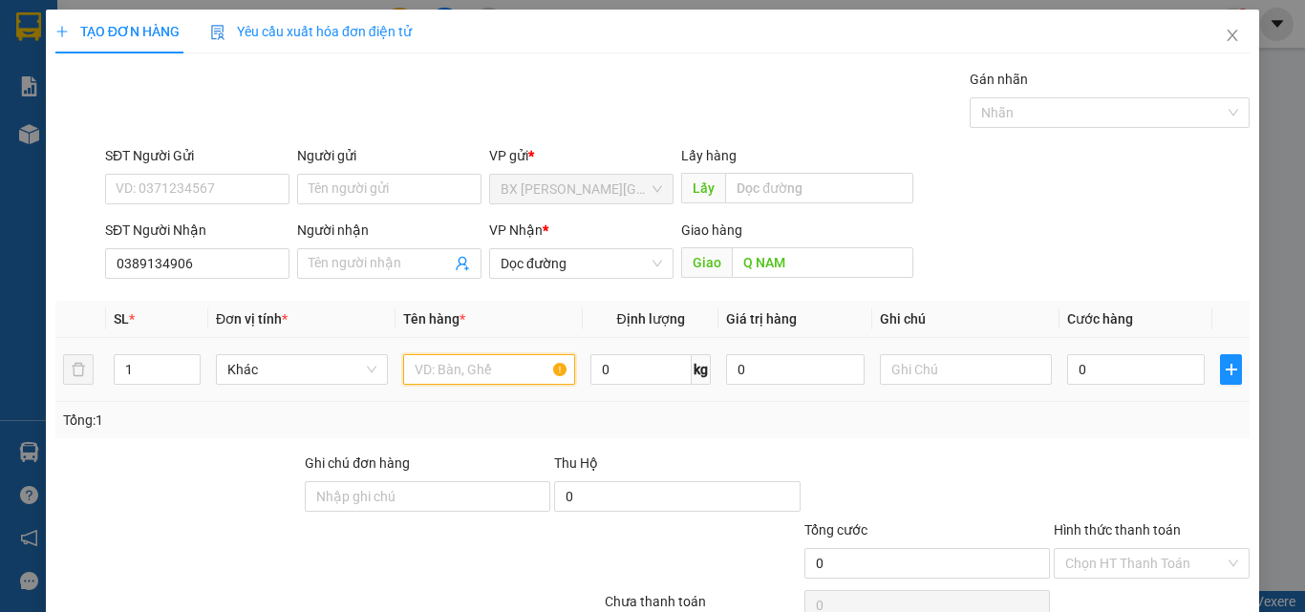
click at [519, 367] on input "text" at bounding box center [489, 369] width 172 height 31
click at [1110, 375] on input "0" at bounding box center [1136, 369] width 138 height 31
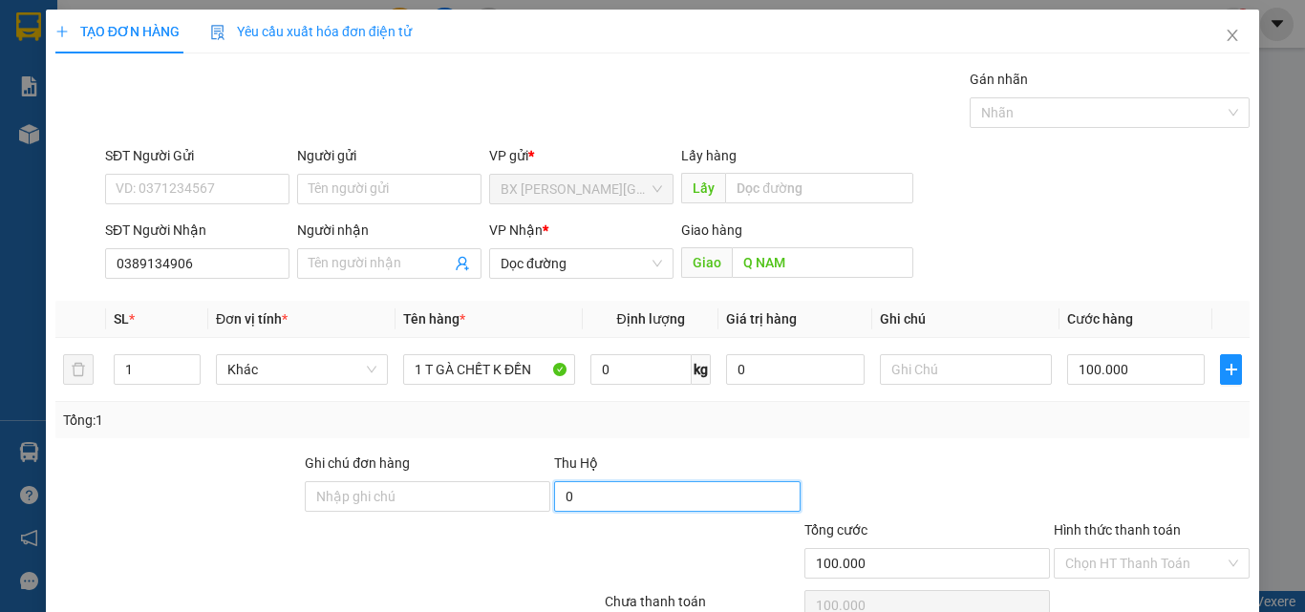
click at [730, 498] on input "0" at bounding box center [676, 496] width 245 height 31
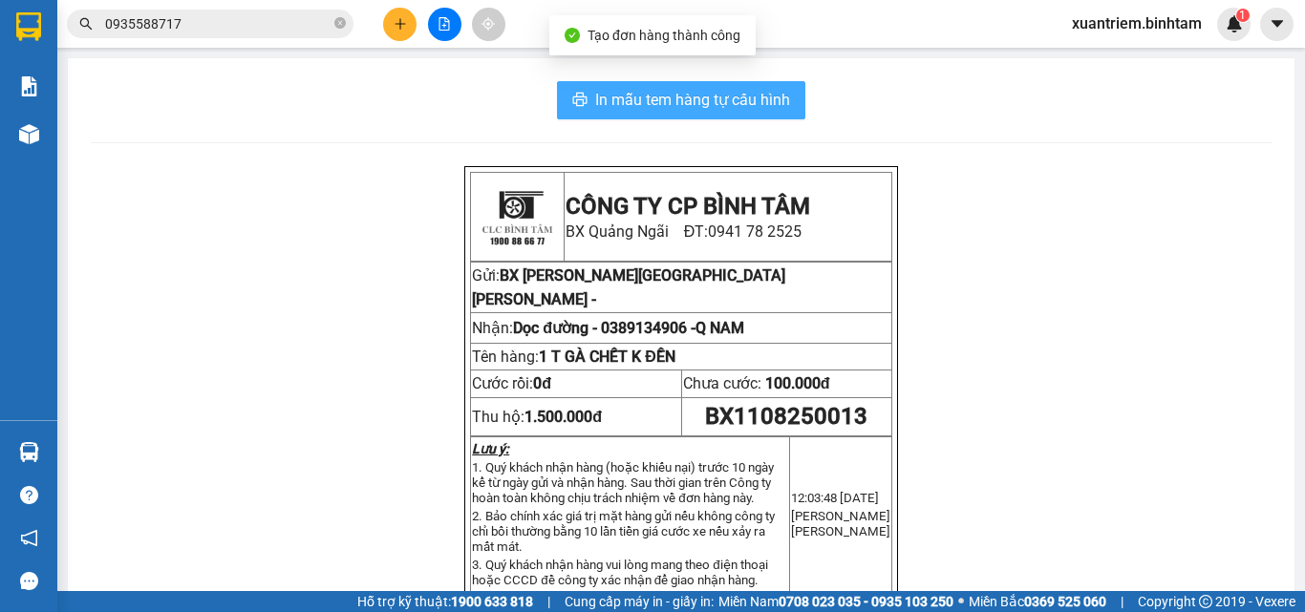
click at [780, 101] on span "In mẫu tem hàng tự cấu hình" at bounding box center [692, 100] width 195 height 24
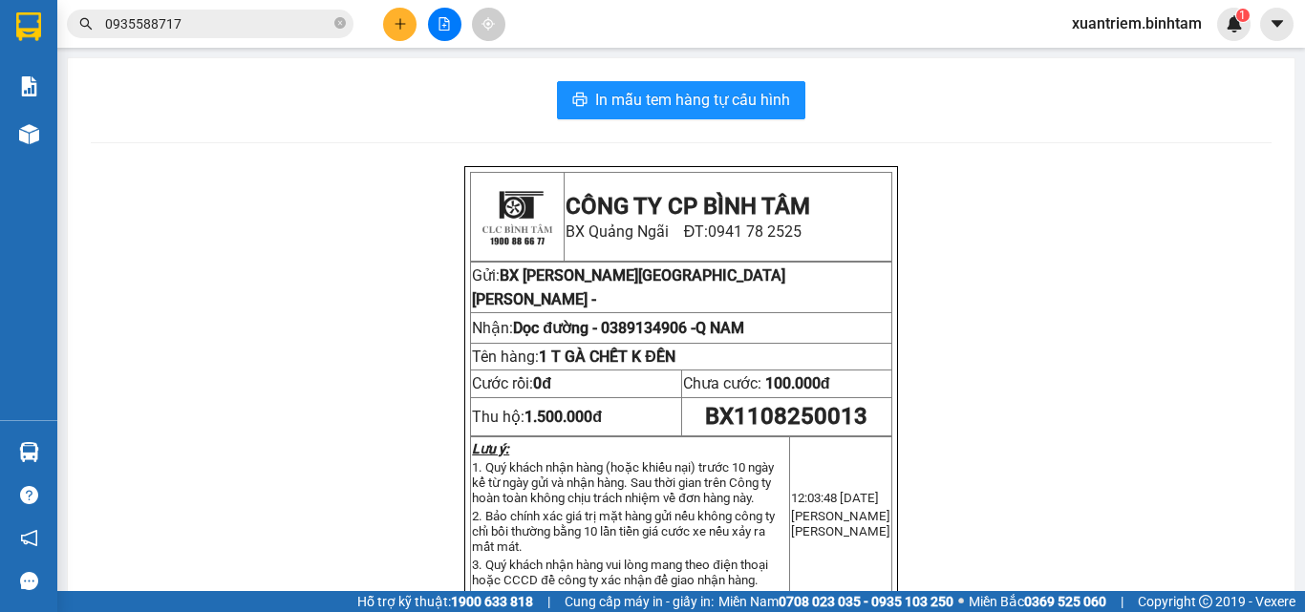
click at [394, 26] on icon "plus" at bounding box center [399, 23] width 13 height 13
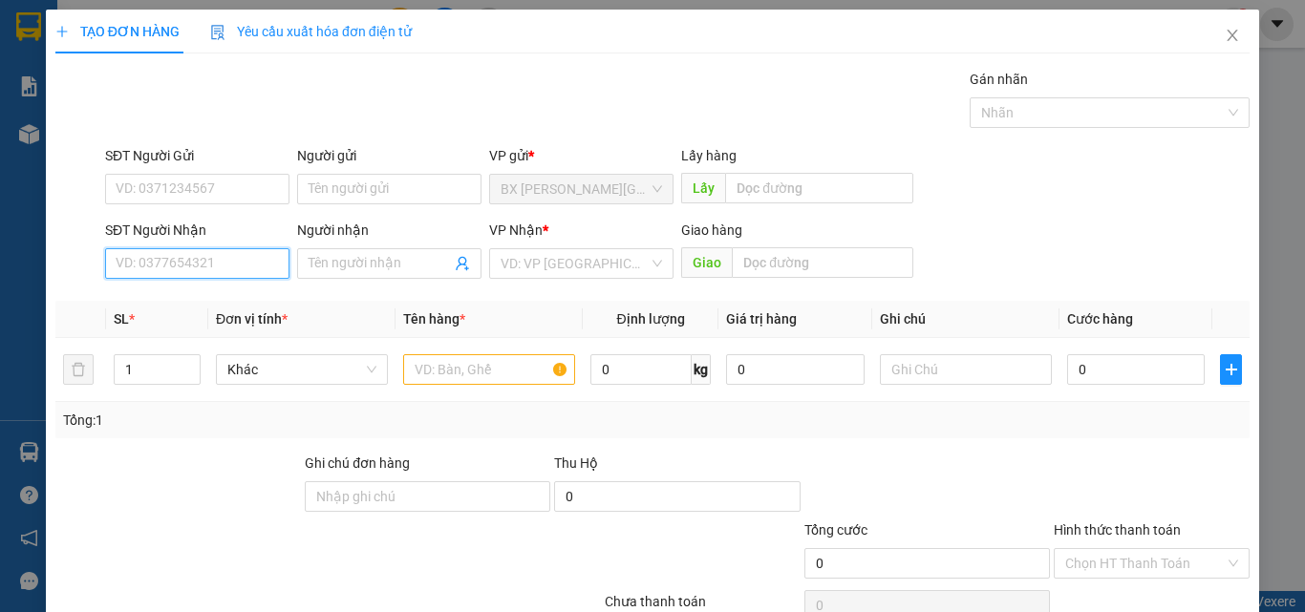
drag, startPoint x: 253, startPoint y: 255, endPoint x: 202, endPoint y: 239, distance: 54.1
click at [248, 255] on input "SĐT Người Nhận" at bounding box center [197, 263] width 184 height 31
click at [244, 269] on input "0974720586" at bounding box center [197, 263] width 184 height 31
click at [240, 309] on div "0974720586" at bounding box center [195, 301] width 159 height 21
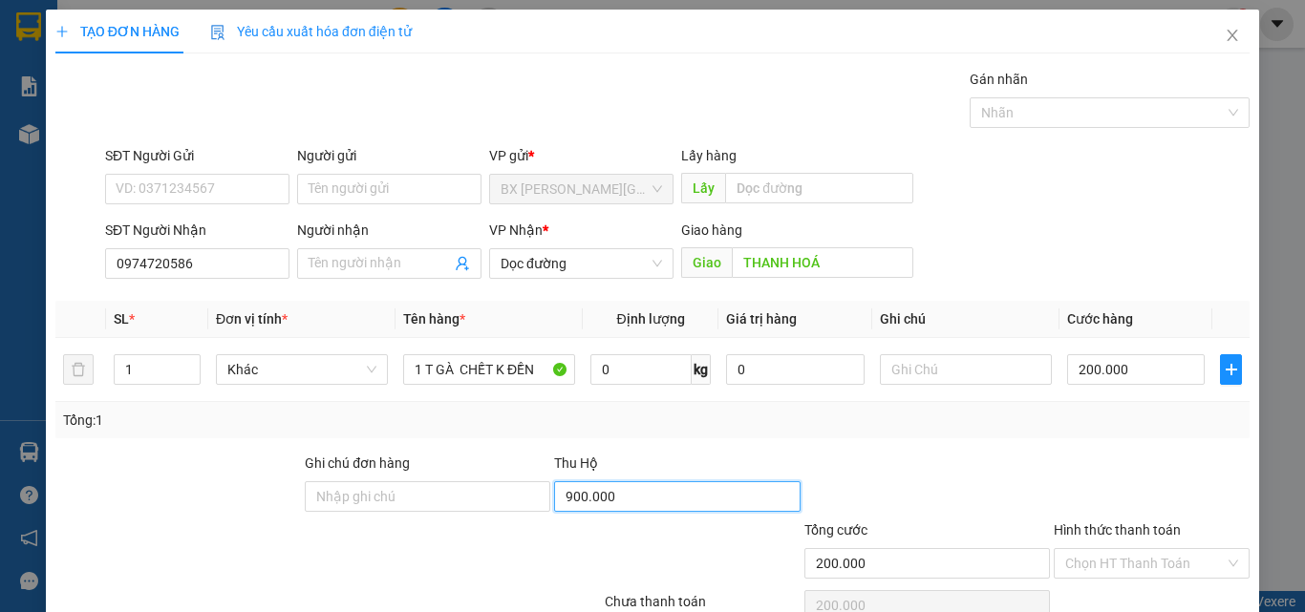
click at [699, 482] on input "900.000" at bounding box center [676, 496] width 245 height 31
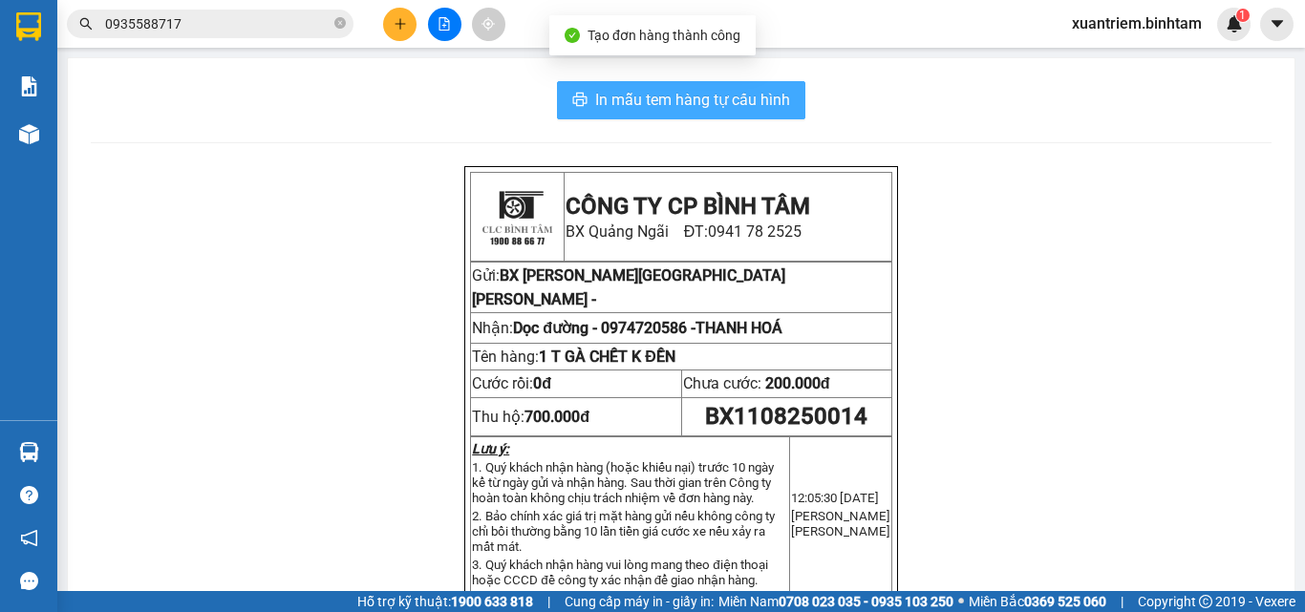
click at [742, 104] on span "In mẫu tem hàng tự cấu hình" at bounding box center [692, 100] width 195 height 24
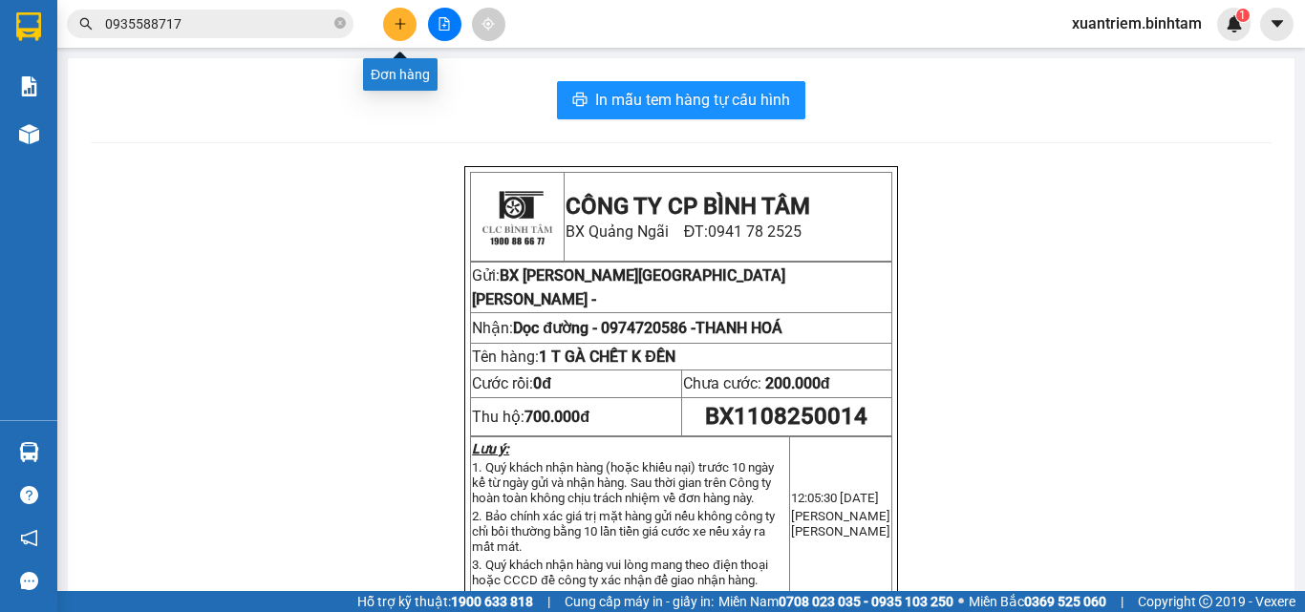
click at [401, 23] on icon "plus" at bounding box center [399, 23] width 13 height 13
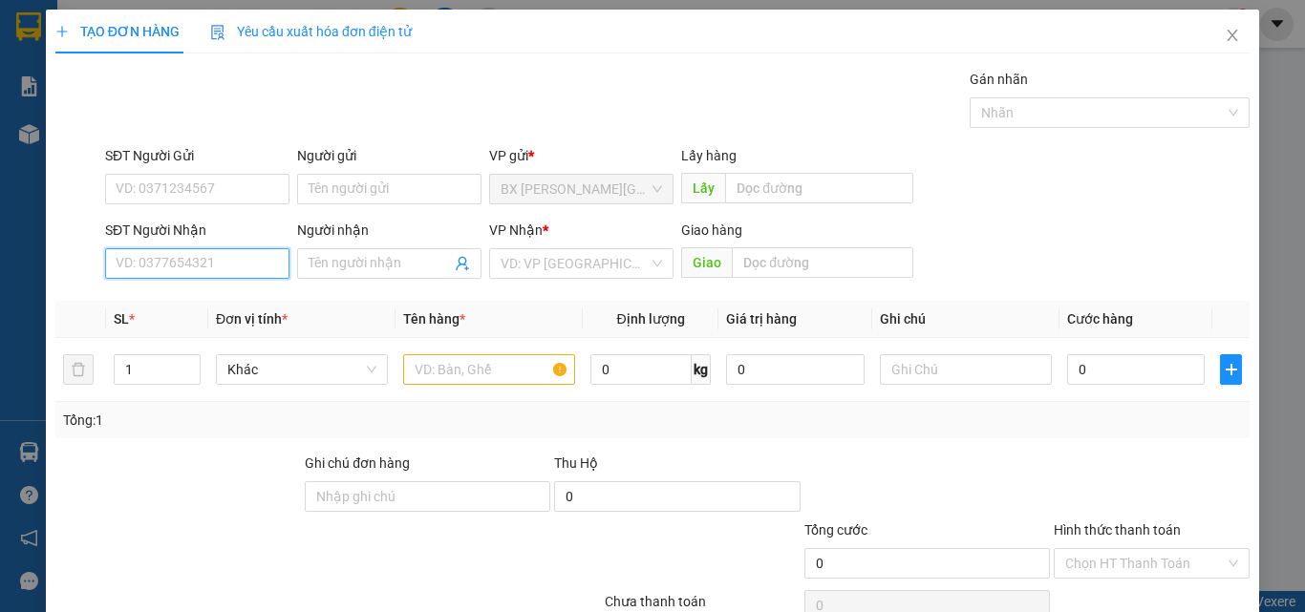
click at [266, 256] on input "SĐT Người Nhận" at bounding box center [197, 263] width 184 height 31
click at [242, 260] on input "0912558656" at bounding box center [197, 263] width 184 height 31
click at [243, 260] on input "0912558656" at bounding box center [197, 263] width 184 height 31
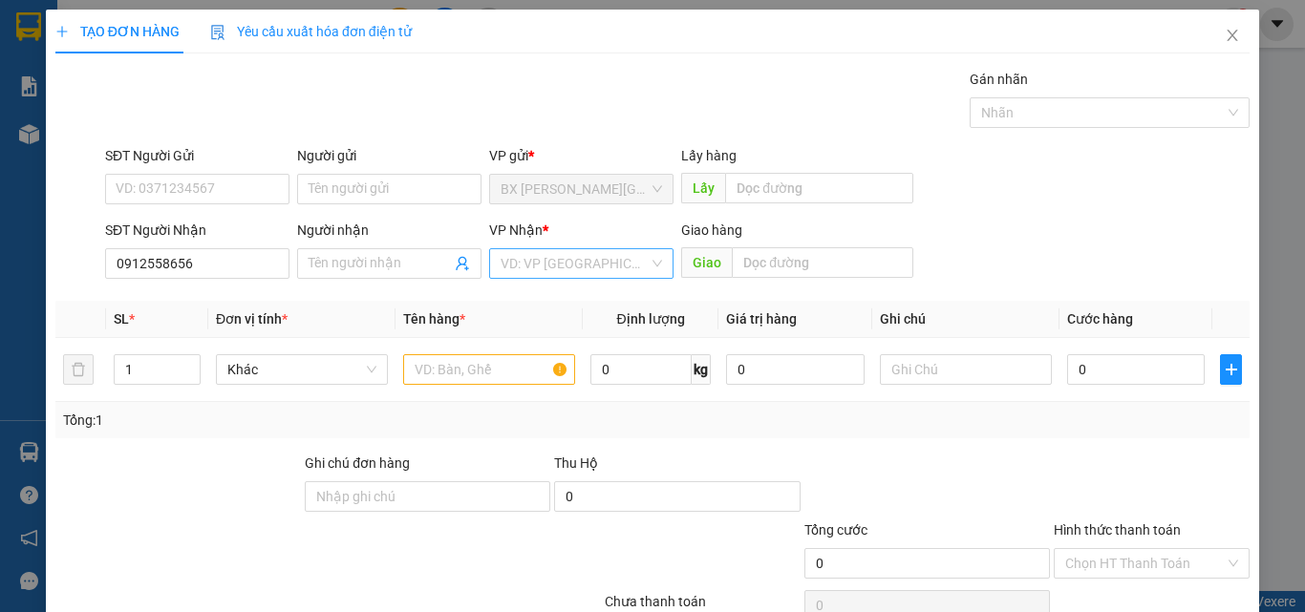
drag, startPoint x: 583, startPoint y: 251, endPoint x: 571, endPoint y: 254, distance: 11.8
click at [583, 252] on input "search" at bounding box center [574, 263] width 148 height 29
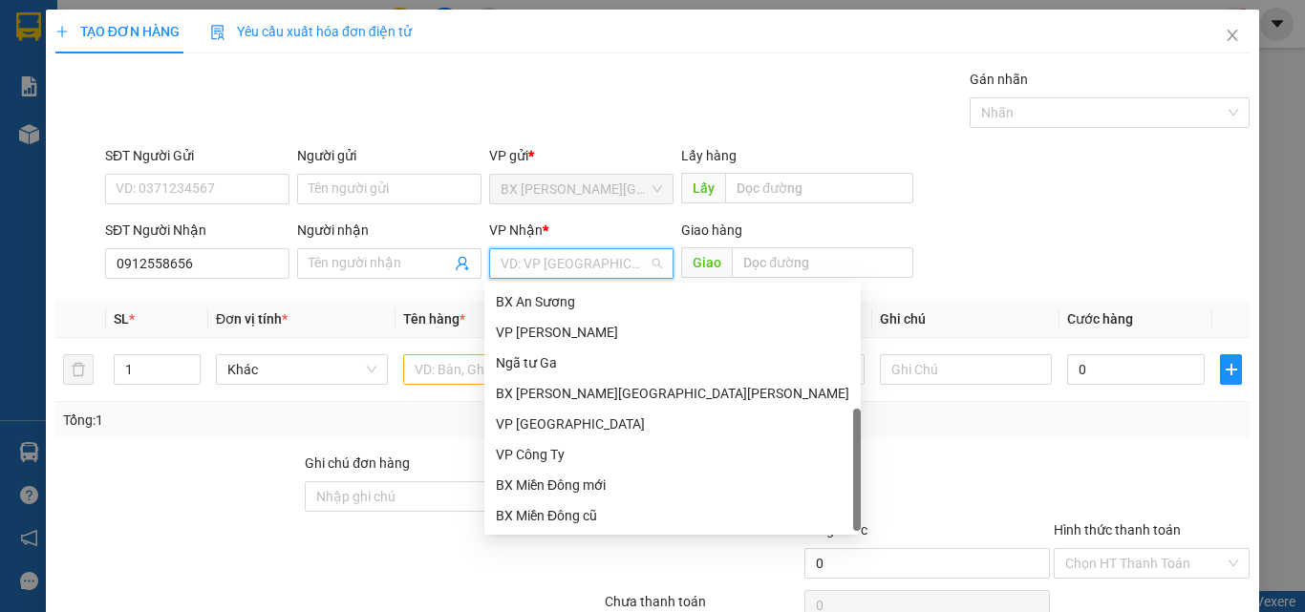
drag, startPoint x: 543, startPoint y: 484, endPoint x: 785, endPoint y: 302, distance: 302.8
click at [545, 536] on div "Dọc đường" at bounding box center [672, 546] width 353 height 21
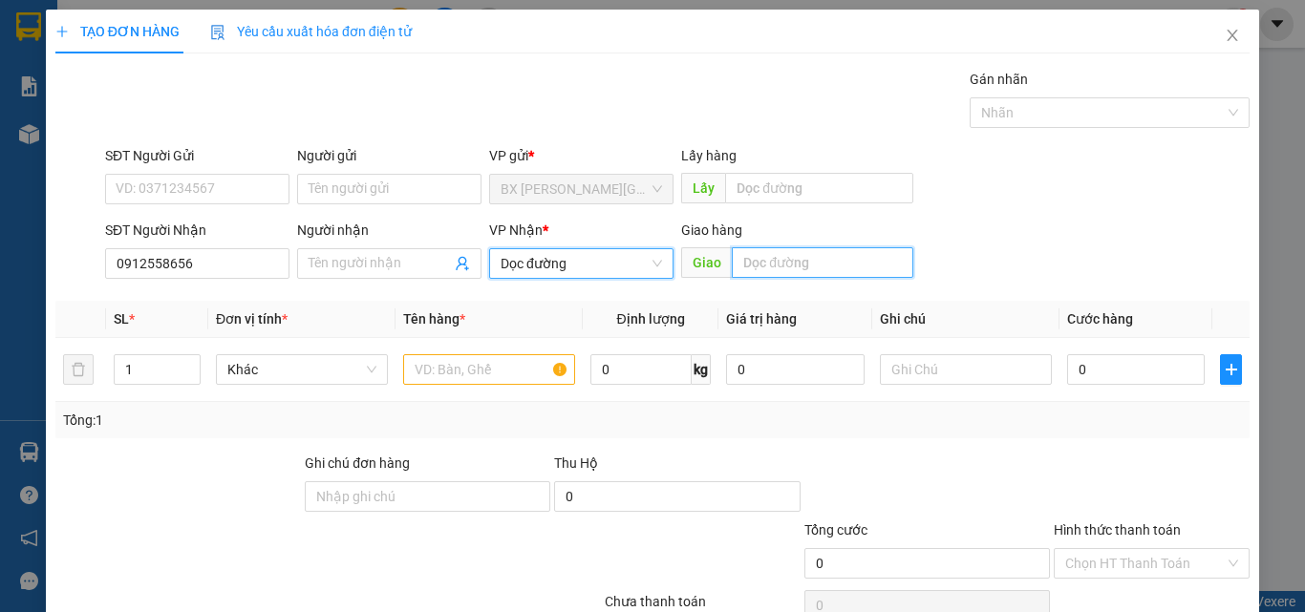
click at [792, 268] on input "text" at bounding box center [822, 262] width 181 height 31
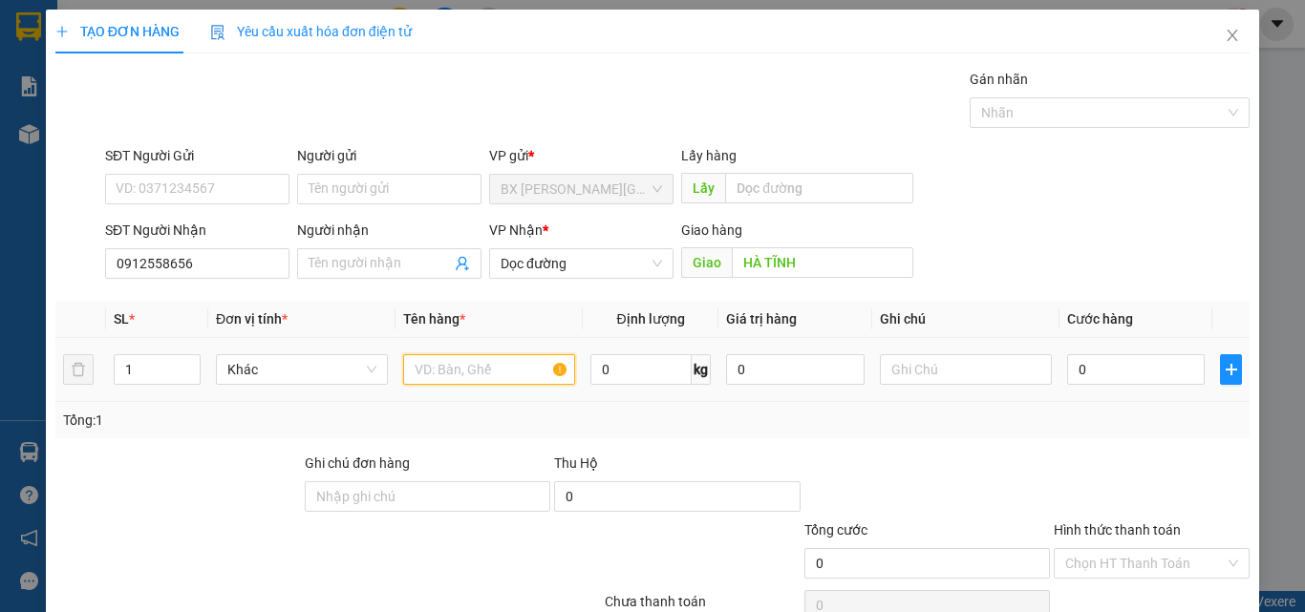
click at [509, 375] on input "text" at bounding box center [489, 369] width 172 height 31
click at [1166, 373] on input "0" at bounding box center [1136, 369] width 138 height 31
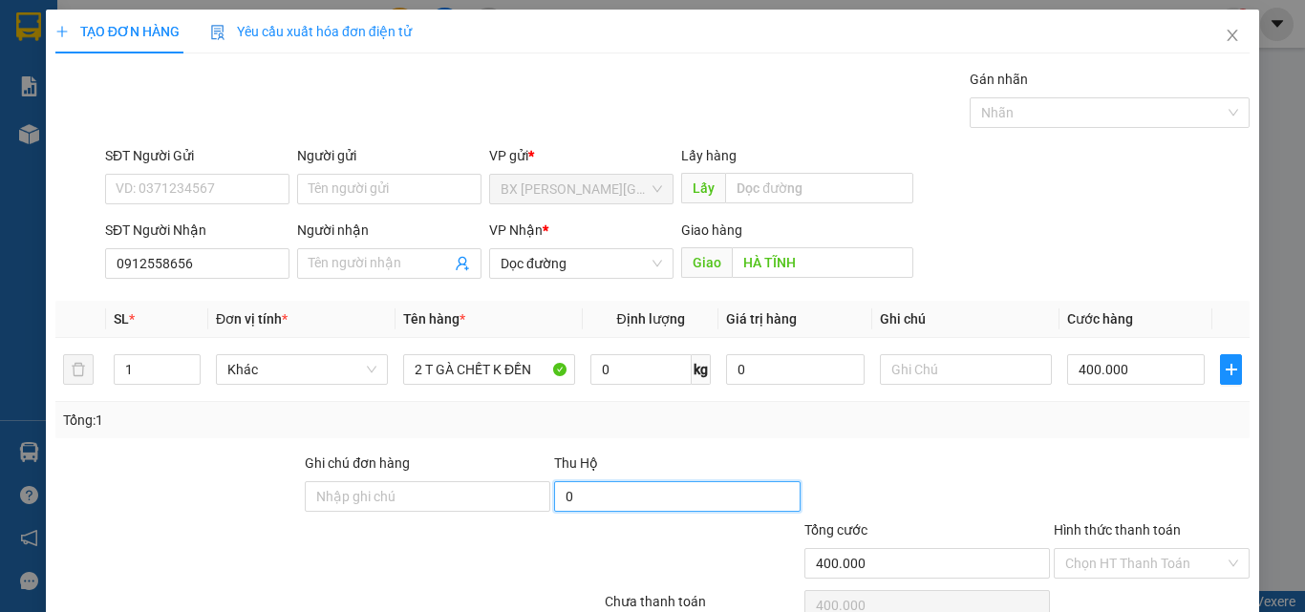
click at [645, 508] on input "0" at bounding box center [676, 496] width 245 height 31
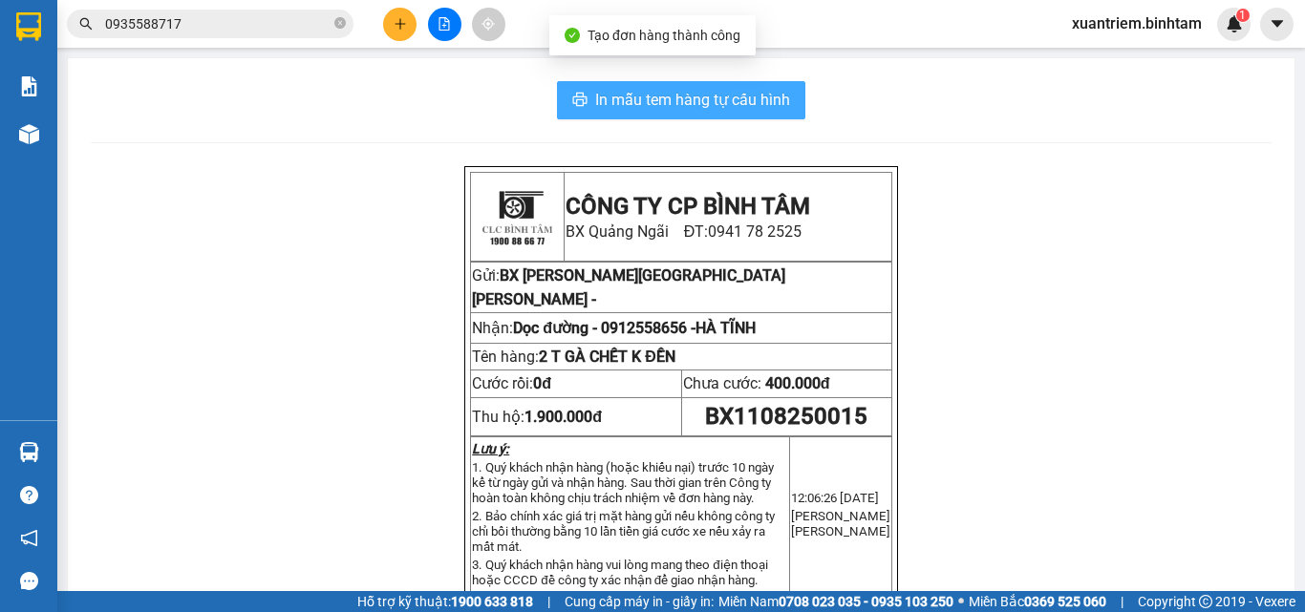
click at [727, 96] on span "In mẫu tem hàng tự cấu hình" at bounding box center [692, 100] width 195 height 24
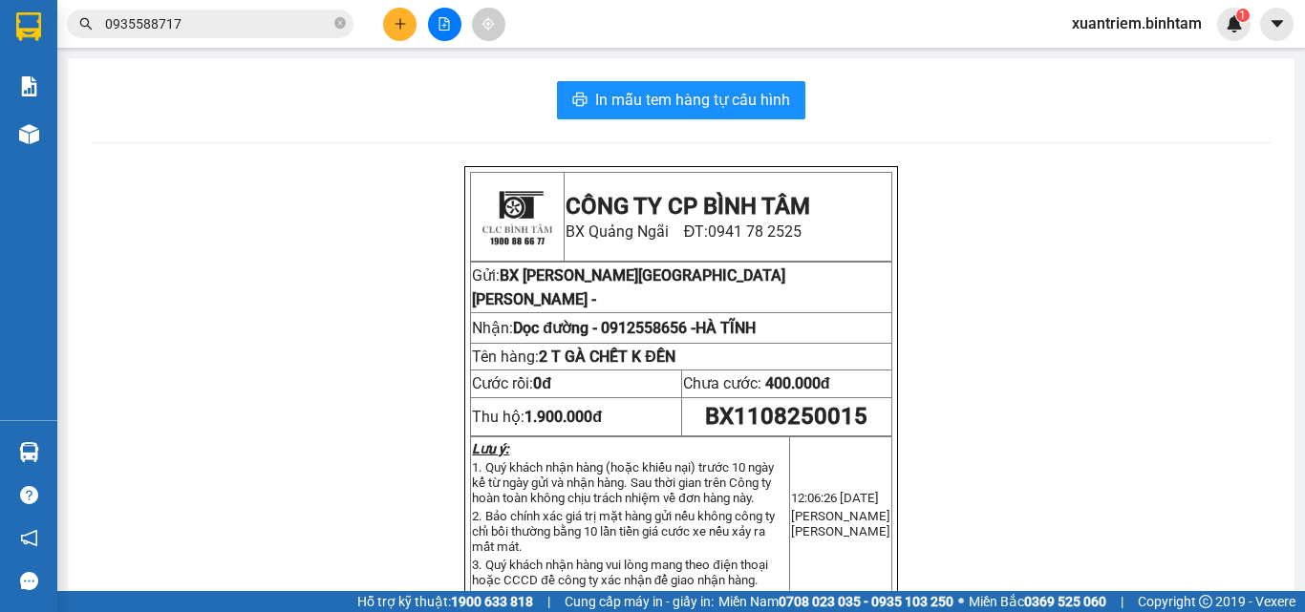
click at [691, 74] on div "In mẫu tem hàng tự [PERSON_NAME] CÔNG TY CP [PERSON_NAME] [GEOGRAPHIC_DATA][PER…" at bounding box center [681, 586] width 1226 height 1056
click at [716, 90] on span "In mẫu tem hàng tự cấu hình" at bounding box center [692, 100] width 195 height 24
click at [405, 25] on icon "plus" at bounding box center [399, 23] width 13 height 13
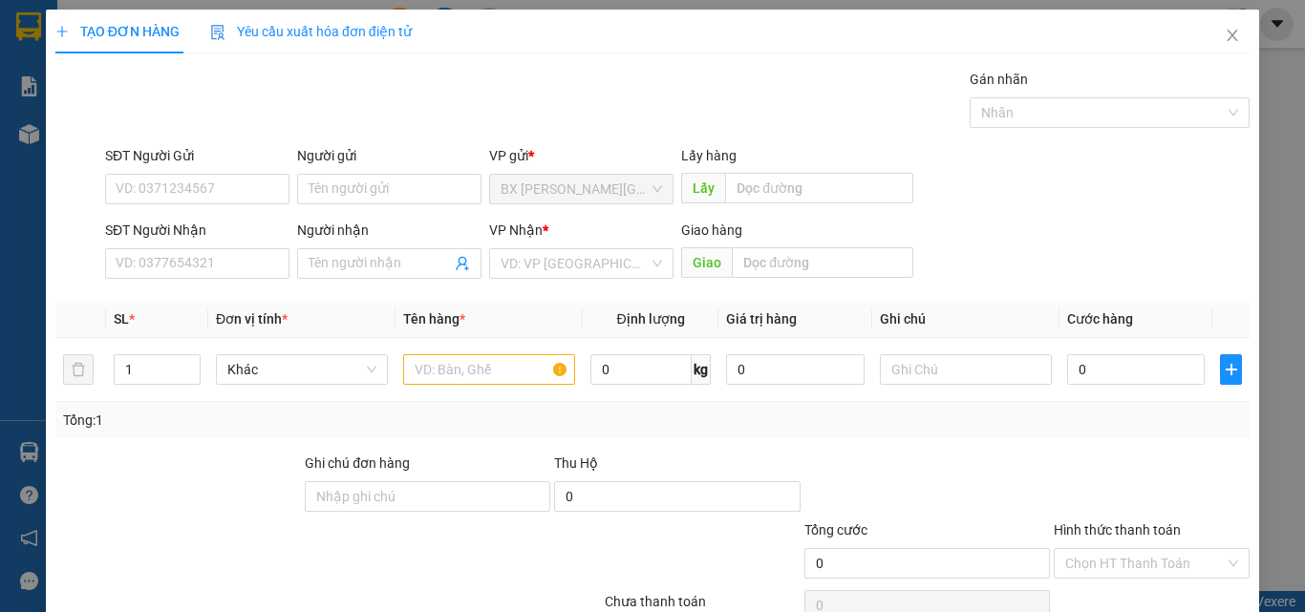
click at [248, 244] on div "SĐT Người Nhận" at bounding box center [197, 234] width 184 height 29
click at [219, 257] on input "SĐT Người Nhận" at bounding box center [197, 263] width 184 height 31
click at [232, 266] on input "0972956258" at bounding box center [197, 263] width 184 height 31
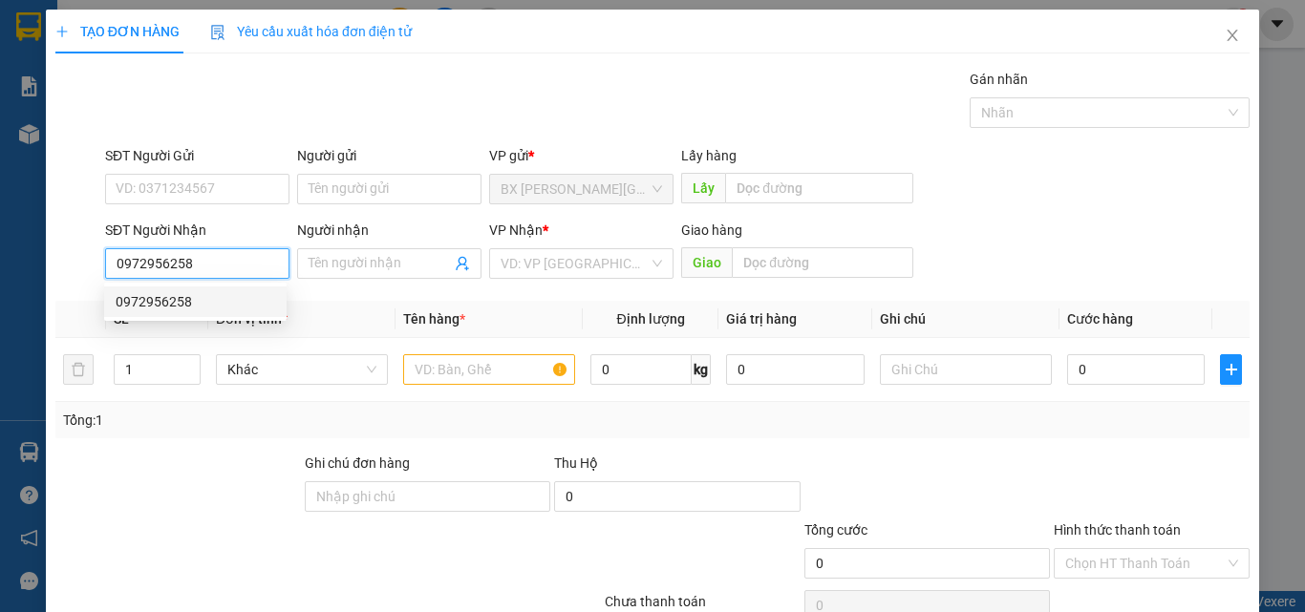
click at [237, 297] on div "0972956258" at bounding box center [195, 301] width 159 height 21
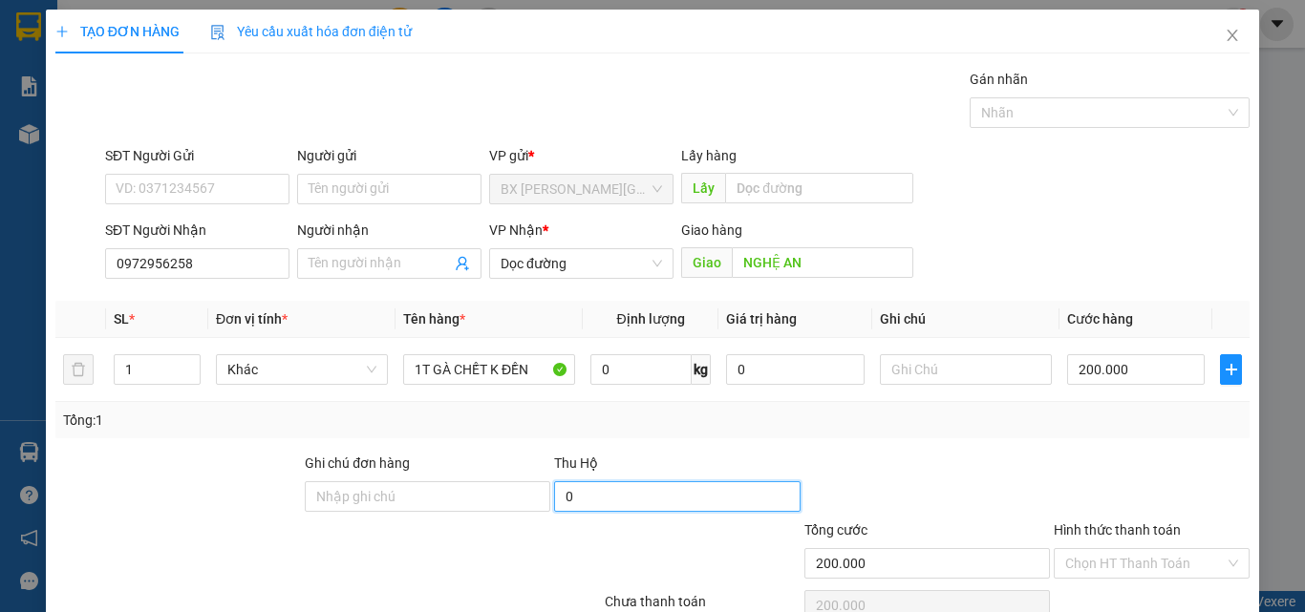
drag, startPoint x: 639, startPoint y: 500, endPoint x: 629, endPoint y: 494, distance: 11.1
click at [639, 499] on input "0" at bounding box center [676, 496] width 245 height 31
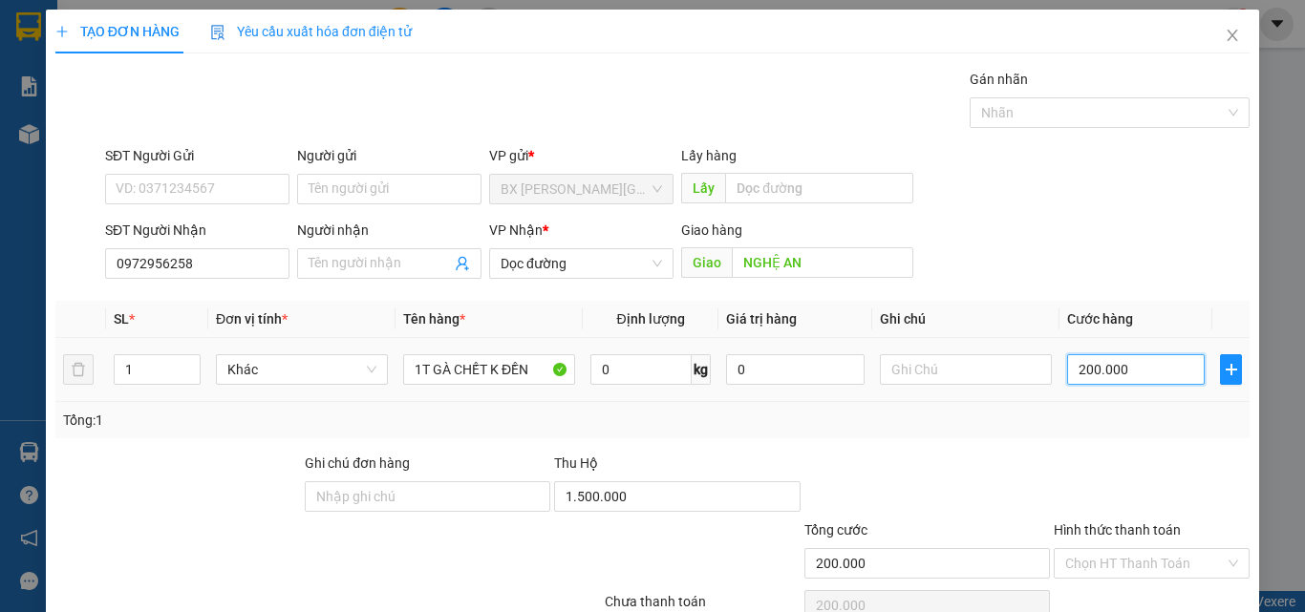
click at [1118, 382] on input "200.000" at bounding box center [1136, 369] width 138 height 31
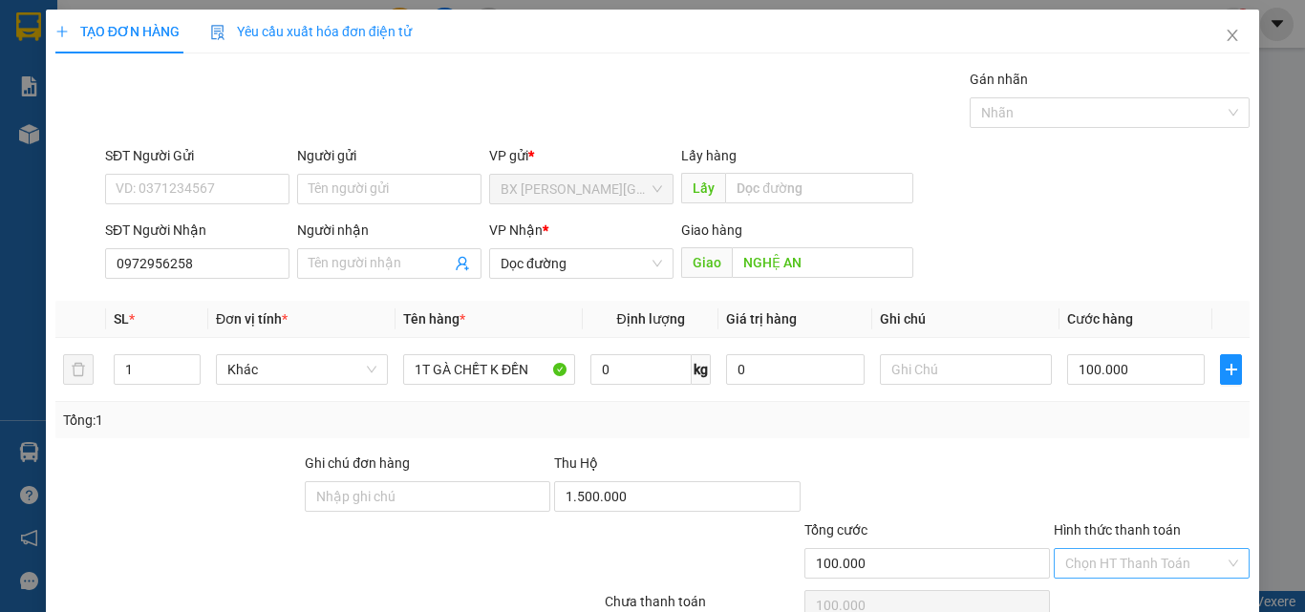
click at [1153, 549] on input "Hình thức thanh toán" at bounding box center [1144, 563] width 159 height 29
click at [1132, 591] on div "Tại văn phòng" at bounding box center [1139, 601] width 171 height 21
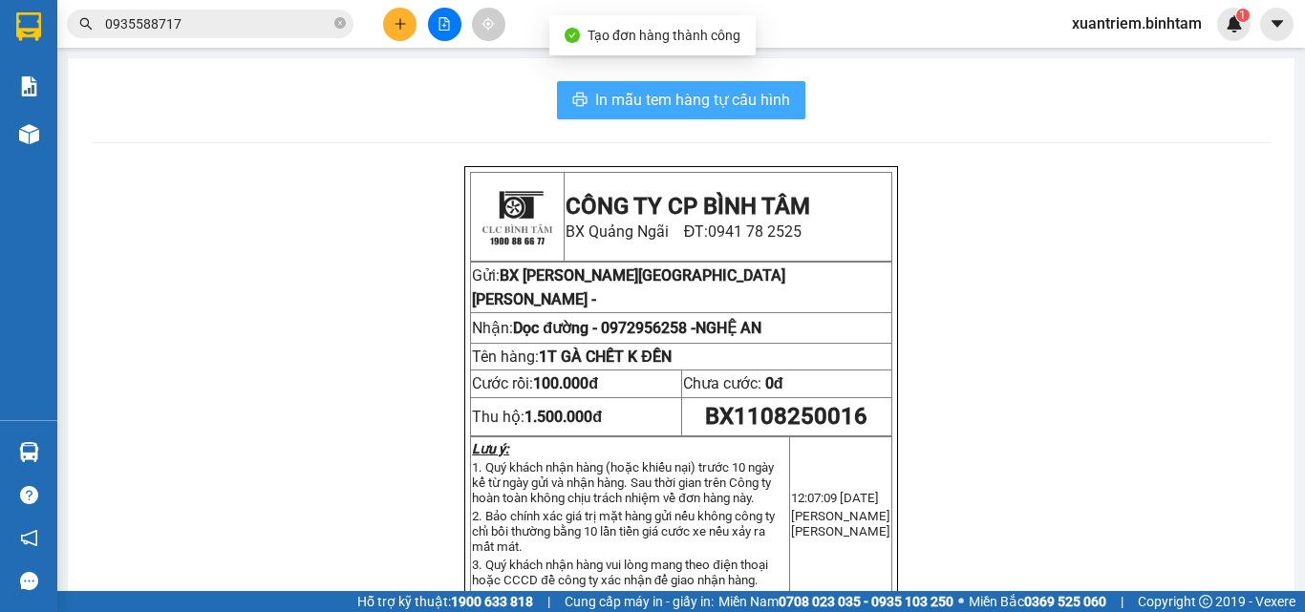
click at [755, 102] on span "In mẫu tem hàng tự cấu hình" at bounding box center [692, 100] width 195 height 24
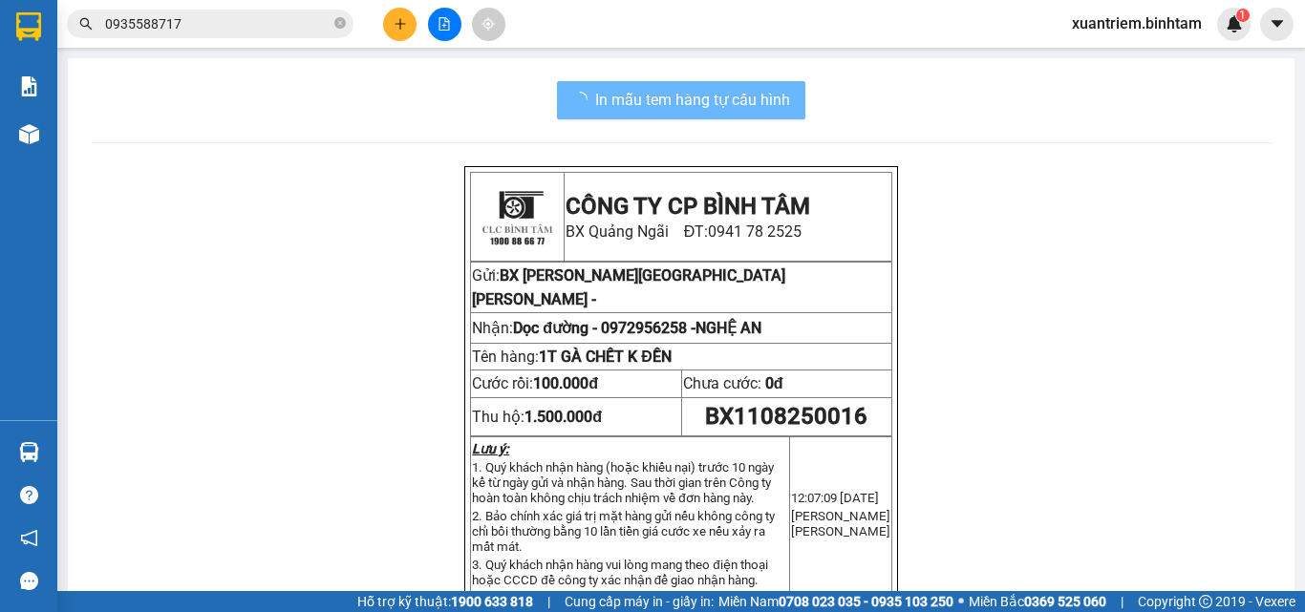
click at [397, 28] on icon "plus" at bounding box center [399, 23] width 13 height 13
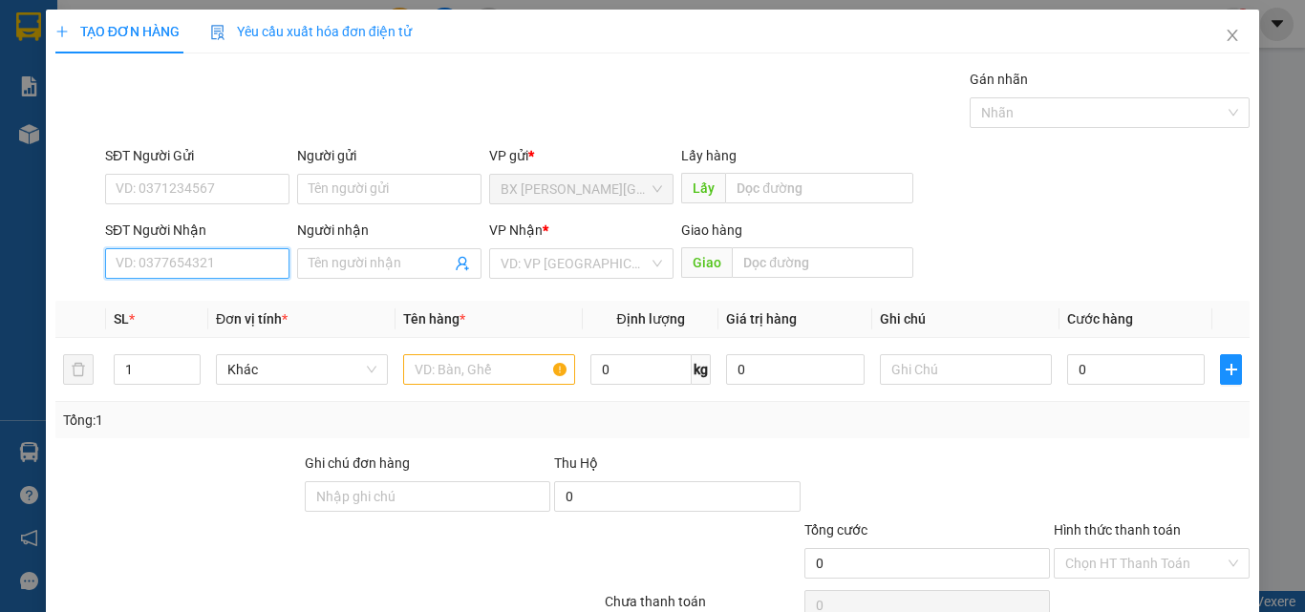
click at [262, 263] on input "SĐT Người Nhận" at bounding box center [197, 263] width 184 height 31
drag, startPoint x: 229, startPoint y: 272, endPoint x: 230, endPoint y: 283, distance: 10.5
click at [230, 272] on input "0385767131" at bounding box center [197, 263] width 184 height 31
click at [235, 304] on div "0385767131" at bounding box center [195, 301] width 159 height 21
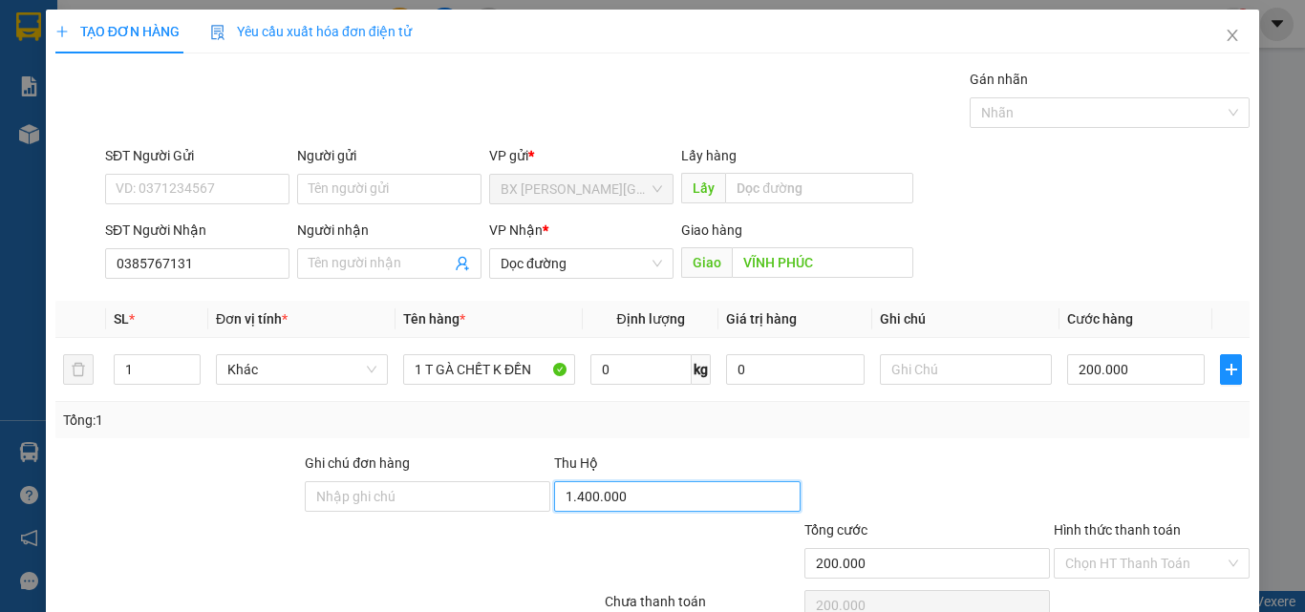
click at [644, 508] on input "1.400.000" at bounding box center [676, 496] width 245 height 31
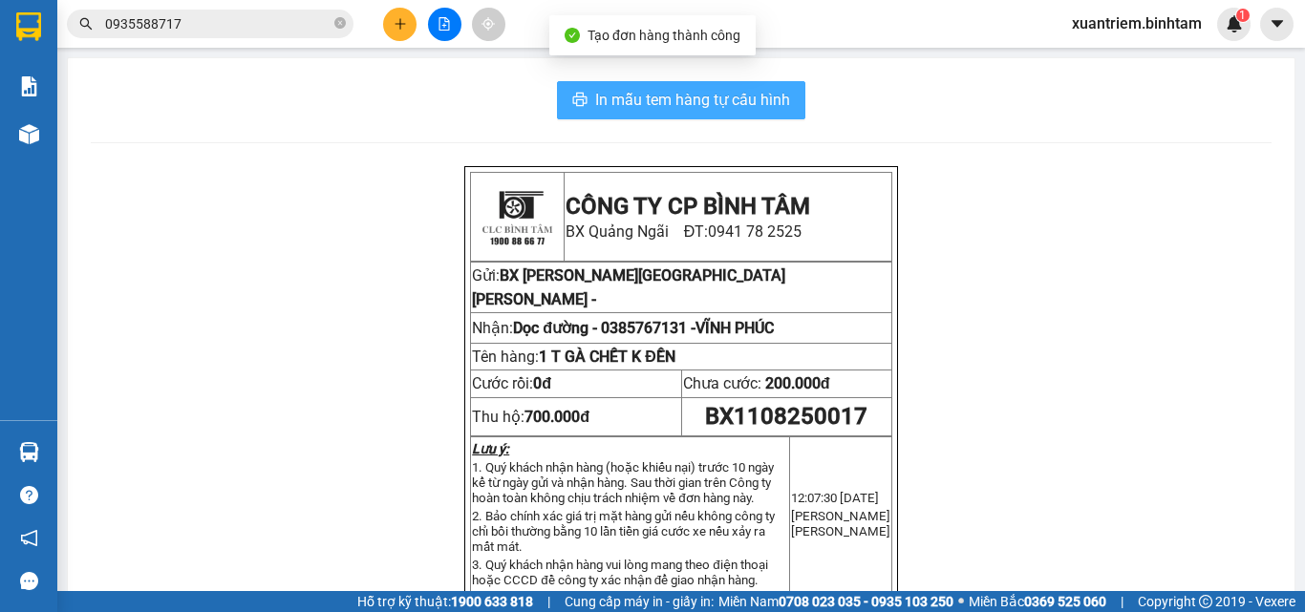
click at [779, 85] on button "In mẫu tem hàng tự cấu hình" at bounding box center [681, 100] width 248 height 38
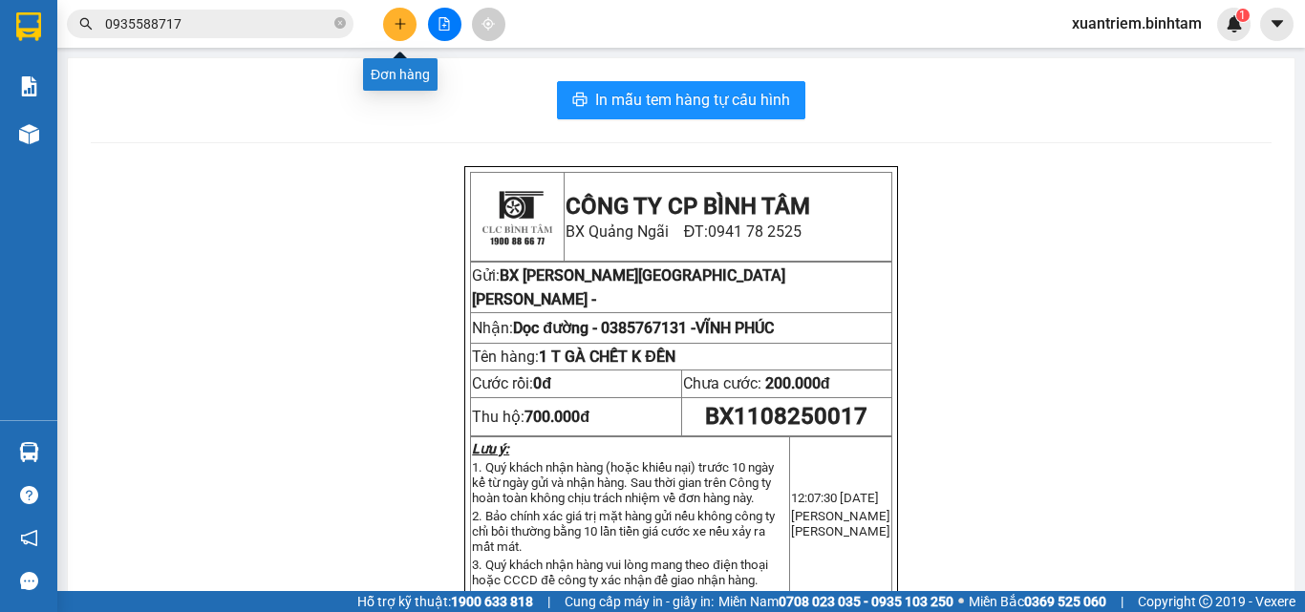
click at [398, 25] on icon "plus" at bounding box center [399, 23] width 13 height 13
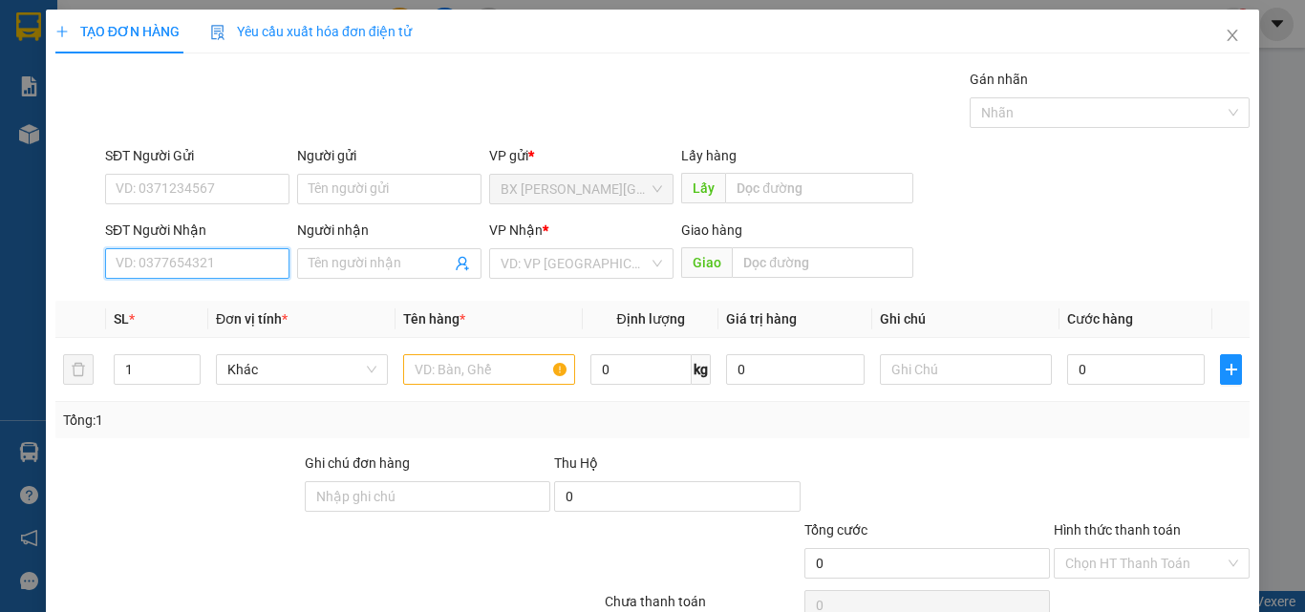
click at [271, 252] on input "SĐT Người Nhận" at bounding box center [197, 263] width 184 height 31
click at [246, 303] on div "0968273293" at bounding box center [195, 301] width 159 height 21
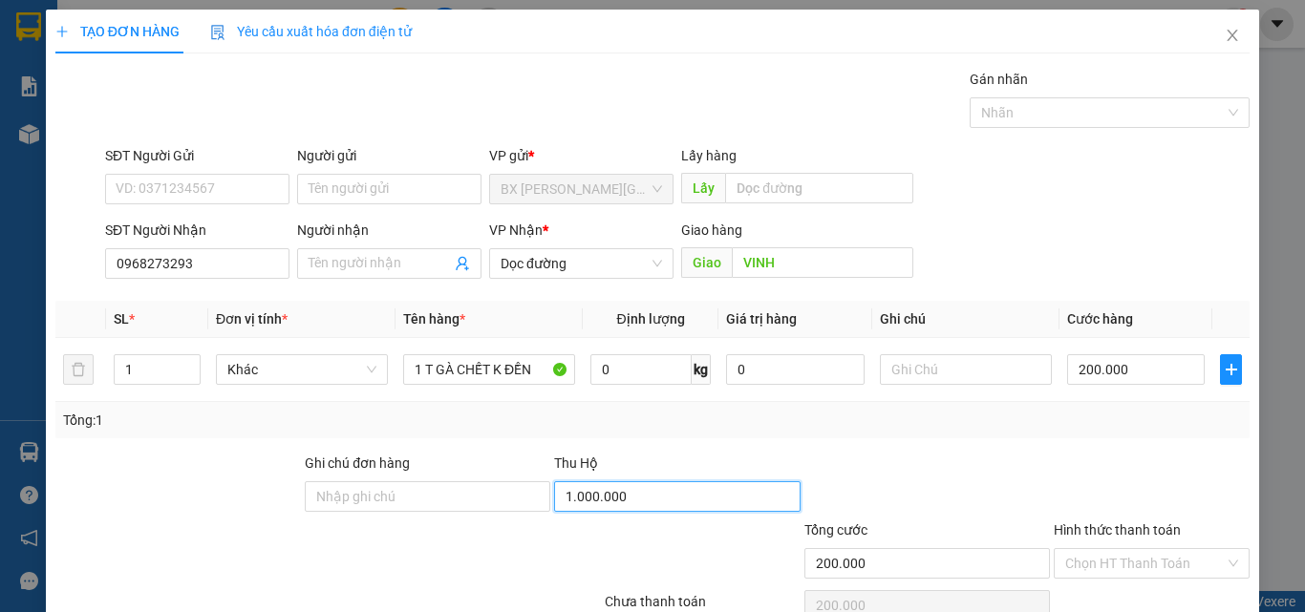
click at [684, 482] on input "1.000.000" at bounding box center [676, 496] width 245 height 31
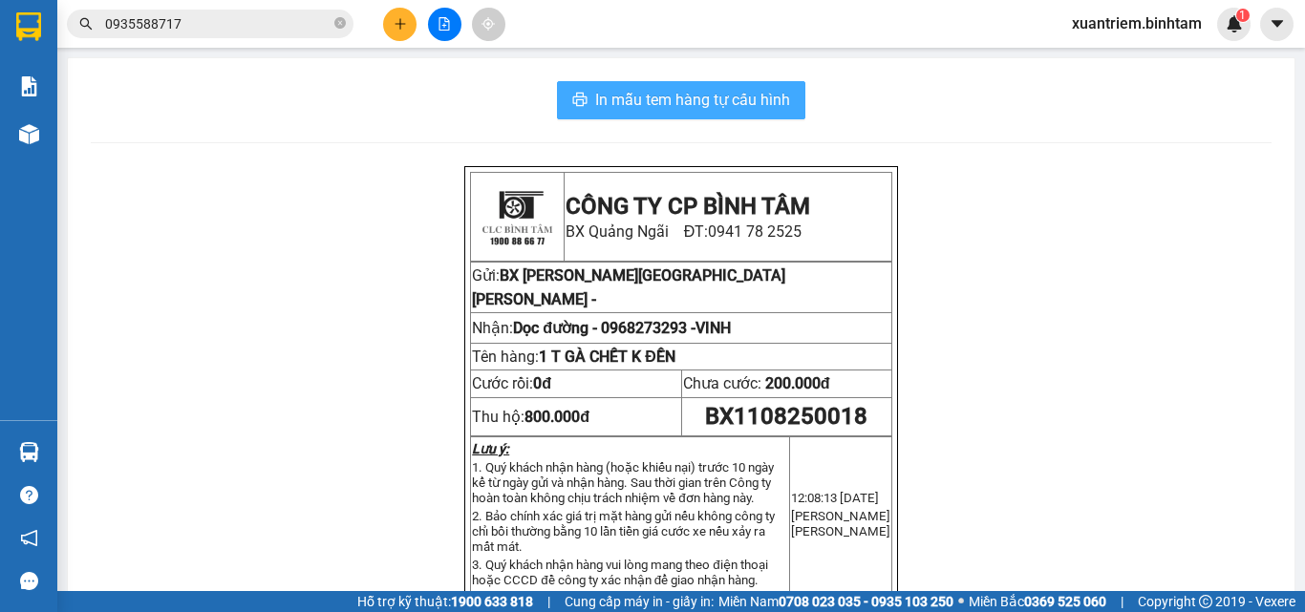
click at [706, 96] on span "In mẫu tem hàng tự cấu hình" at bounding box center [692, 100] width 195 height 24
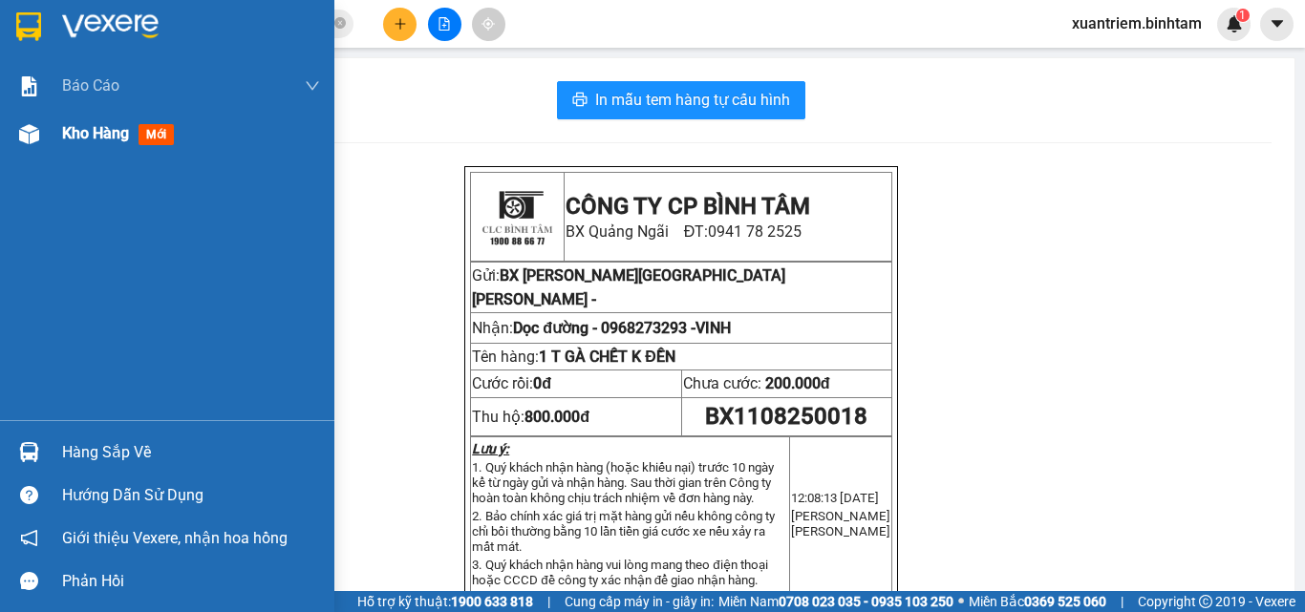
click at [51, 140] on div "Kho hàng mới" at bounding box center [167, 134] width 334 height 48
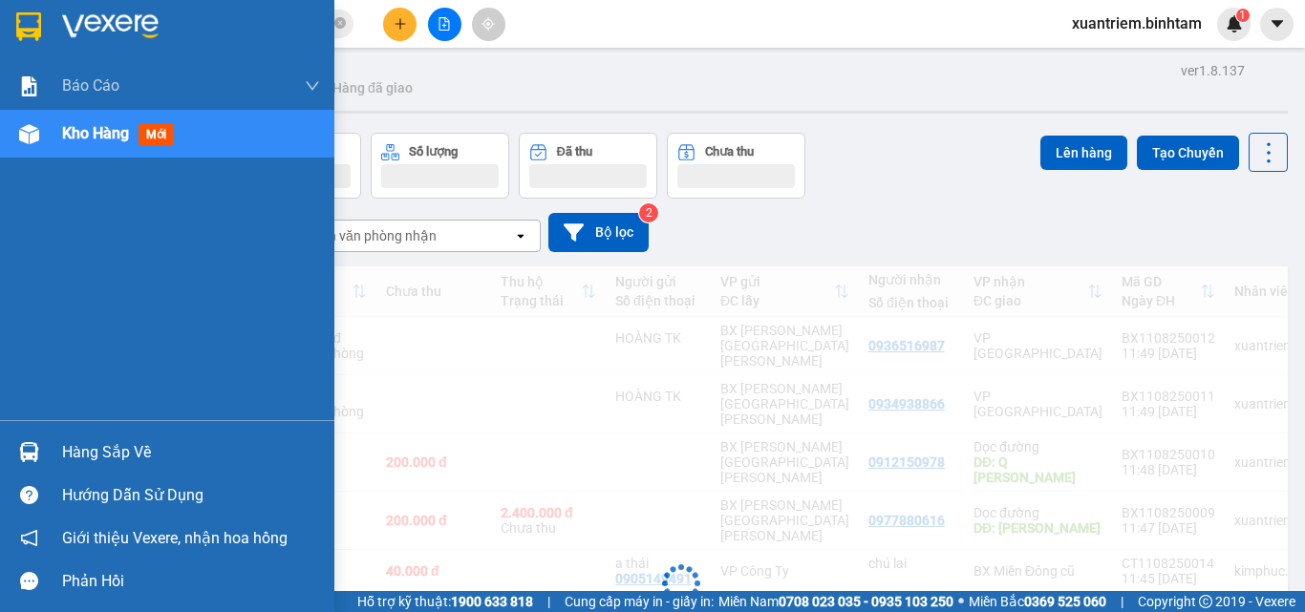
click at [72, 136] on span "Kho hàng" at bounding box center [95, 133] width 67 height 18
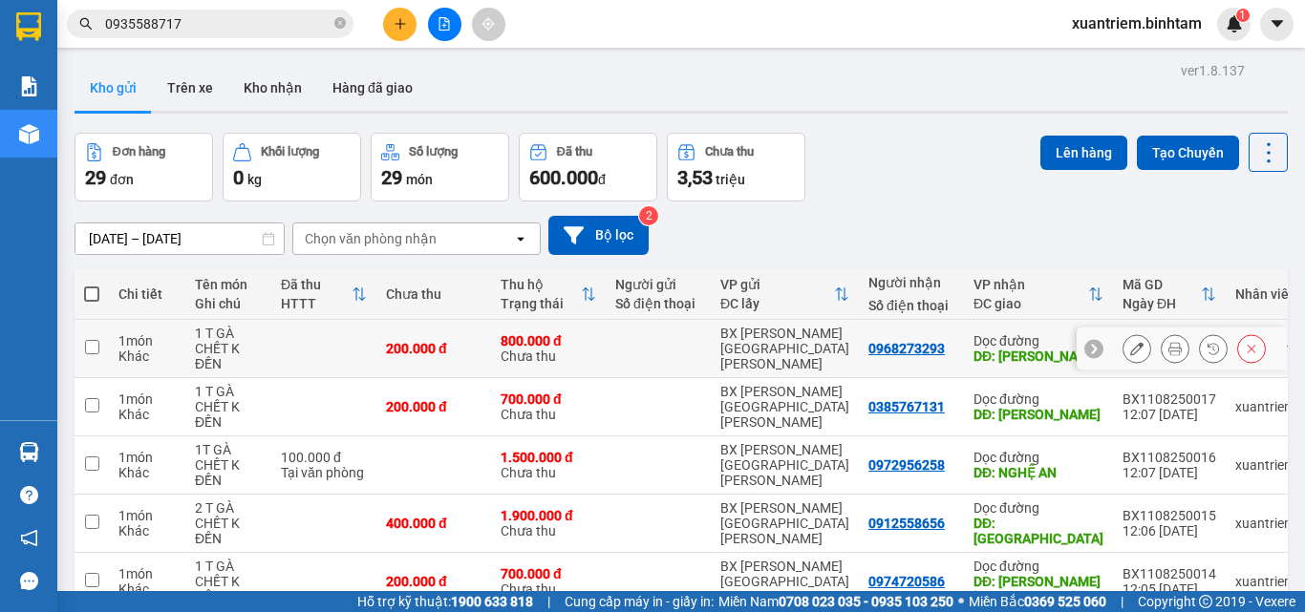
click at [155, 351] on div "Khác" at bounding box center [146, 356] width 57 height 15
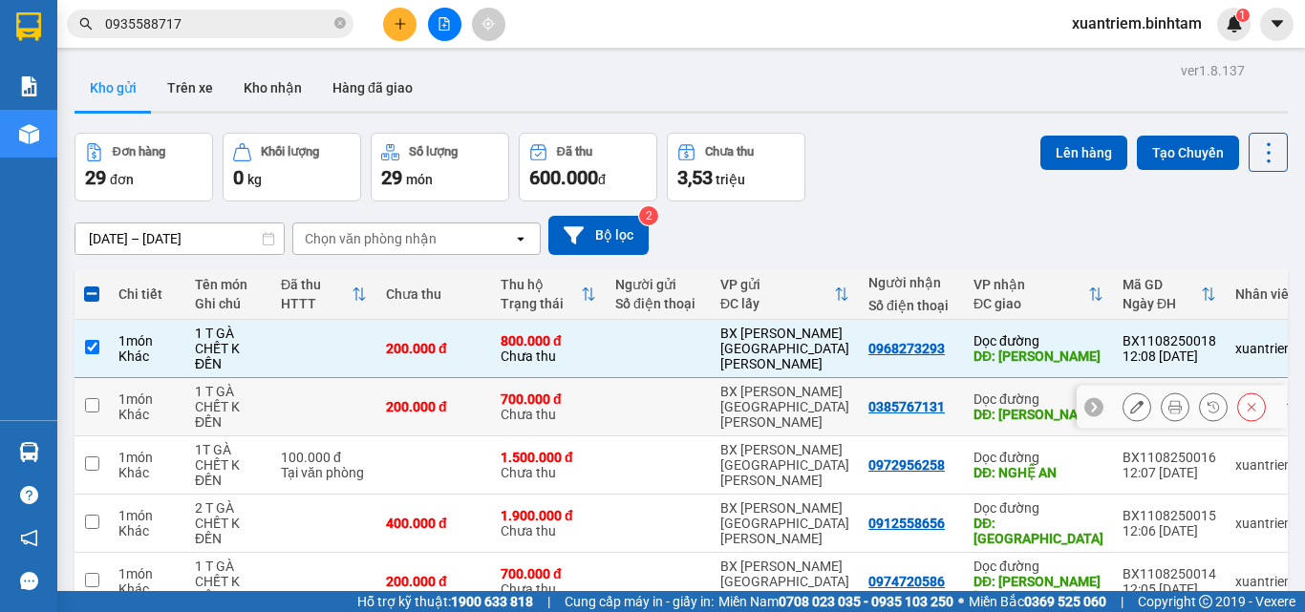
drag, startPoint x: 170, startPoint y: 411, endPoint x: 226, endPoint y: 434, distance: 60.8
click at [172, 411] on div "Khác" at bounding box center [146, 414] width 57 height 15
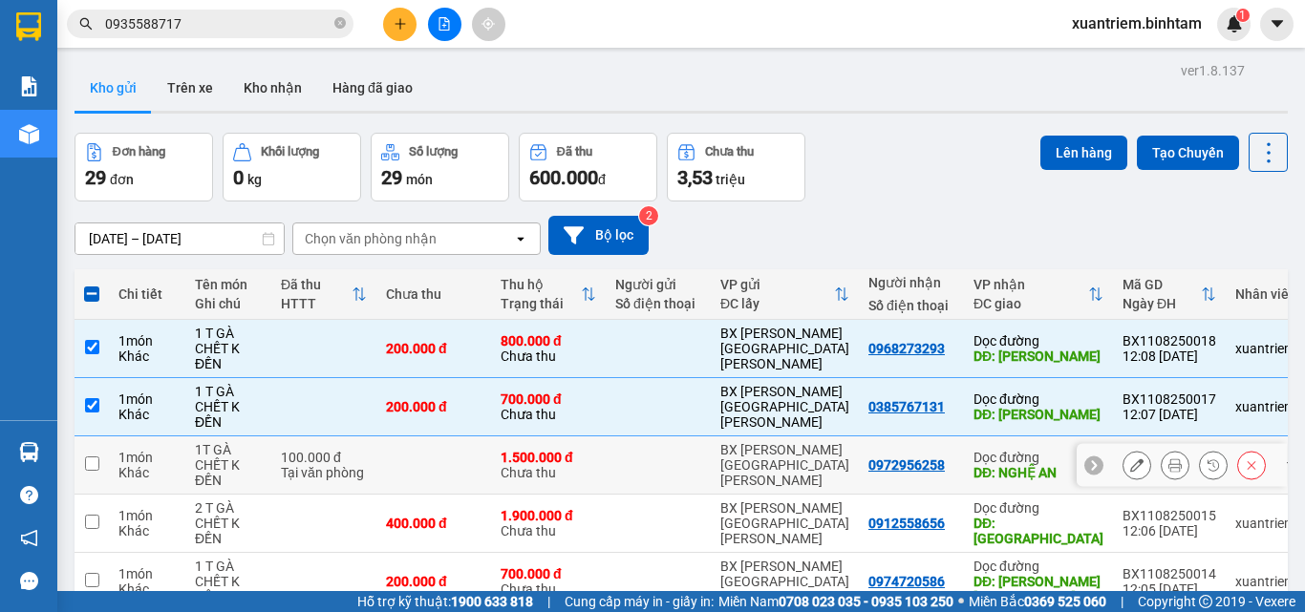
click at [306, 469] on div "Tại văn phòng" at bounding box center [324, 472] width 86 height 15
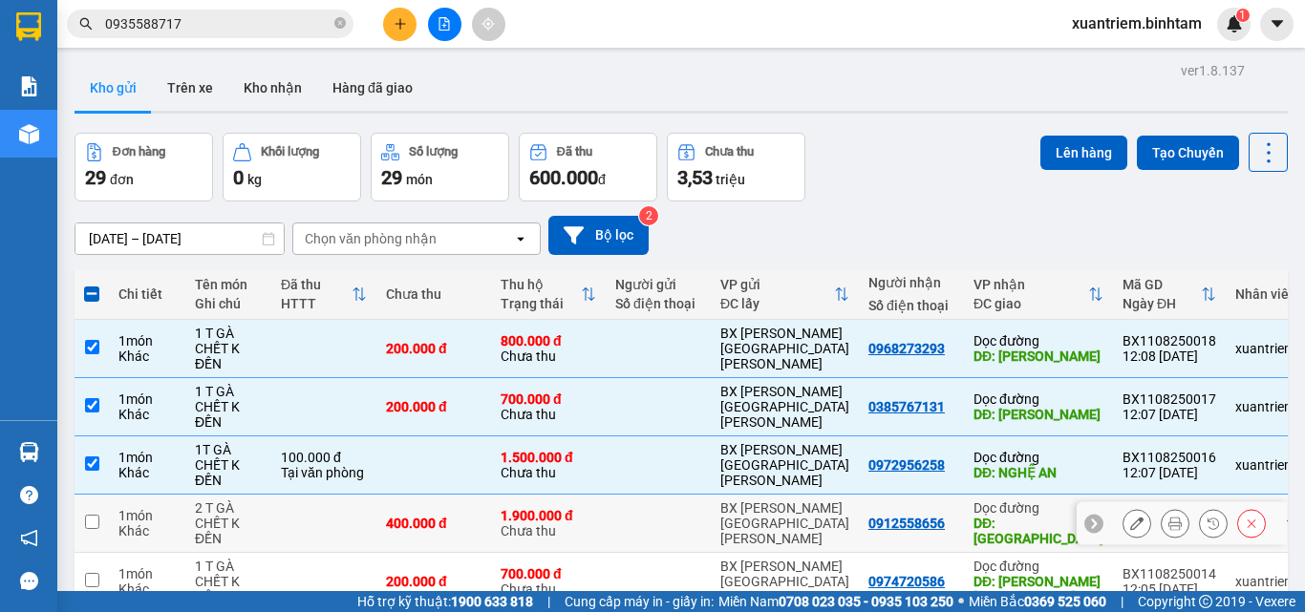
click at [272, 521] on tr "1 món Khác 2 T GÀ [PERSON_NAME] K ĐỀN 400.000 đ 1.900.000 [PERSON_NAME][GEOGRAP…" at bounding box center [717, 524] width 1286 height 58
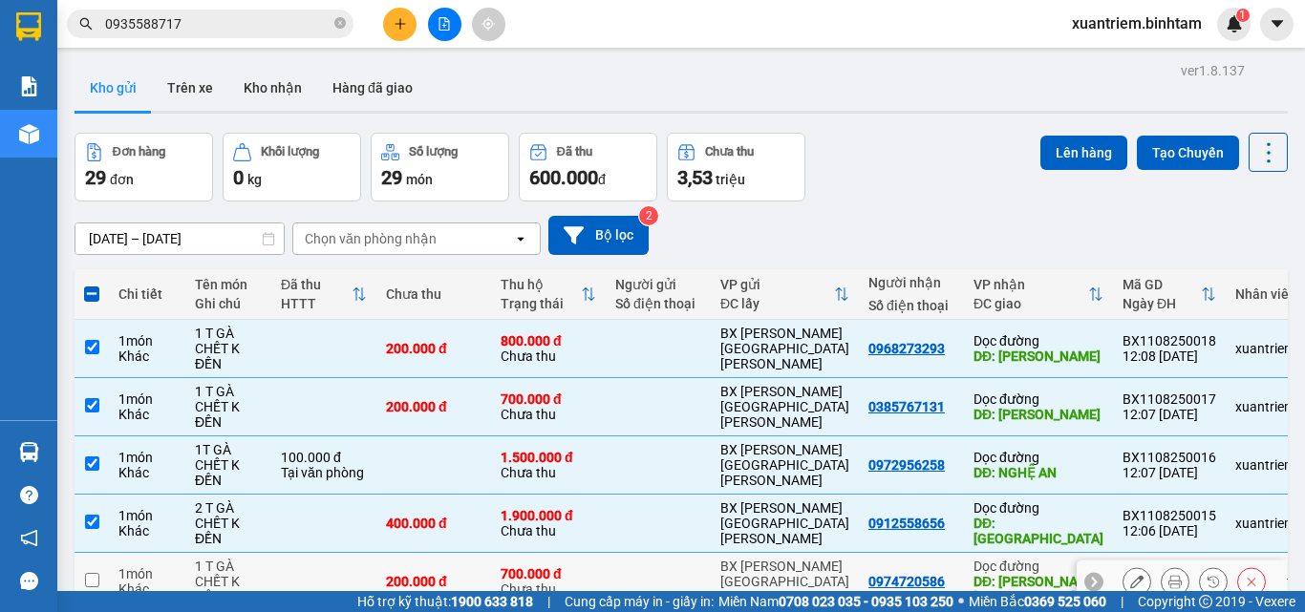
click at [295, 553] on td at bounding box center [323, 582] width 105 height 58
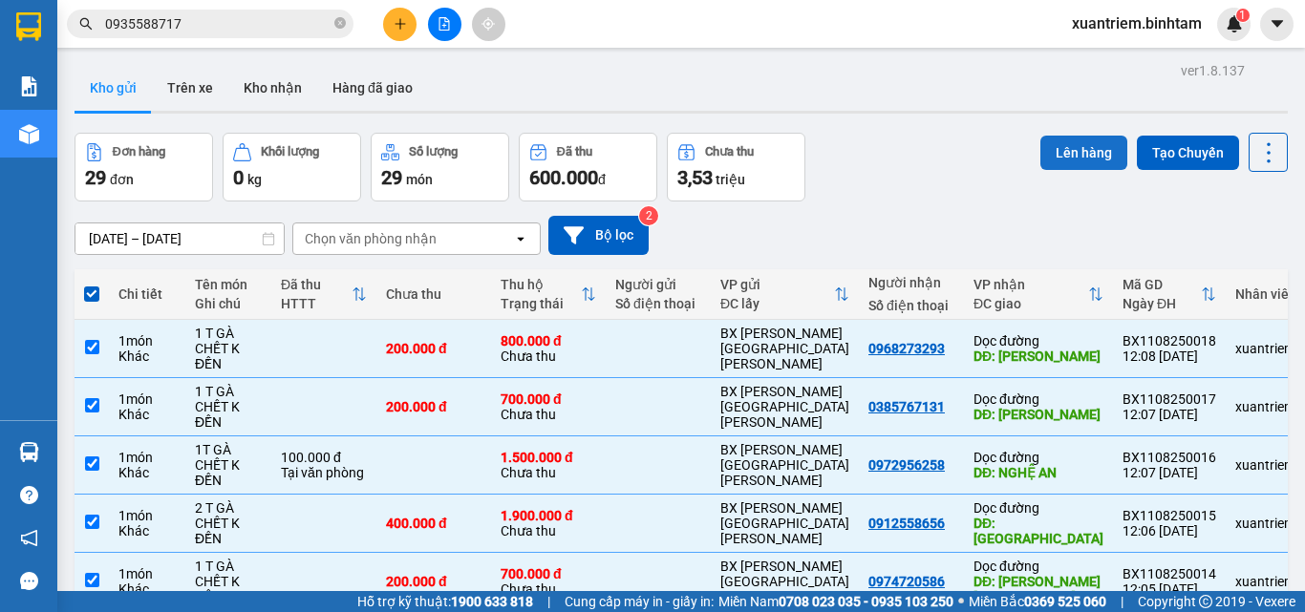
click at [1073, 143] on button "Lên hàng" at bounding box center [1083, 153] width 87 height 34
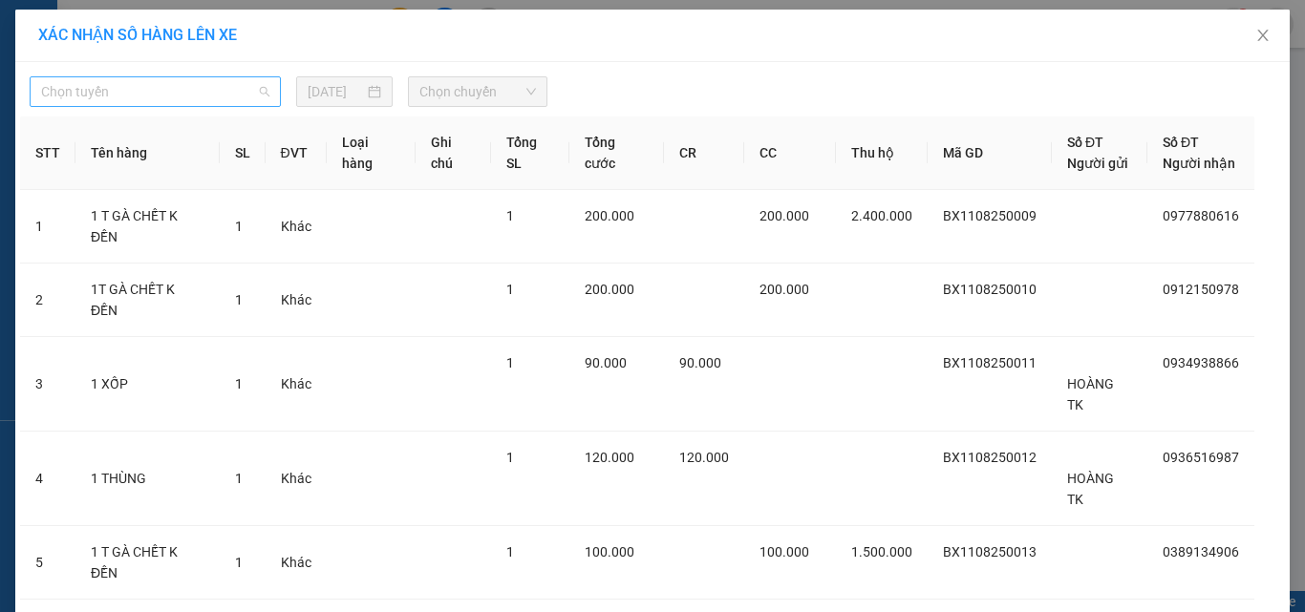
click at [197, 93] on span "Chọn tuyến" at bounding box center [155, 91] width 228 height 29
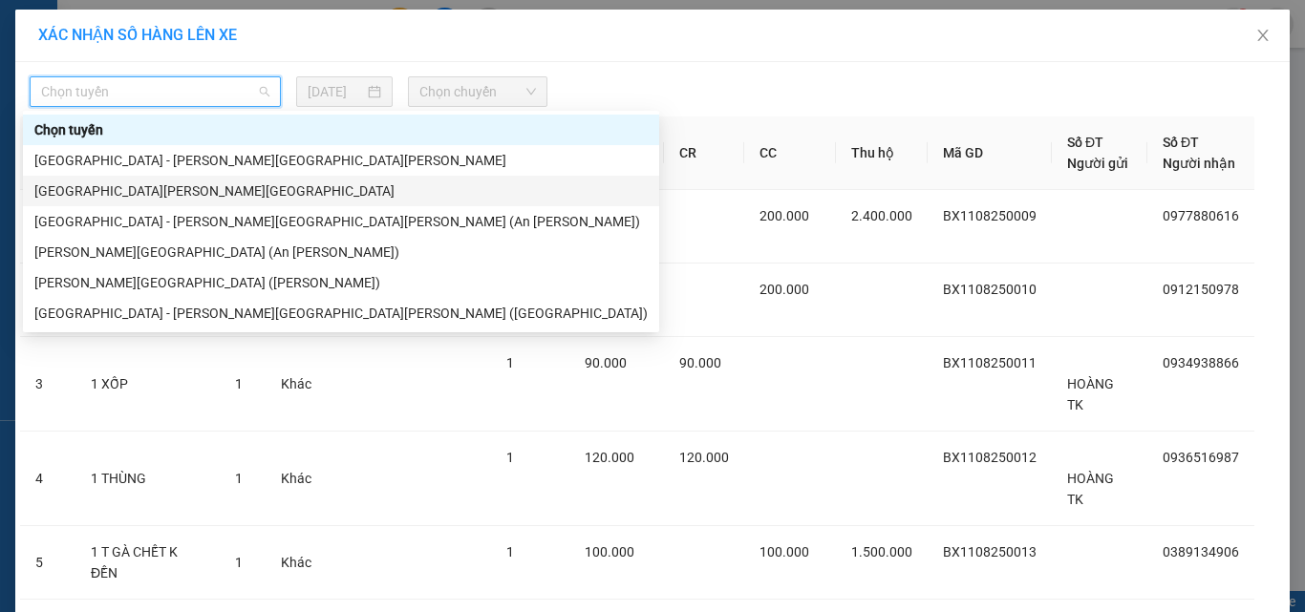
click at [173, 189] on div "[GEOGRAPHIC_DATA][PERSON_NAME][GEOGRAPHIC_DATA]" at bounding box center [340, 191] width 613 height 21
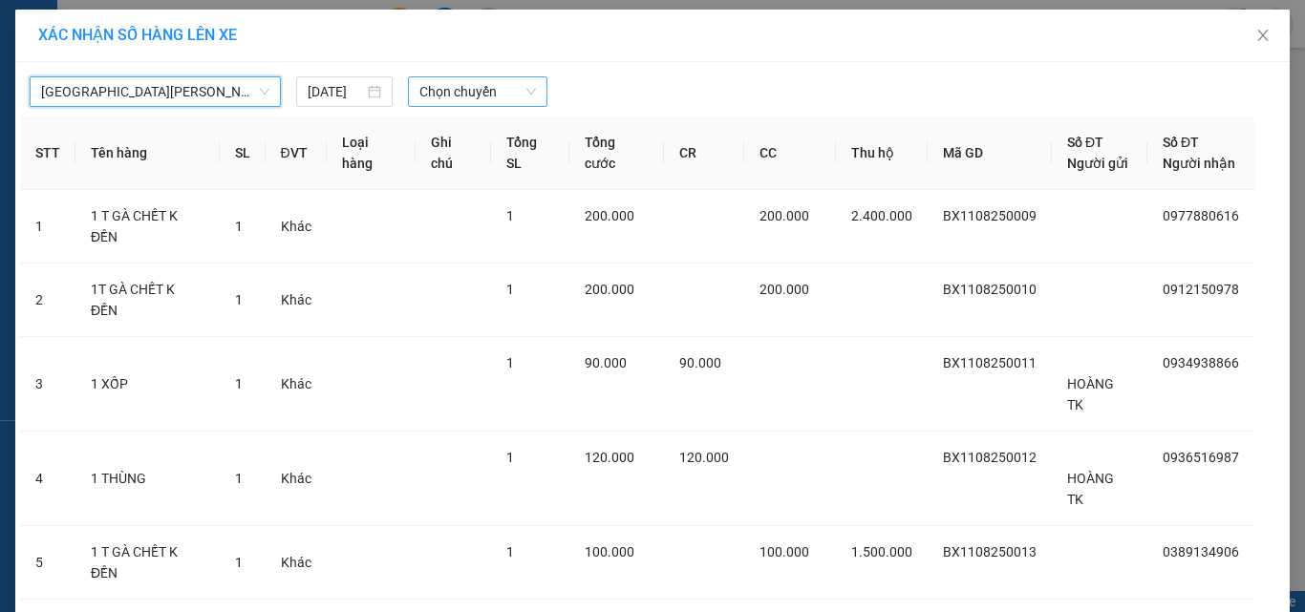
click at [474, 104] on span "Chọn chuyến" at bounding box center [477, 91] width 117 height 29
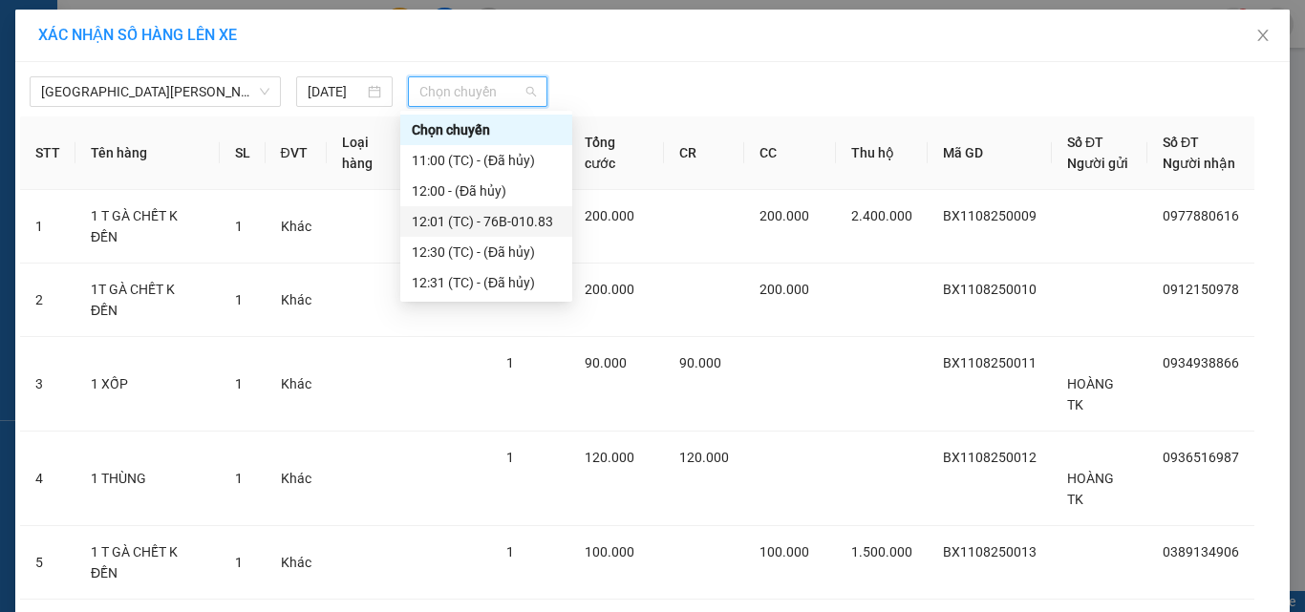
click at [500, 220] on div "12:01 (TC) - 76B-010.83" at bounding box center [486, 221] width 149 height 21
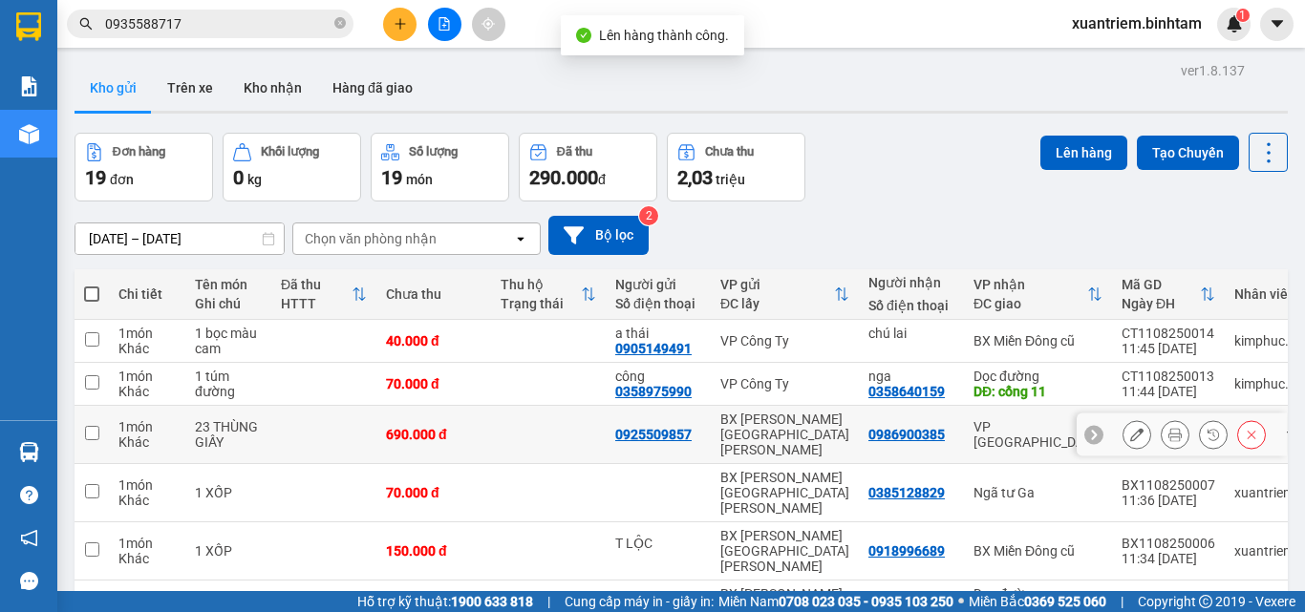
click at [494, 429] on td at bounding box center [548, 435] width 115 height 58
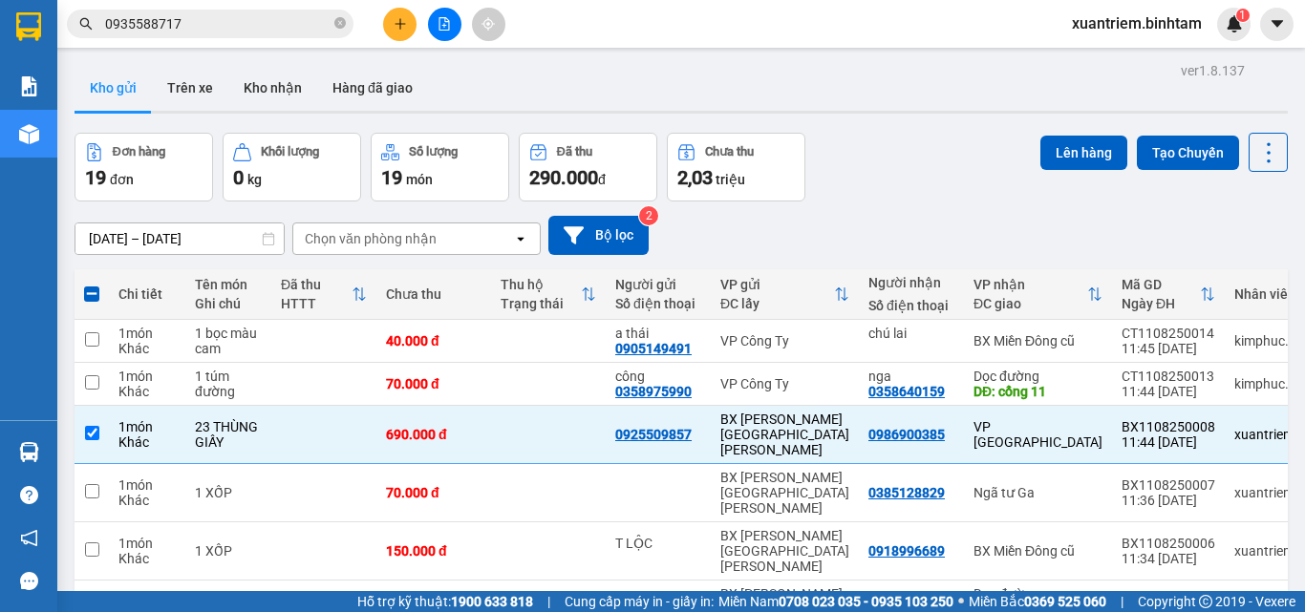
drag, startPoint x: 1063, startPoint y: 150, endPoint x: 1048, endPoint y: 138, distance: 19.1
click at [1062, 147] on button "Lên hàng" at bounding box center [1083, 153] width 87 height 34
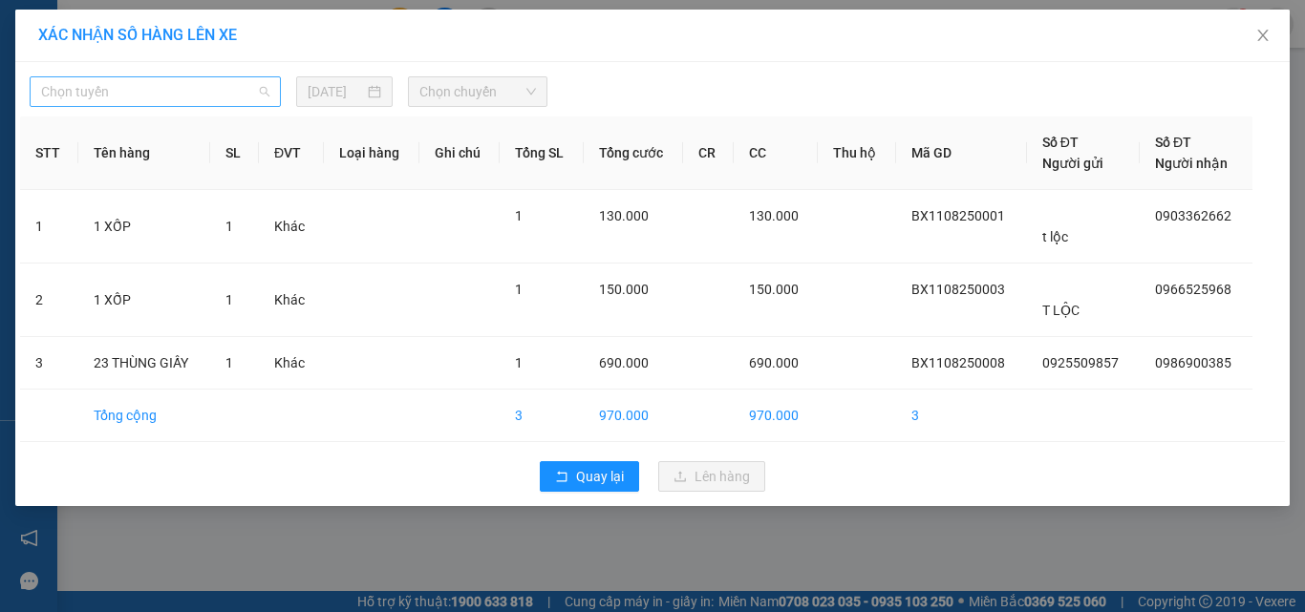
click at [173, 92] on span "Chọn tuyến" at bounding box center [155, 91] width 228 height 29
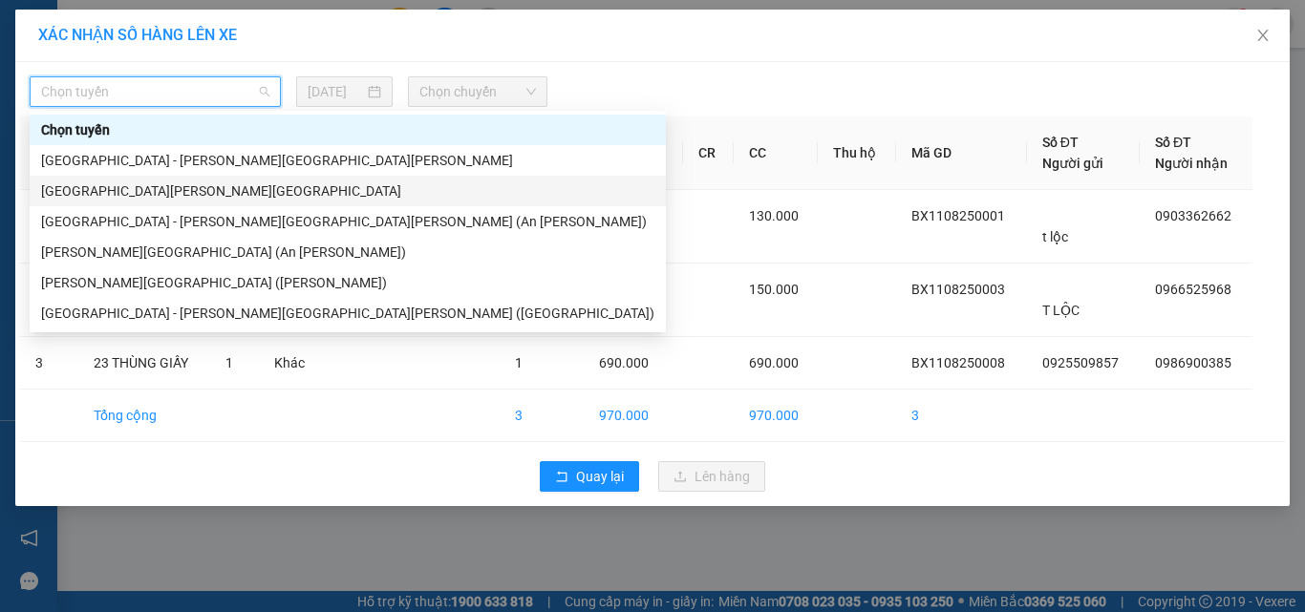
click at [177, 190] on div "[GEOGRAPHIC_DATA][PERSON_NAME][GEOGRAPHIC_DATA]" at bounding box center [347, 191] width 613 height 21
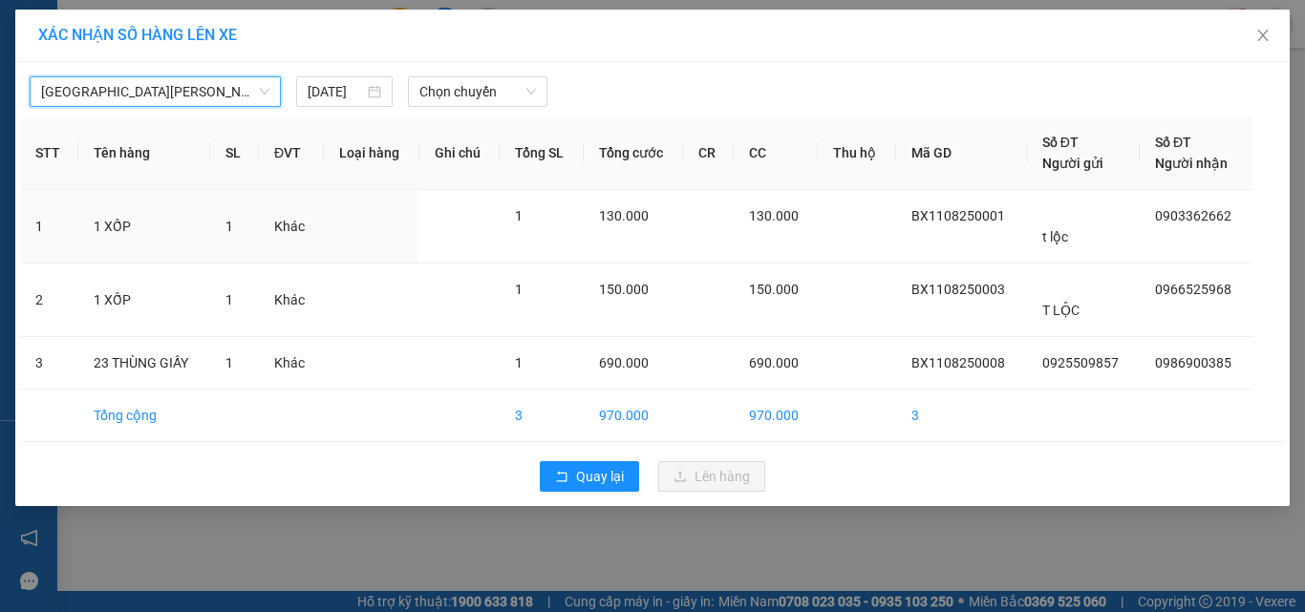
click at [479, 108] on div "[GEOGRAPHIC_DATA][PERSON_NAME][GEOGRAPHIC_DATA] [GEOGRAPHIC_DATA][PERSON_NAME][…" at bounding box center [652, 284] width 1274 height 444
click at [505, 96] on span "Chọn chuyến" at bounding box center [477, 91] width 117 height 29
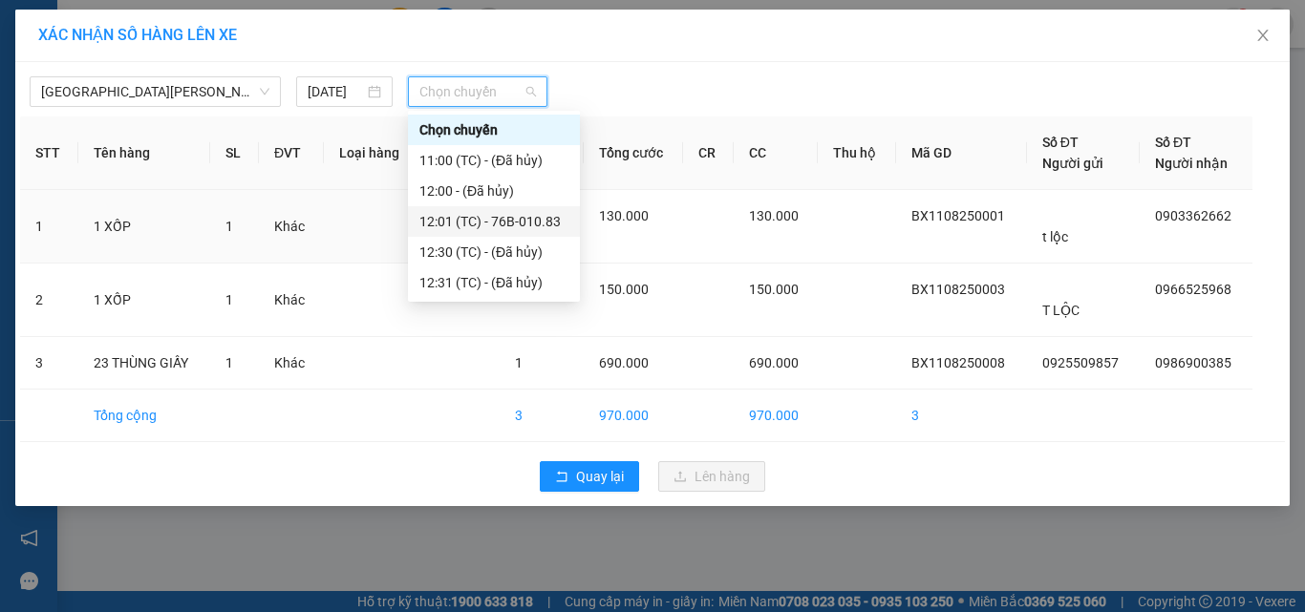
click at [482, 219] on div "12:01 (TC) - 76B-010.83" at bounding box center [493, 221] width 149 height 21
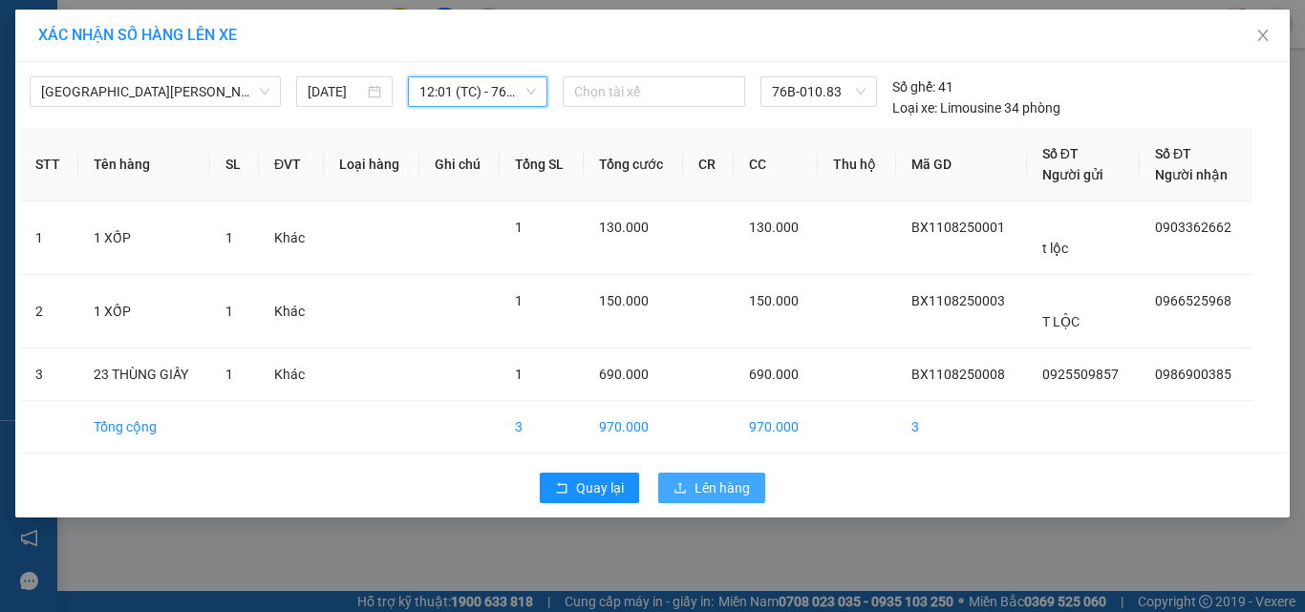
click at [723, 480] on span "Lên hàng" at bounding box center [721, 488] width 55 height 21
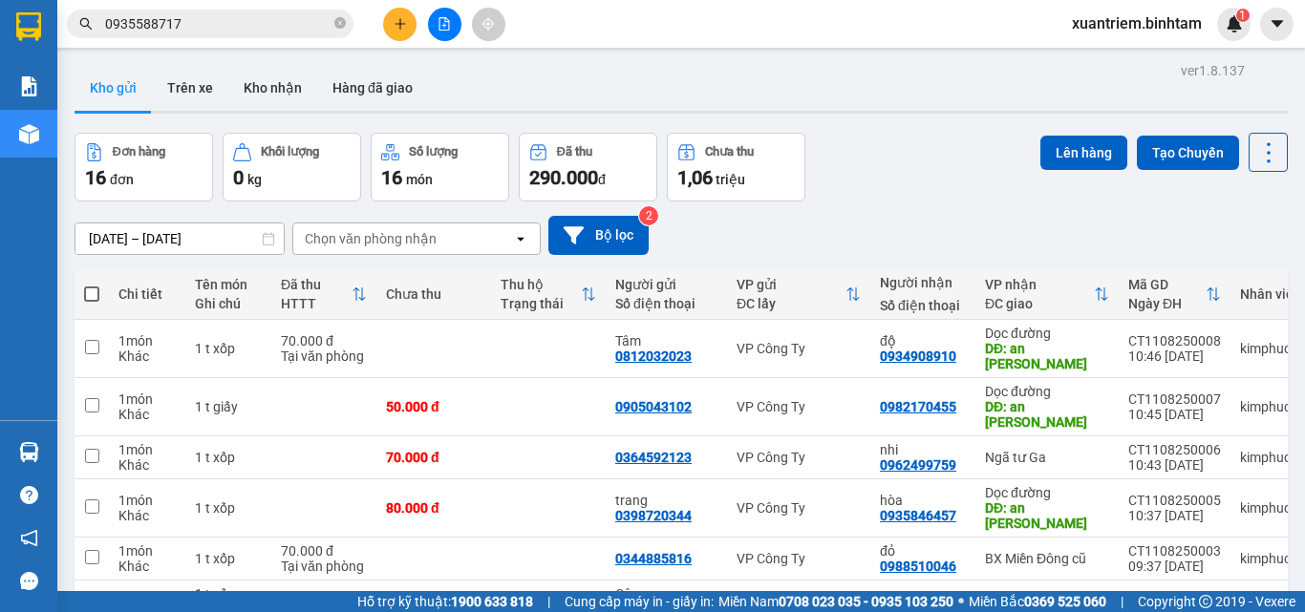
click at [393, 20] on icon "plus" at bounding box center [399, 23] width 13 height 13
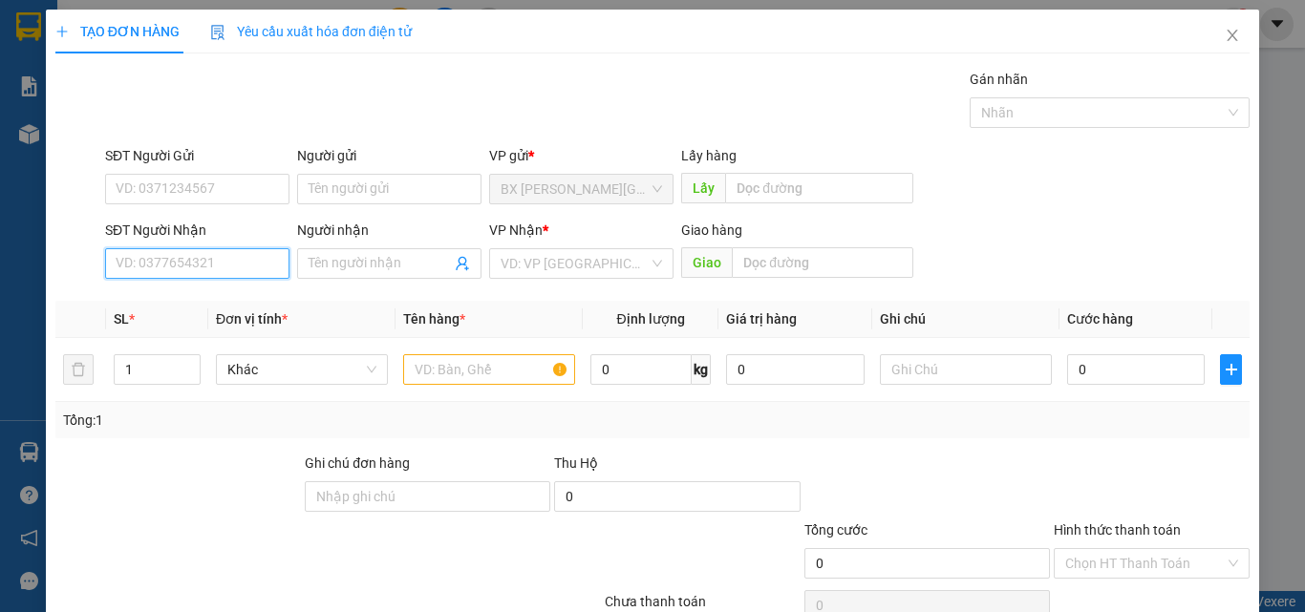
click at [166, 268] on input "SĐT Người Nhận" at bounding box center [197, 263] width 184 height 31
click at [1225, 29] on icon "close" at bounding box center [1231, 35] width 15 height 15
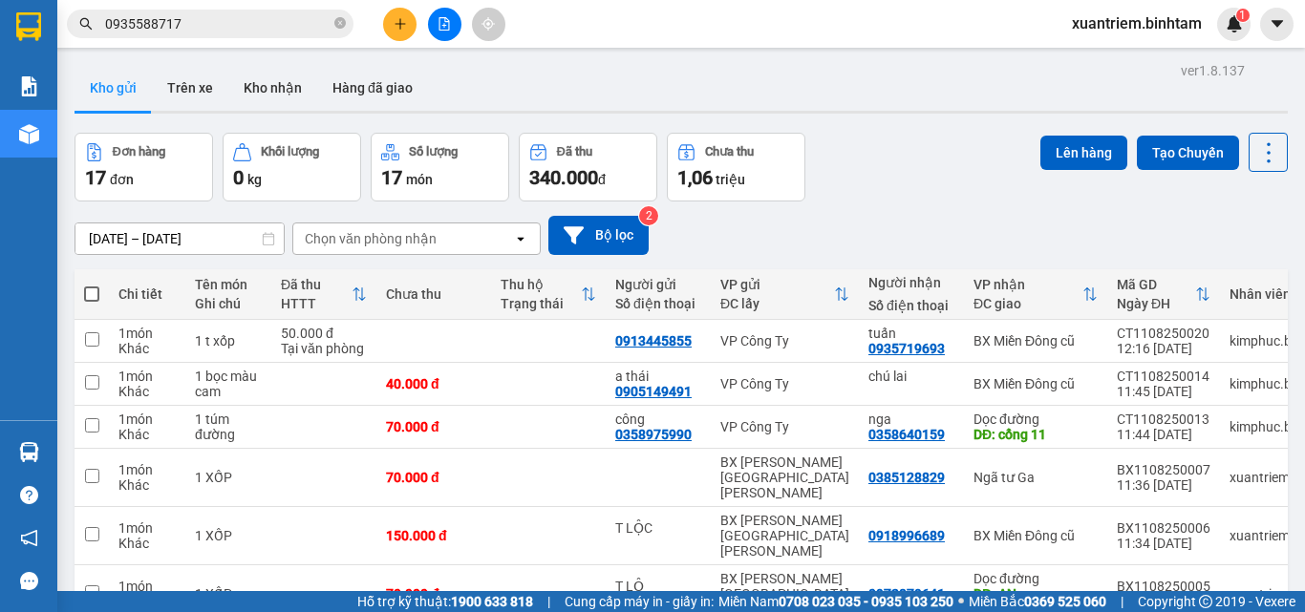
click at [222, 28] on input "0935588717" at bounding box center [217, 23] width 225 height 21
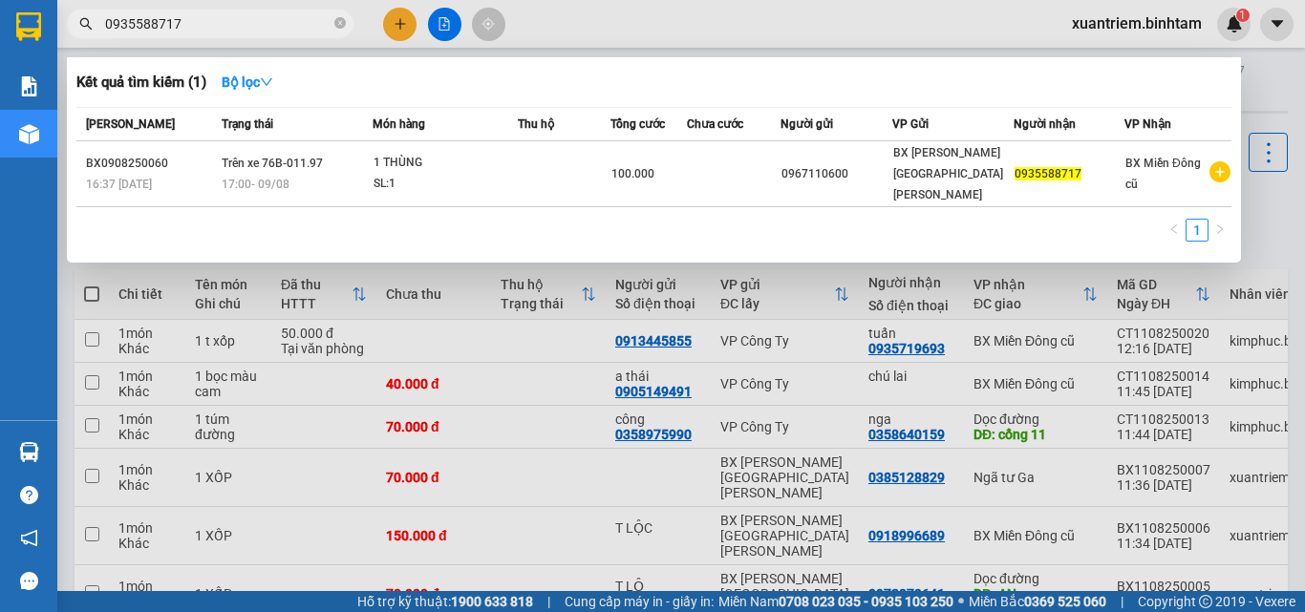
drag, startPoint x: 222, startPoint y: 28, endPoint x: 26, endPoint y: 1, distance: 197.6
click at [40, 4] on section "Kết quả [PERSON_NAME] ( 1 ) Bộ lọc Mã ĐH Trạng thái Món hàng Thu hộ [PERSON_NAM…" at bounding box center [652, 306] width 1305 height 612
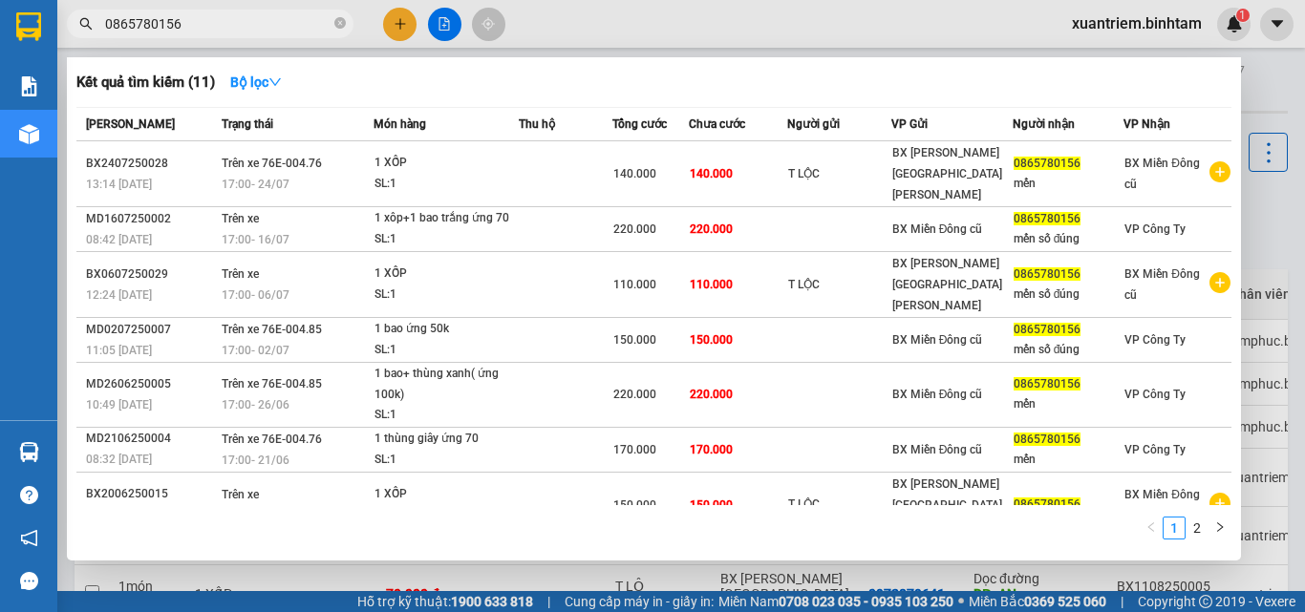
click at [398, 28] on div at bounding box center [652, 306] width 1305 height 612
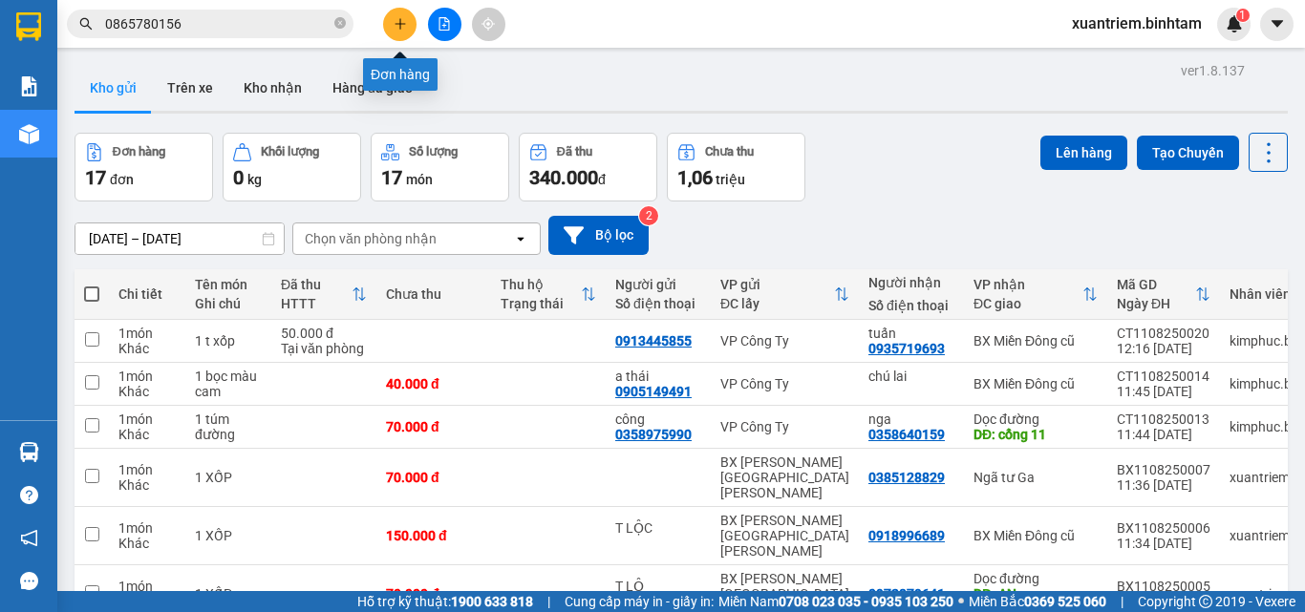
click at [399, 26] on icon "plus" at bounding box center [399, 23] width 13 height 13
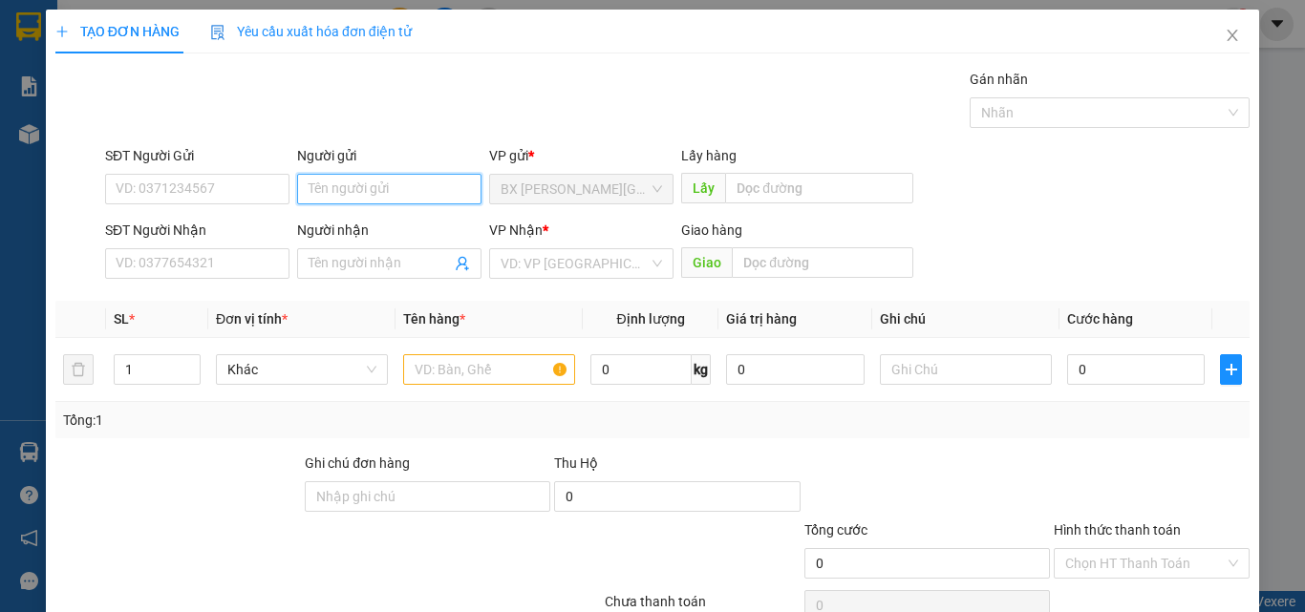
click at [323, 184] on input "Người gửi" at bounding box center [389, 189] width 184 height 31
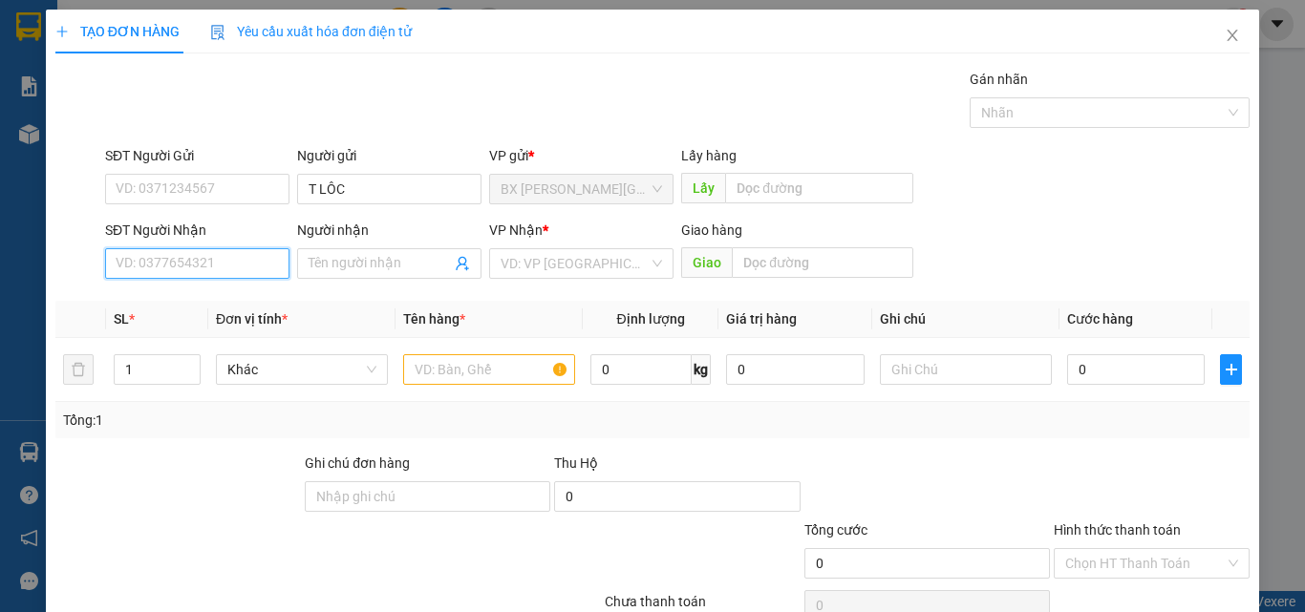
click at [251, 258] on input "SĐT Người Nhận" at bounding box center [197, 263] width 184 height 31
click at [198, 290] on div "0865780156 - mến" at bounding box center [195, 302] width 182 height 31
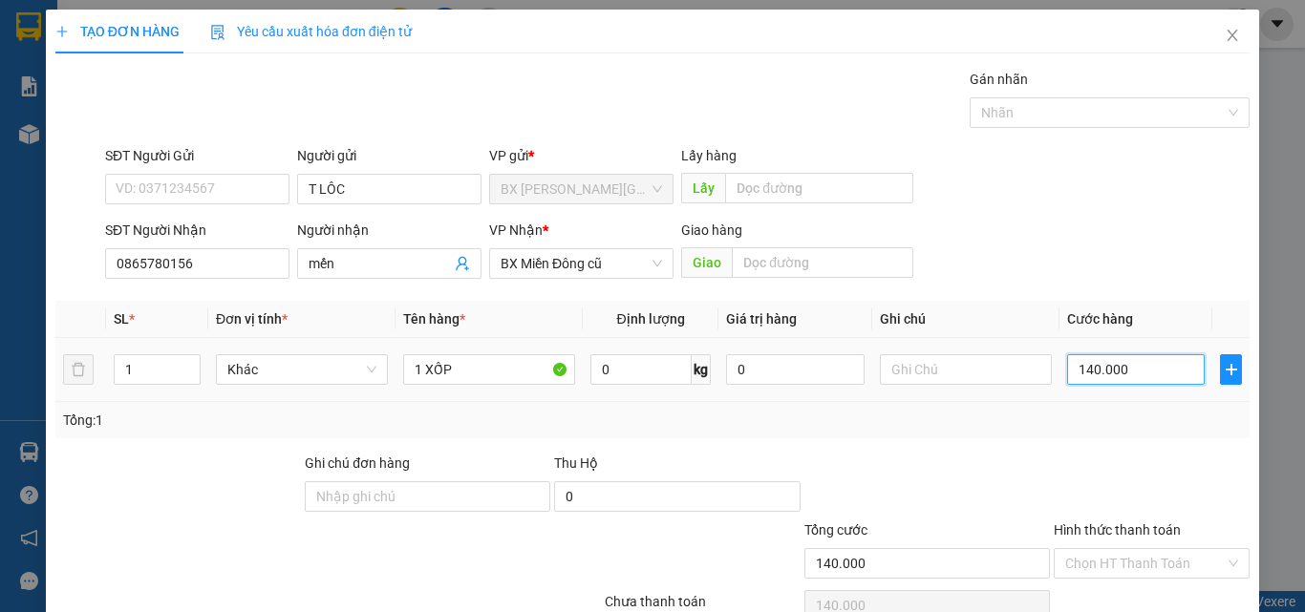
click at [1167, 370] on input "140.000" at bounding box center [1136, 369] width 138 height 31
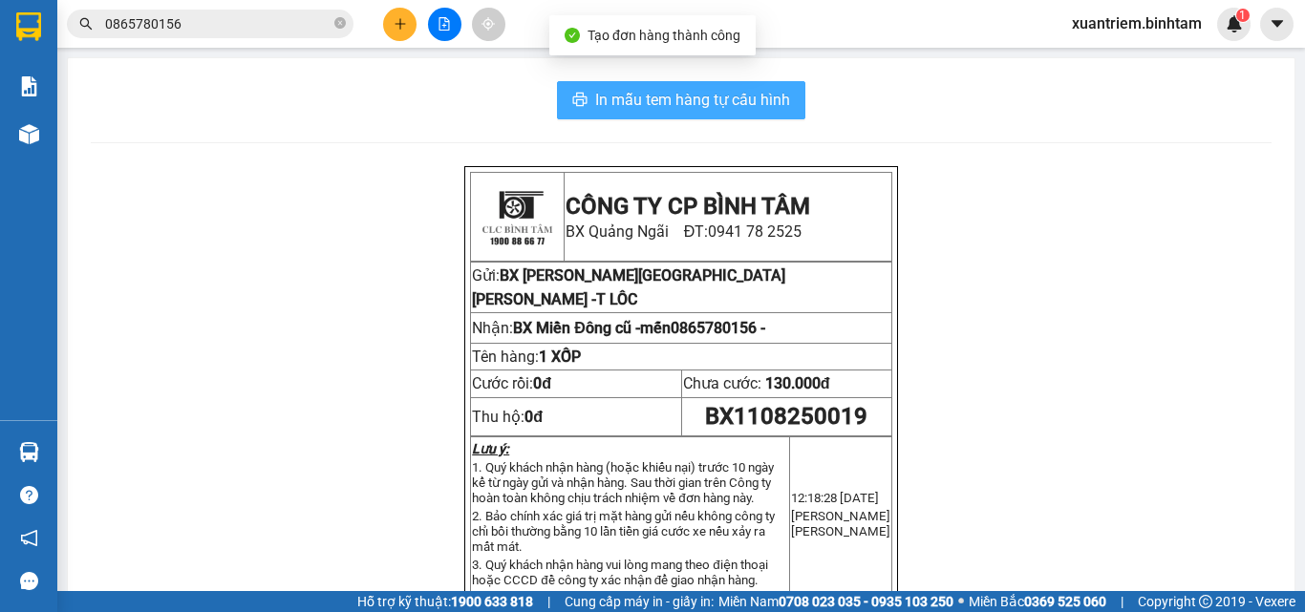
click at [726, 93] on span "In mẫu tem hàng tự cấu hình" at bounding box center [692, 100] width 195 height 24
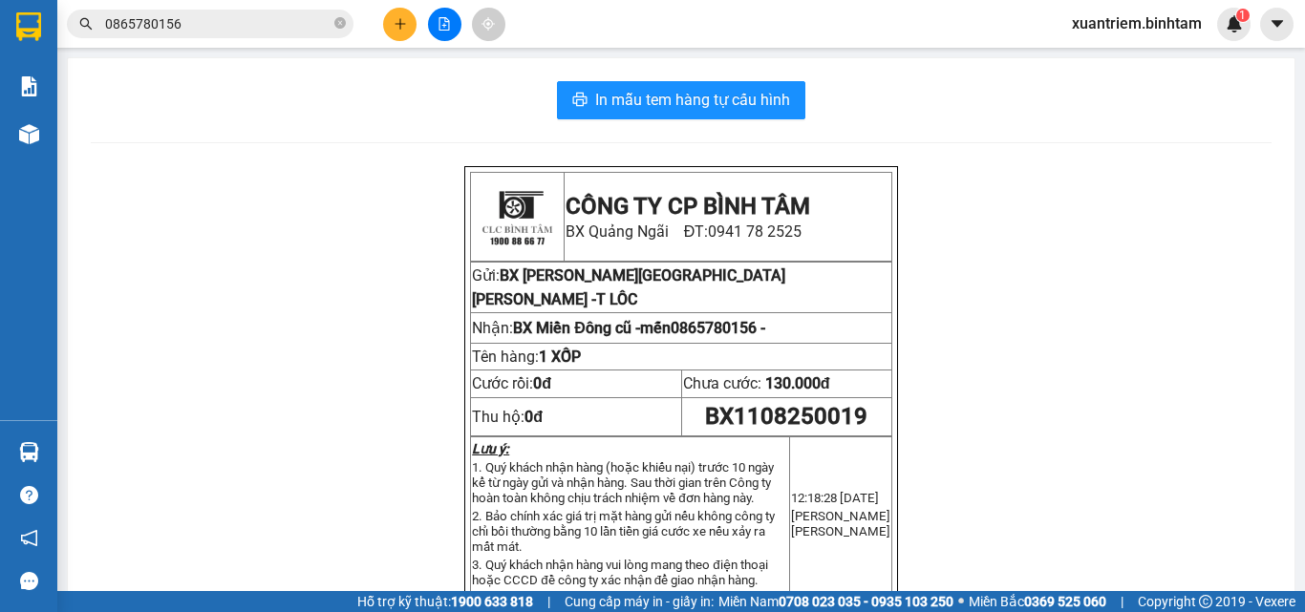
click at [437, 12] on button at bounding box center [444, 24] width 33 height 33
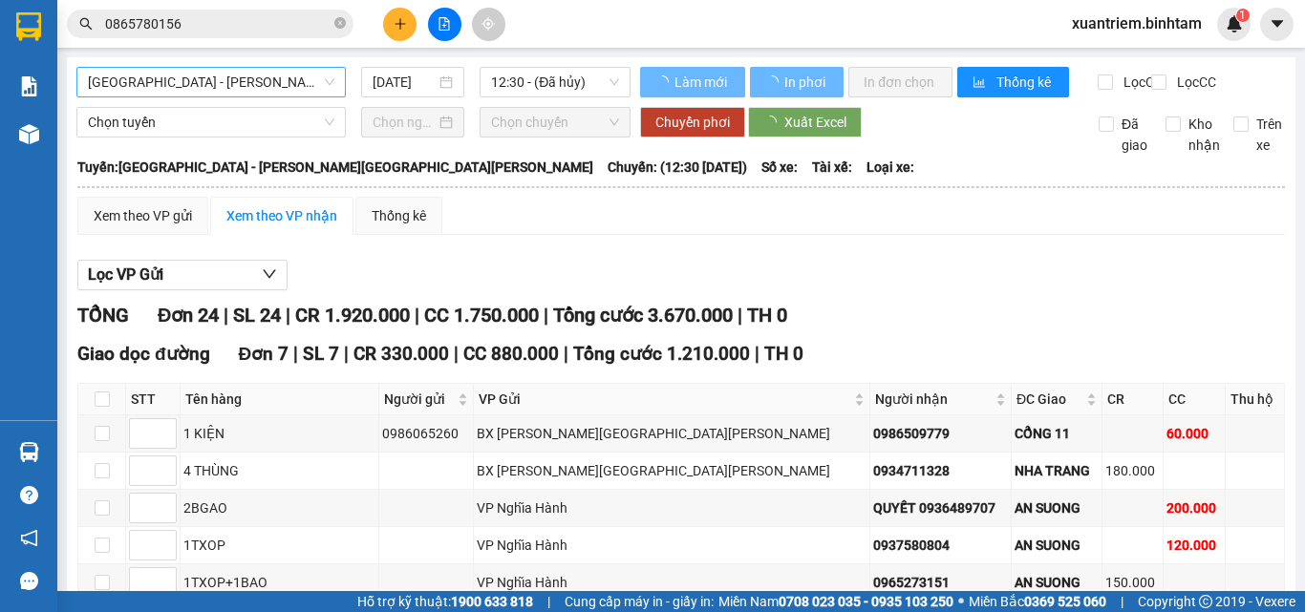
click at [257, 74] on span "[GEOGRAPHIC_DATA] - [PERSON_NAME][GEOGRAPHIC_DATA][PERSON_NAME]" at bounding box center [211, 82] width 246 height 29
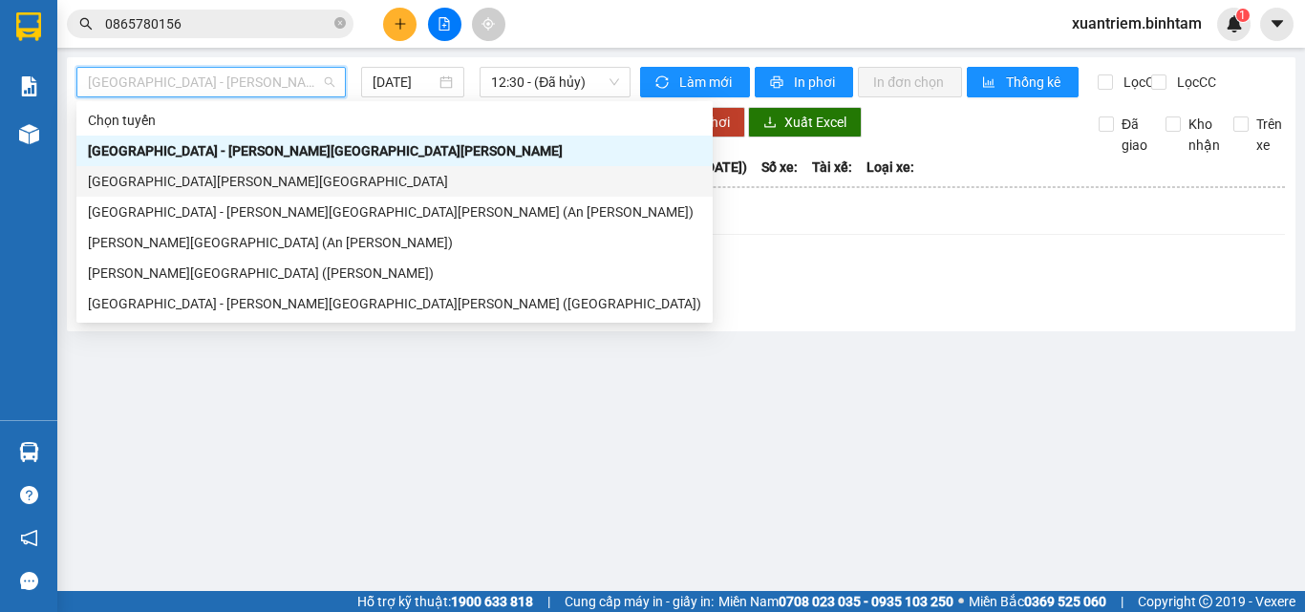
click at [247, 180] on div "[GEOGRAPHIC_DATA][PERSON_NAME][GEOGRAPHIC_DATA]" at bounding box center [394, 181] width 613 height 21
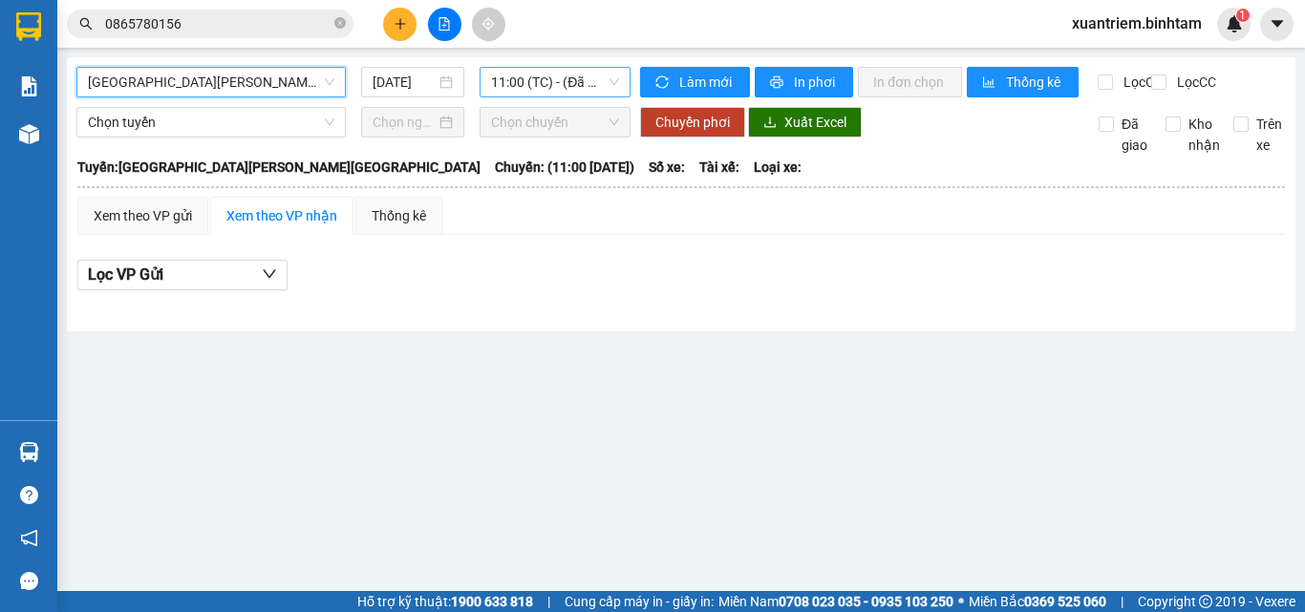
click at [545, 85] on span "11:00 (TC) - (Đã [PERSON_NAME])" at bounding box center [555, 82] width 128 height 29
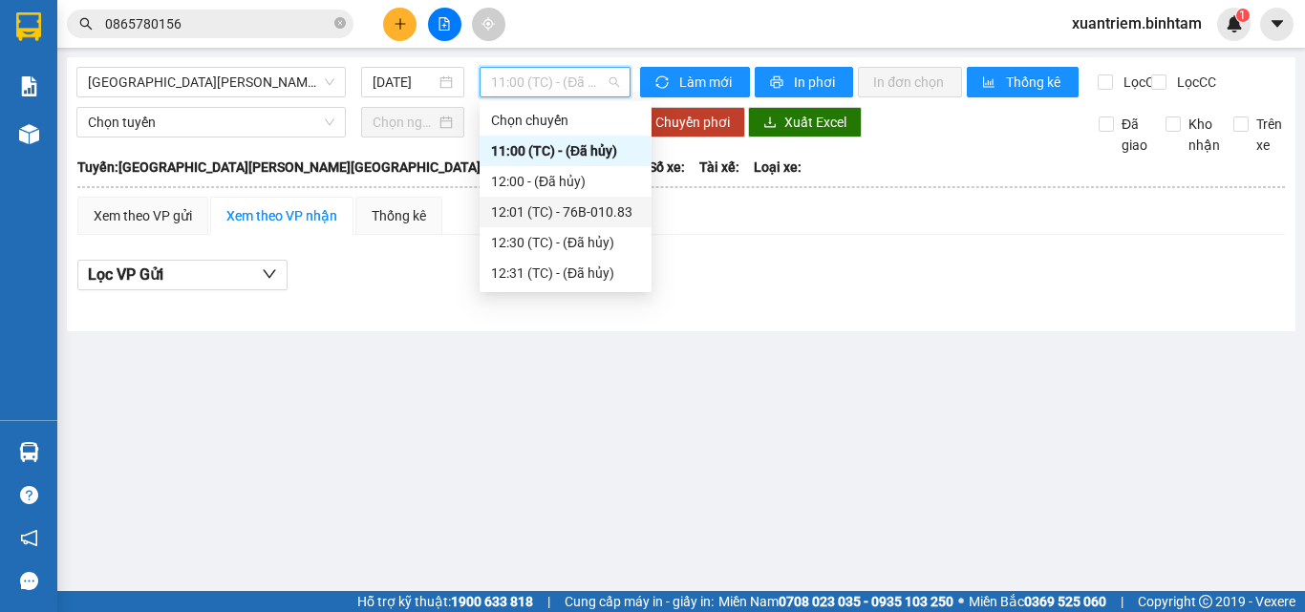
click at [576, 202] on div "12:01 (TC) - 76B-010.83" at bounding box center [565, 212] width 149 height 21
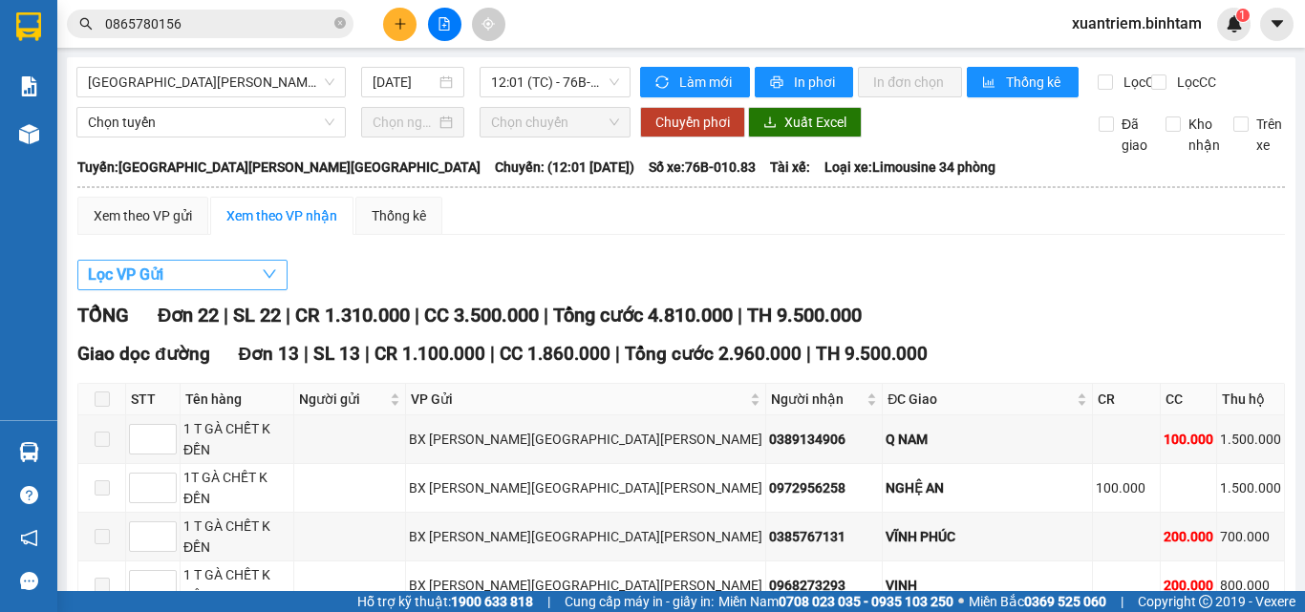
drag, startPoint x: 225, startPoint y: 287, endPoint x: 258, endPoint y: 270, distance: 36.3
click at [226, 287] on button "Lọc VP Gửi" at bounding box center [182, 275] width 210 height 31
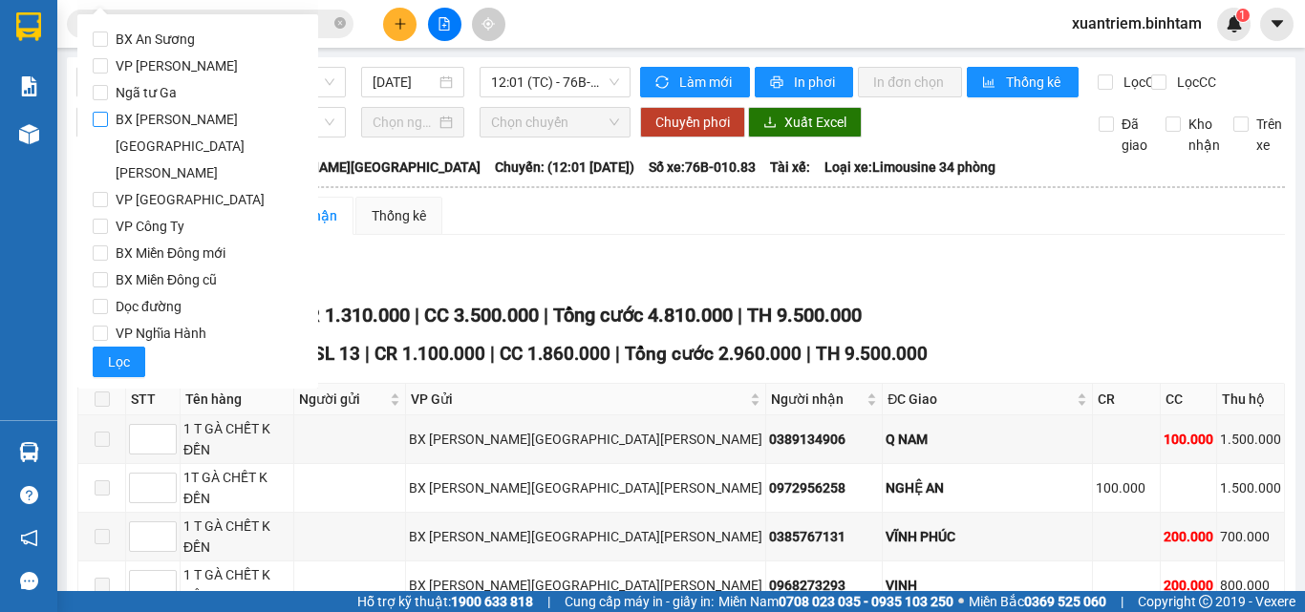
click at [215, 119] on label "BX [PERSON_NAME][GEOGRAPHIC_DATA][PERSON_NAME]" at bounding box center [198, 146] width 210 height 80
click at [108, 119] on input "BX [PERSON_NAME][GEOGRAPHIC_DATA][PERSON_NAME]" at bounding box center [100, 119] width 15 height 15
drag, startPoint x: 130, startPoint y: 294, endPoint x: 238, endPoint y: 255, distance: 114.8
click at [133, 347] on button "Lọc" at bounding box center [119, 362] width 53 height 31
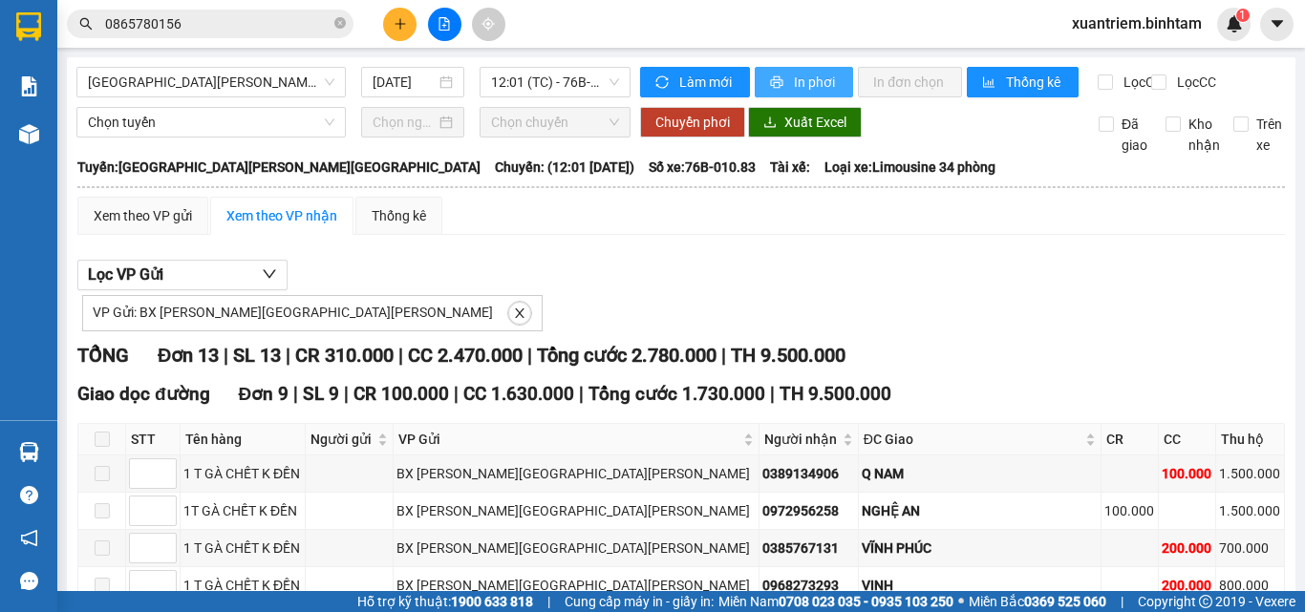
click at [780, 85] on button "In phơi" at bounding box center [804, 82] width 98 height 31
